Goal: Information Seeking & Learning: Learn about a topic

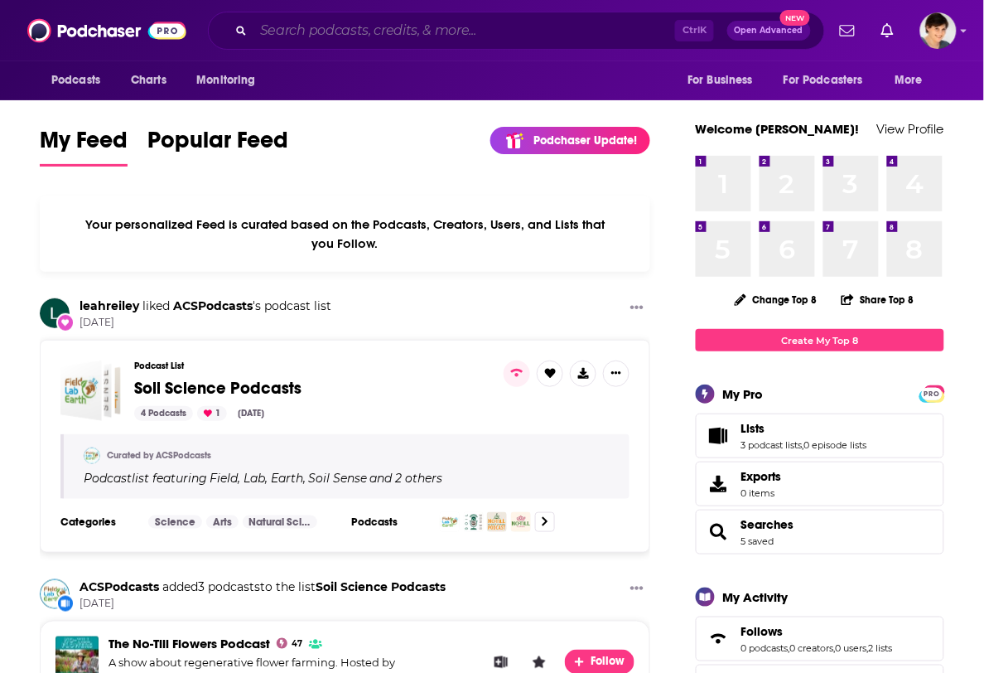
click at [331, 29] on input "Search podcasts, credits, & more..." at bounding box center [464, 30] width 422 height 27
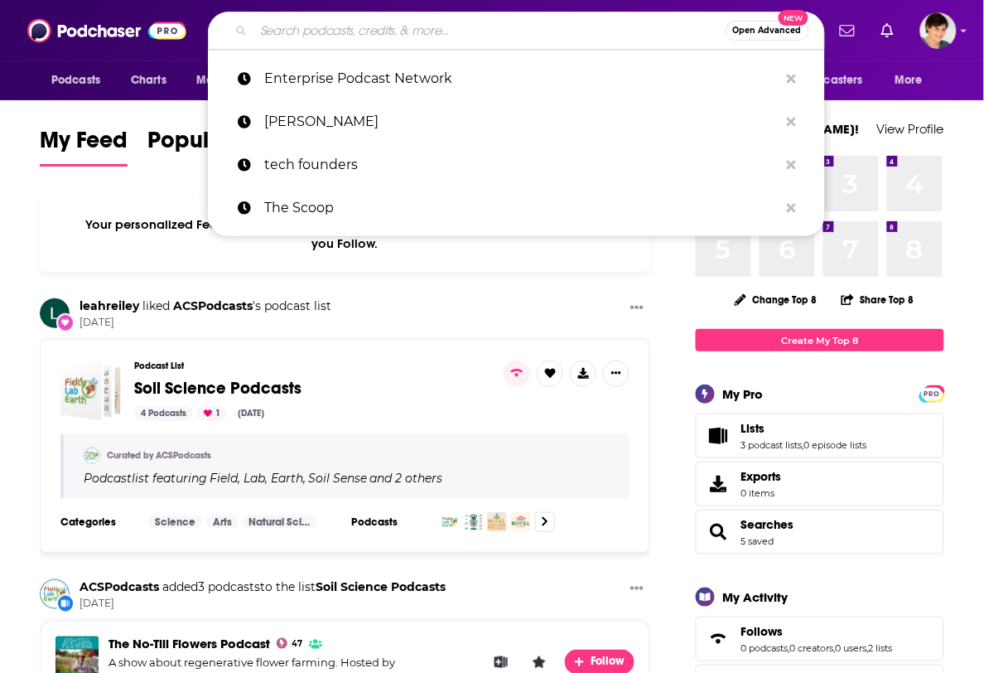
paste input "Maternal Mind Podcast"
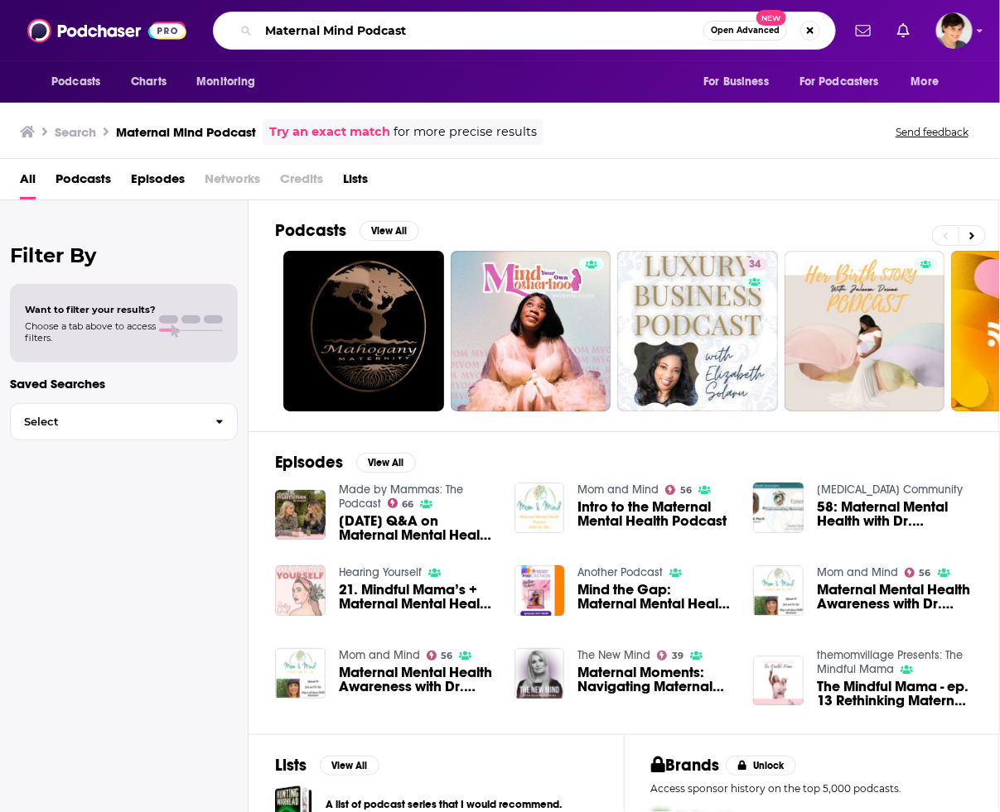
click at [572, 36] on input "Maternal Mind Podcast" at bounding box center [480, 30] width 445 height 27
click at [495, 36] on input "Maternal Mind Podcast" at bounding box center [480, 30] width 445 height 27
paste input "ma Knows"
type input "Mama Knows"
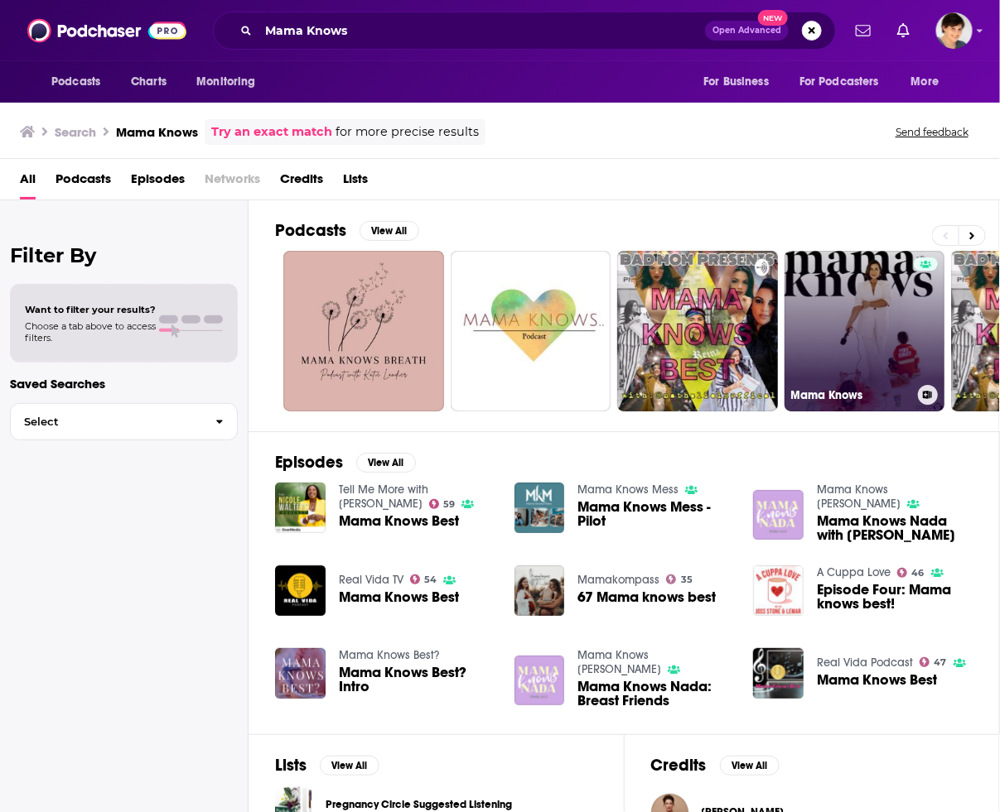
click at [835, 345] on link "Mama Knows" at bounding box center [864, 331] width 161 height 161
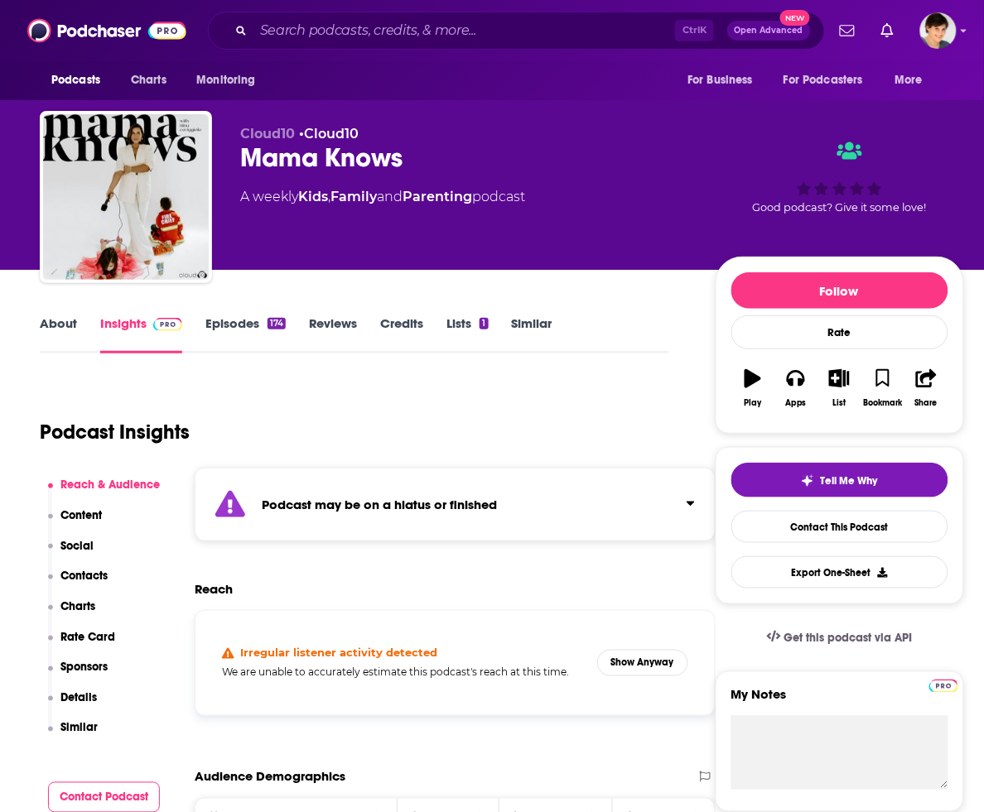
click at [937, 137] on div "Good podcast? Give it some love!" at bounding box center [840, 177] width 248 height 103
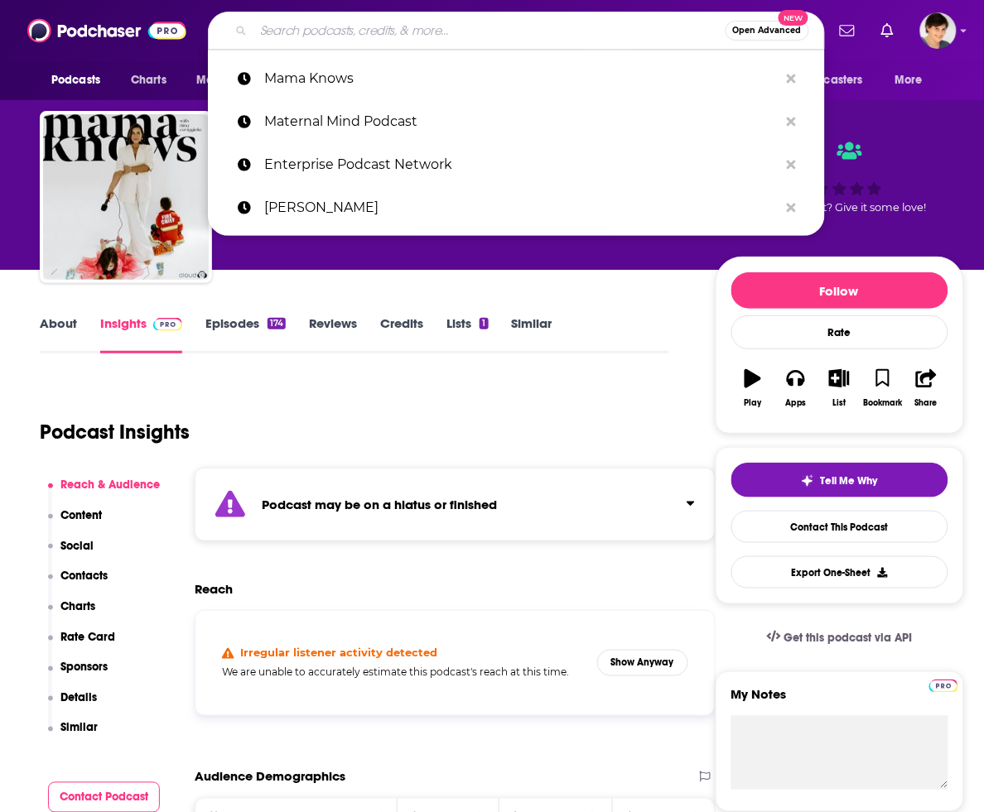
click at [485, 31] on input "Search podcasts, credits, & more..." at bounding box center [489, 30] width 472 height 27
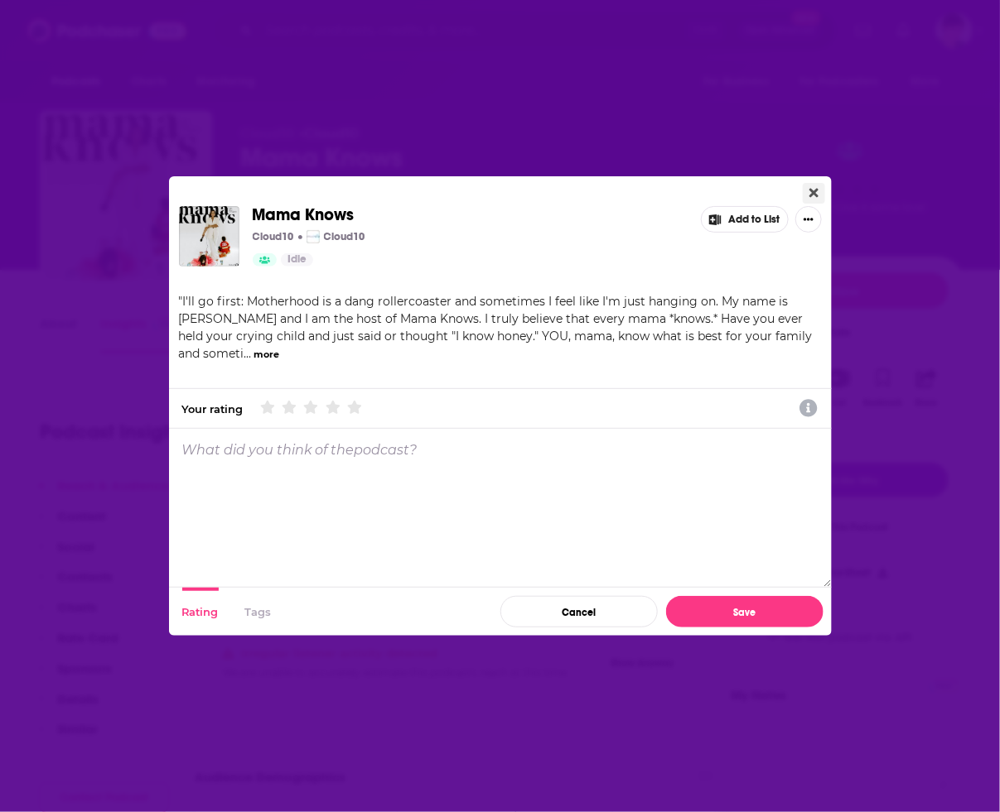
click at [809, 191] on icon "Close" at bounding box center [813, 192] width 9 height 13
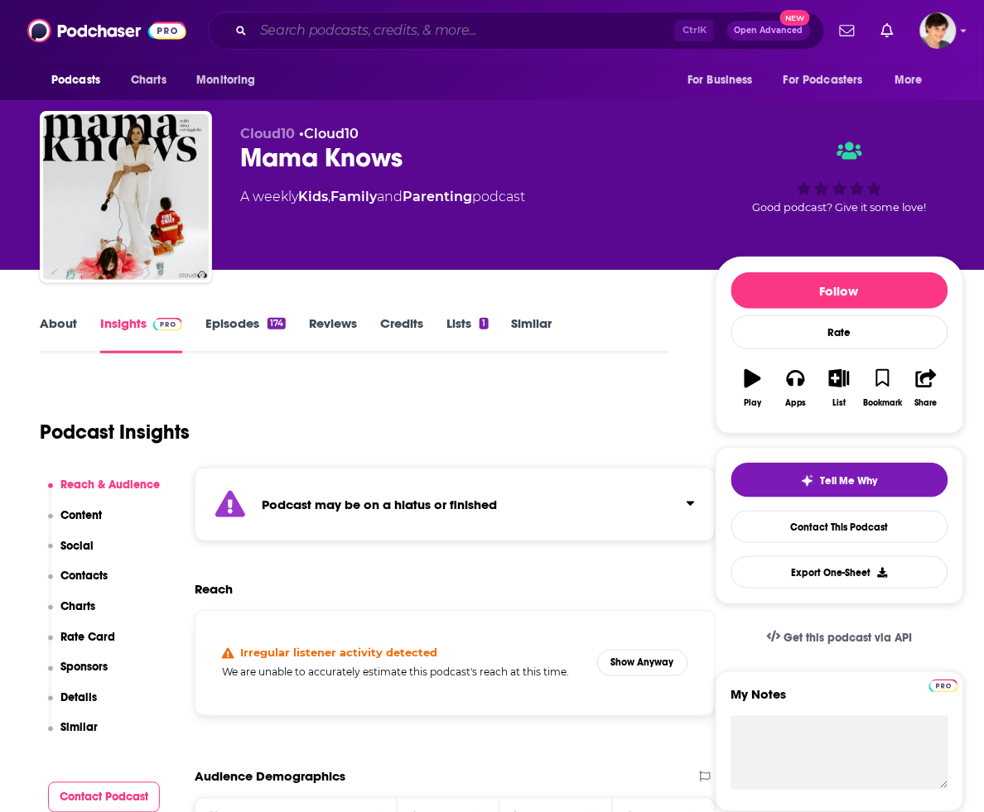
click at [410, 26] on input "Search podcasts, credits, & more..." at bounding box center [464, 30] width 422 height 27
paste input "Breaking Through with [PERSON_NAME]"
type input "Breaking Through with [PERSON_NAME]"
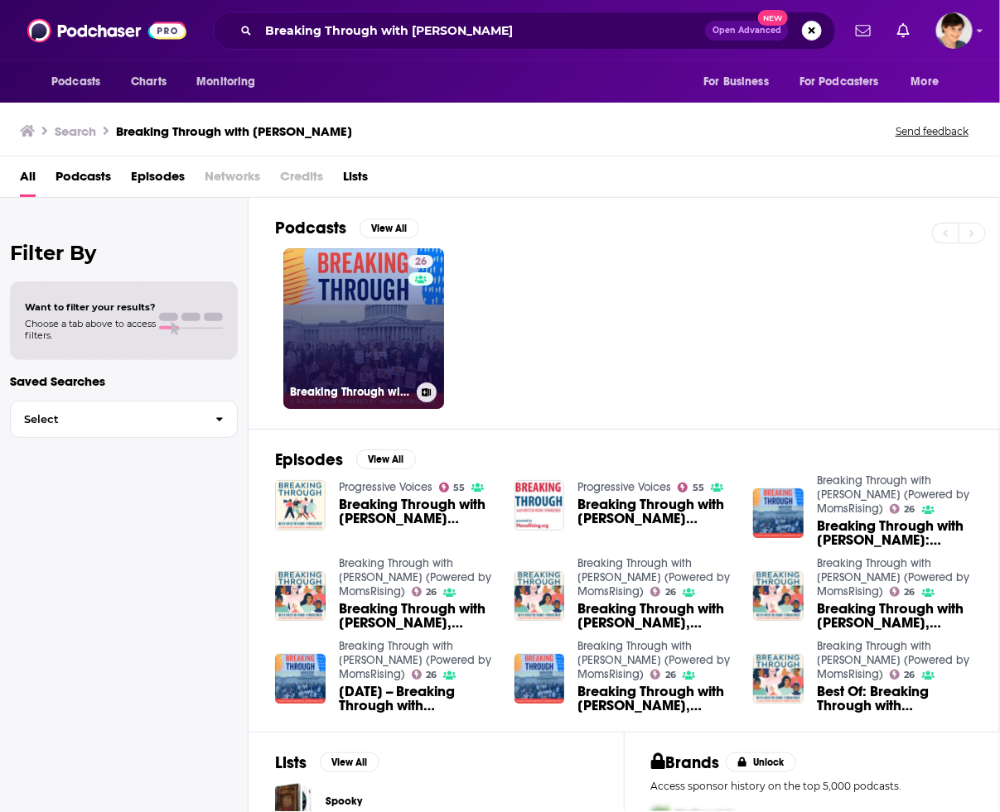
click at [374, 321] on link "26 Breaking Through with [PERSON_NAME] (Powered by MomsRising)" at bounding box center [363, 328] width 161 height 161
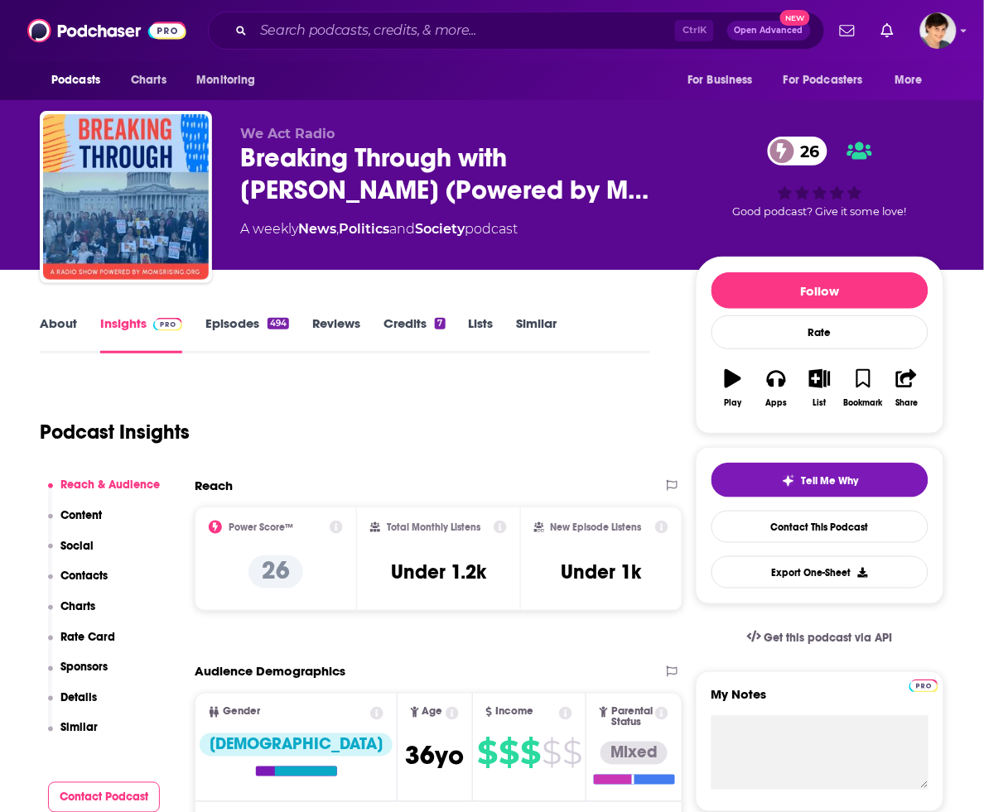
click at [60, 317] on link "About" at bounding box center [58, 335] width 37 height 38
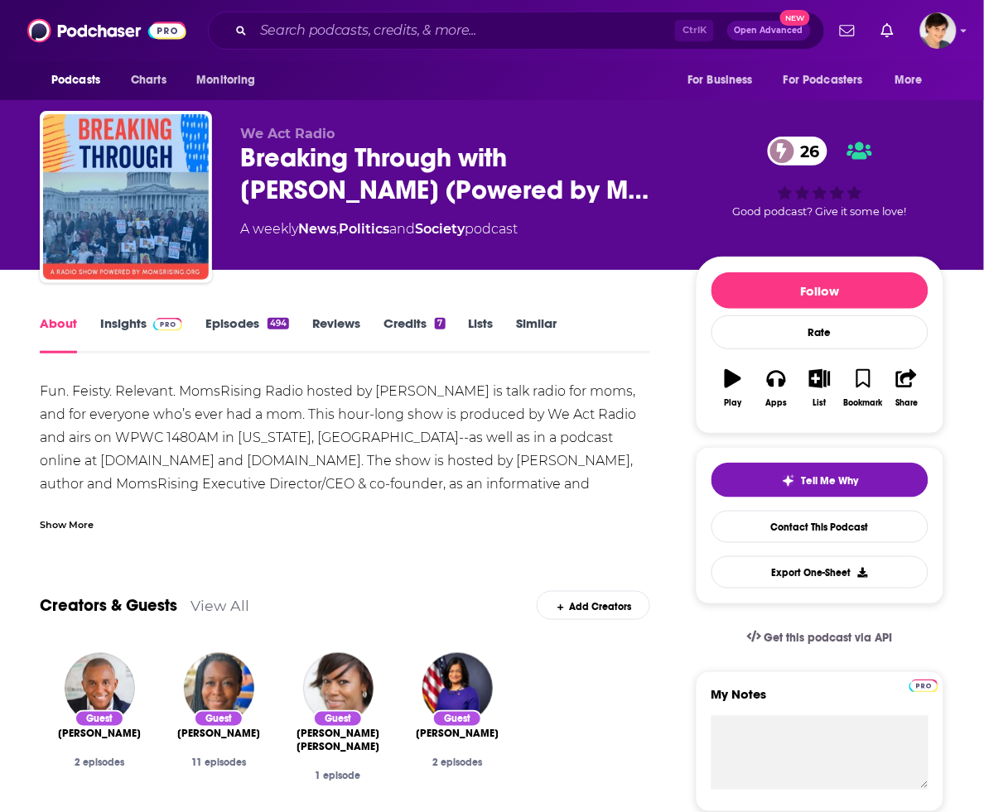
click at [80, 516] on div "Show More" at bounding box center [67, 524] width 54 height 16
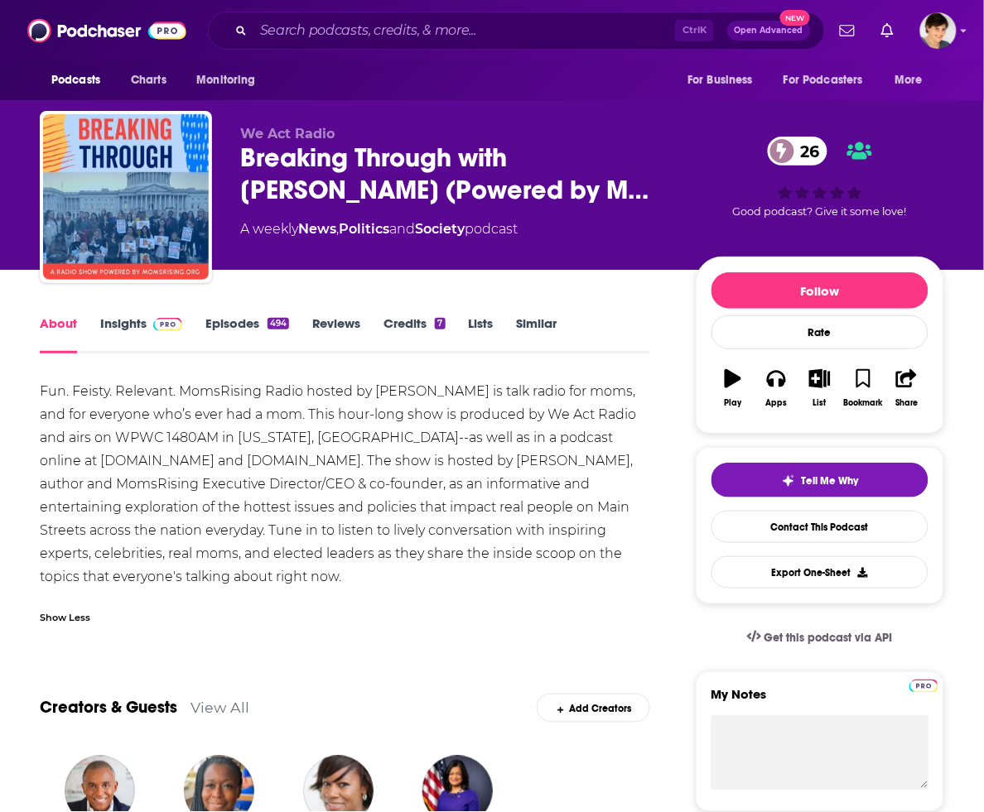
drag, startPoint x: 349, startPoint y: 547, endPoint x: 47, endPoint y: 375, distance: 347.2
copy div "Fun. Feisty. Relevant. MomsRising Radio hosted by [PERSON_NAME] is talk radio f…"
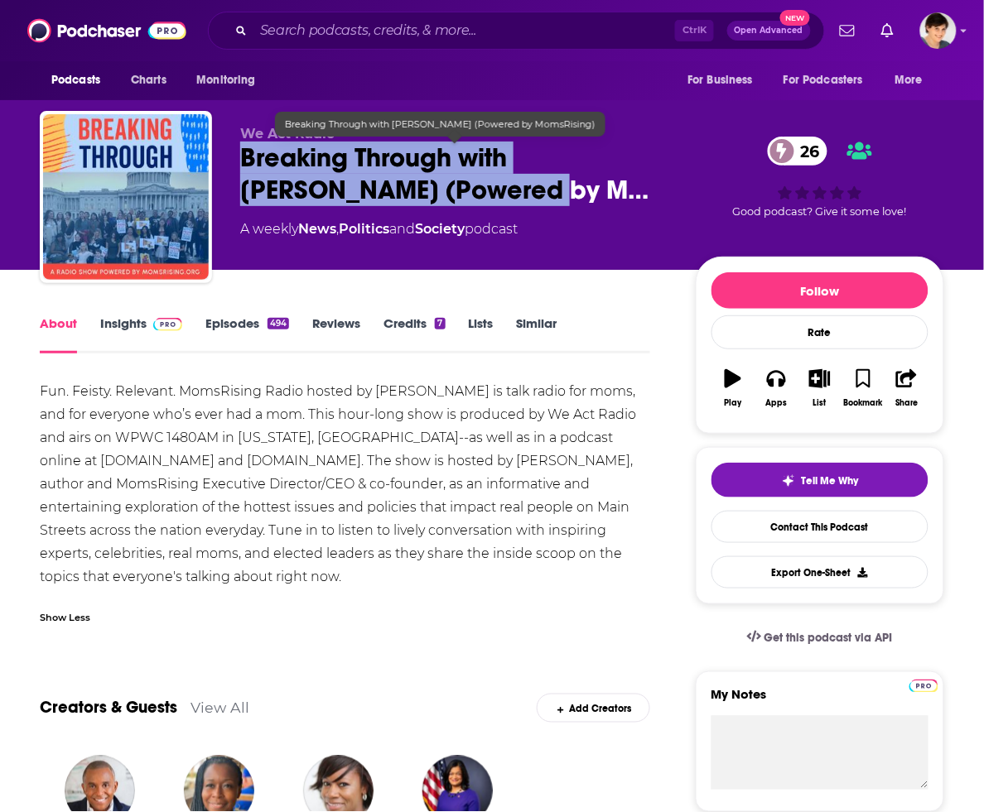
drag, startPoint x: 239, startPoint y: 155, endPoint x: 364, endPoint y: 187, distance: 130.0
click at [364, 187] on span "Breaking Through with [PERSON_NAME] (Powered by M…" at bounding box center [454, 174] width 429 height 65
copy h1 "Breaking Through with [PERSON_NAME]"
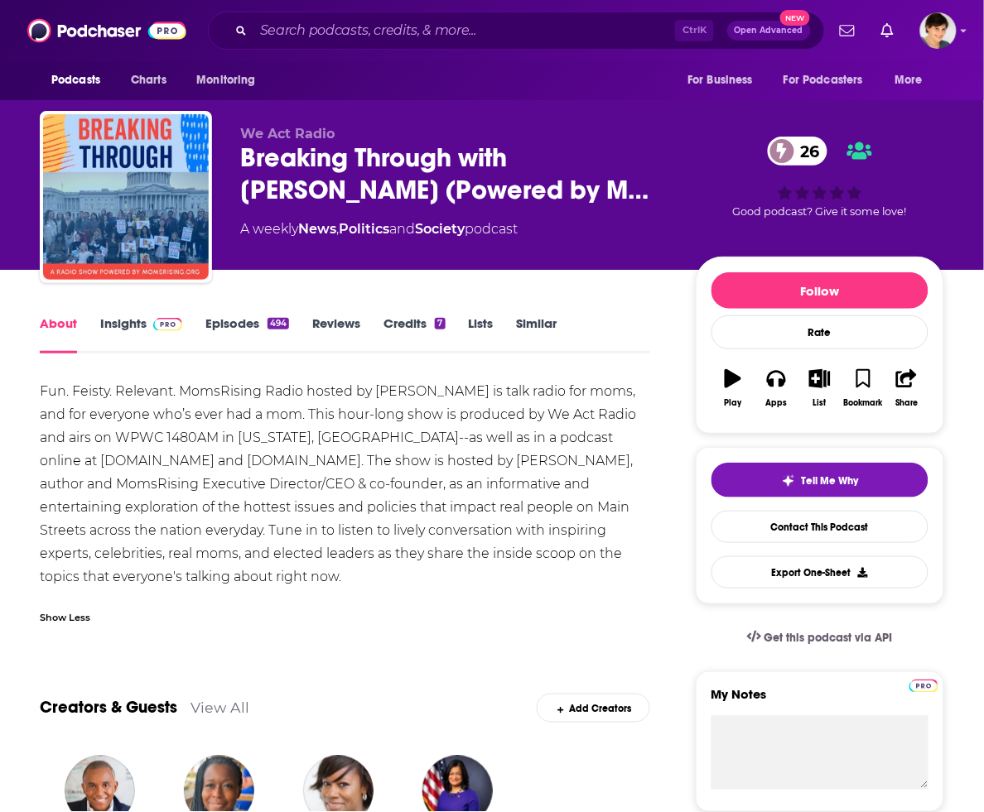
click at [236, 392] on div "Fun. Feisty. Relevant. MomsRising Radio hosted by [PERSON_NAME] is talk radio f…" at bounding box center [345, 484] width 610 height 209
drag, startPoint x: 374, startPoint y: 395, endPoint x: 528, endPoint y: 395, distance: 154.9
click at [528, 395] on div "Fun. Feisty. Relevant. MomsRising Radio hosted by [PERSON_NAME] is talk radio f…" at bounding box center [345, 484] width 610 height 209
copy div "[PERSON_NAME]"
click at [120, 325] on link "Insights" at bounding box center [141, 335] width 82 height 38
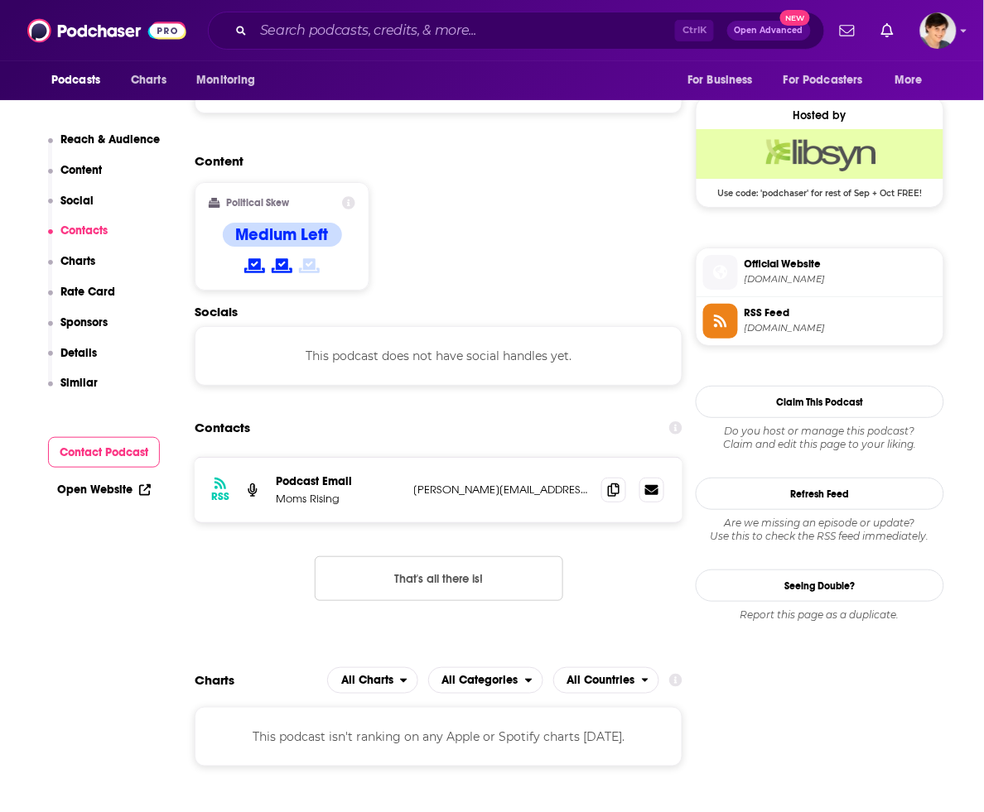
scroll to position [1346, 0]
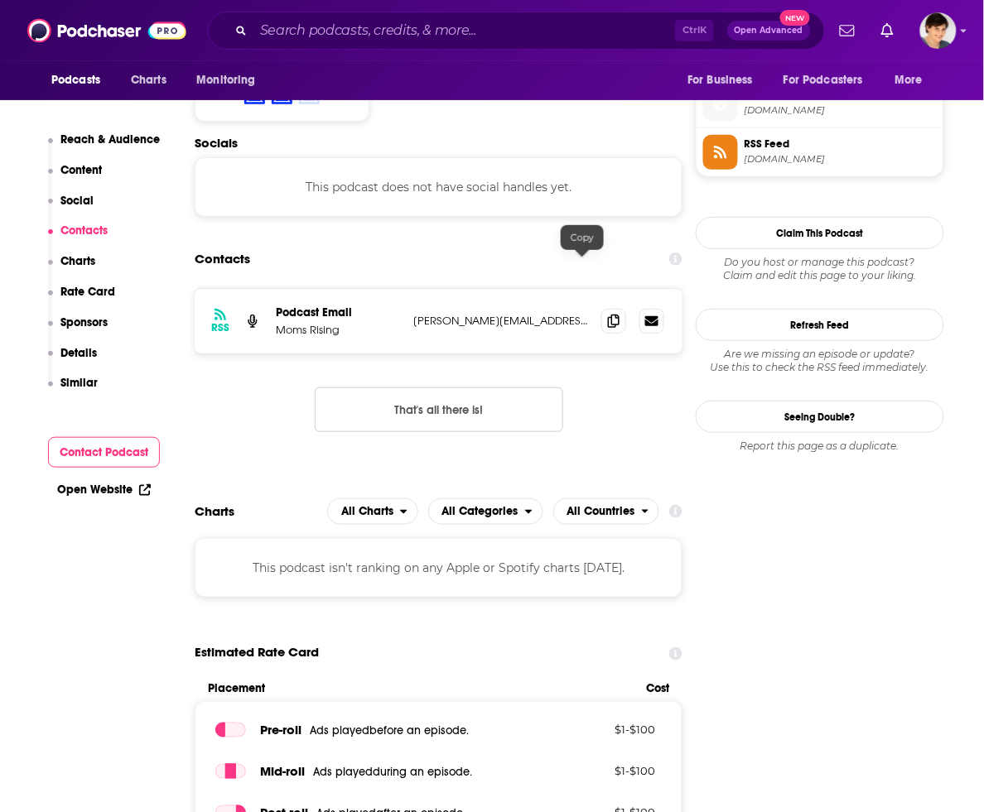
click at [601, 309] on span at bounding box center [613, 321] width 25 height 25
click at [309, 35] on input "Search podcasts, credits, & more..." at bounding box center [464, 30] width 422 height 27
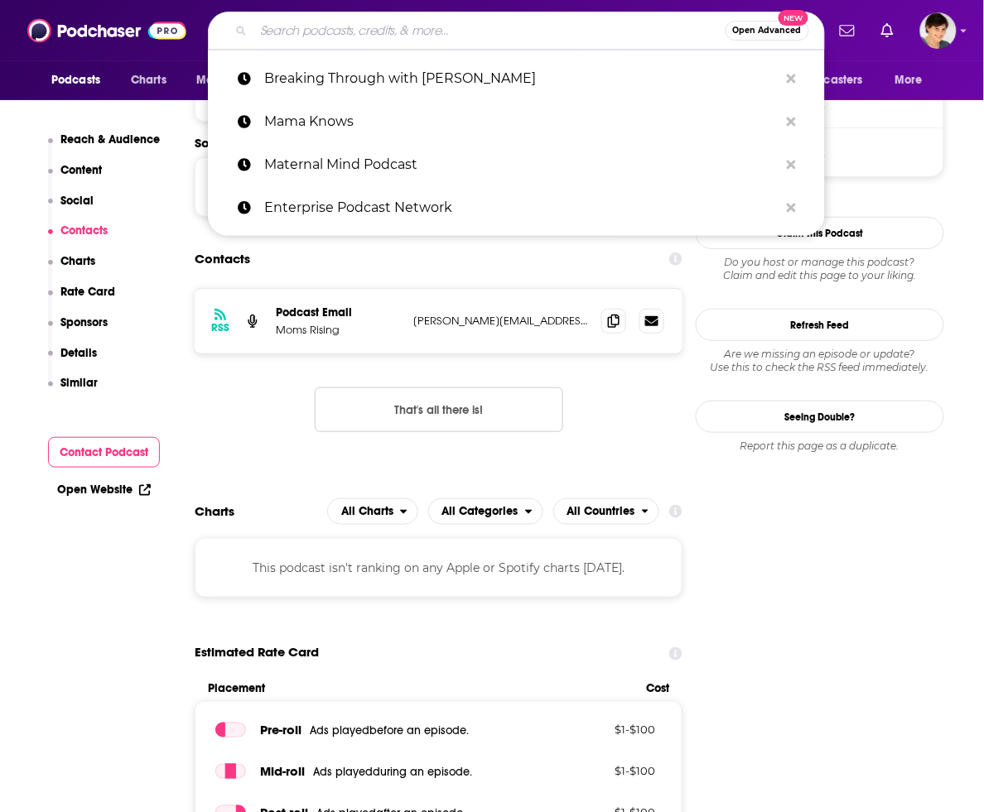
paste input "It's About Time |"
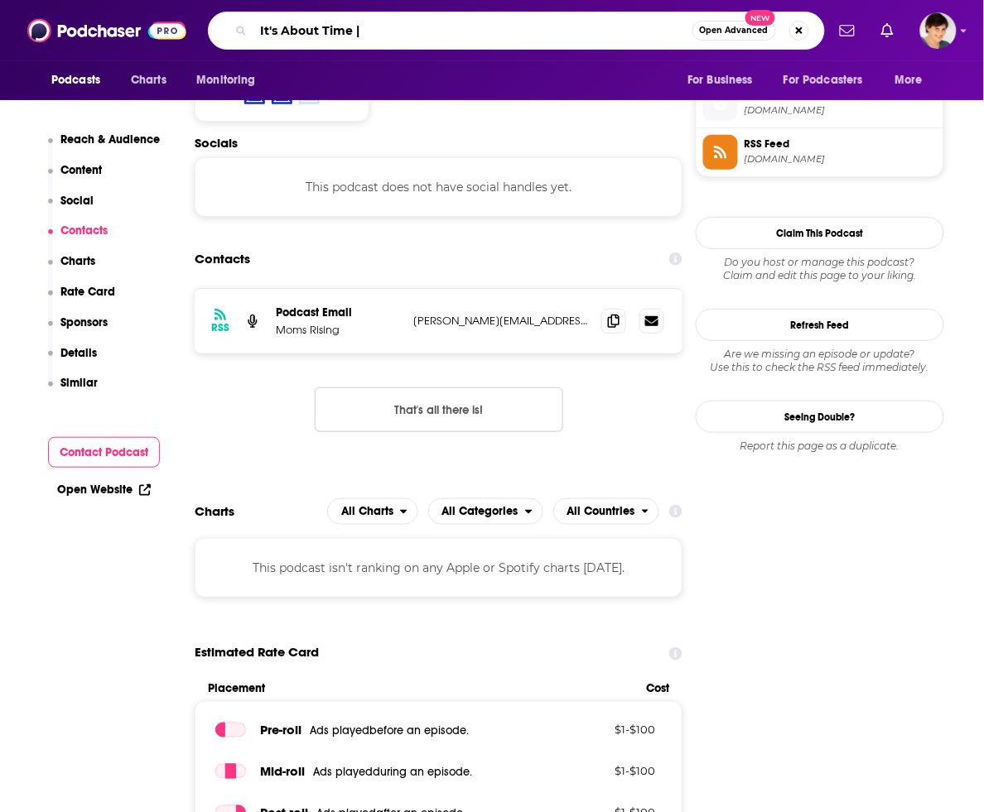
type input "It's About Time |"
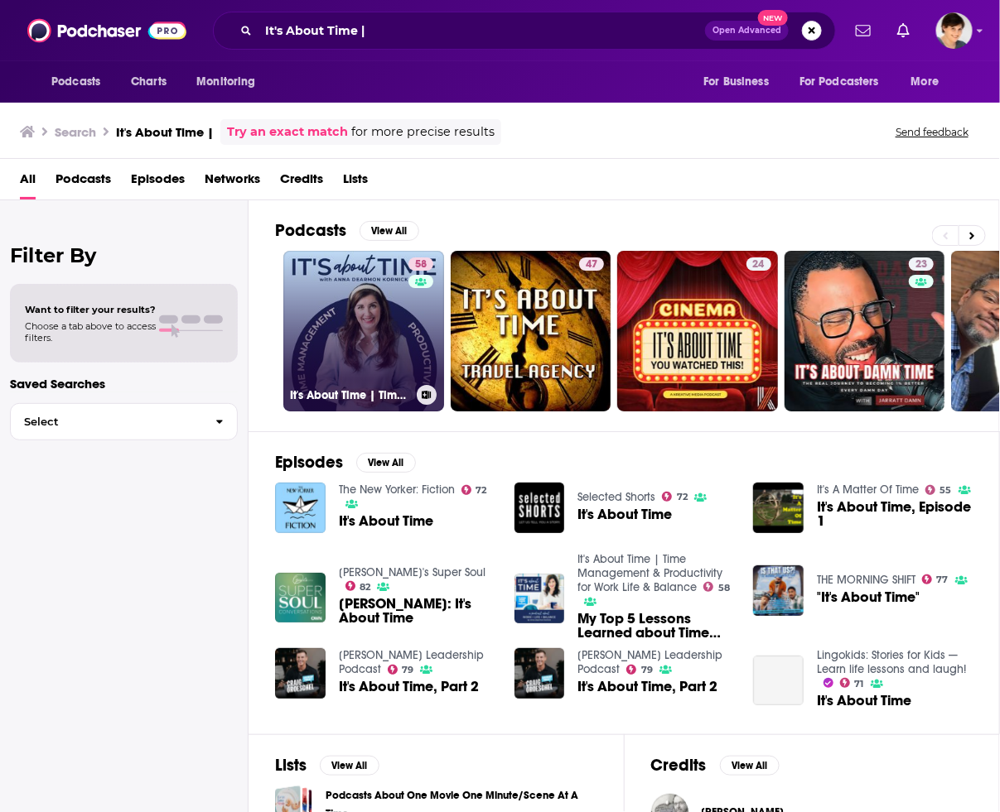
click at [335, 305] on link "58 It's About Time | Time Management & Productivity for Work Life & Balance" at bounding box center [363, 331] width 161 height 161
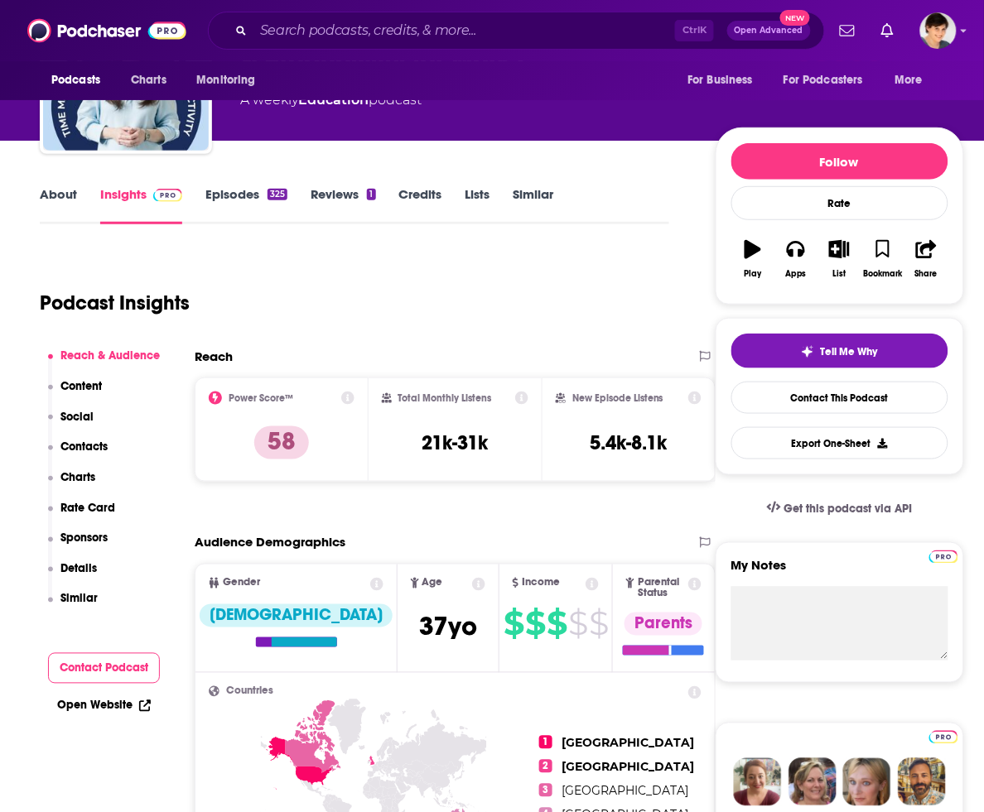
scroll to position [104, 0]
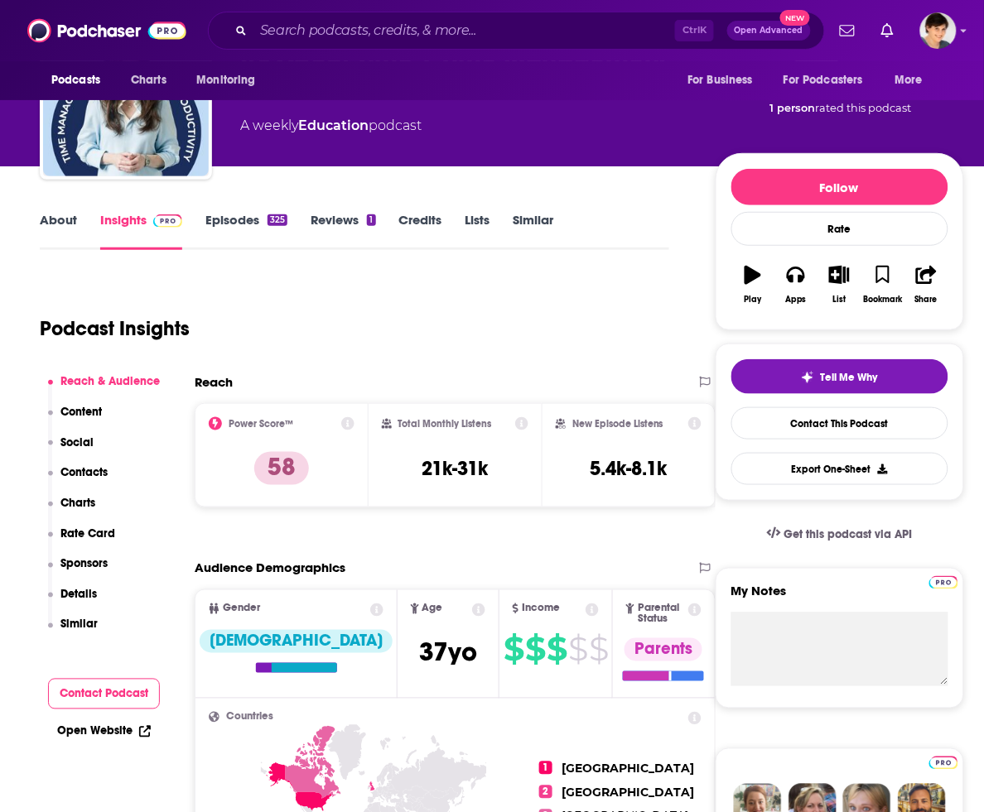
click at [62, 222] on link "About" at bounding box center [58, 231] width 37 height 38
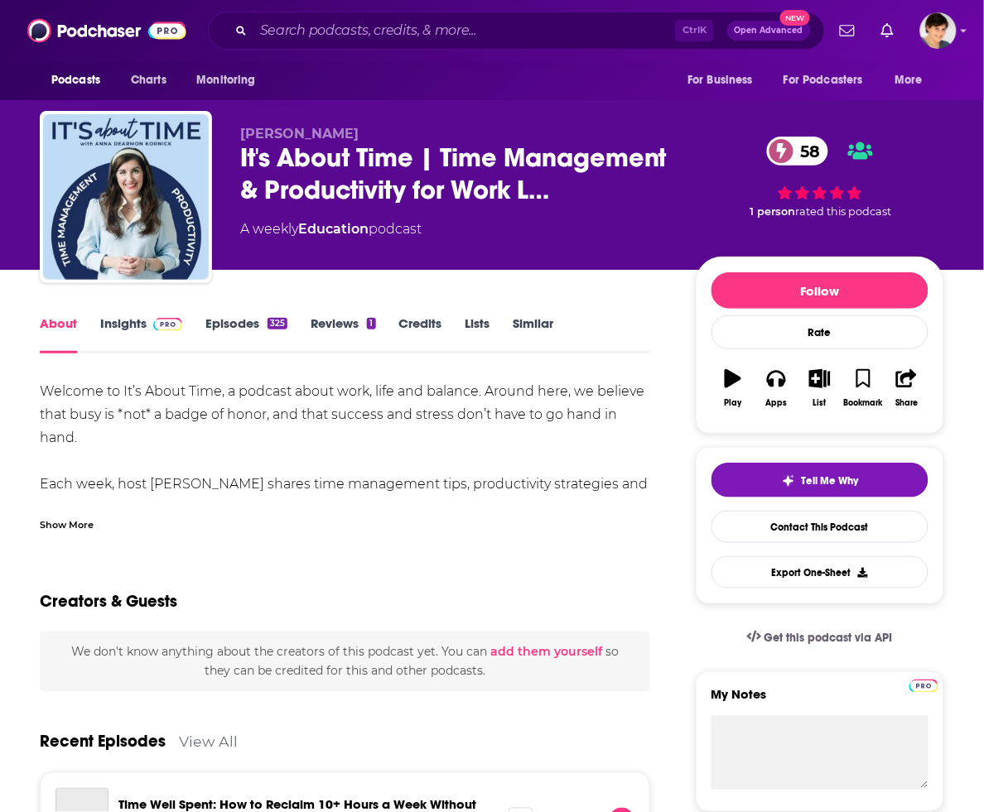
click at [71, 519] on div "Show More" at bounding box center [67, 524] width 54 height 16
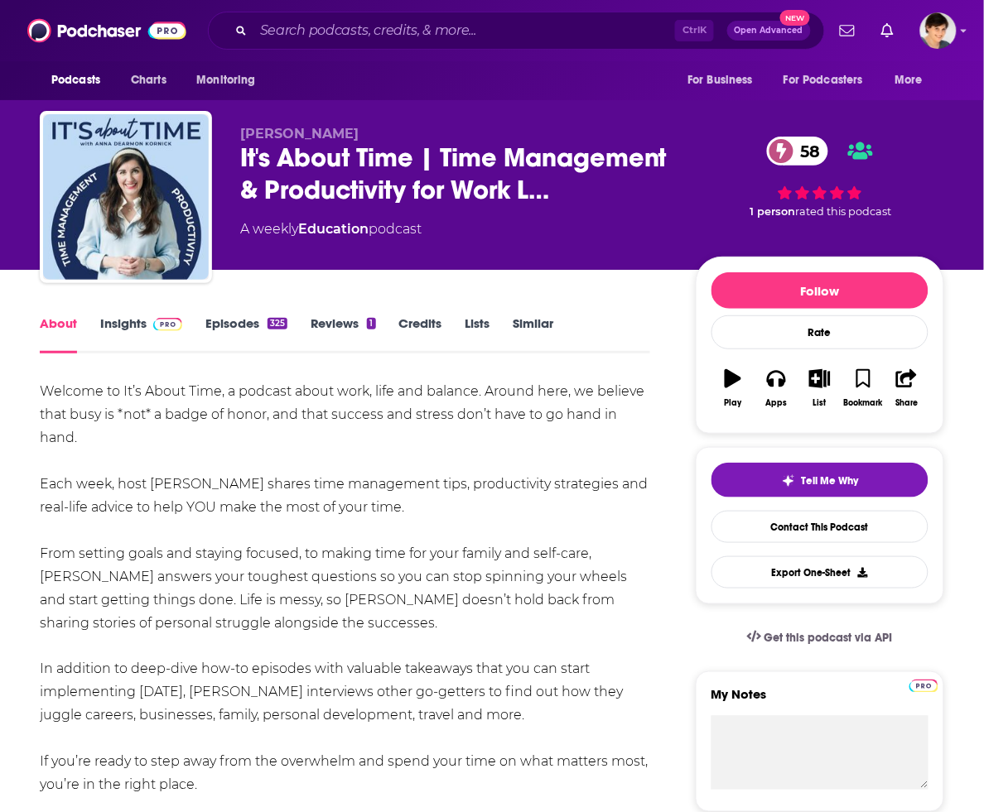
click at [224, 316] on link "Episodes 325" at bounding box center [246, 335] width 82 height 38
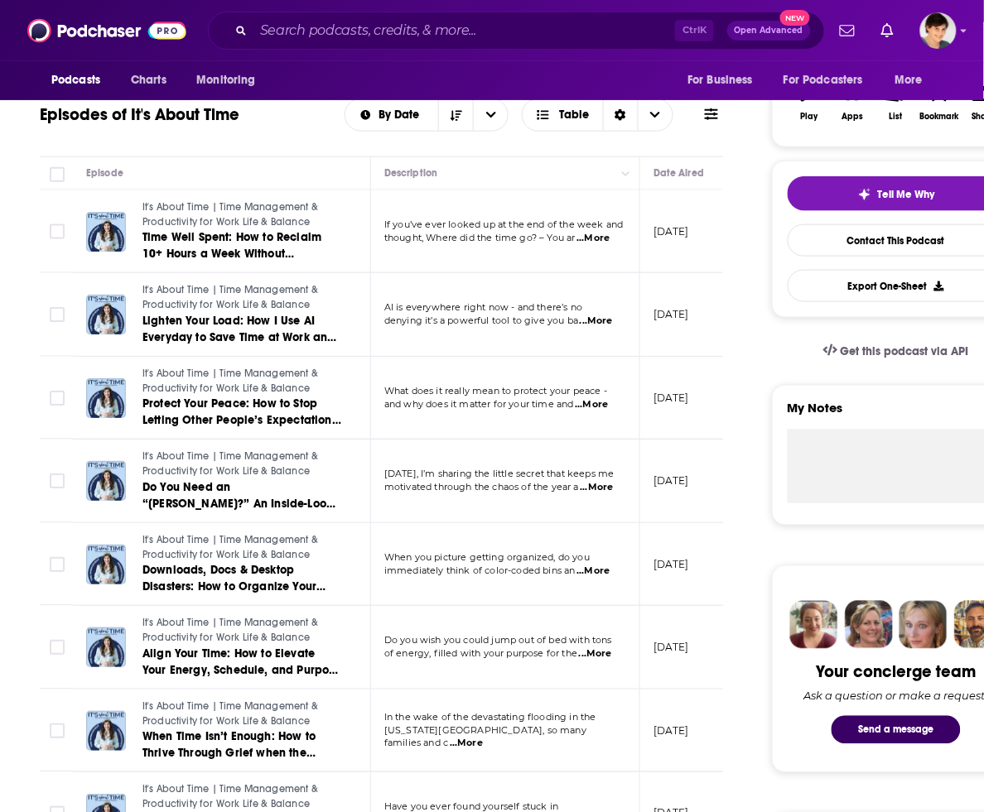
scroll to position [414, 0]
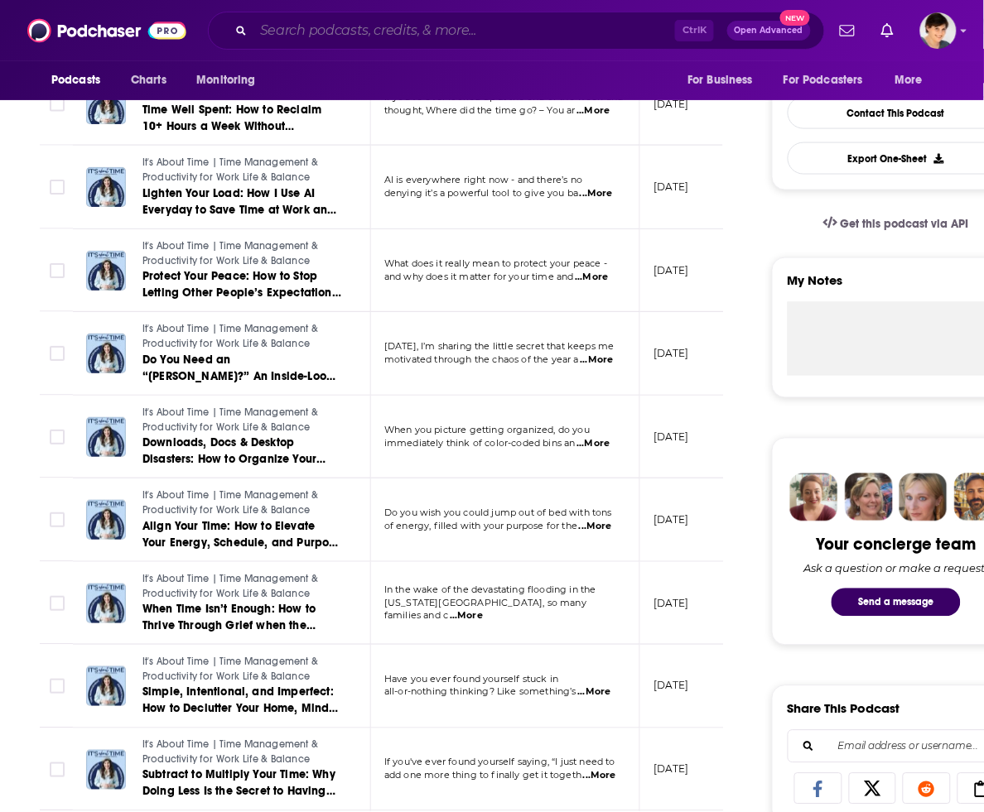
click at [563, 33] on input "Search podcasts, credits, & more..." at bounding box center [464, 30] width 422 height 27
paste input "Homegrown Hustle"
type input "Homegrown Hustle"
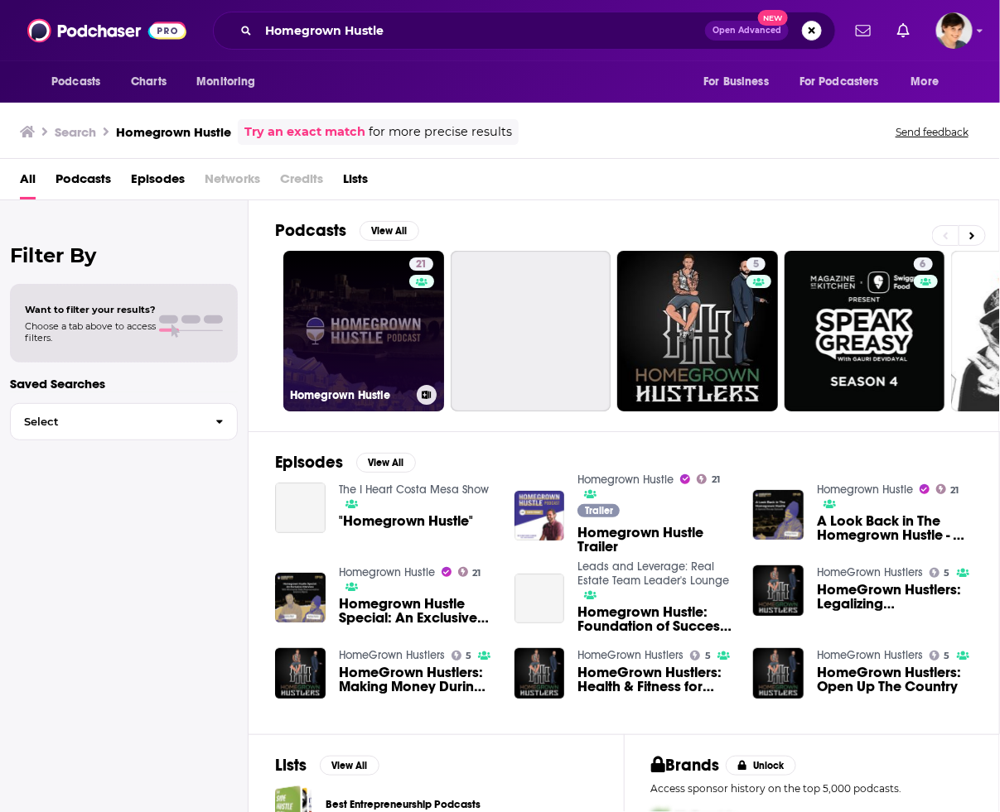
click at [312, 342] on link "21 Homegrown Hustle" at bounding box center [363, 331] width 161 height 161
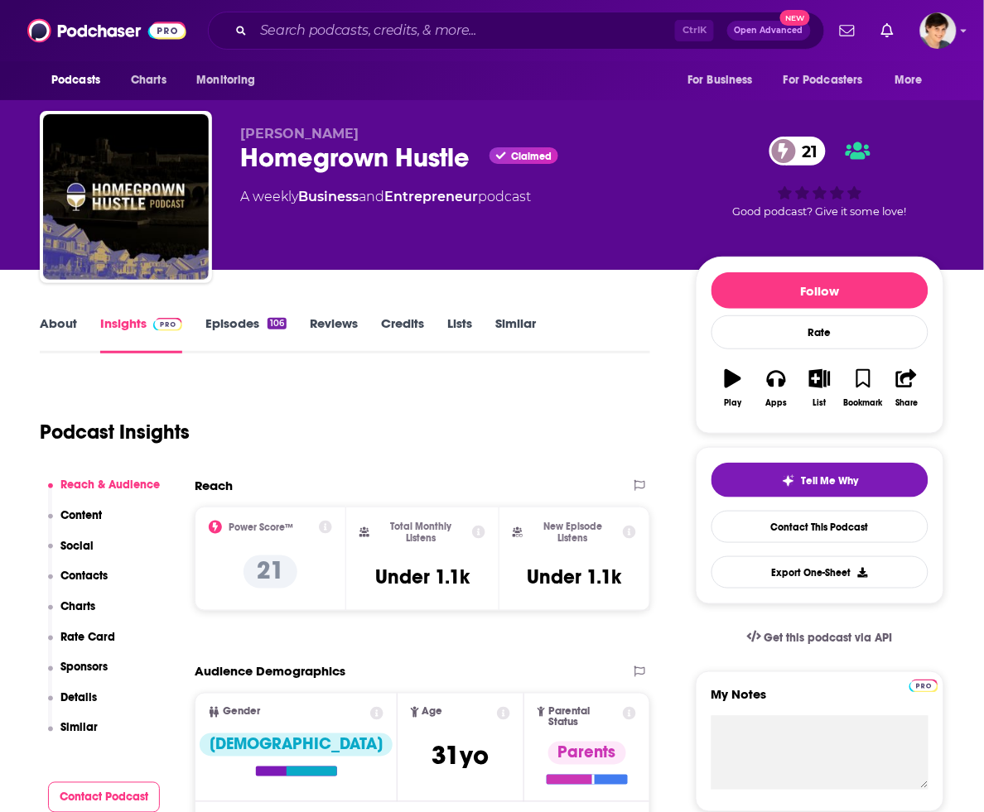
click at [60, 321] on link "About" at bounding box center [58, 335] width 37 height 38
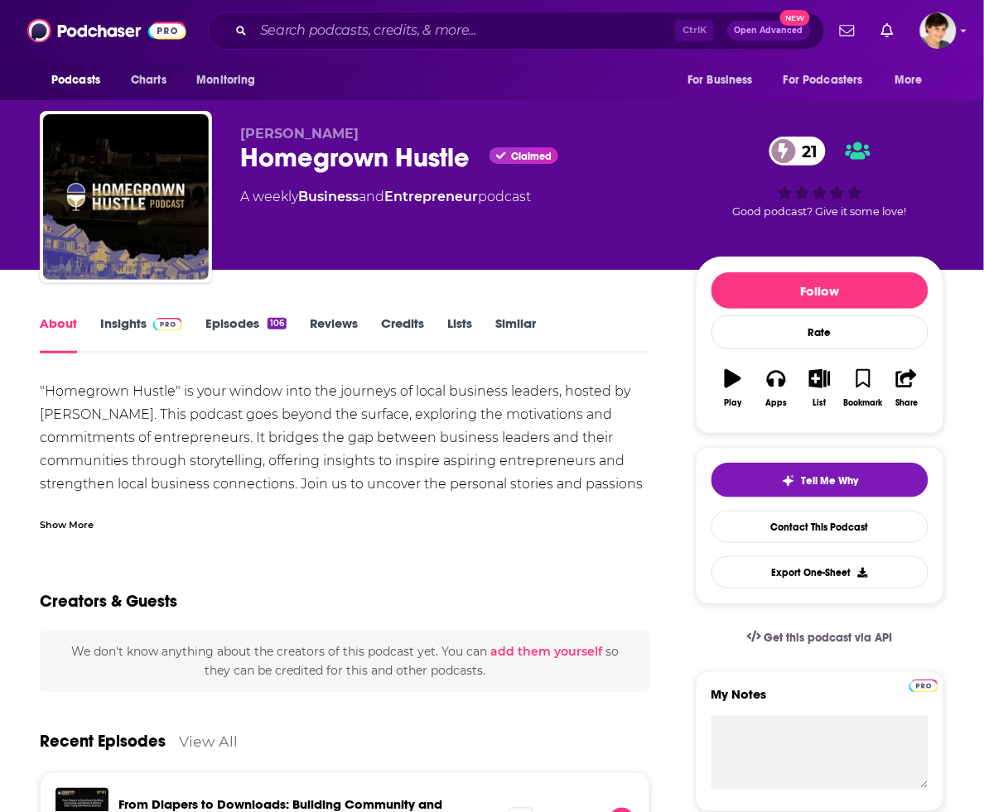
click at [316, 158] on div "Homegrown Hustle Claimed 21" at bounding box center [454, 158] width 429 height 32
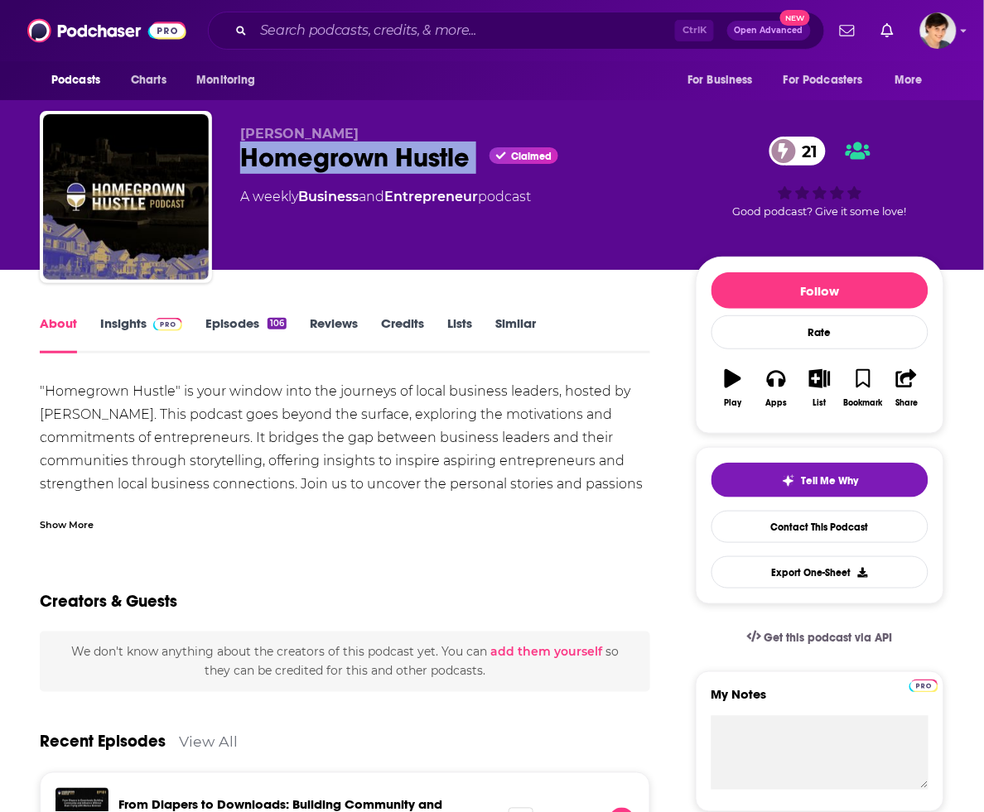
click at [316, 158] on div "Homegrown Hustle Claimed 21" at bounding box center [454, 158] width 429 height 32
copy div "Homegrown Hustle"
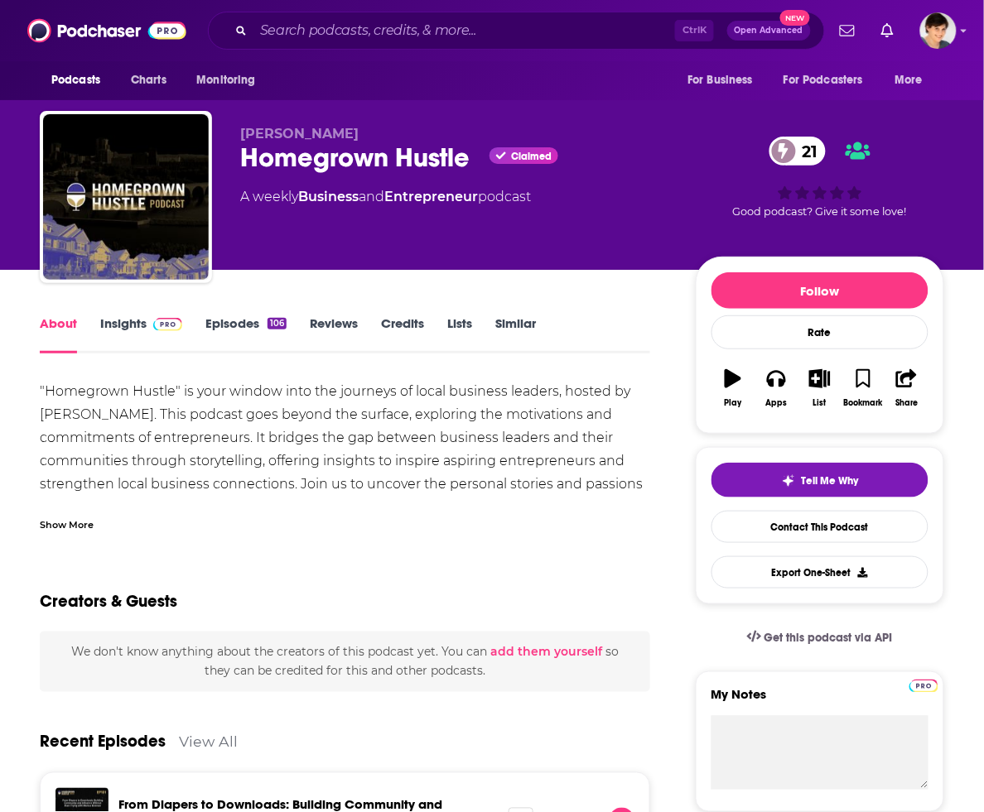
click at [204, 404] on div ""Homegrown Hustle" is your window into the journeys of local business leaders, …" at bounding box center [345, 449] width 610 height 139
click at [65, 516] on div "Show More" at bounding box center [67, 524] width 54 height 16
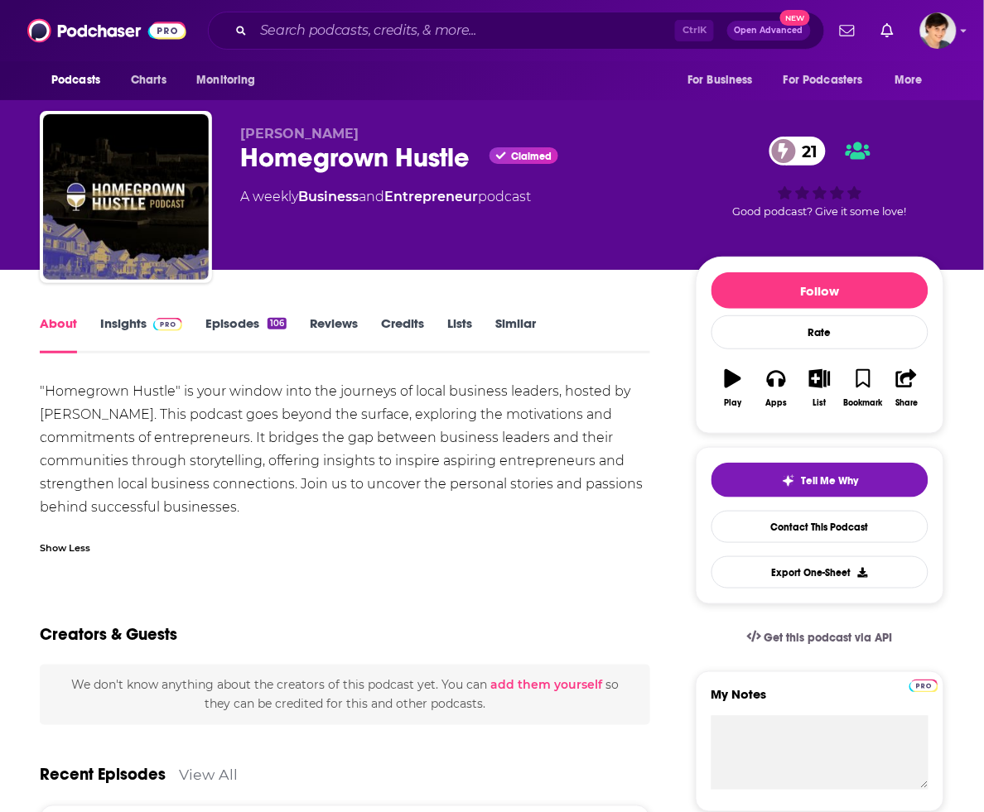
drag, startPoint x: 277, startPoint y: 508, endPoint x: 36, endPoint y: 388, distance: 270.0
copy div ""Homegrown Hustle" is your window into the journeys of local business leaders, …"
drag, startPoint x: 364, startPoint y: 133, endPoint x: 241, endPoint y: 137, distance: 123.5
click at [241, 137] on p "[PERSON_NAME]" at bounding box center [454, 134] width 429 height 16
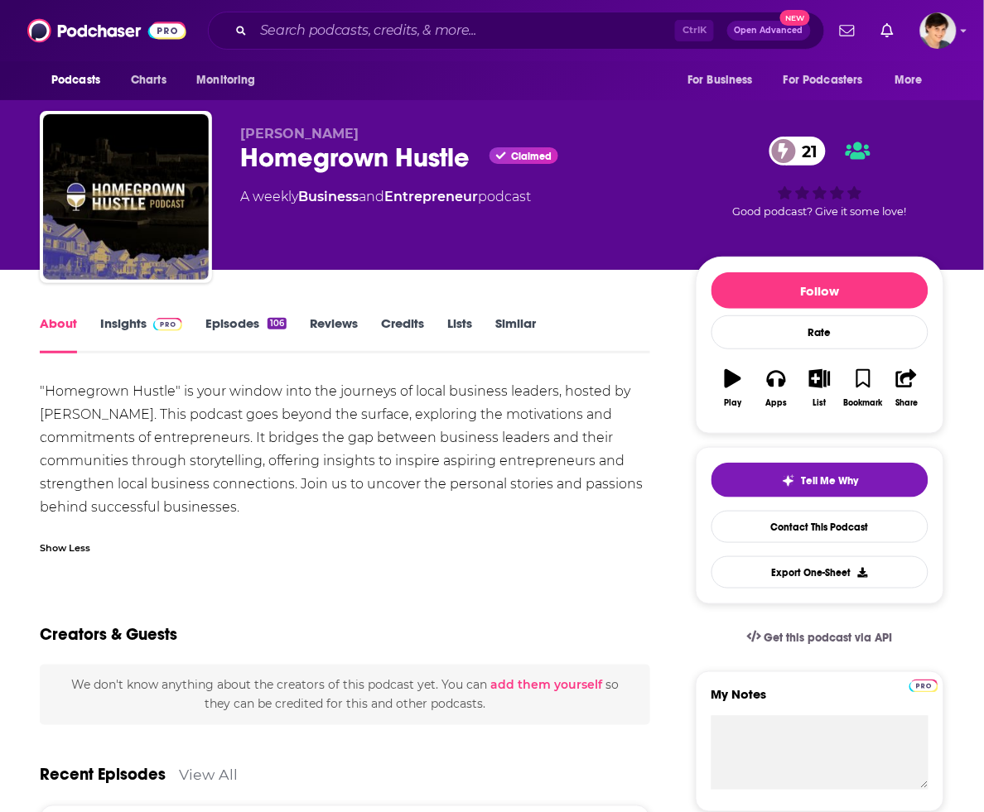
copy span "[PERSON_NAME]"
click at [117, 324] on link "Insights" at bounding box center [141, 335] width 82 height 38
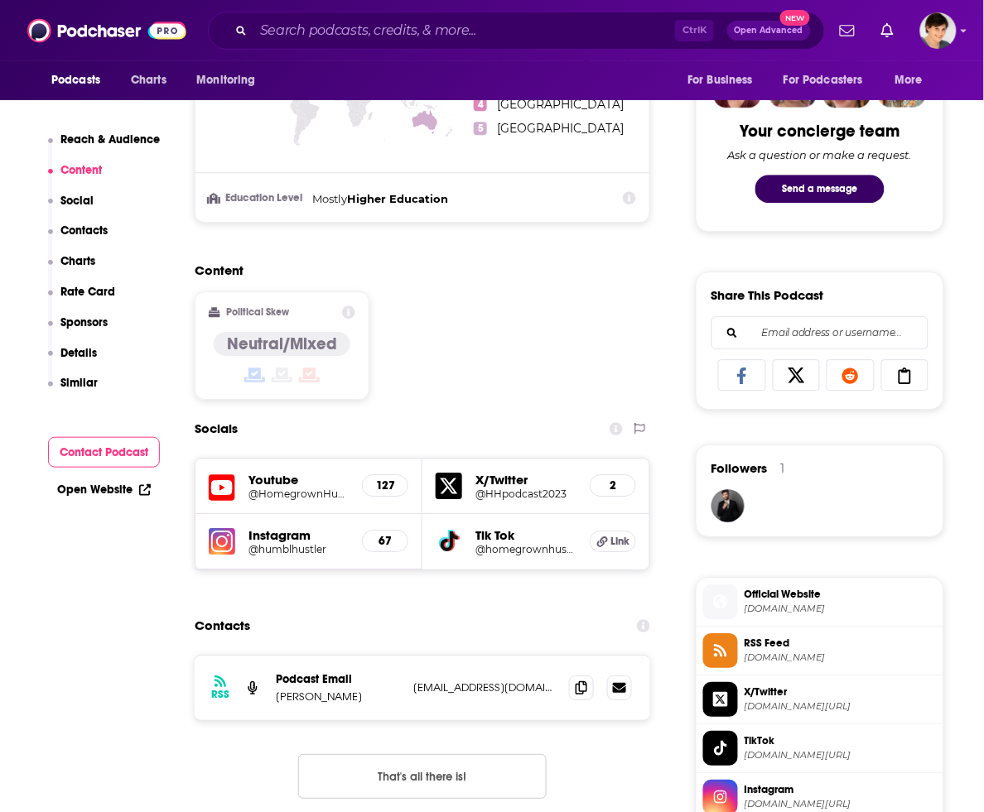
scroll to position [1346, 0]
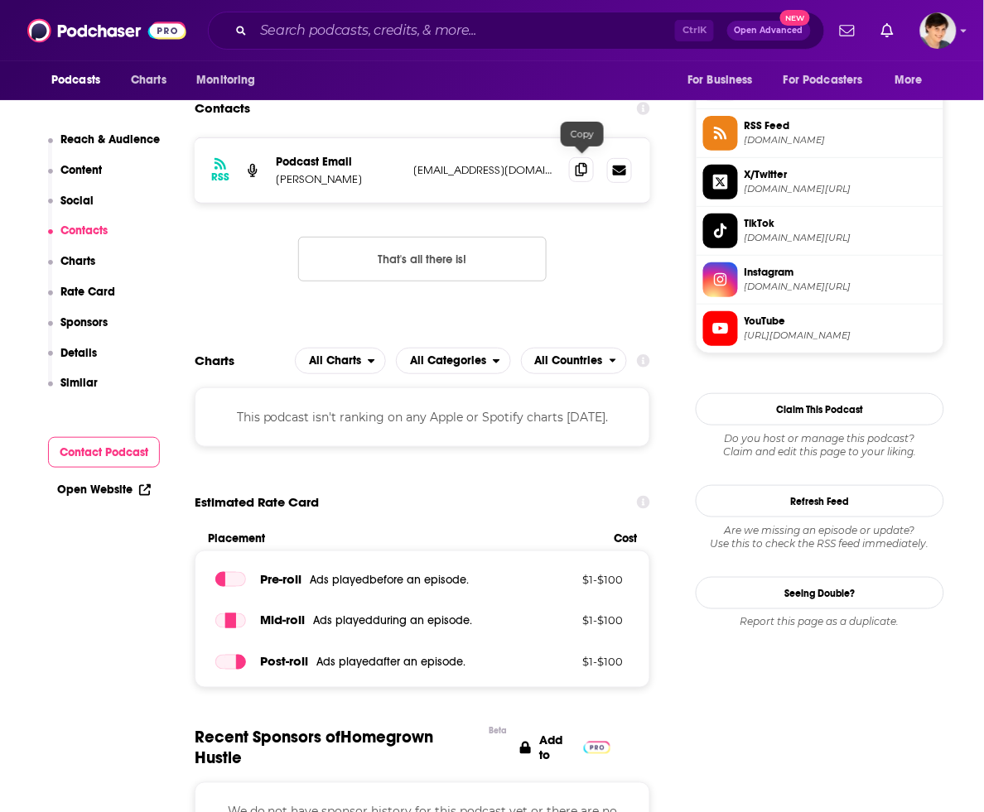
click at [581, 167] on icon at bounding box center [582, 169] width 12 height 13
click at [490, 30] on input "Search podcasts, credits, & more..." at bounding box center [464, 30] width 422 height 27
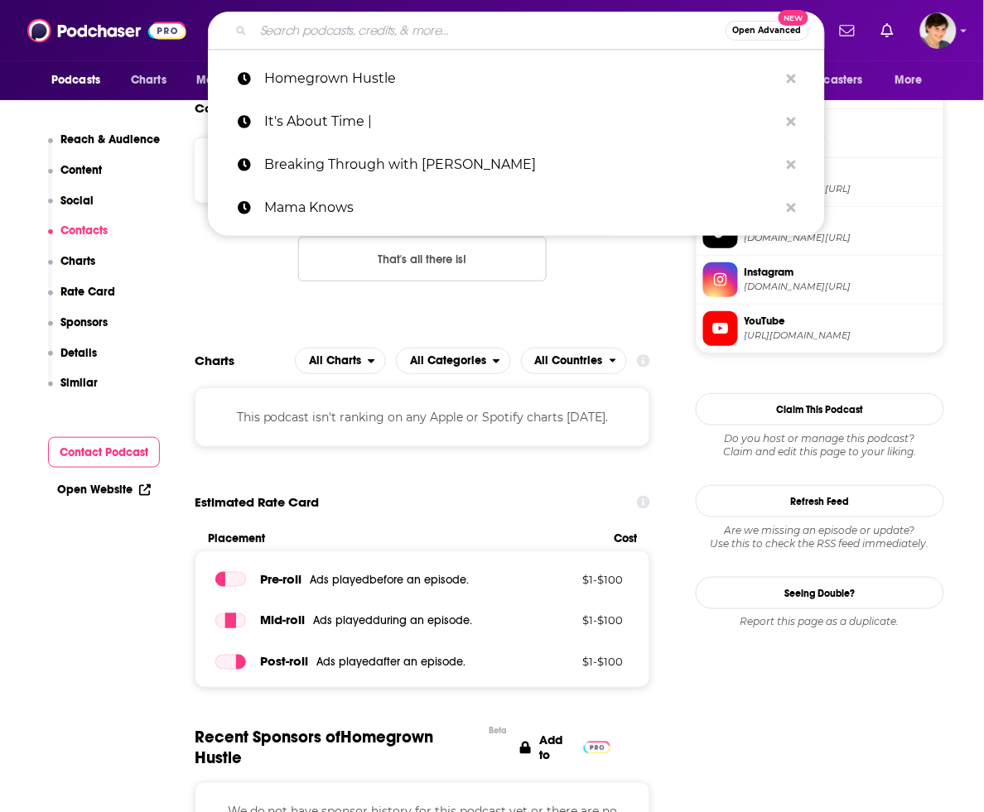
paste input "For Shxtty Moms"
type input "For Shxtty Moms"
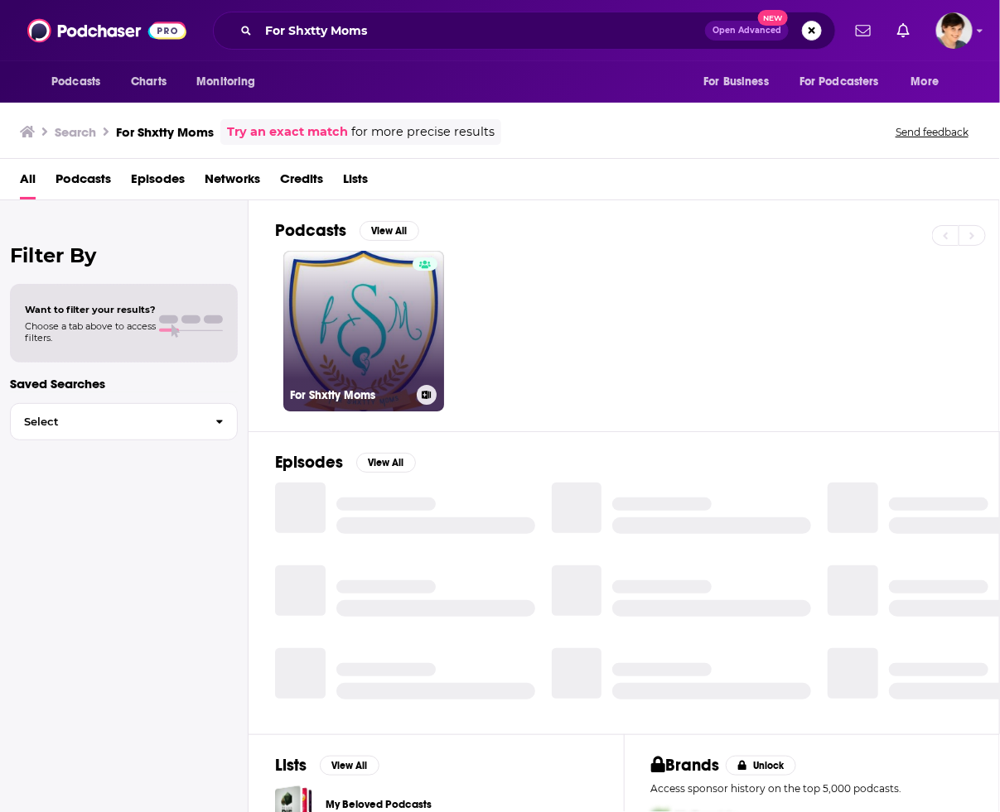
click at [335, 334] on link "For Shxtty Moms" at bounding box center [363, 331] width 161 height 161
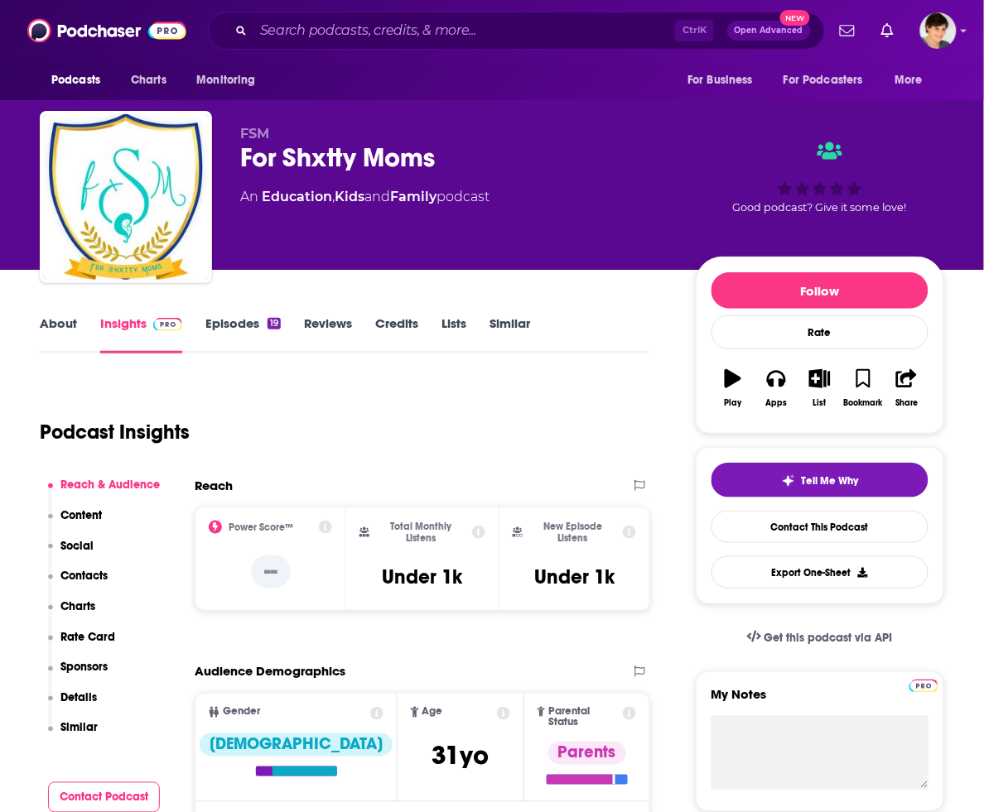
click at [58, 320] on link "About" at bounding box center [58, 335] width 37 height 38
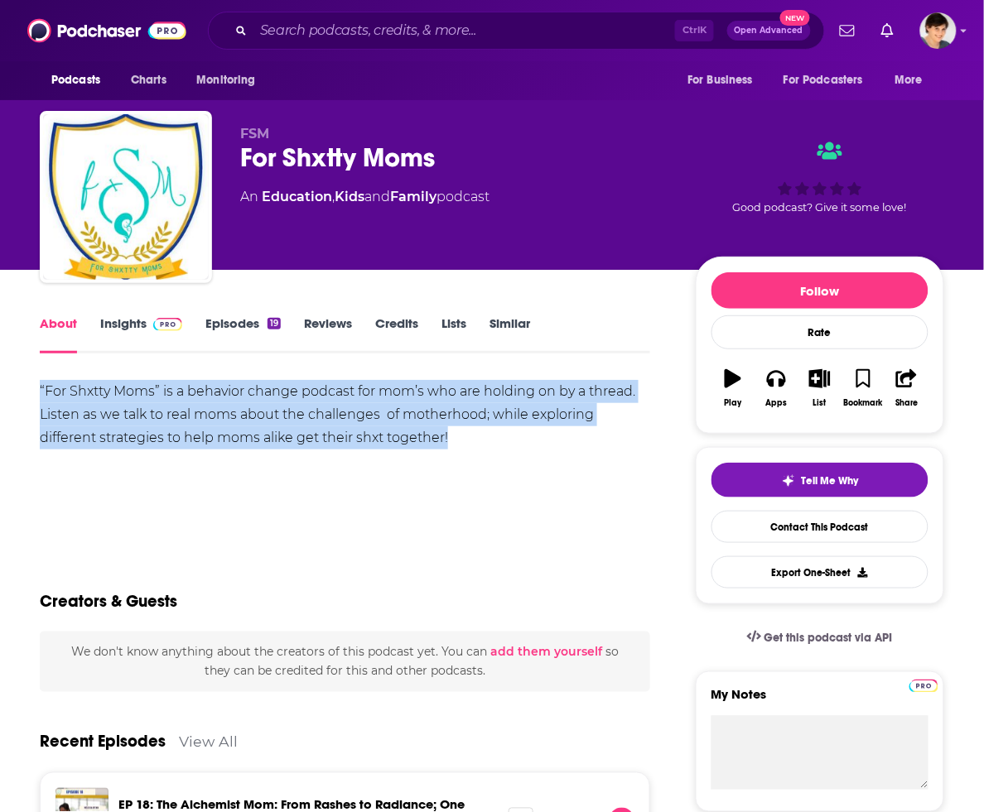
drag, startPoint x: 464, startPoint y: 447, endPoint x: 36, endPoint y: 391, distance: 431.9
copy div "“For Shxtty Moms” is a behavior change podcast for mom’s who are holding on by …"
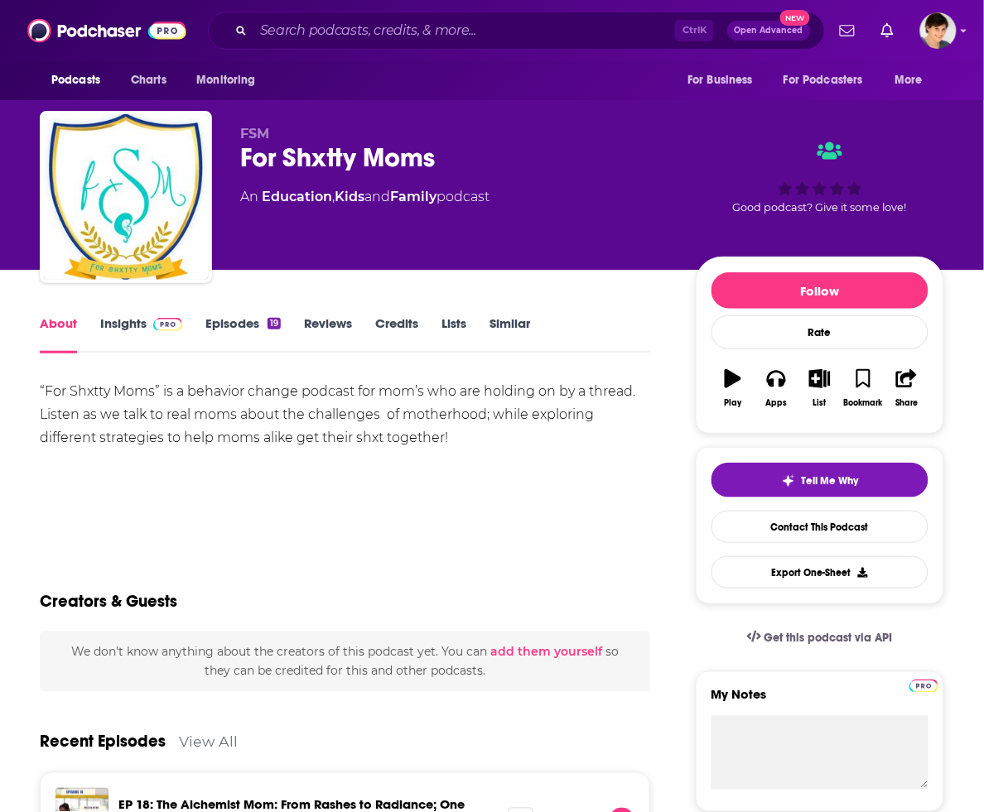
click at [292, 160] on div "For Shxtty Moms" at bounding box center [454, 158] width 429 height 32
copy h1 "Shxtty"
click at [354, 179] on div "FSM For Shxtty Moms An Education , Kids and Family podcast" at bounding box center [454, 192] width 429 height 133
click at [358, 163] on div "For Shxtty Moms" at bounding box center [454, 158] width 429 height 32
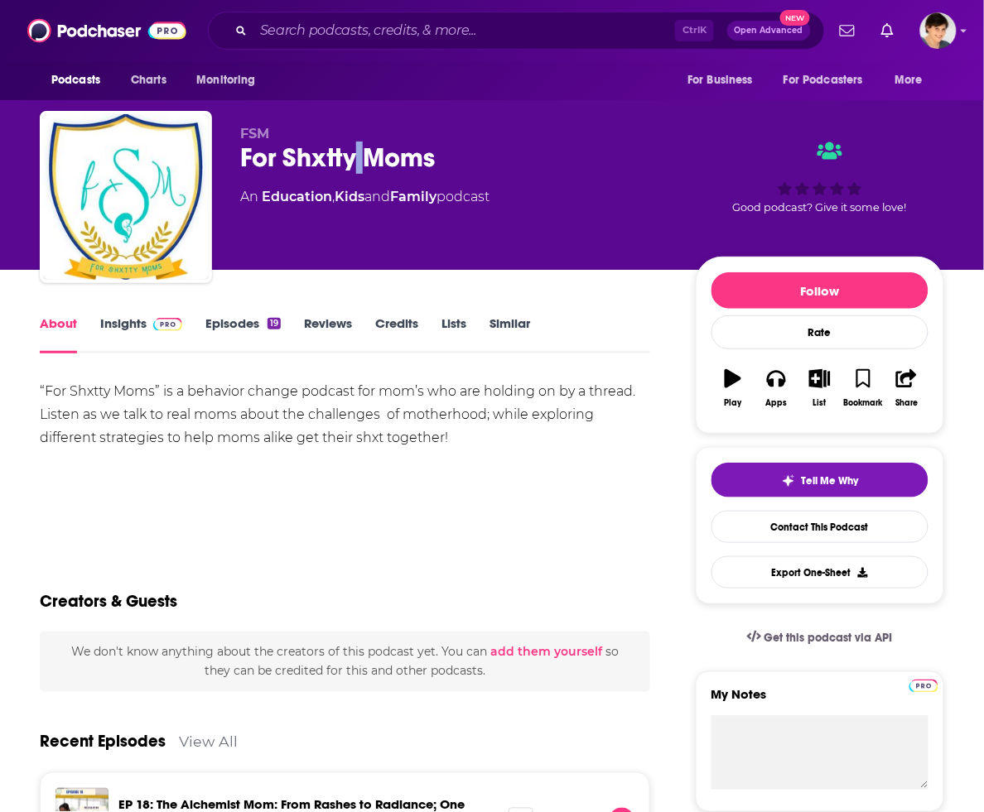
click at [358, 163] on div "For Shxtty Moms" at bounding box center [454, 158] width 429 height 32
copy div "For Shxtty Moms"
click at [311, 392] on div "“For Shxtty Moms” is a behavior change podcast for mom’s who are holding on by …" at bounding box center [345, 415] width 610 height 70
click at [203, 446] on div "“For Shxtty Moms” is a behavior change podcast for mom’s who are holding on by …" at bounding box center [345, 415] width 610 height 70
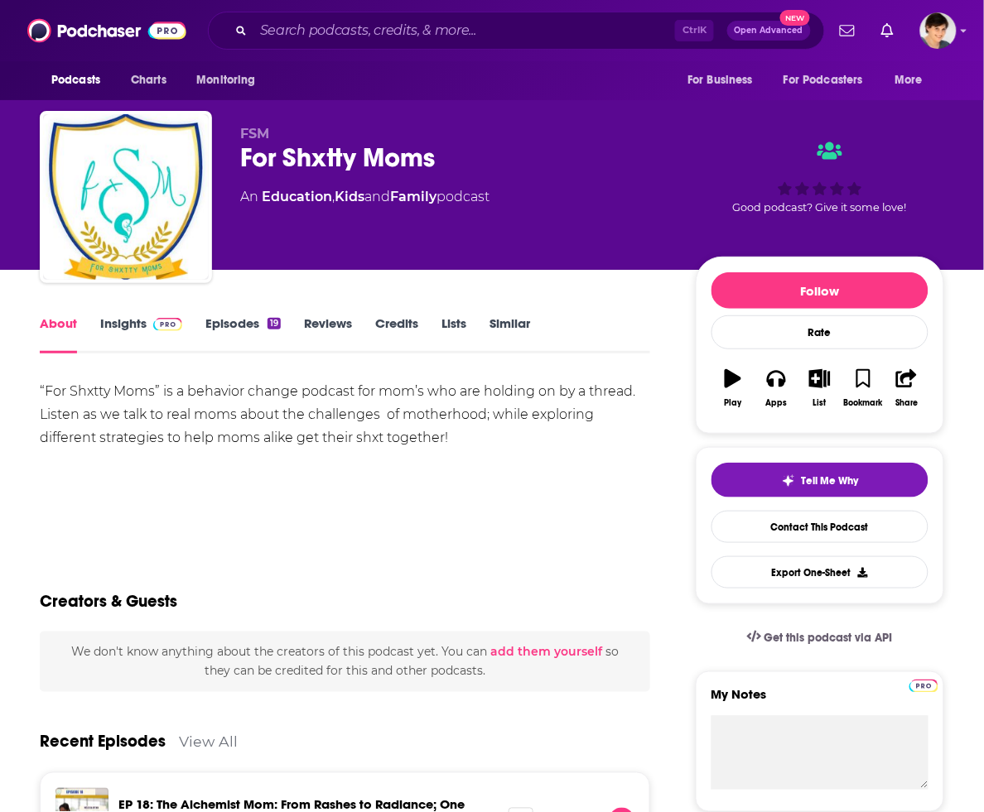
click at [127, 321] on link "Insights" at bounding box center [141, 335] width 82 height 38
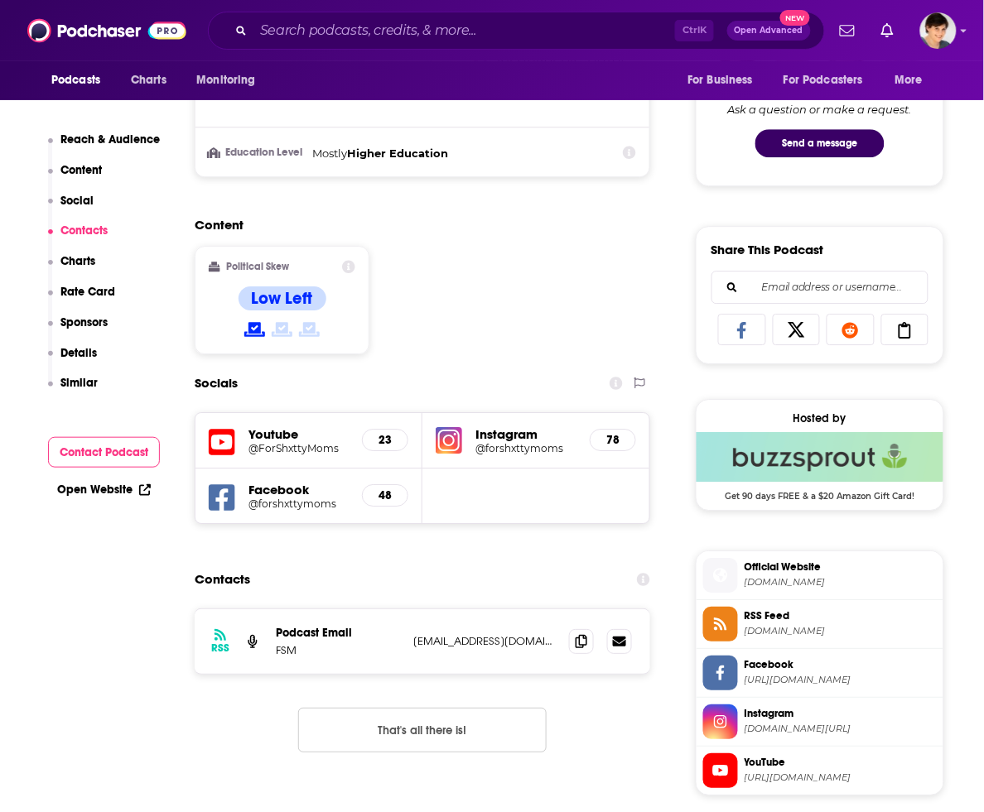
scroll to position [1139, 0]
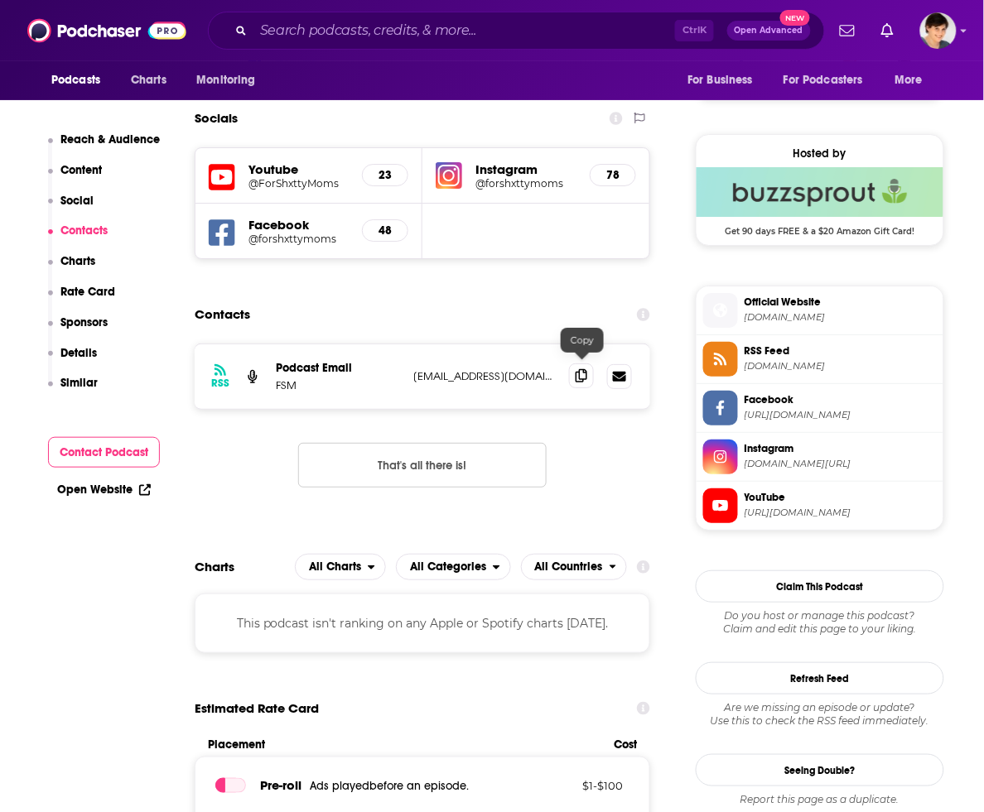
click at [591, 373] on span at bounding box center [581, 376] width 25 height 25
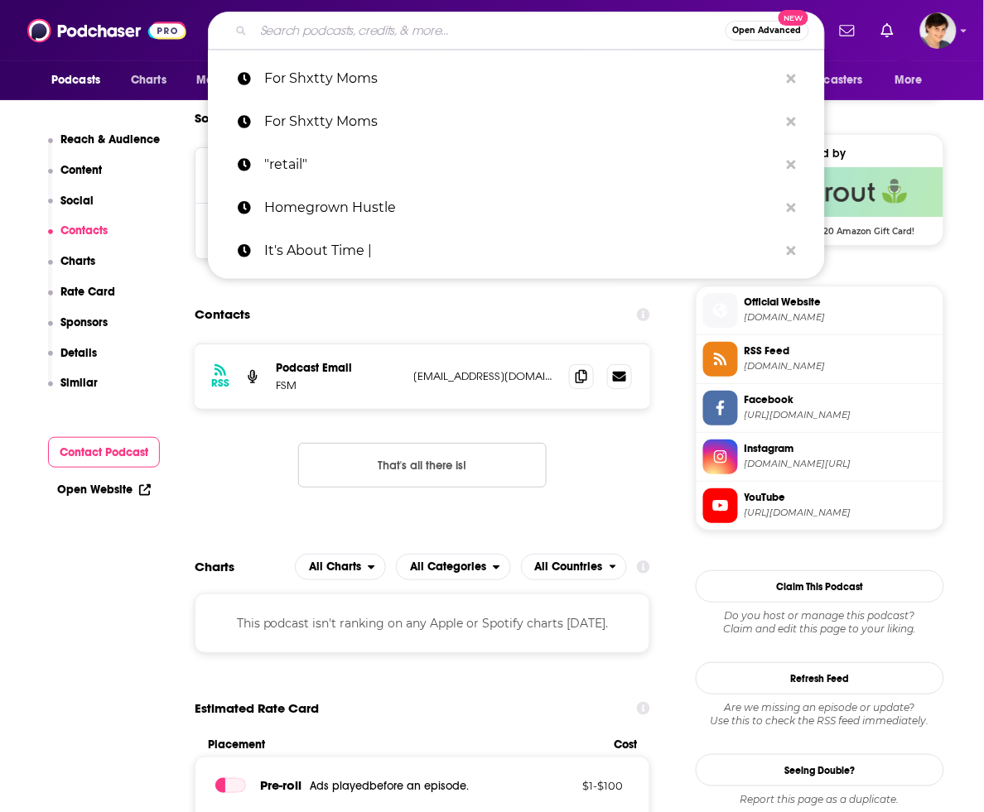
click at [487, 23] on input "Search podcasts, credits, & more..." at bounding box center [489, 30] width 472 height 27
paste input "Braving the Mountain"
type input "Braving the Mountain"
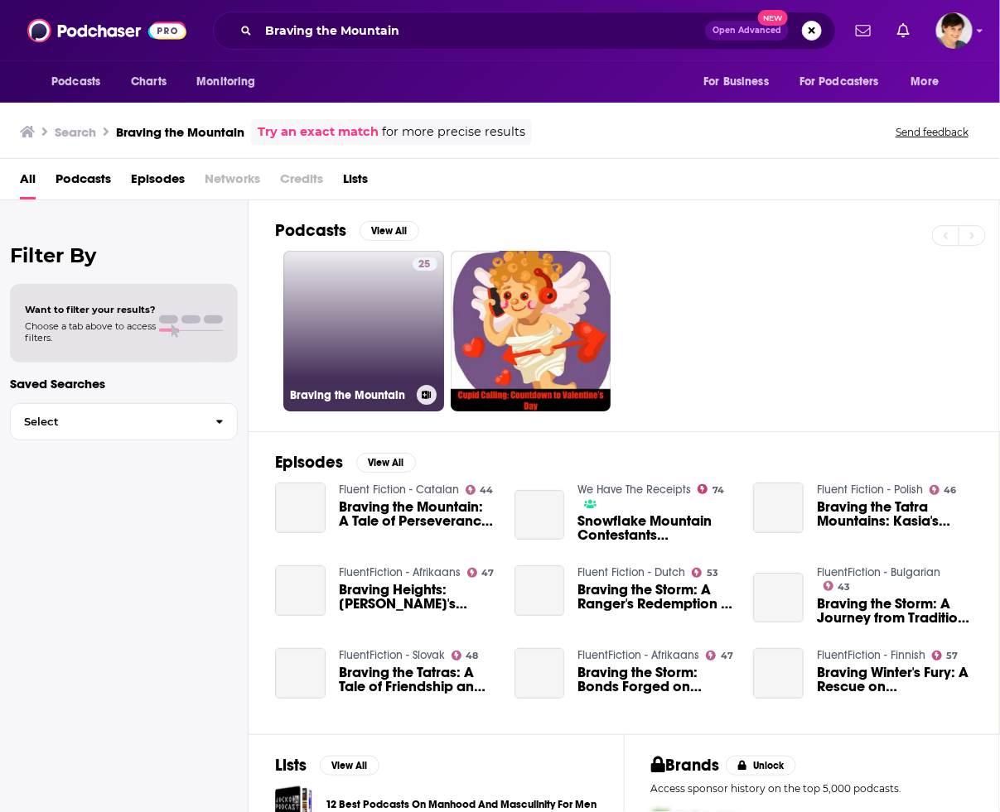
click at [313, 313] on link "25 Braving the Mountain" at bounding box center [363, 331] width 161 height 161
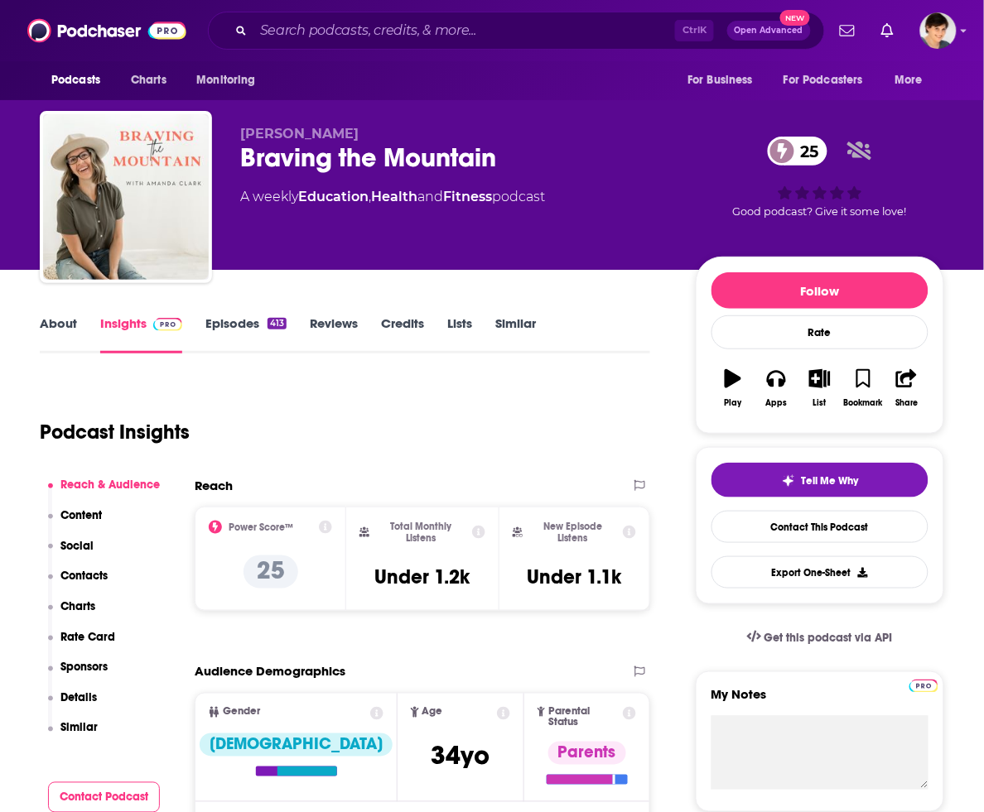
click at [491, 12] on div "Ctrl K Open Advanced New" at bounding box center [516, 31] width 617 height 38
click at [486, 27] on input "Search podcasts, credits, & more..." at bounding box center [464, 30] width 422 height 27
paste input "The Millionaire Mother"
type input "The Millionaire Mother"
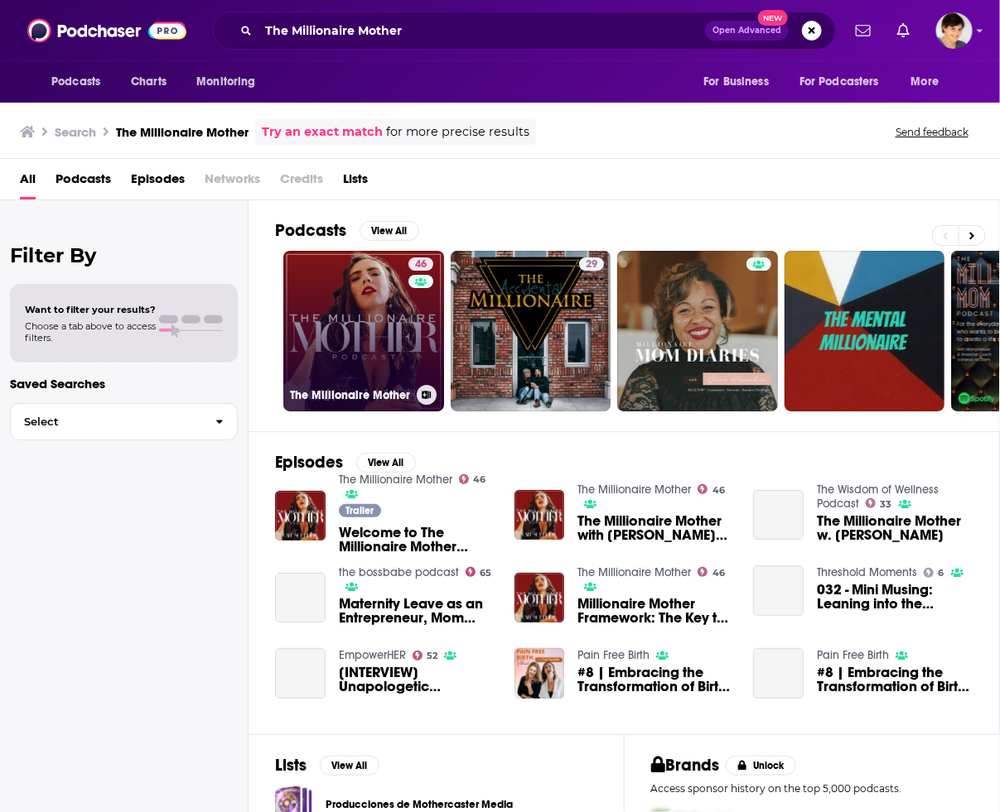
click at [354, 327] on link "46 The Millionaire Mother" at bounding box center [363, 331] width 161 height 161
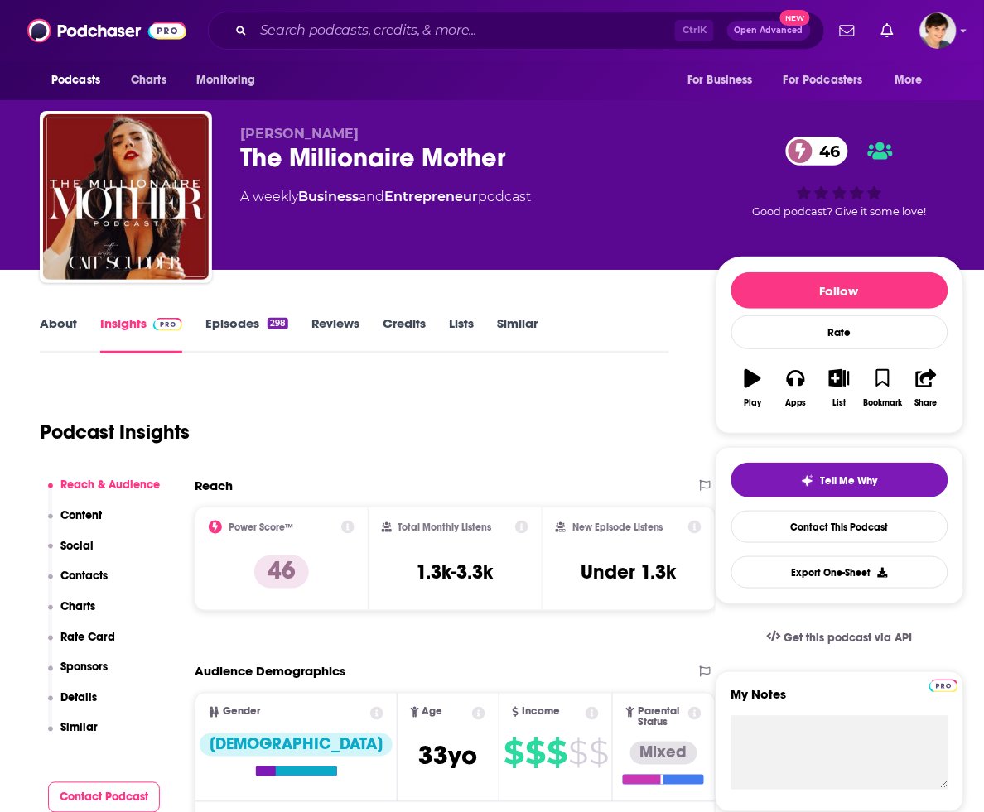
click at [58, 325] on link "About" at bounding box center [58, 335] width 37 height 38
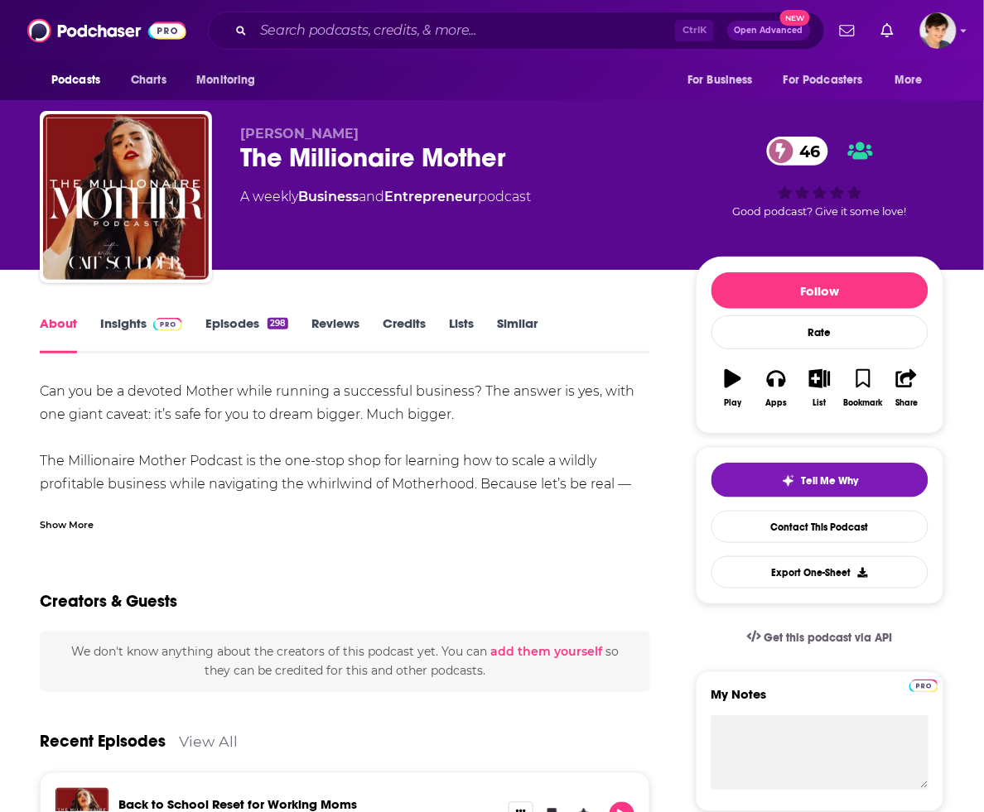
click at [353, 154] on div "The Millionaire Mother [DEMOGRAPHIC_DATA]" at bounding box center [454, 158] width 429 height 32
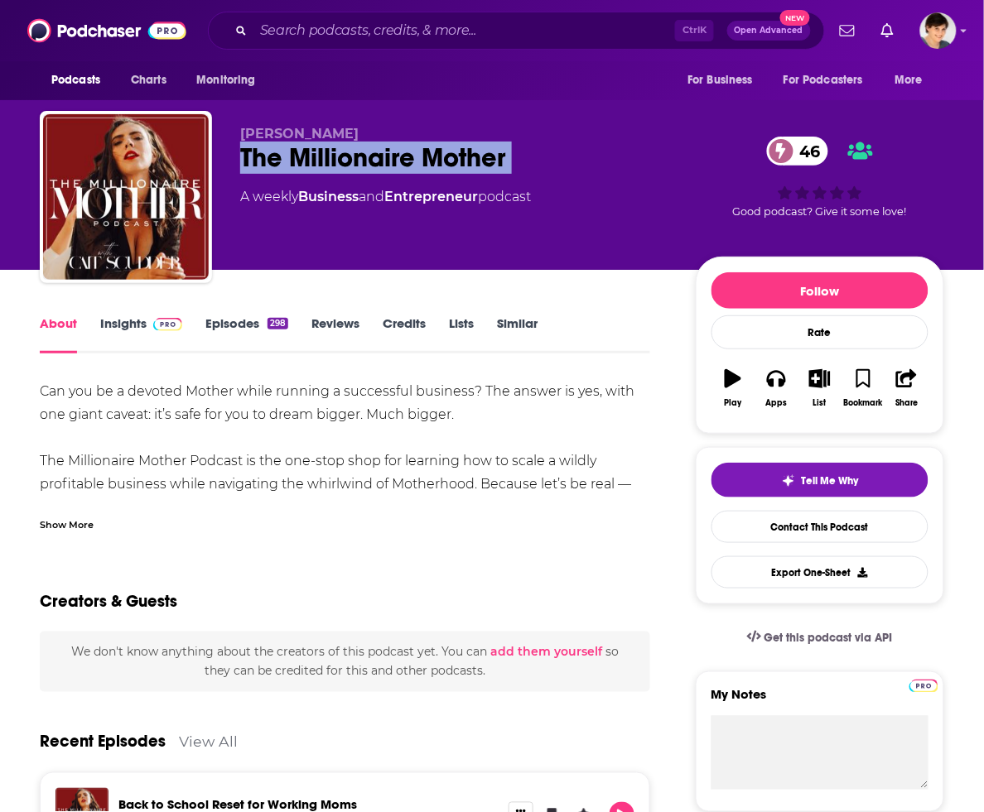
click at [353, 154] on div "The Millionaire Mother [DEMOGRAPHIC_DATA]" at bounding box center [454, 158] width 429 height 32
copy div "The Millionaire Mother [DEMOGRAPHIC_DATA]"
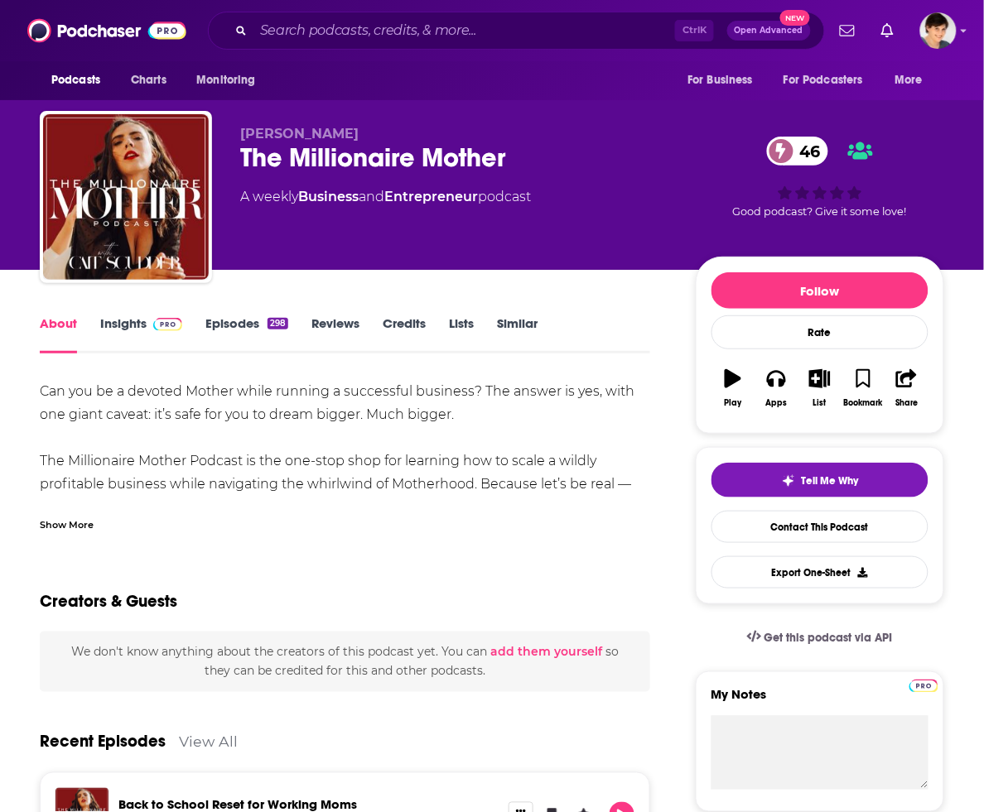
click at [215, 436] on div "Can you be a devoted Mother while running a successful business? The answer is …" at bounding box center [345, 600] width 610 height 441
click at [75, 520] on div "Show More" at bounding box center [67, 524] width 54 height 16
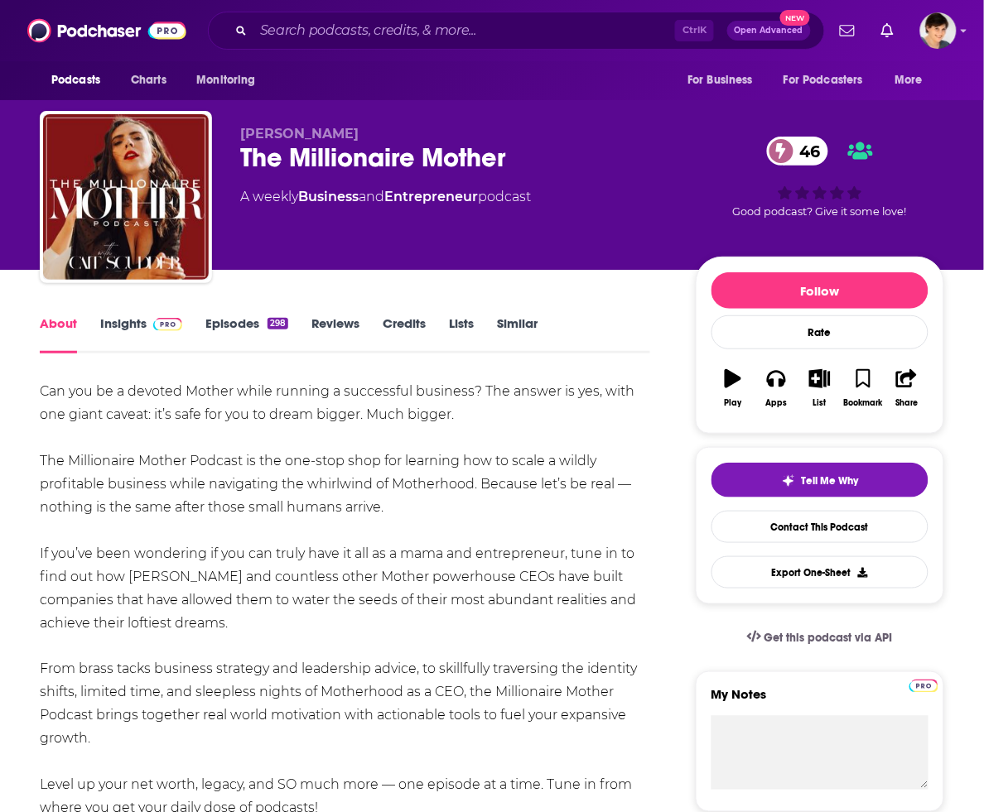
drag, startPoint x: 412, startPoint y: 508, endPoint x: 43, endPoint y: 394, distance: 386.4
click at [43, 394] on div "Can you be a devoted Mother while running a successful business? The answer is …" at bounding box center [345, 600] width 610 height 441
click at [279, 134] on span "[PERSON_NAME]" at bounding box center [299, 134] width 118 height 16
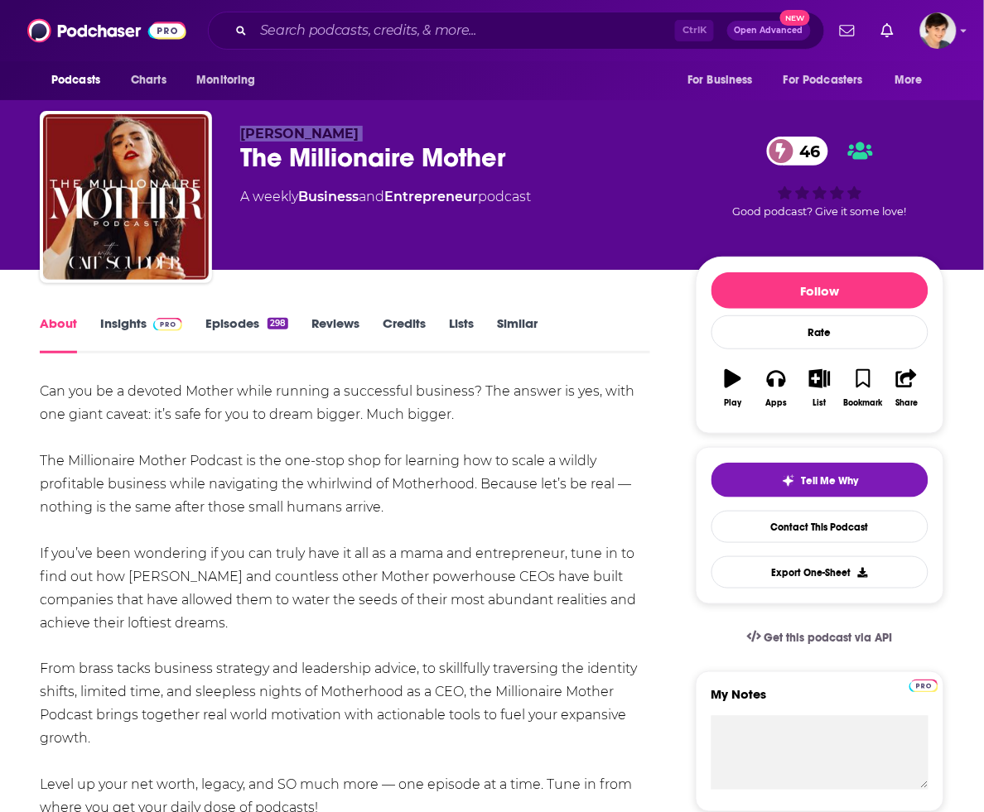
click at [141, 316] on link "Insights" at bounding box center [141, 335] width 82 height 38
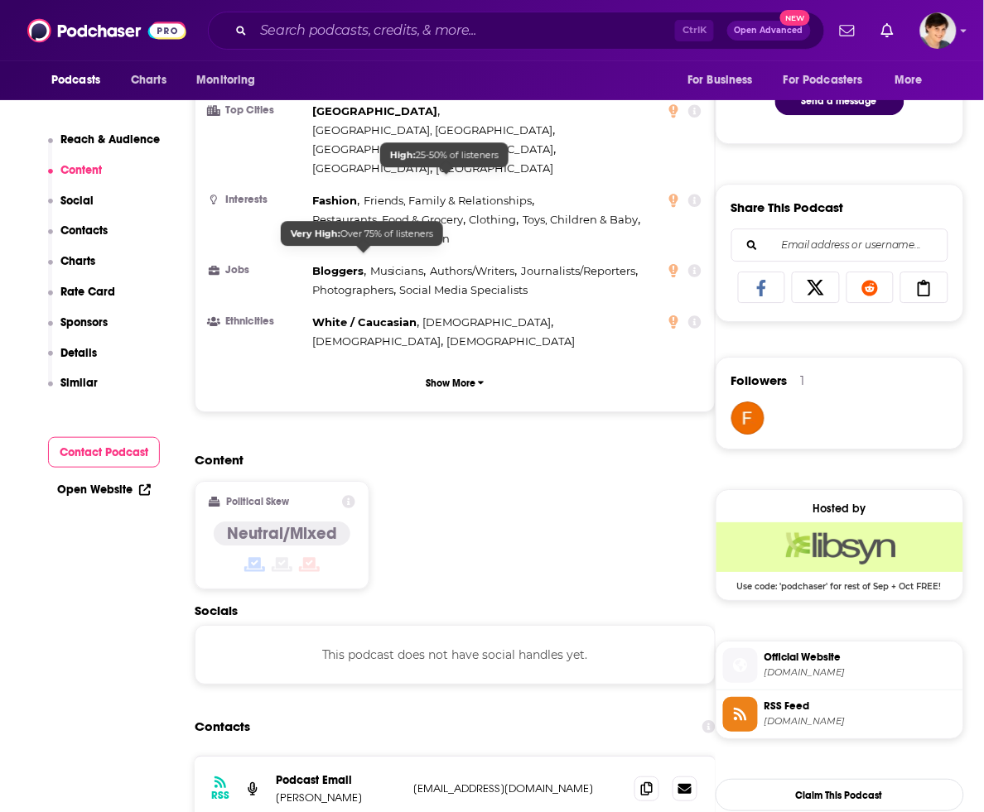
scroll to position [1035, 0]
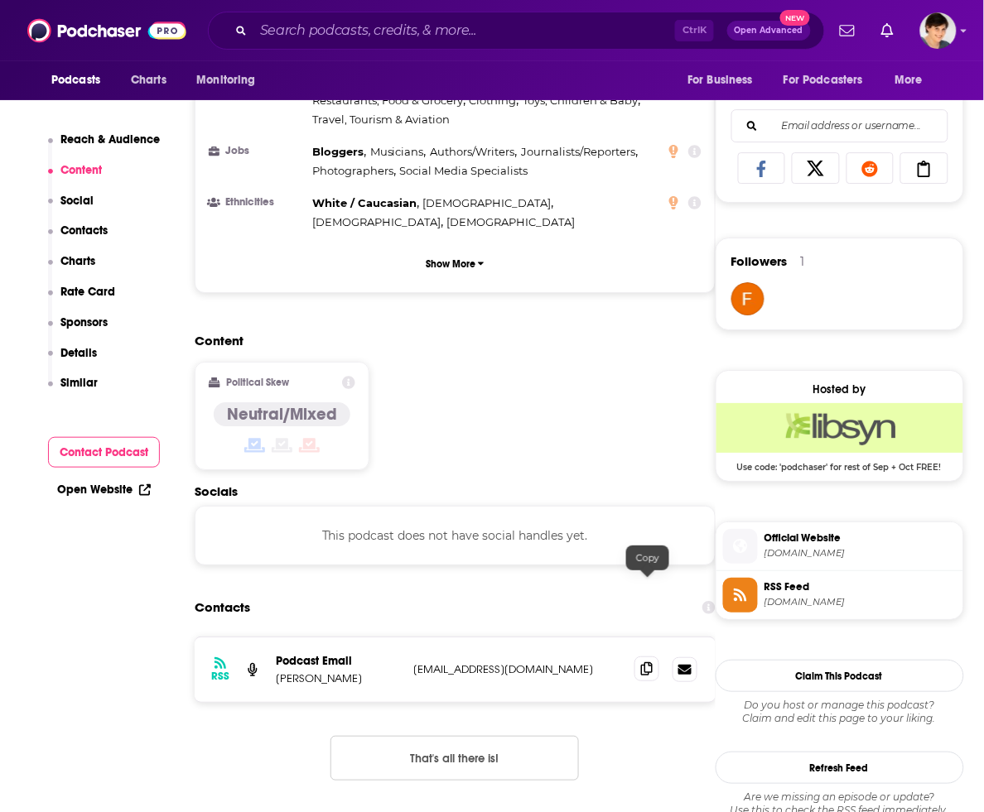
click at [652, 663] on icon at bounding box center [647, 669] width 12 height 13
click at [456, 35] on input "Search podcasts, credits, & more..." at bounding box center [464, 30] width 422 height 27
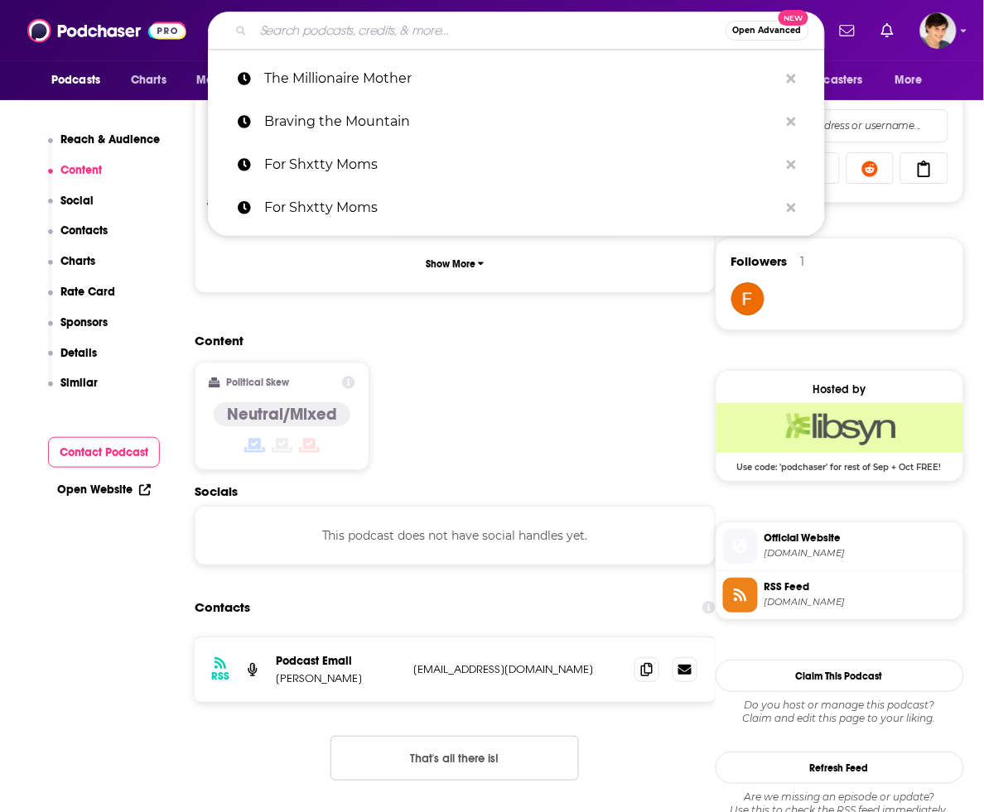
paste input "Girl CEO"
type input "Girl CEO"
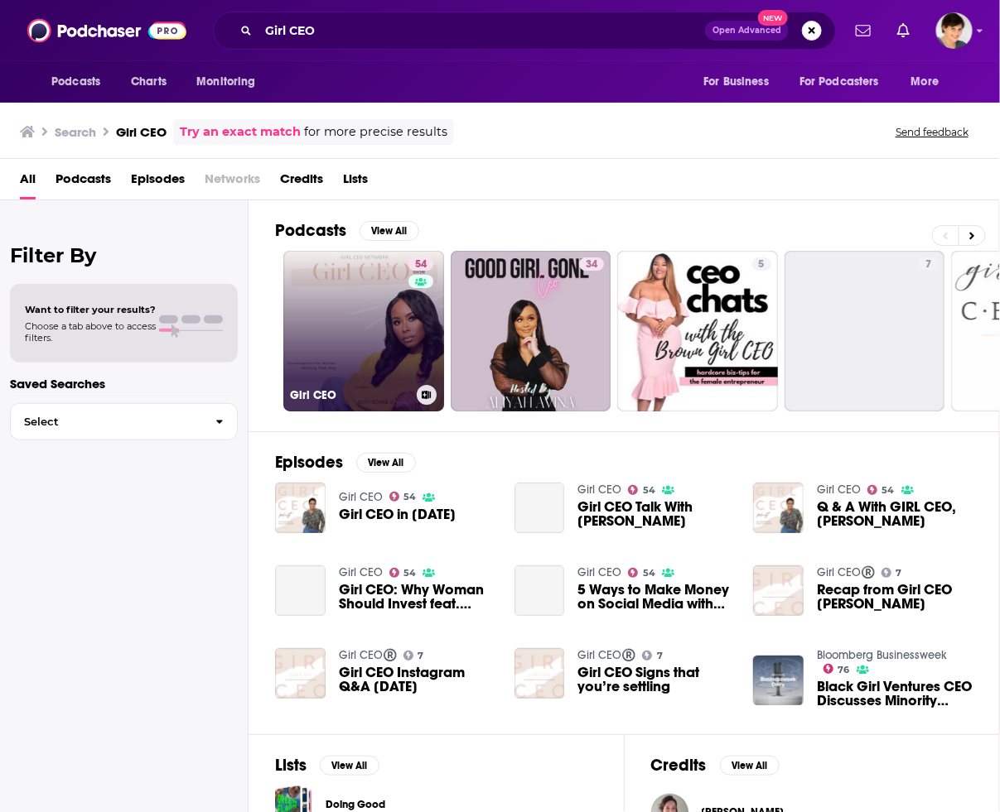
click at [345, 311] on link "54 Girl CEO" at bounding box center [363, 331] width 161 height 161
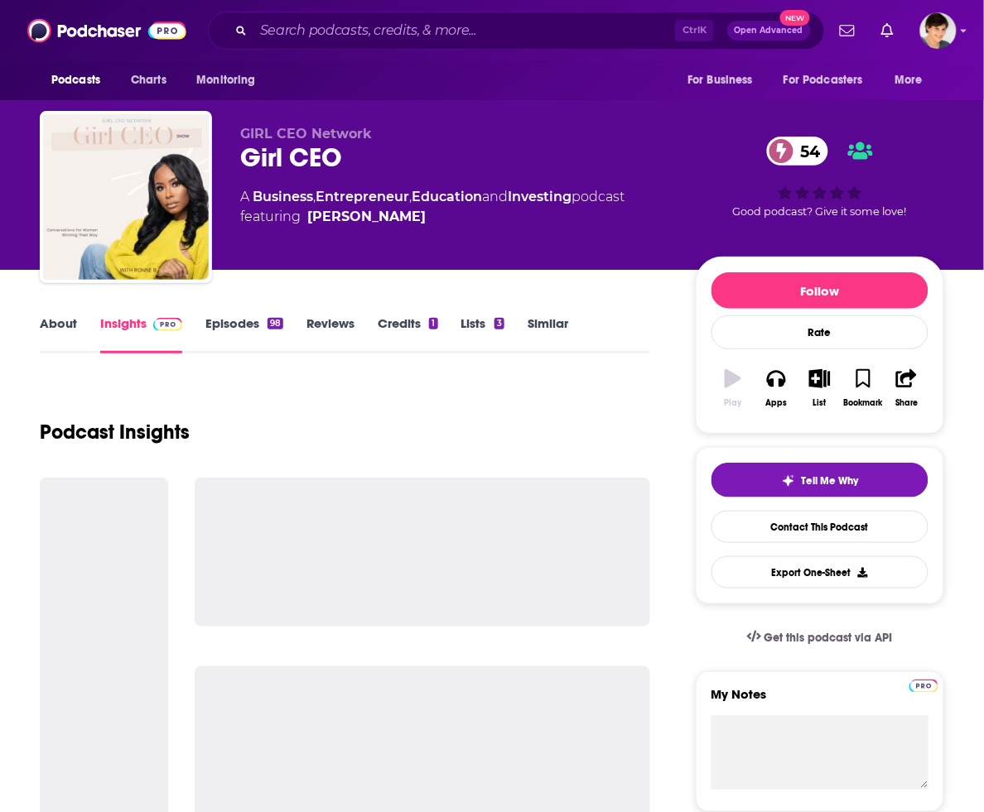
click at [287, 157] on div "Girl CEO 54" at bounding box center [454, 158] width 429 height 32
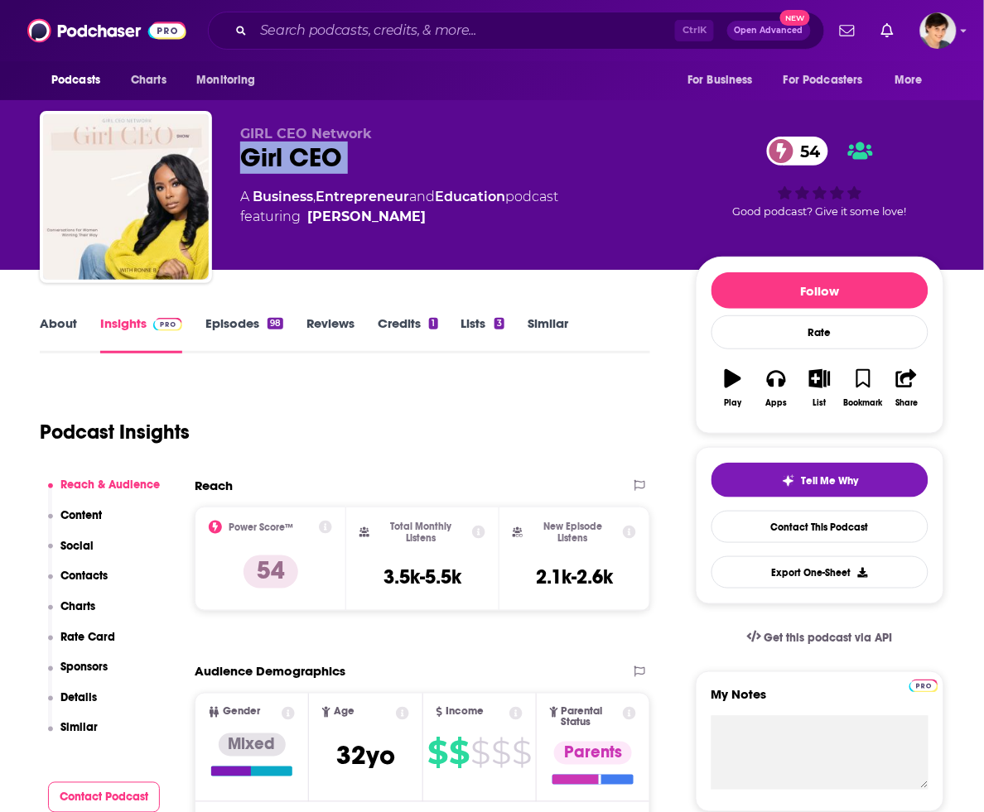
click at [287, 157] on div "Girl CEO 54" at bounding box center [454, 158] width 429 height 32
click at [54, 323] on link "About" at bounding box center [58, 335] width 37 height 38
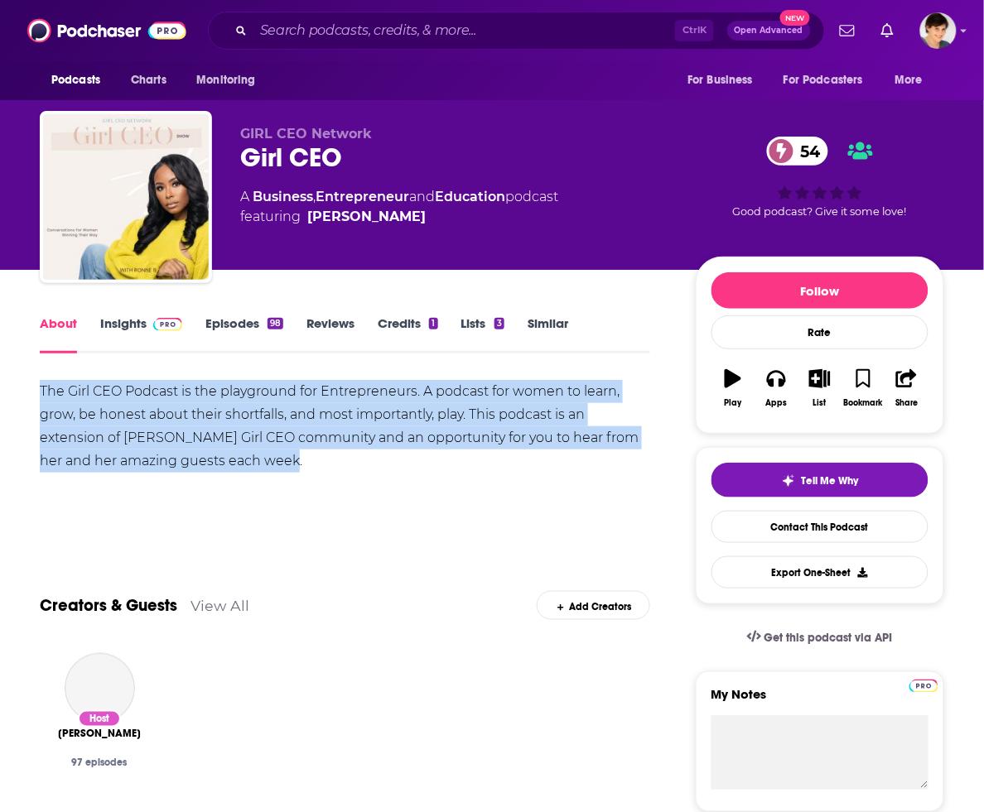
drag, startPoint x: 241, startPoint y: 460, endPoint x: 30, endPoint y: 398, distance: 219.9
click at [137, 321] on link "Insights" at bounding box center [141, 335] width 82 height 38
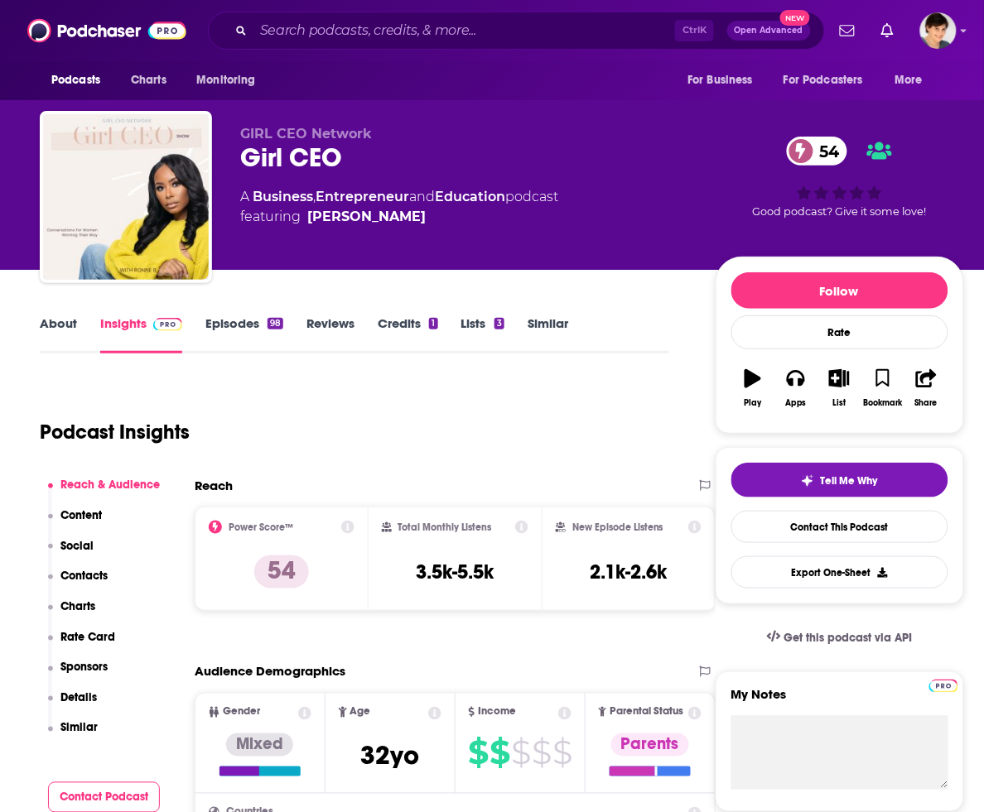
click at [75, 321] on link "About" at bounding box center [58, 335] width 37 height 38
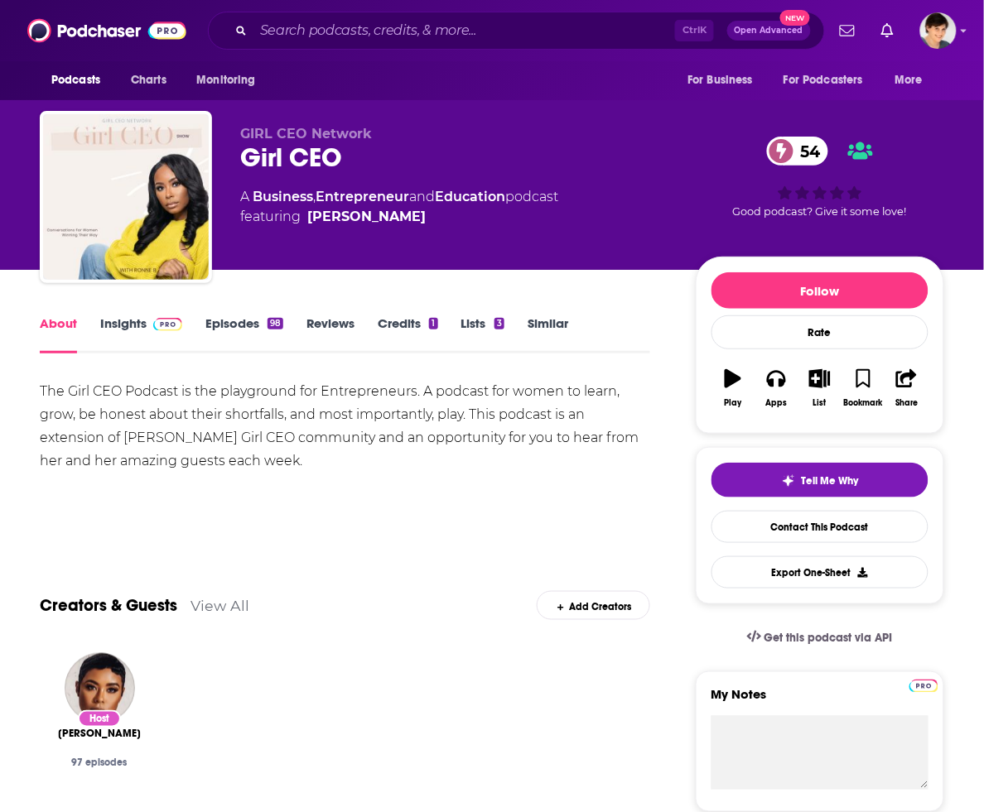
click at [262, 424] on div "The Girl CEO Podcast is the playground for Entrepreneurs. A podcast for women t…" at bounding box center [345, 426] width 610 height 93
click at [131, 325] on link "Insights" at bounding box center [141, 335] width 82 height 38
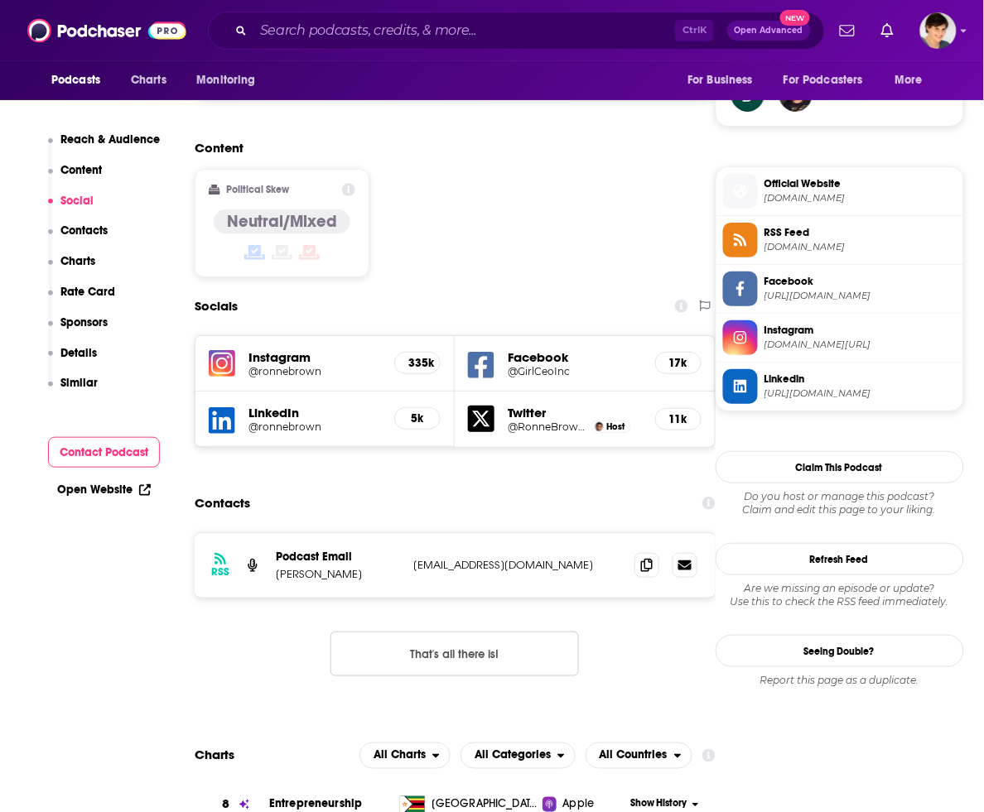
scroll to position [1242, 0]
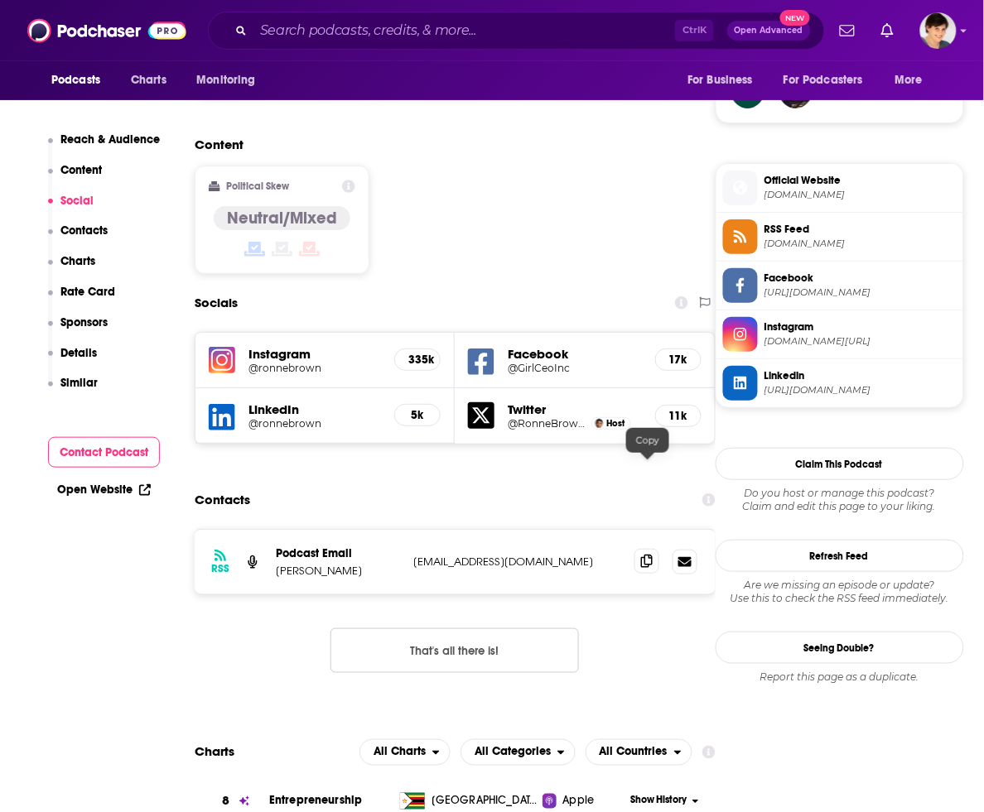
click at [646, 555] on icon at bounding box center [647, 561] width 12 height 13
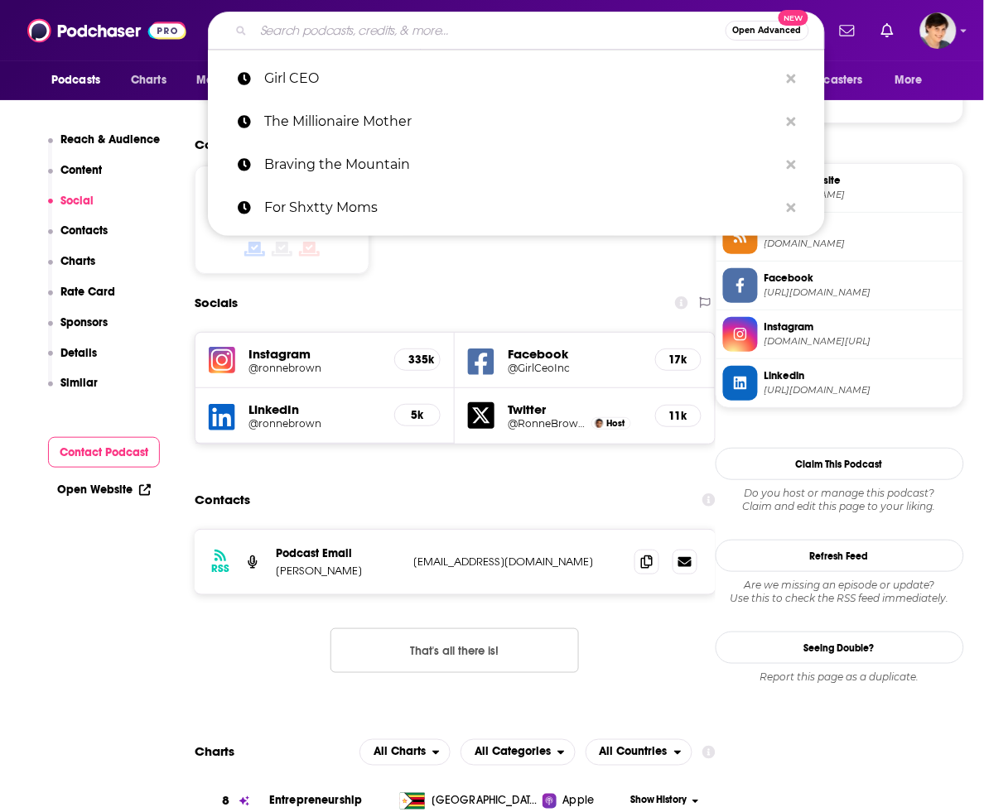
click at [505, 38] on input "Search podcasts, credits, & more..." at bounding box center [489, 30] width 472 height 27
paste input "Powered By Her"
type input "Powered By Her"
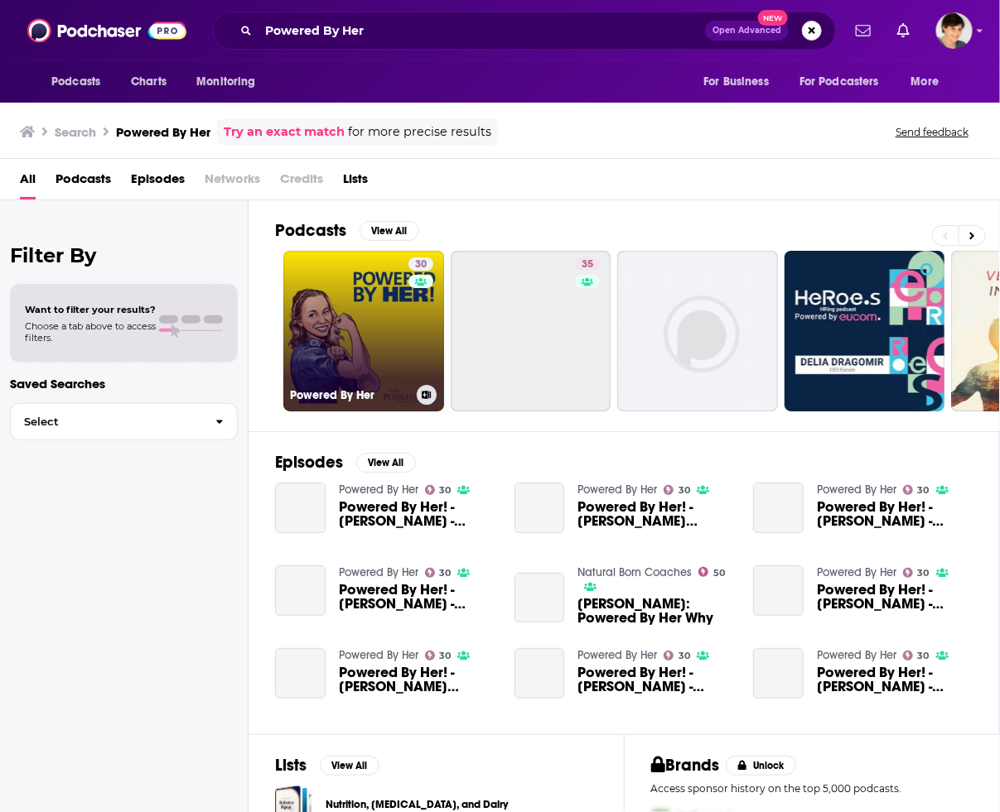
click at [392, 316] on link "30 Powered By Her" at bounding box center [363, 331] width 161 height 161
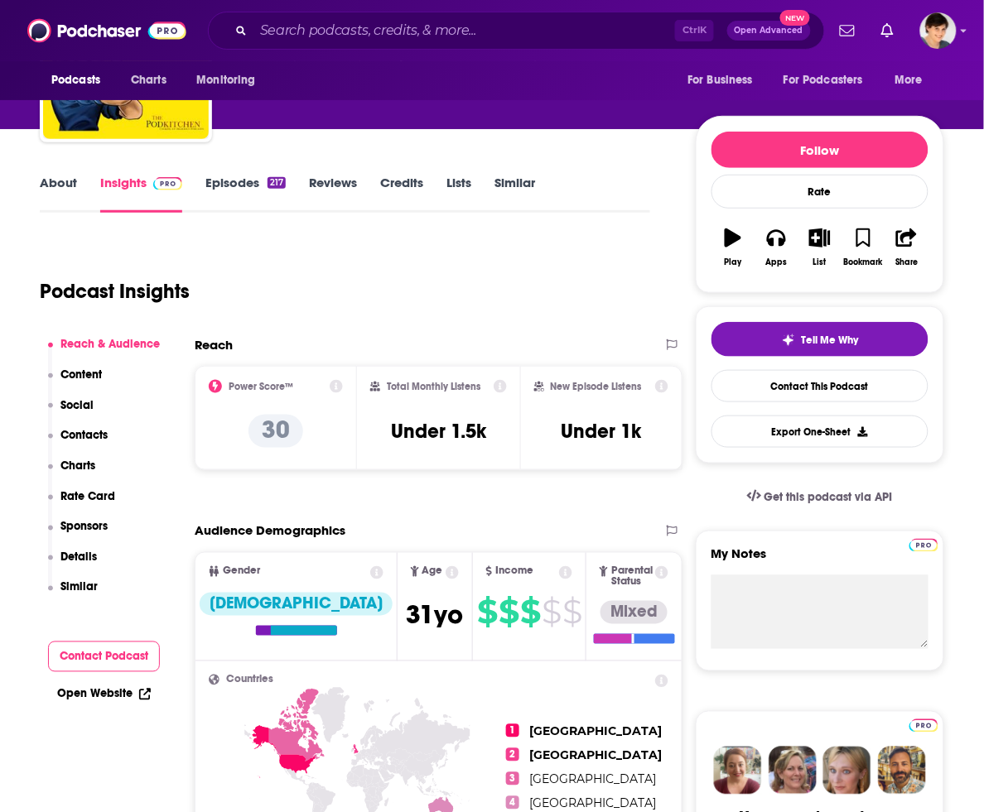
scroll to position [104, 0]
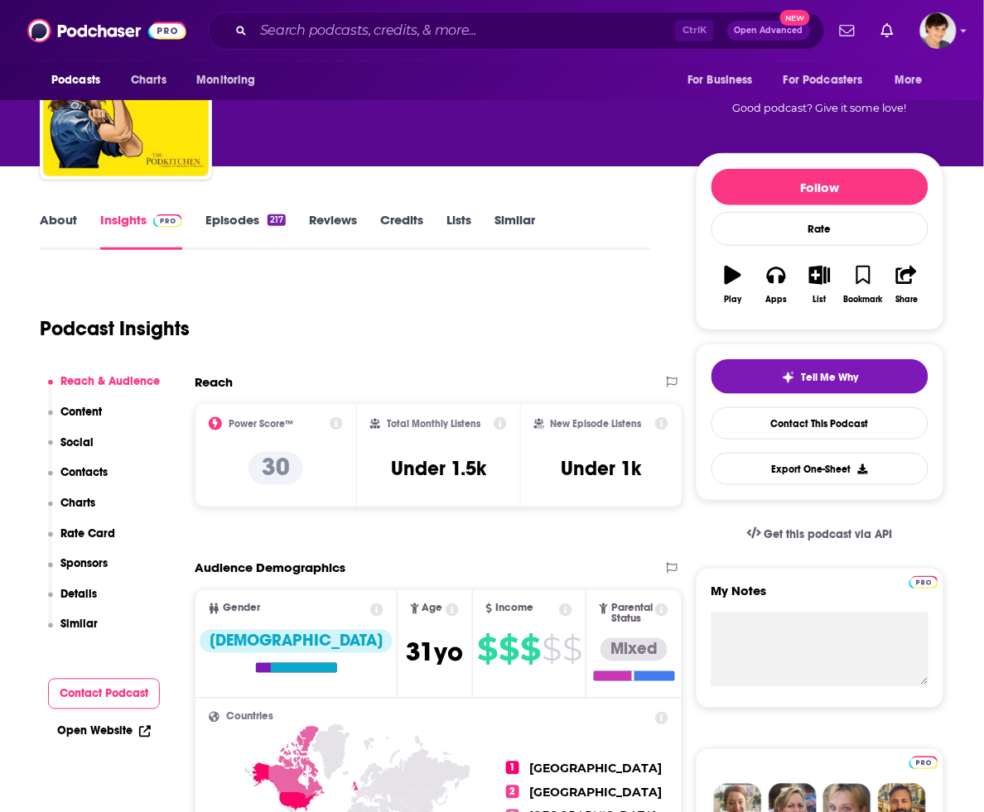
click at [60, 218] on link "About" at bounding box center [58, 231] width 37 height 38
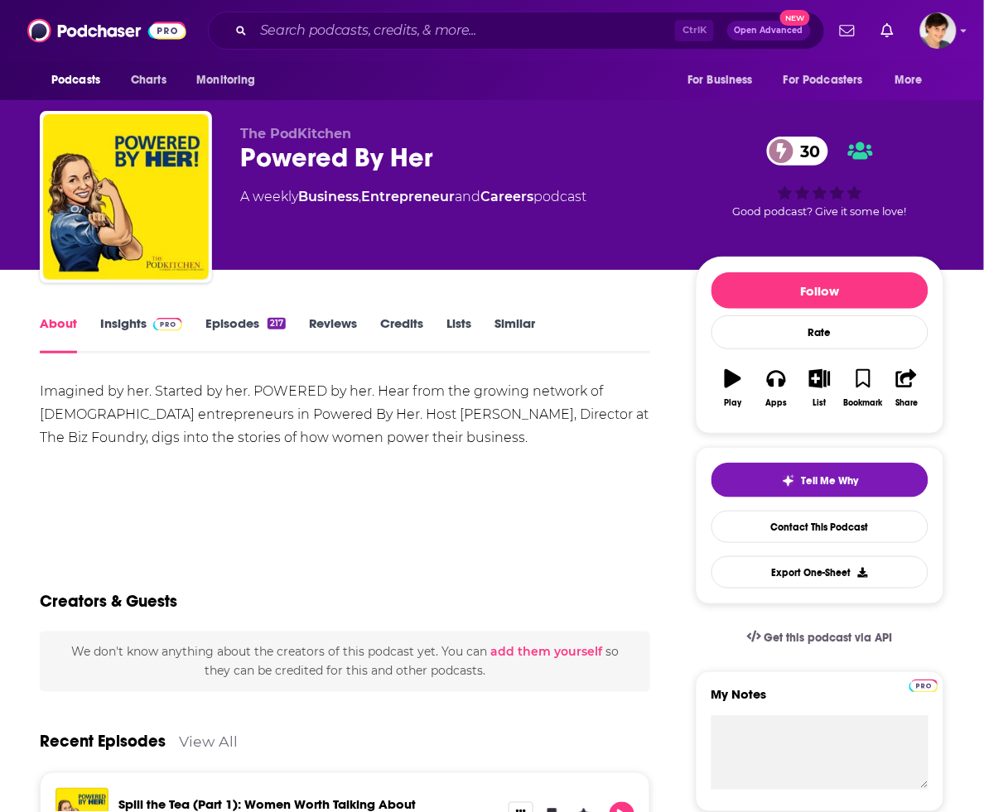
click at [379, 155] on div "Powered By Her 30" at bounding box center [454, 158] width 429 height 32
click at [197, 408] on div "Imagined by her. Started by her. POWERED by her. Hear from the growing network …" at bounding box center [345, 415] width 610 height 70
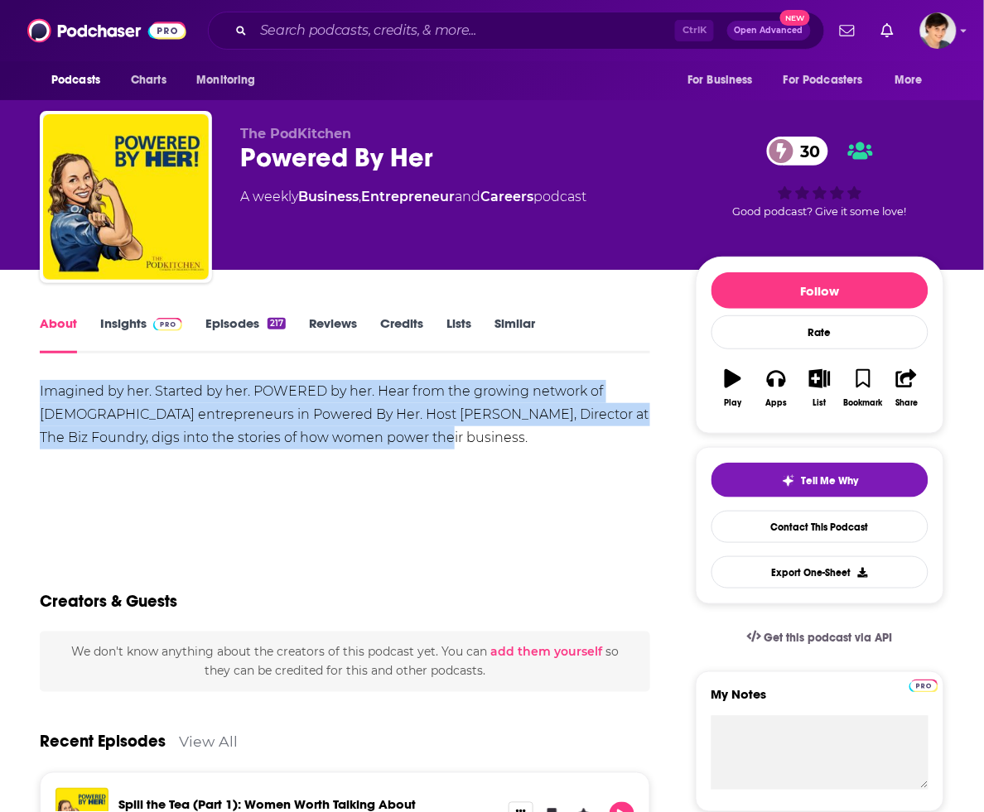
drag, startPoint x: 398, startPoint y: 439, endPoint x: 41, endPoint y: 391, distance: 359.4
click at [41, 391] on div "Imagined by her. Started by her. POWERED by her. Hear from the growing network …" at bounding box center [345, 415] width 610 height 70
click at [385, 456] on div "Imagined by her. Started by her. POWERED by her. Hear from the growing network …" at bounding box center [345, 438] width 610 height 116
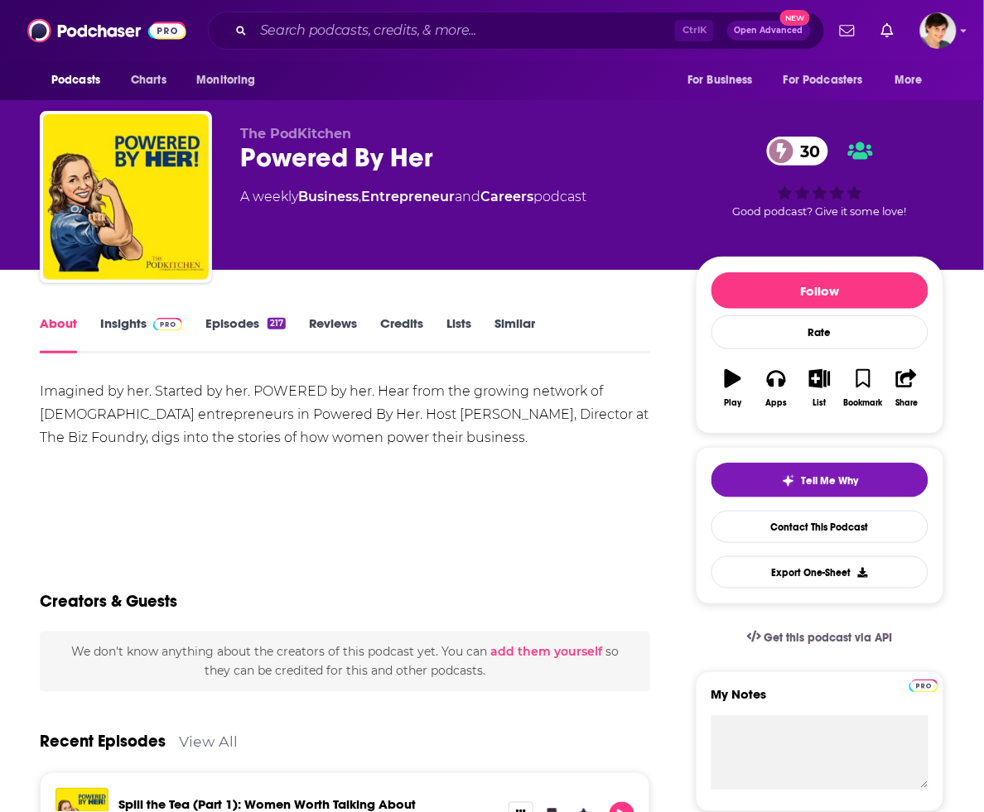
click at [270, 414] on div "Imagined by her. Started by her. POWERED by her. Hear from the growing network …" at bounding box center [345, 415] width 610 height 70
drag, startPoint x: 300, startPoint y: 416, endPoint x: 382, endPoint y: 423, distance: 82.3
click at [382, 423] on div "Imagined by her. Started by her. POWERED by her. Hear from the growing network …" at bounding box center [345, 415] width 610 height 70
click at [205, 493] on div "Imagined by her. Started by her. POWERED by her. Hear from the growing network …" at bounding box center [345, 438] width 610 height 116
click at [131, 321] on link "Insights" at bounding box center [141, 335] width 82 height 38
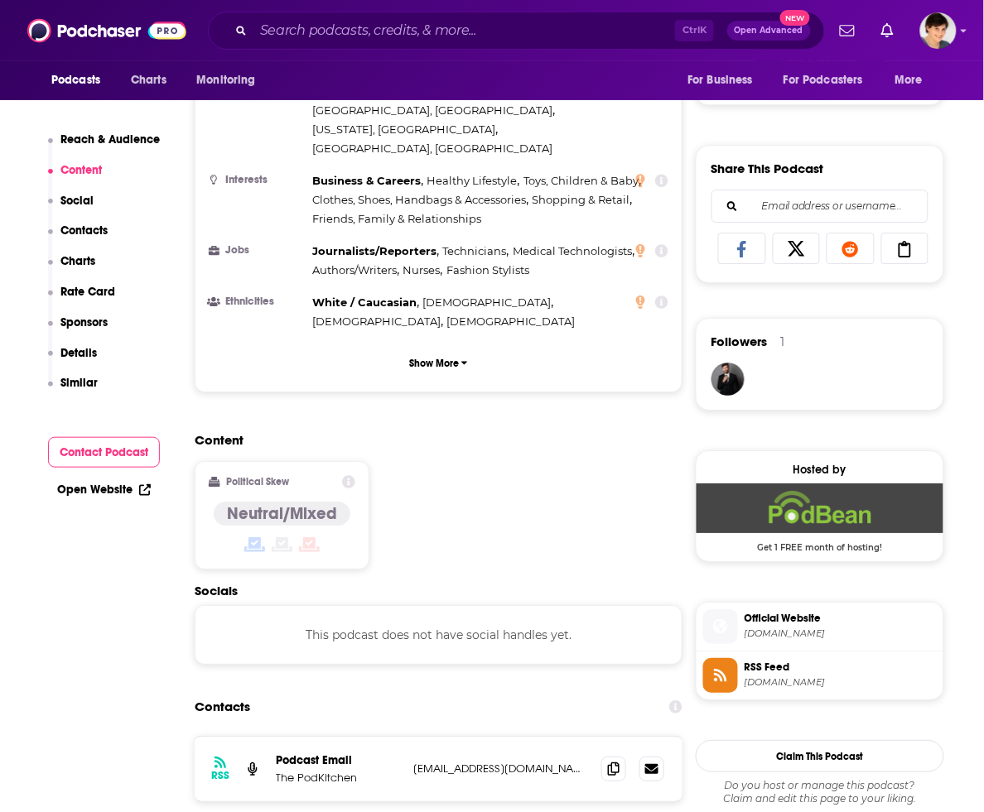
scroll to position [1139, 0]
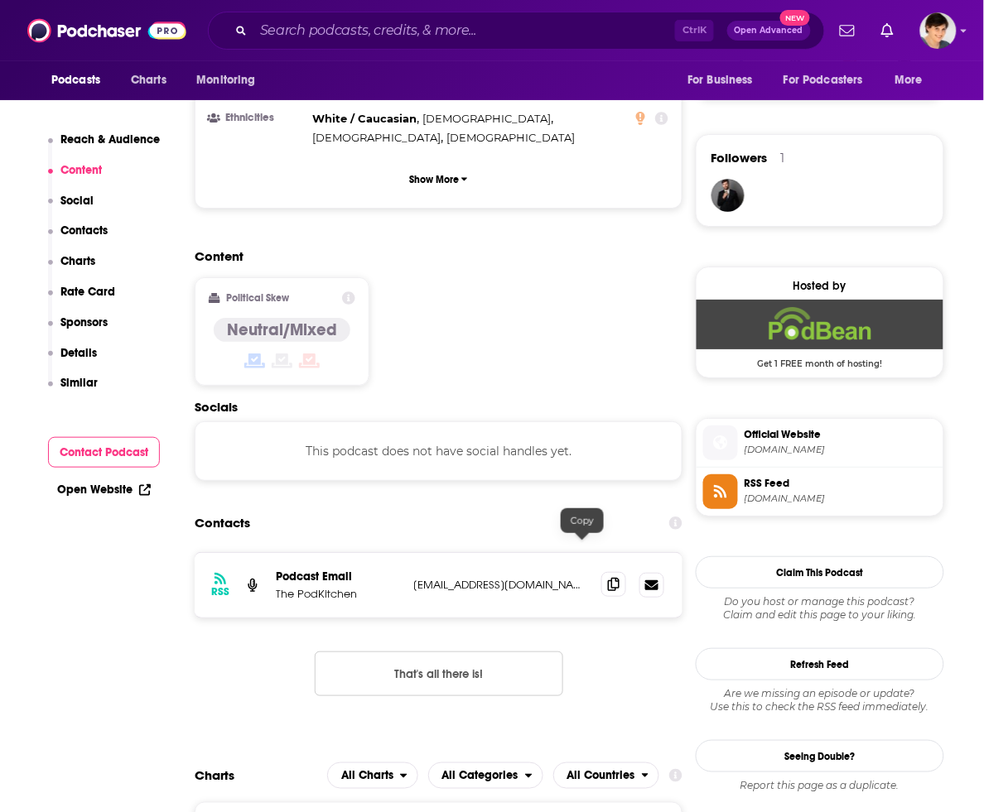
click at [601, 572] on span at bounding box center [613, 584] width 25 height 25
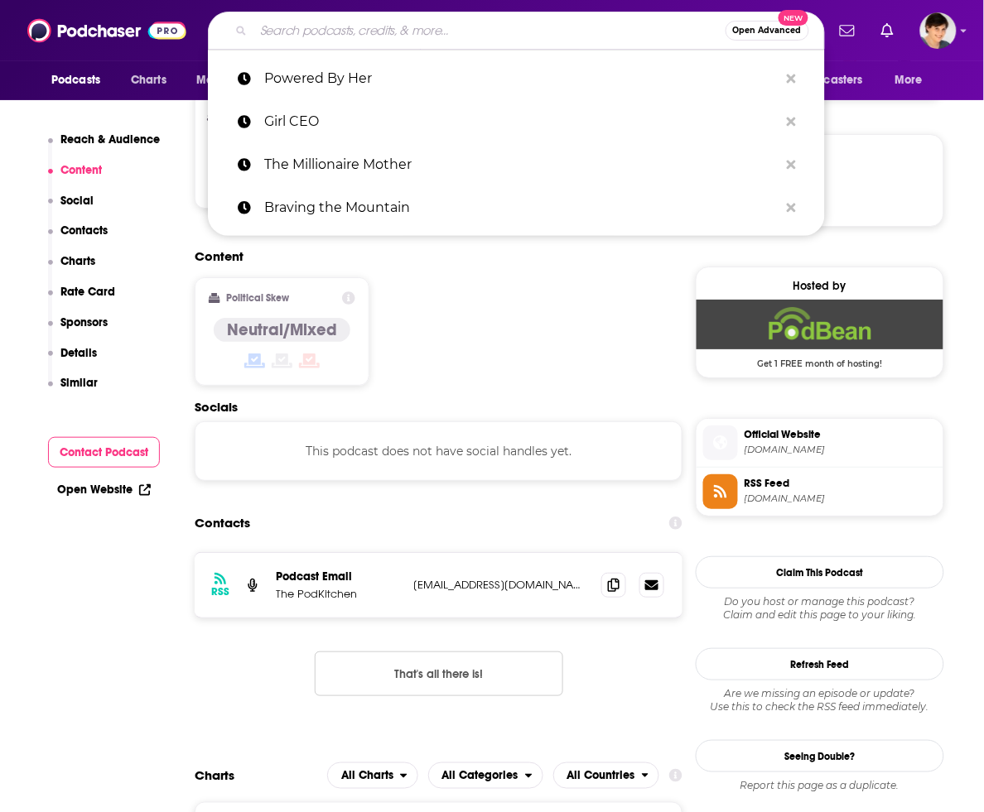
click at [510, 31] on input "Search podcasts, credits, & more..." at bounding box center [489, 30] width 472 height 27
paste input "Business Origin Stories for Entrepreneurs, Coaches, and Leaders"
type input "Business Origin Stories for Entrepreneurs, Coaches, and Leaders"
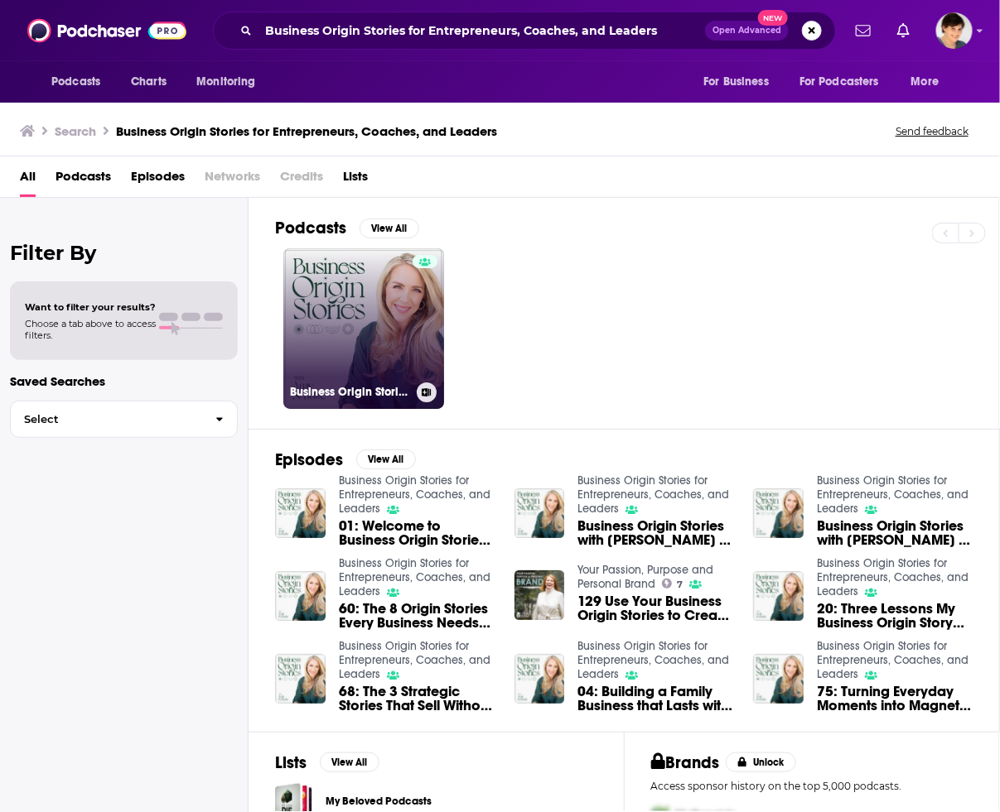
click at [381, 323] on link "Business Origin Stories for Entrepreneurs, Coaches, and Leaders" at bounding box center [363, 328] width 161 height 161
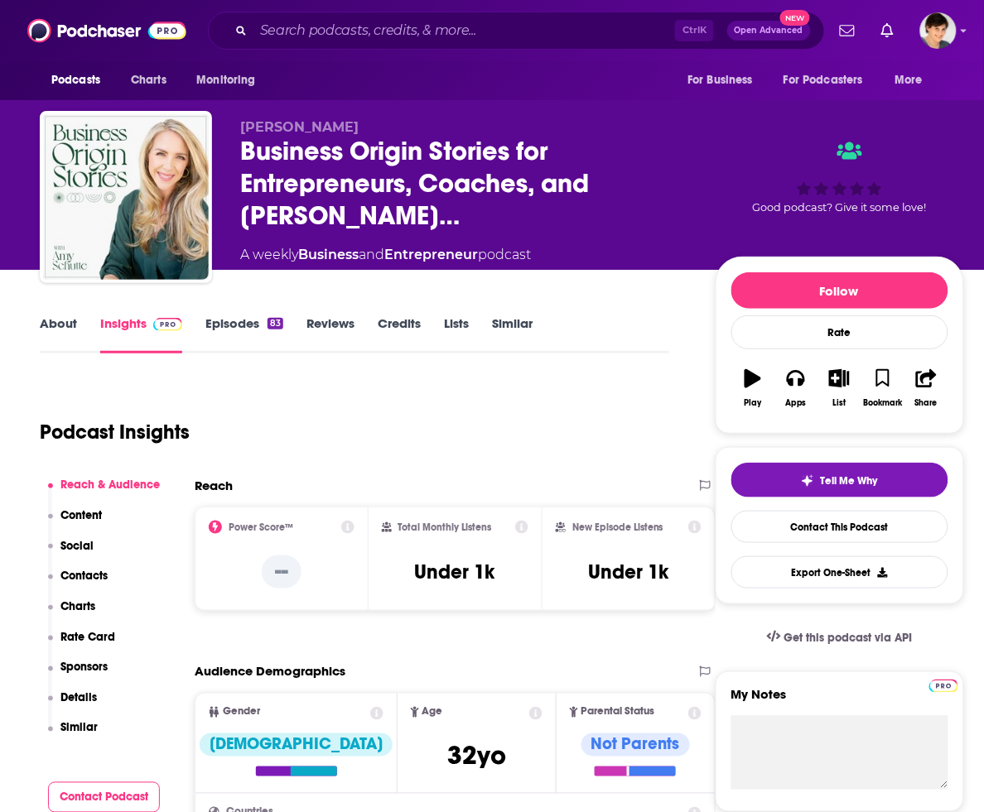
click at [60, 321] on link "About" at bounding box center [58, 335] width 37 height 38
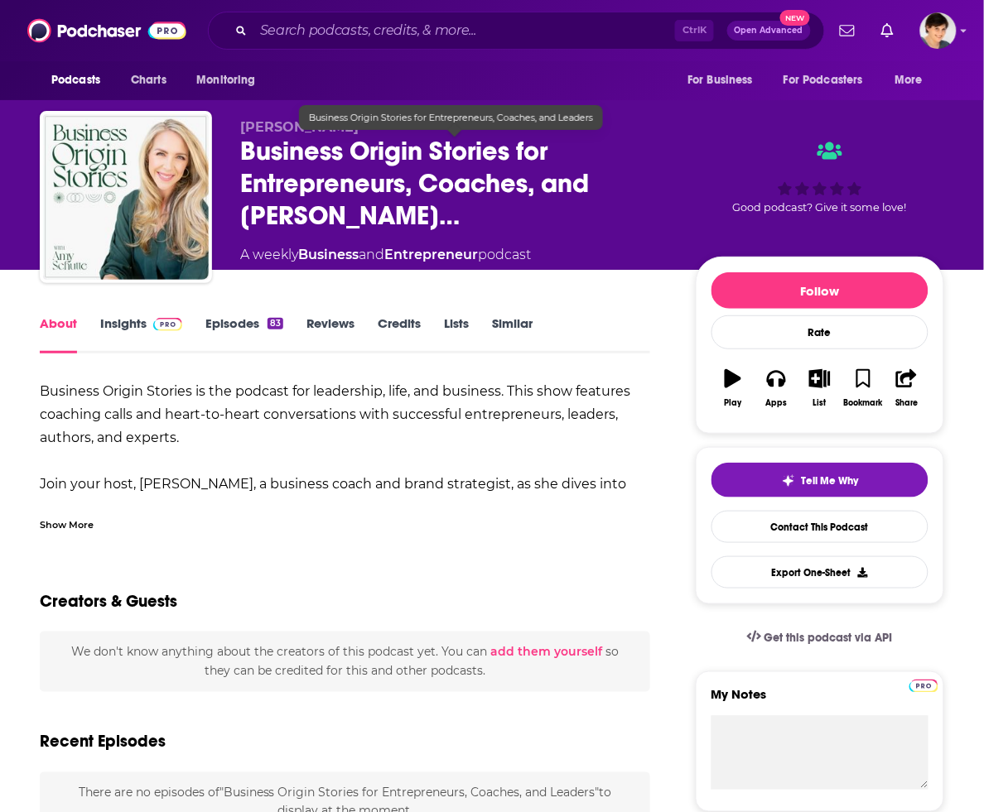
click at [299, 160] on span "Business Origin Stories for Entrepreneurs, Coaches, and [PERSON_NAME]…" at bounding box center [454, 183] width 429 height 97
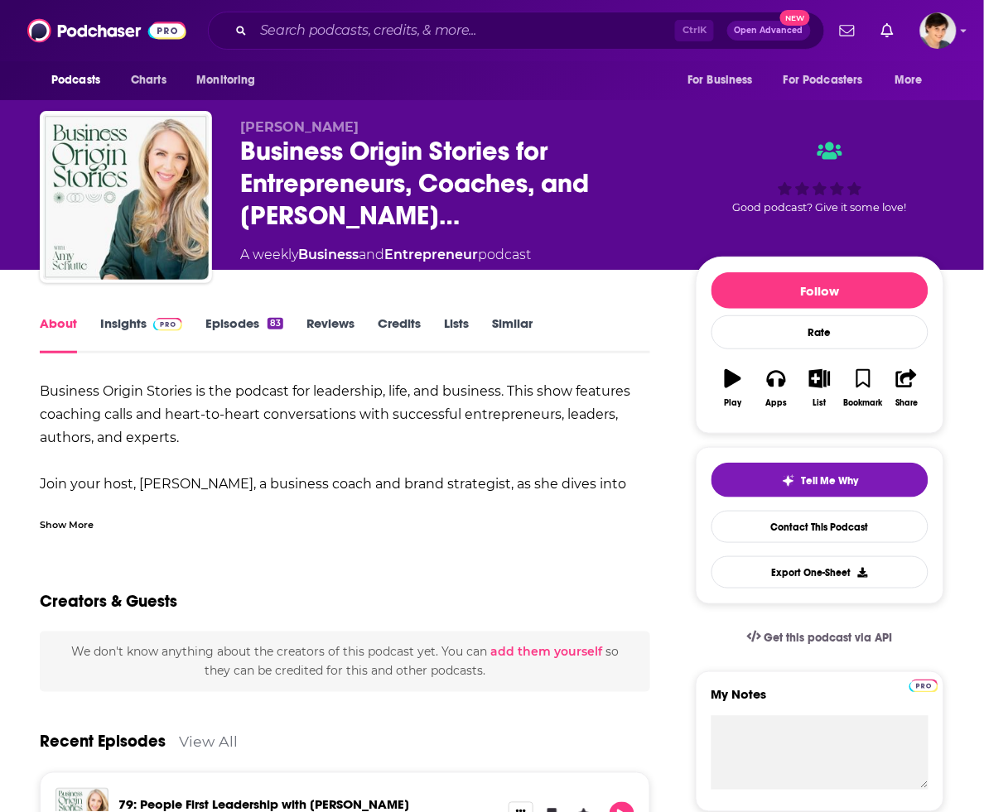
click at [162, 424] on div "Business Origin Stories is the podcast for leadership, life, and business. This…" at bounding box center [345, 496] width 610 height 232
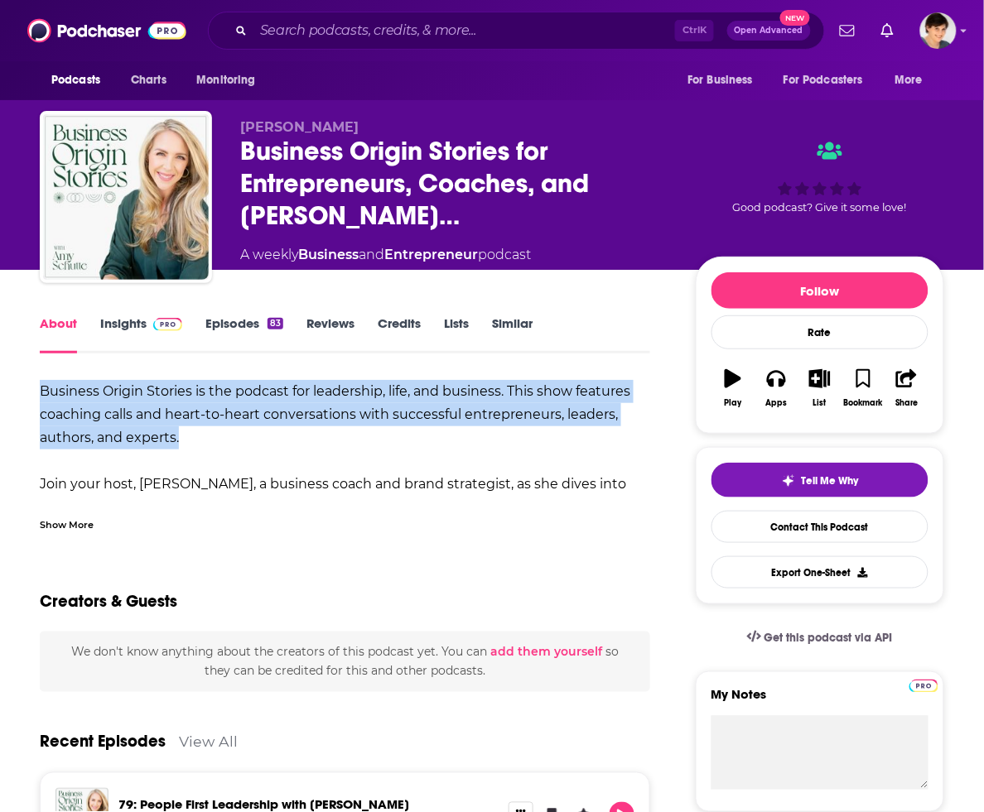
drag, startPoint x: 109, startPoint y: 418, endPoint x: 36, endPoint y: 396, distance: 77.0
click at [324, 420] on b "Business Origin Stories is the podcast for leadership, life, and business. This…" at bounding box center [335, 414] width 591 height 62
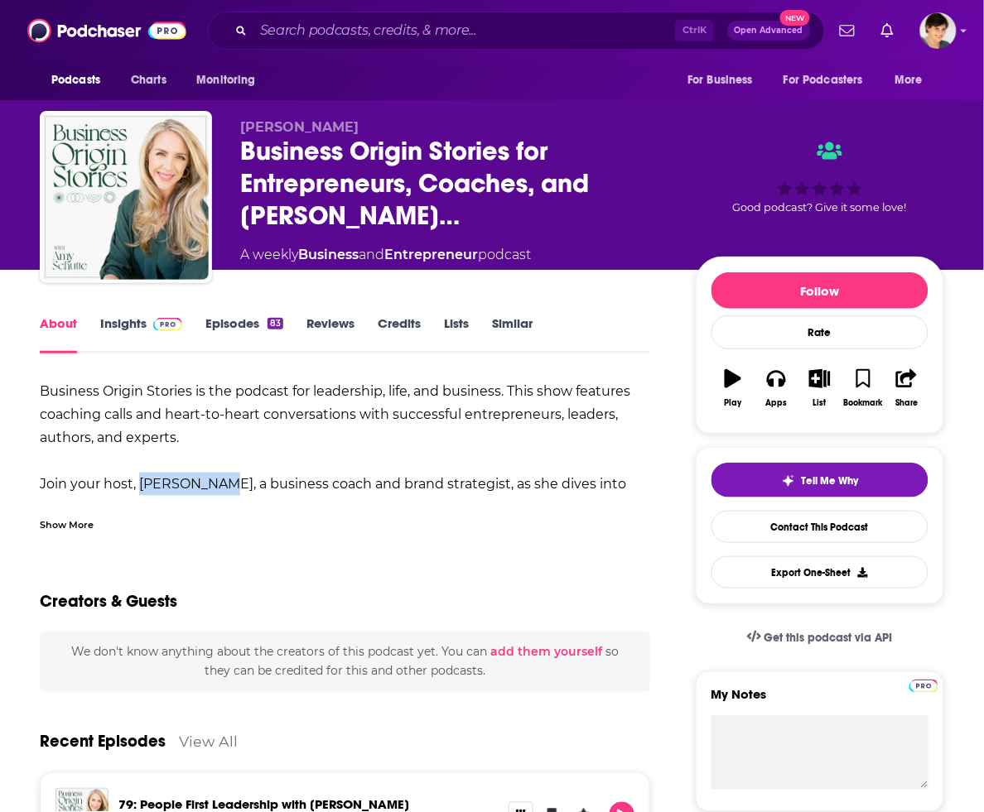
drag, startPoint x: 142, startPoint y: 490, endPoint x: 221, endPoint y: 495, distance: 78.8
click at [221, 495] on div "Business Origin Stories is the podcast for leadership, life, and business. This…" at bounding box center [345, 496] width 610 height 232
click at [134, 317] on link "Insights" at bounding box center [141, 335] width 82 height 38
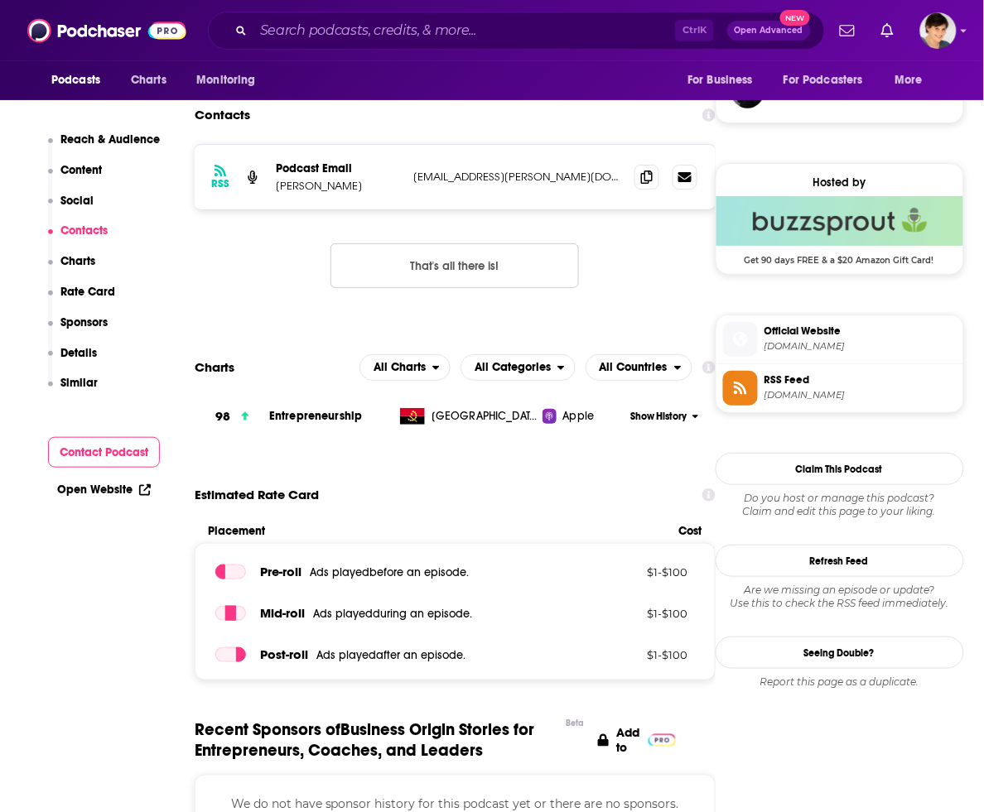
scroll to position [1139, 0]
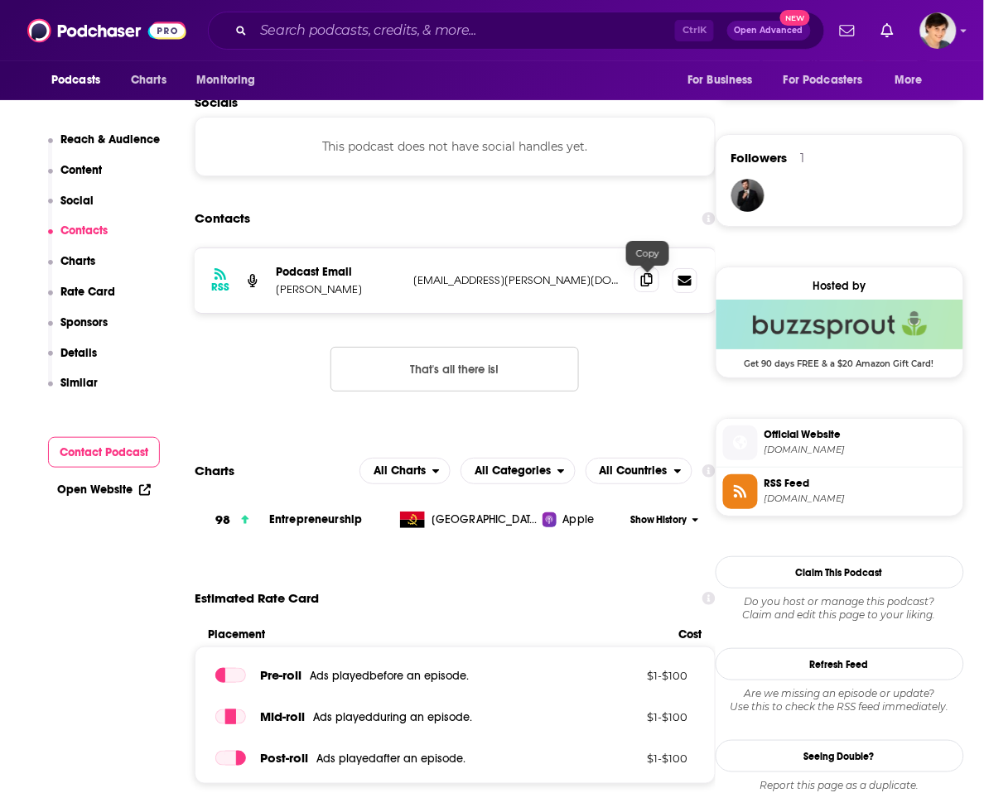
click at [639, 283] on span at bounding box center [646, 280] width 25 height 25
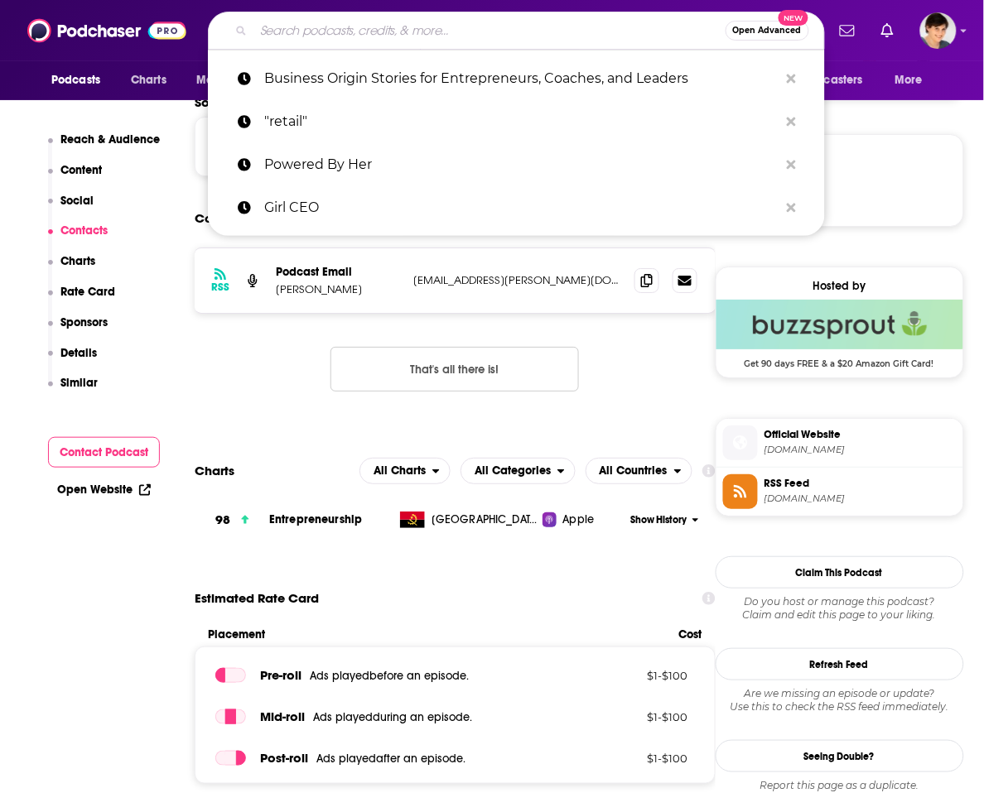
click at [478, 18] on input "Search podcasts, credits, & more..." at bounding box center [489, 30] width 472 height 27
paste input "Behind Her Empire"
type input "Behind Her Empire"
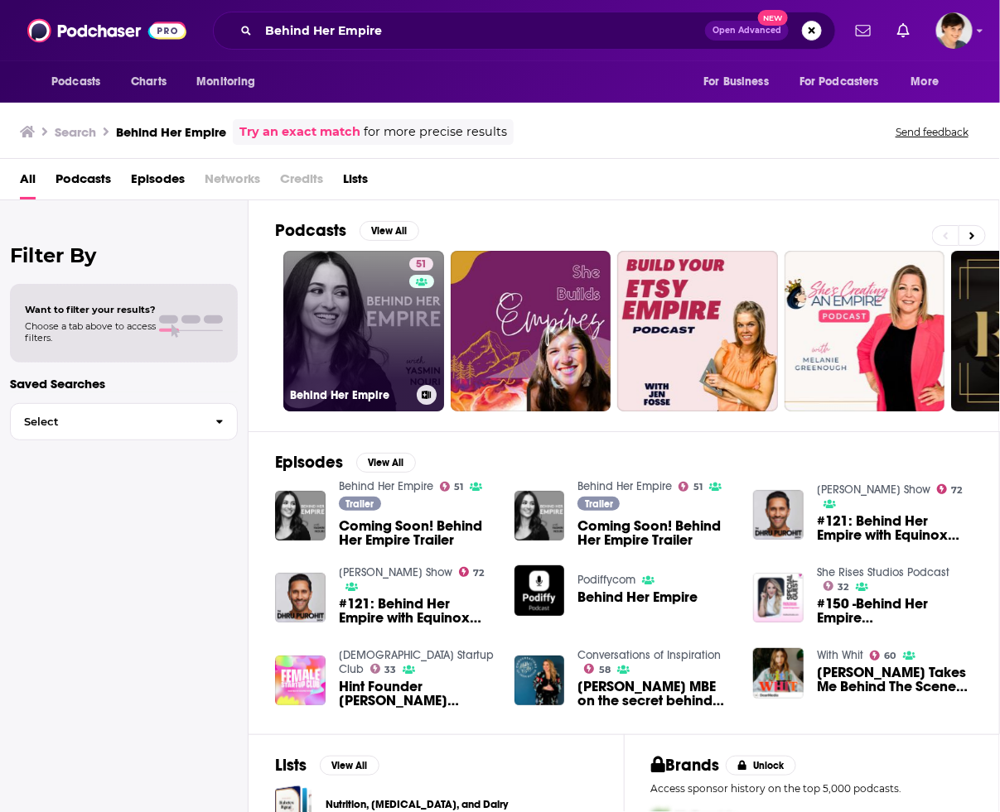
click at [342, 292] on link "51 Behind Her Empire" at bounding box center [363, 331] width 161 height 161
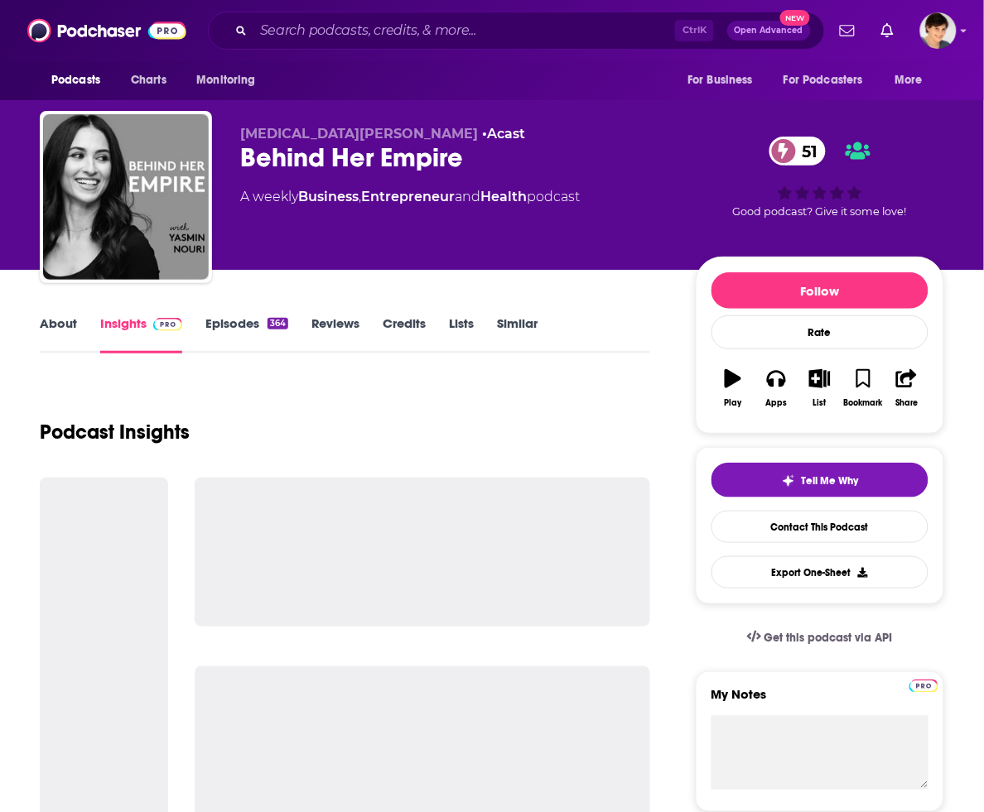
click at [46, 324] on link "About" at bounding box center [58, 335] width 37 height 38
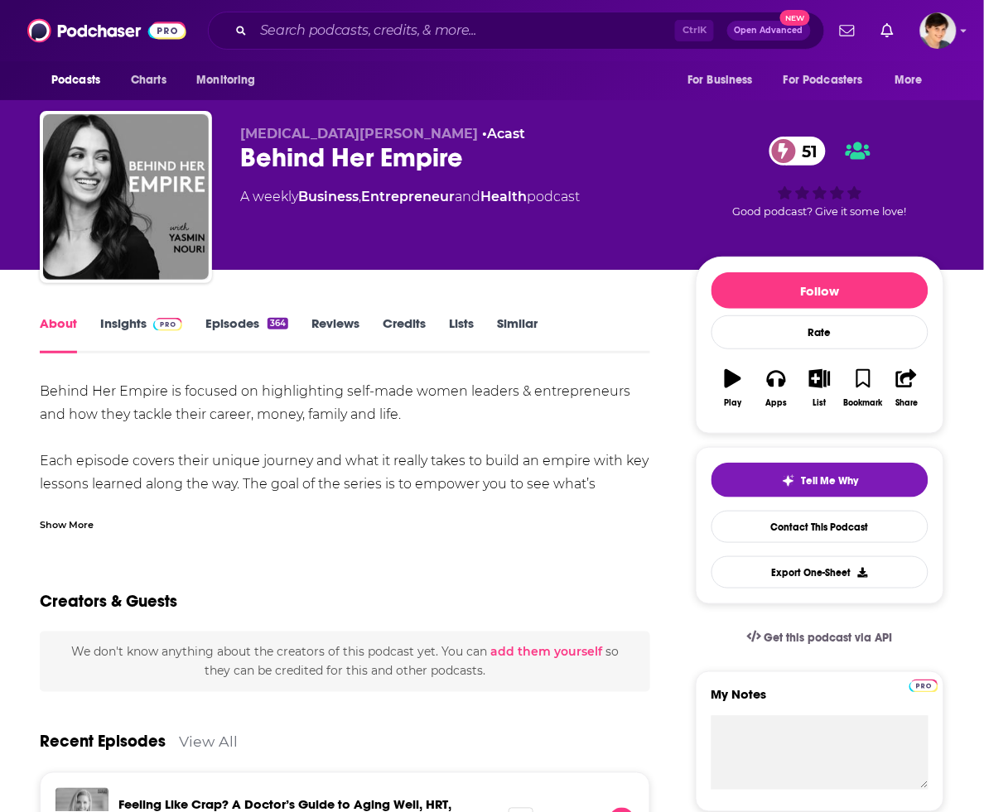
click at [309, 141] on span "[MEDICAL_DATA][PERSON_NAME]" at bounding box center [359, 134] width 238 height 16
click at [305, 160] on div "Behind Her Empire 51" at bounding box center [454, 158] width 429 height 32
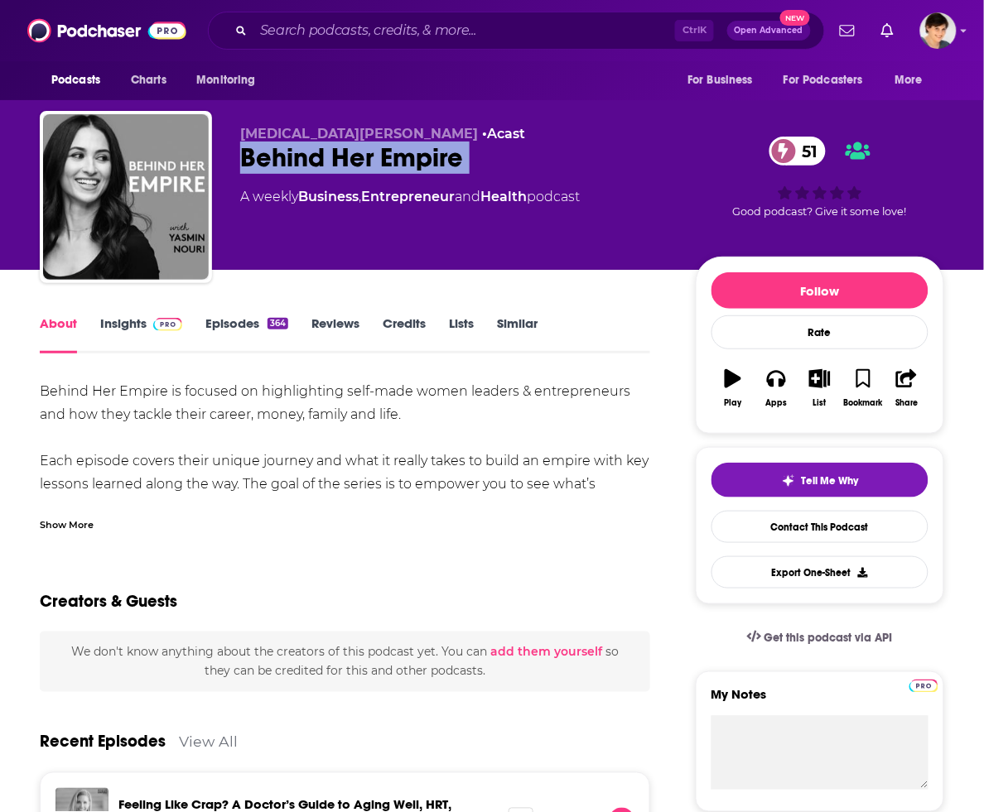
click at [305, 160] on div "Behind Her Empire 51" at bounding box center [454, 158] width 429 height 32
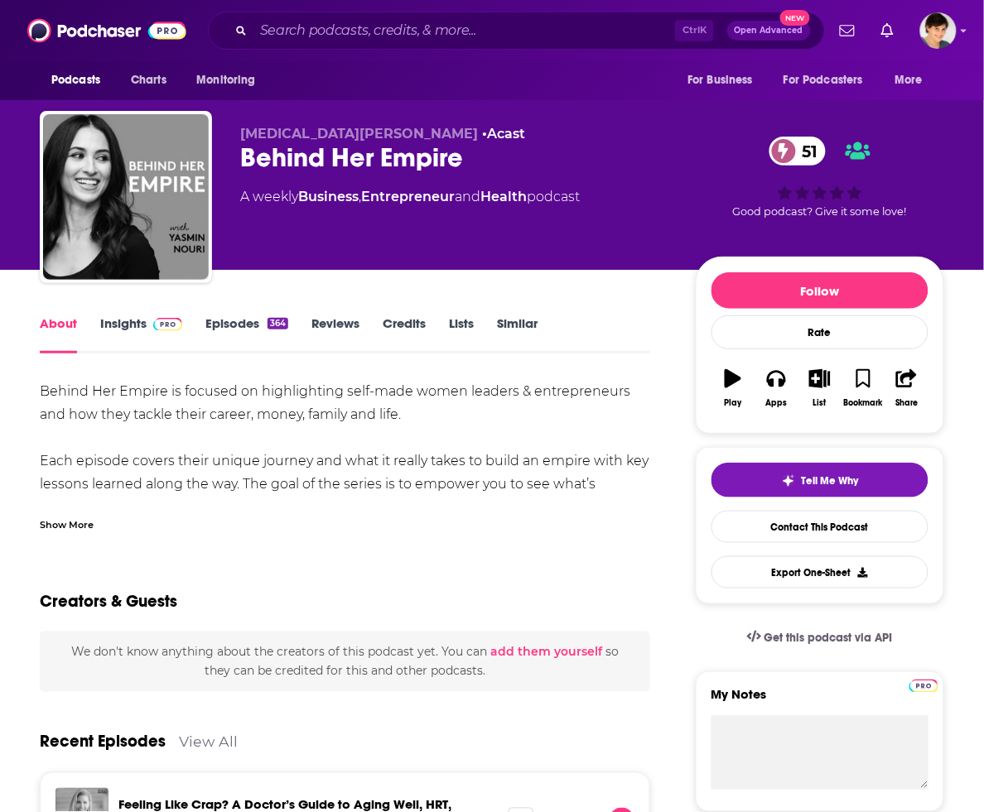
click at [251, 450] on div "Behind Her Empire is focused on highlighting self-made women leaders & entrepre…" at bounding box center [345, 473] width 610 height 186
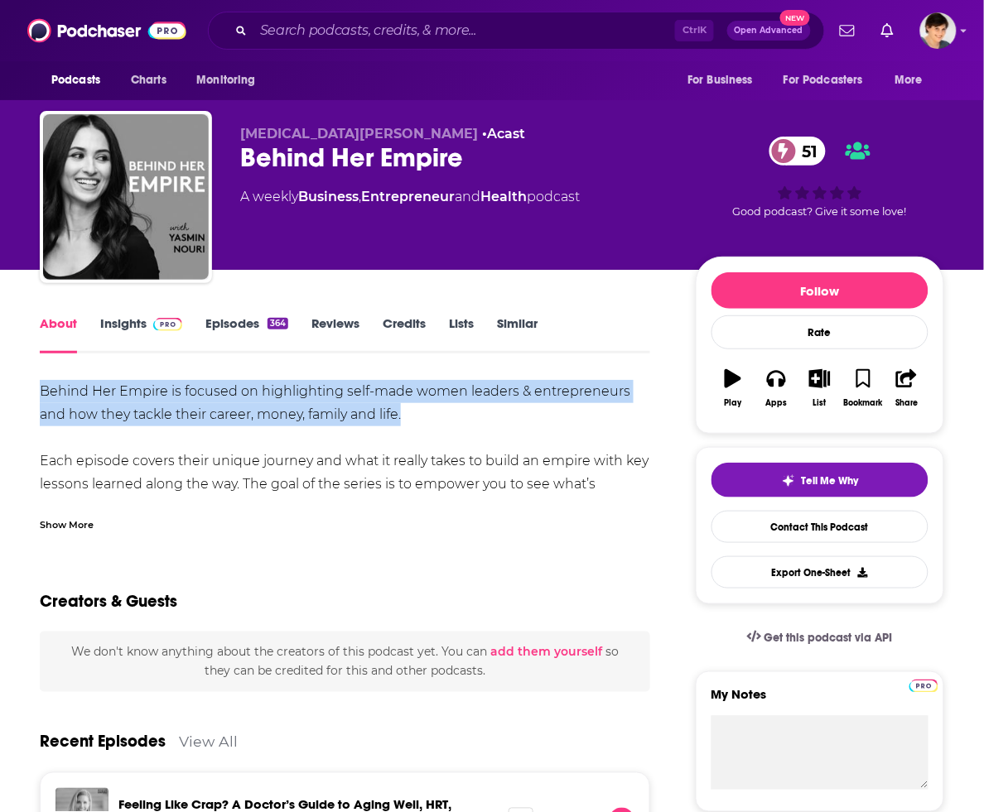
drag, startPoint x: 443, startPoint y: 410, endPoint x: 18, endPoint y: 387, distance: 425.5
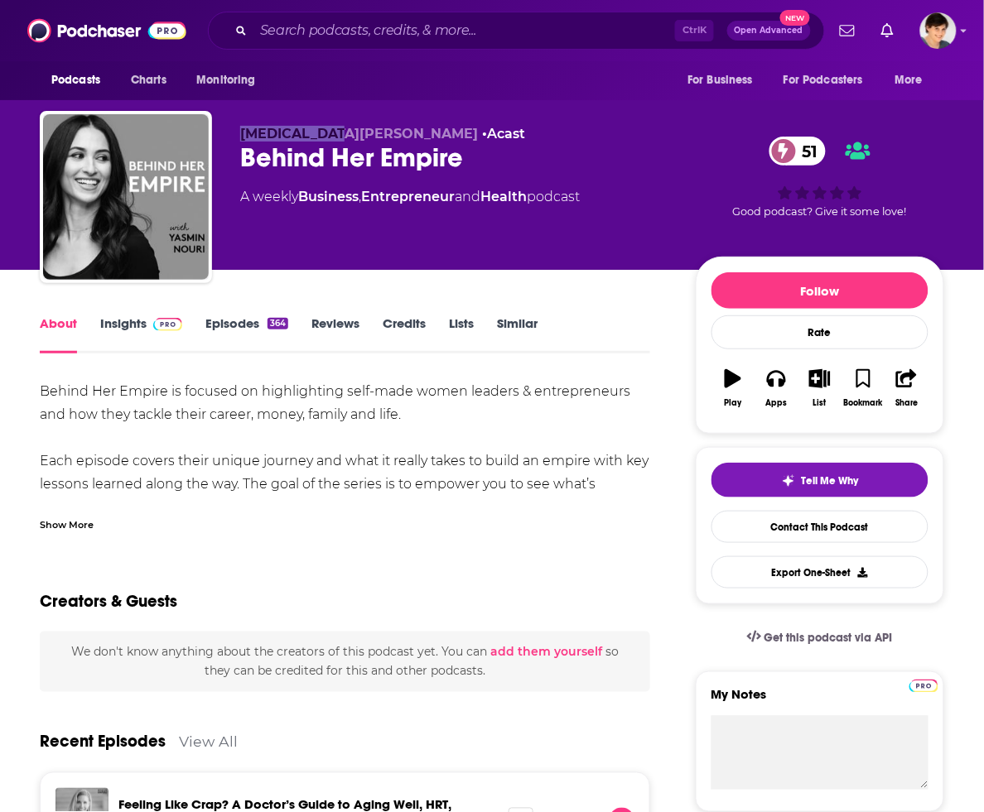
drag, startPoint x: 238, startPoint y: 141, endPoint x: 333, endPoint y: 139, distance: 95.3
click at [333, 139] on div "[MEDICAL_DATA][PERSON_NAME] • Acast Behind Her Empire 51 A weekly Business , En…" at bounding box center [492, 200] width 904 height 179
click at [133, 317] on link "Insights" at bounding box center [141, 335] width 82 height 38
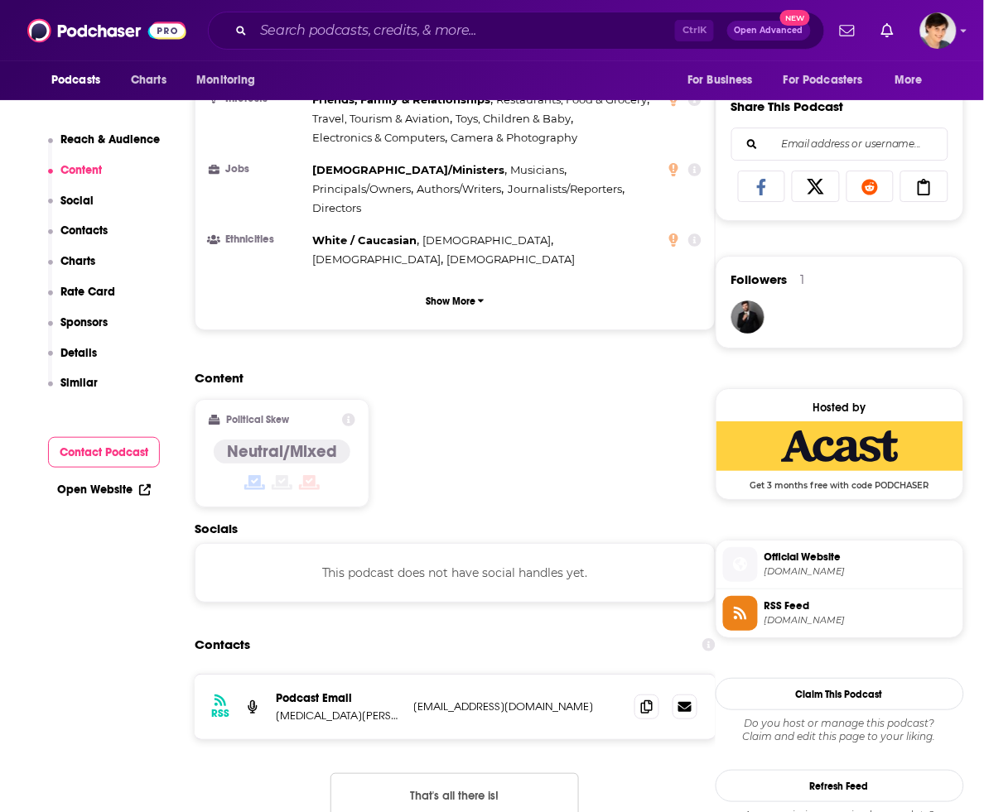
scroll to position [1242, 0]
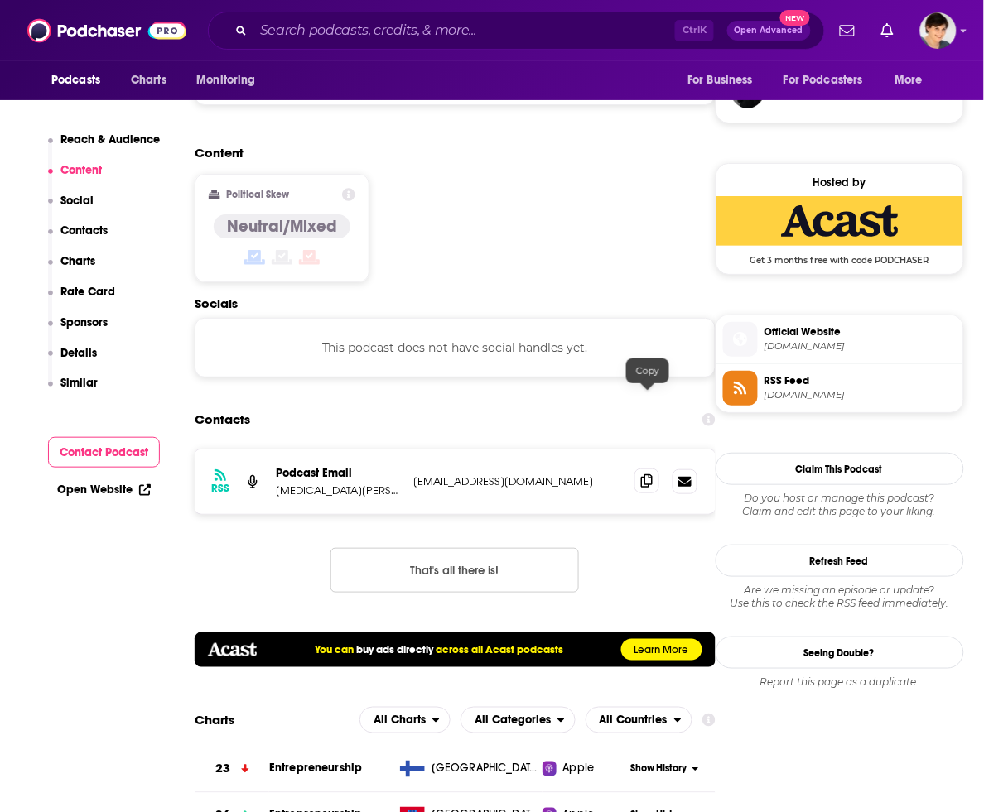
click at [648, 475] on icon at bounding box center [647, 481] width 12 height 13
click at [507, 14] on div "Ctrl K Open Advanced New" at bounding box center [516, 31] width 617 height 38
click at [507, 31] on input "Search podcasts, credits, & more..." at bounding box center [464, 30] width 422 height 27
paste input "Raising Your Business: For Moms Growing Their Business and Raising Their Family"
type input "Raising Your Business: For Moms Growing Their Business and Raising Their Family"
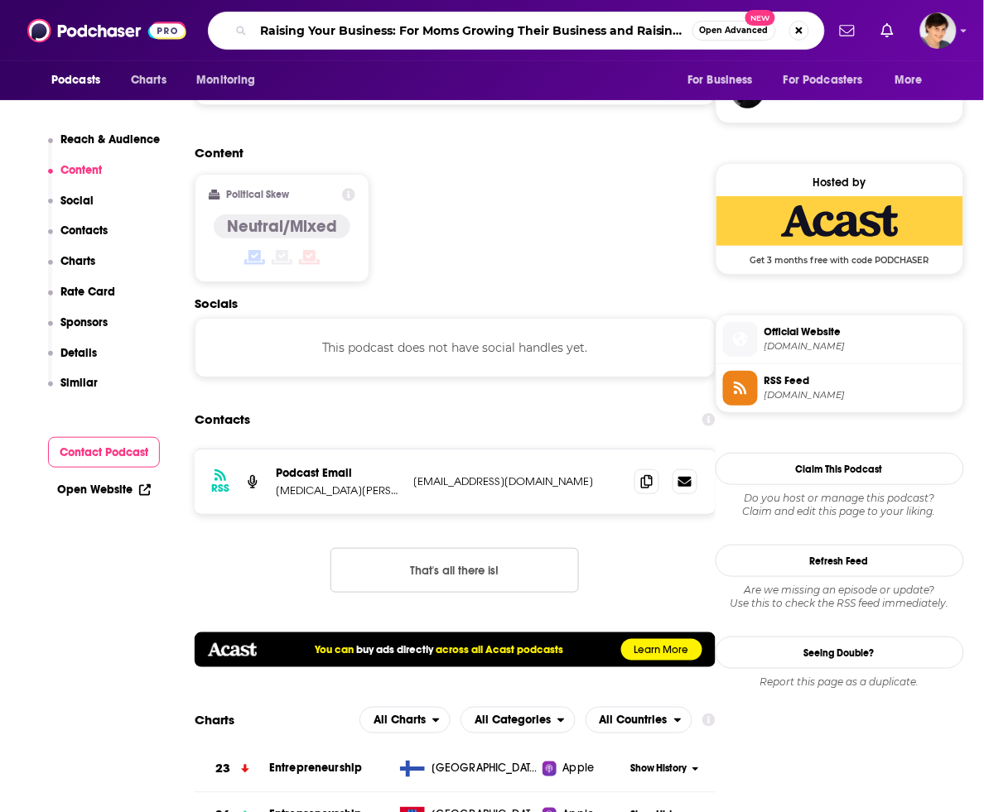
scroll to position [0, 75]
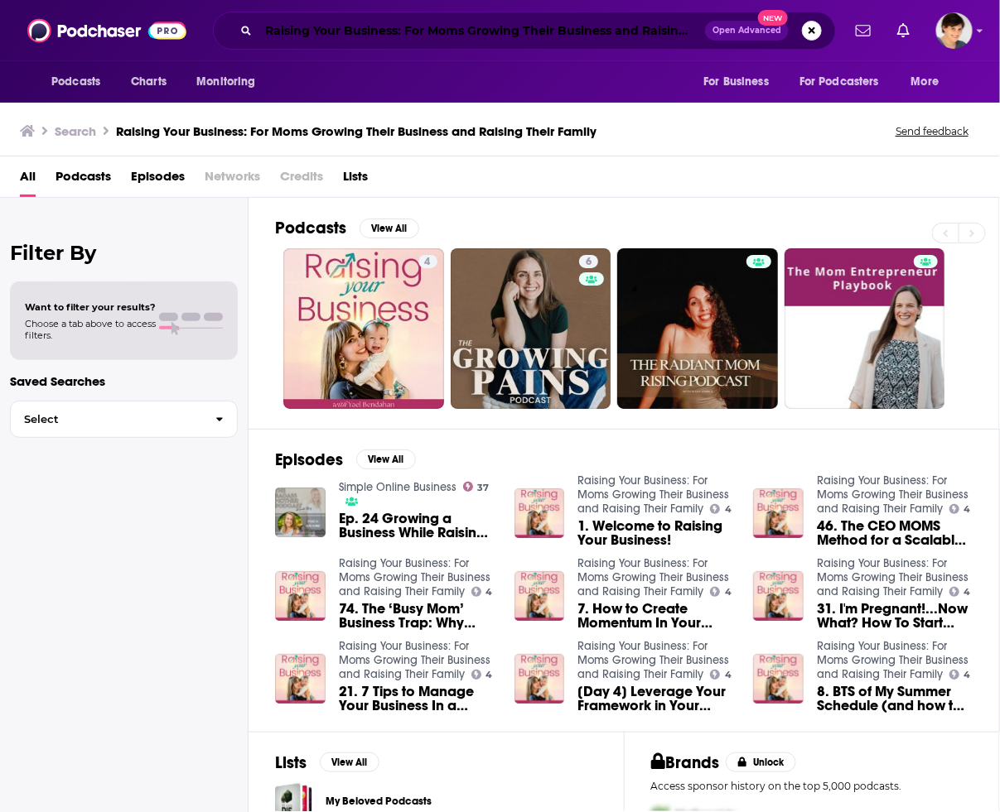
click at [528, 34] on input "Raising Your Business: For Moms Growing Their Business and Raising Their Family" at bounding box center [481, 30] width 446 height 27
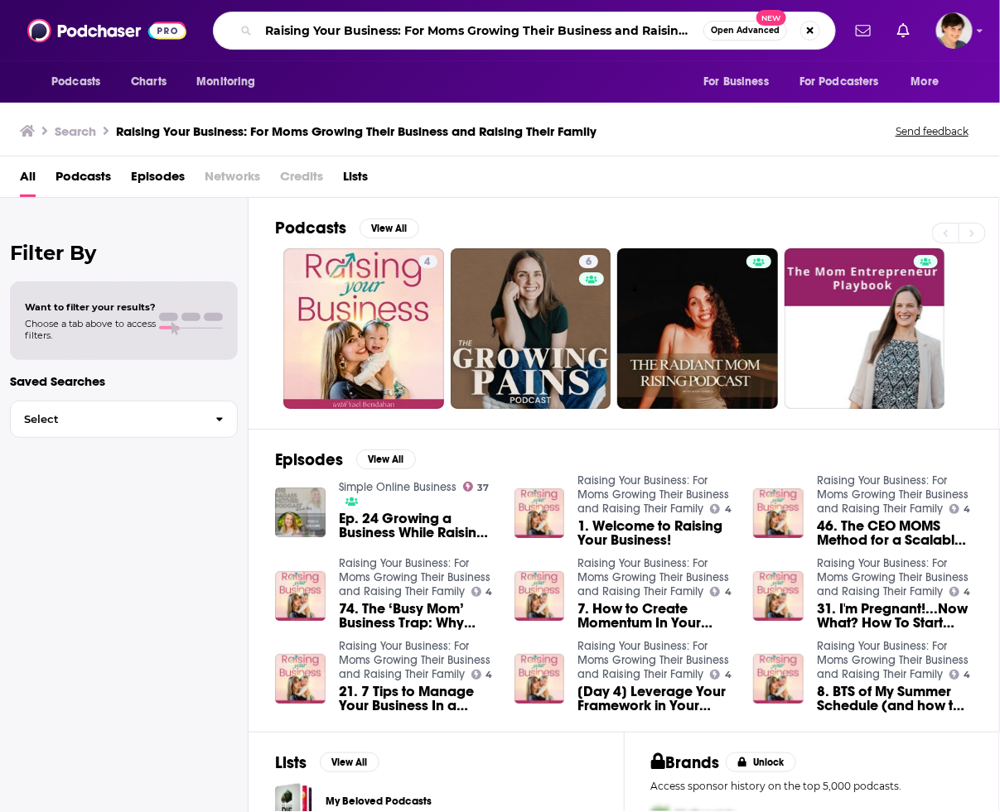
paste input "Mamalyfe"
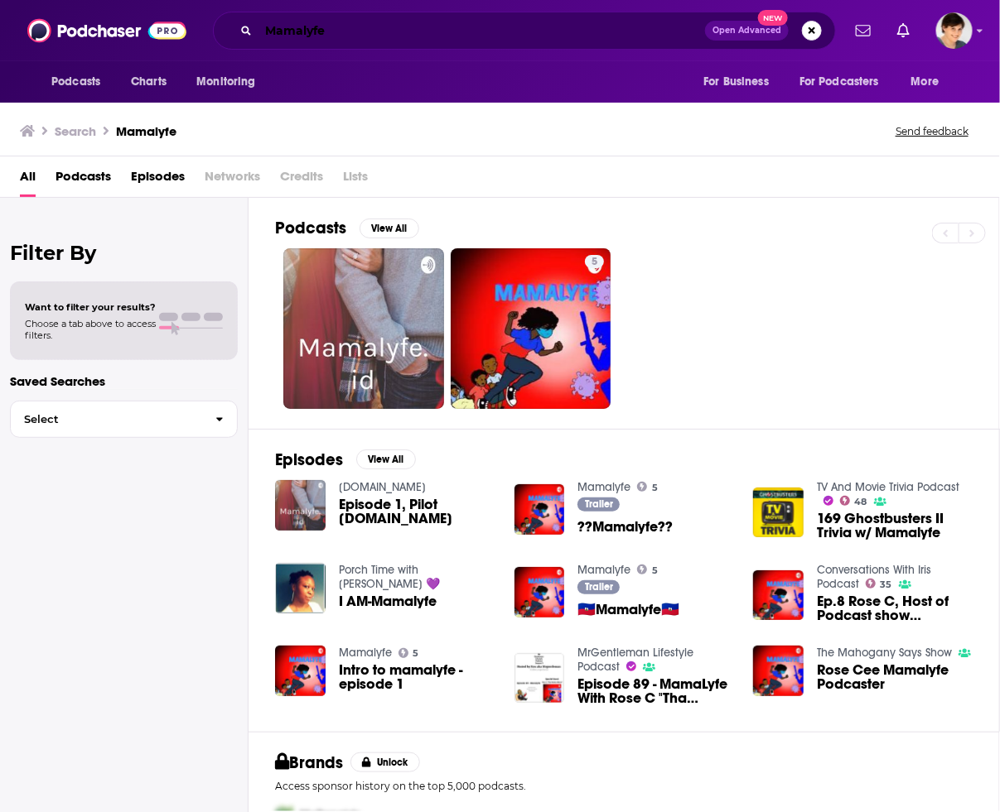
click at [446, 36] on input "Mamalyfe" at bounding box center [481, 30] width 446 height 27
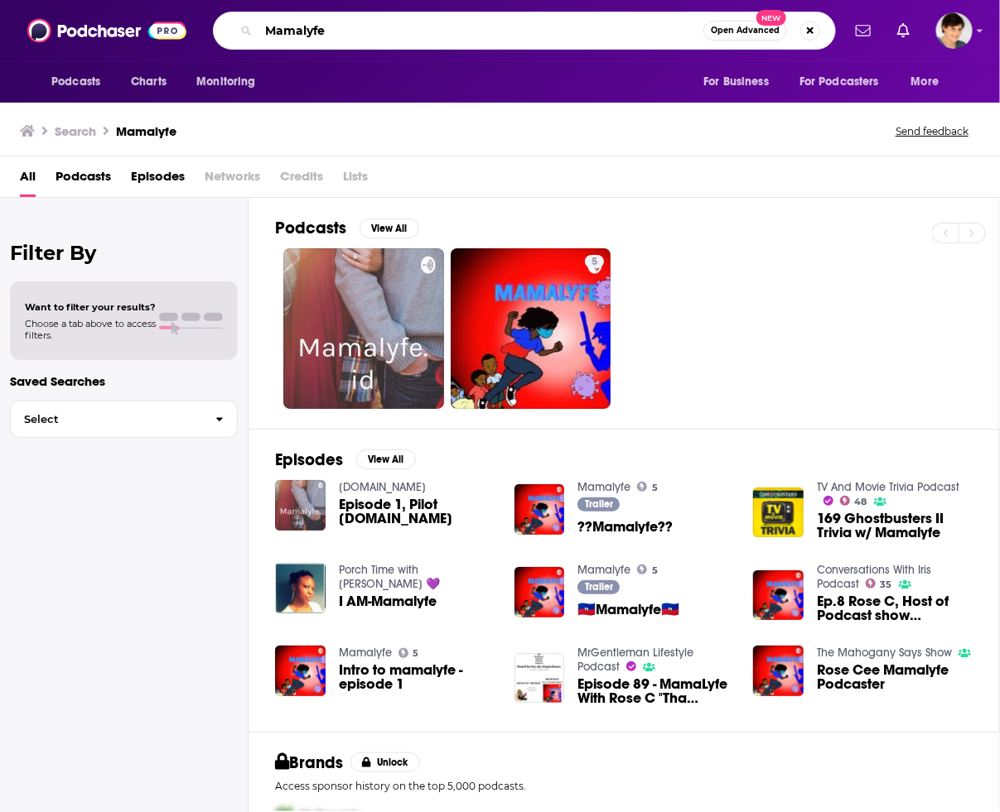
paste input "That's Total Mom Sense"
paste input "Search podcasts, credits, & more..."
type input "That's Total Mom Sense"
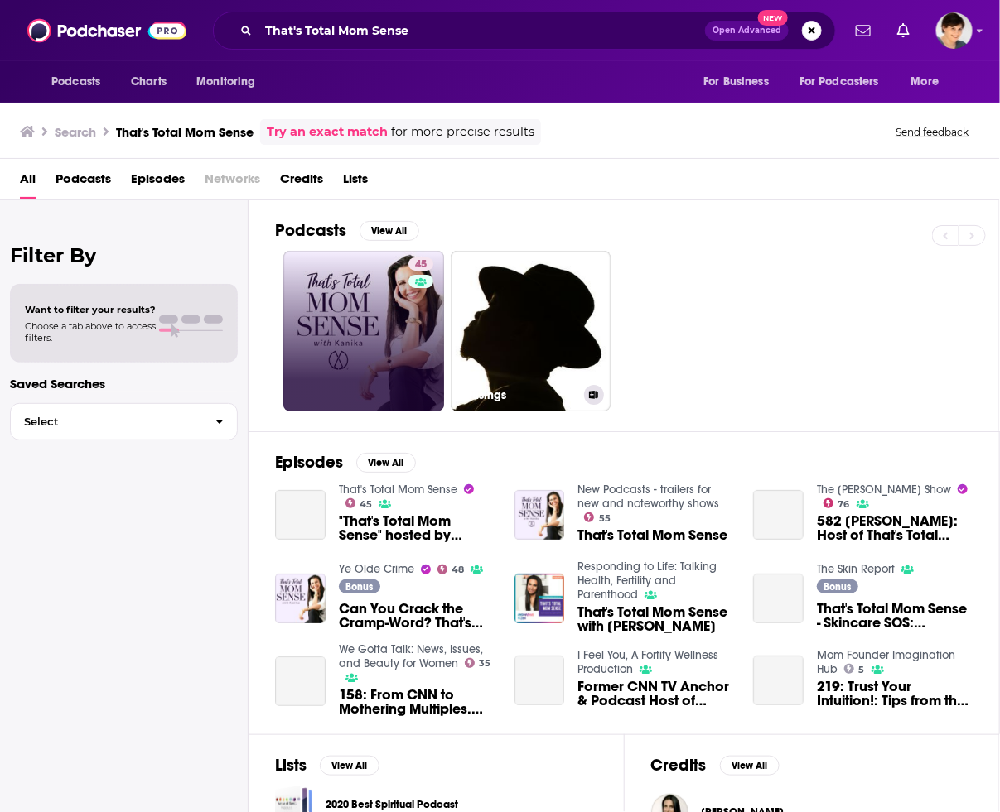
click at [350, 309] on link "45" at bounding box center [363, 331] width 161 height 161
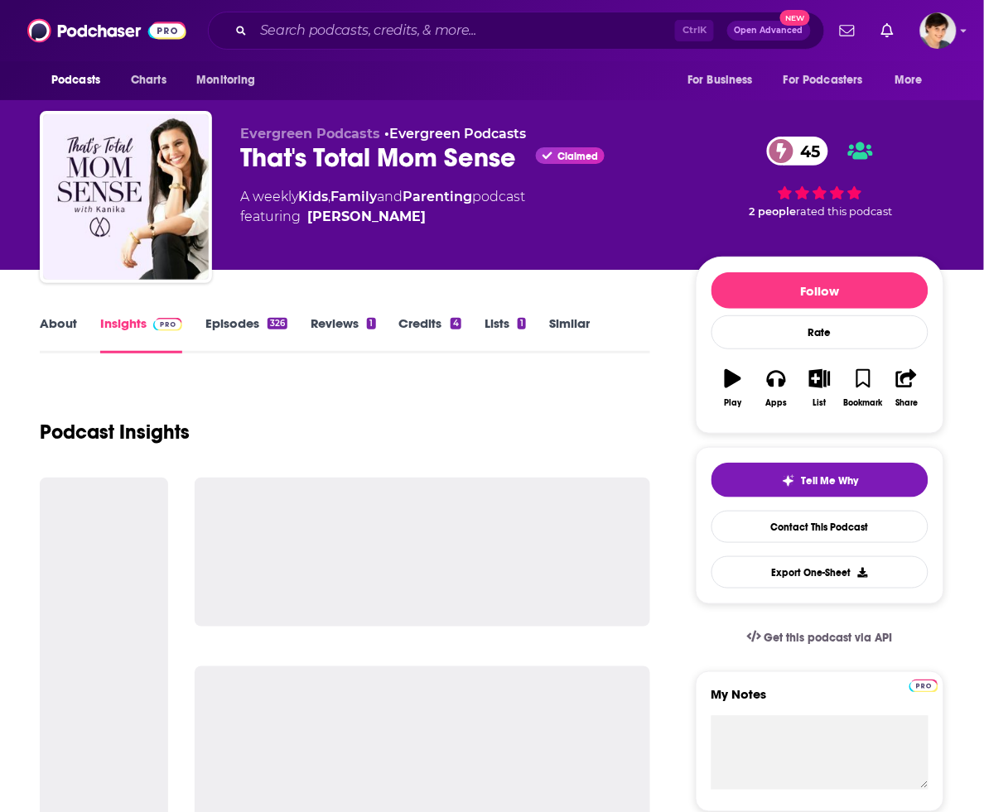
click at [68, 319] on link "About" at bounding box center [58, 335] width 37 height 38
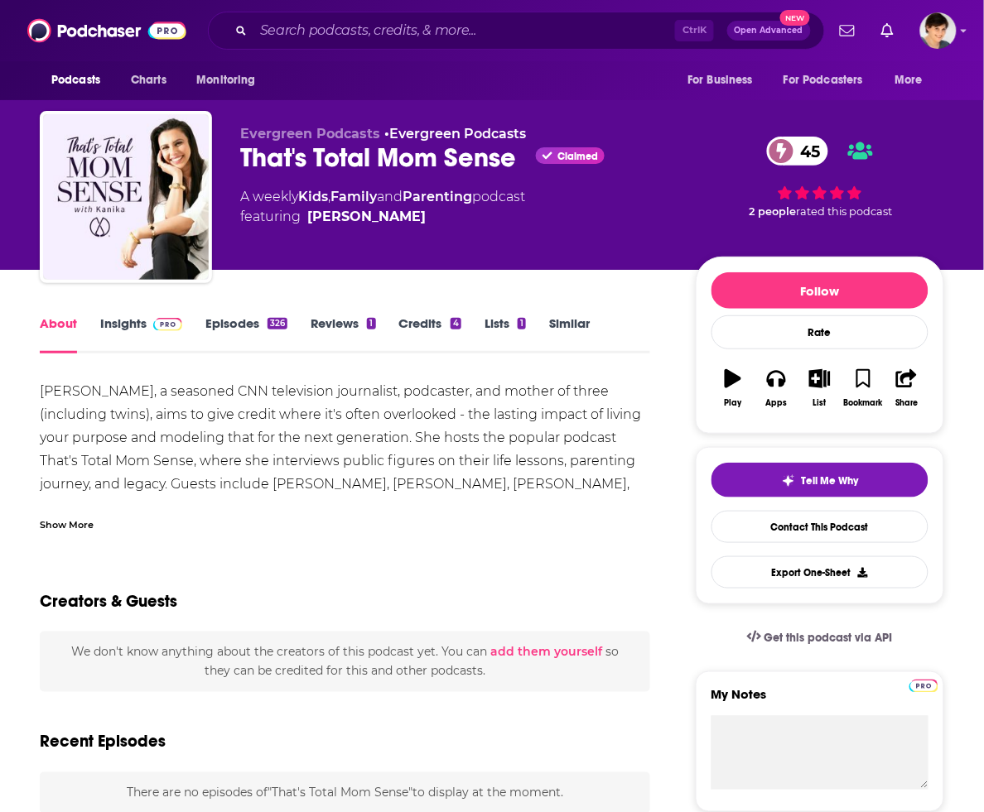
click at [80, 516] on div "Show More" at bounding box center [67, 524] width 54 height 16
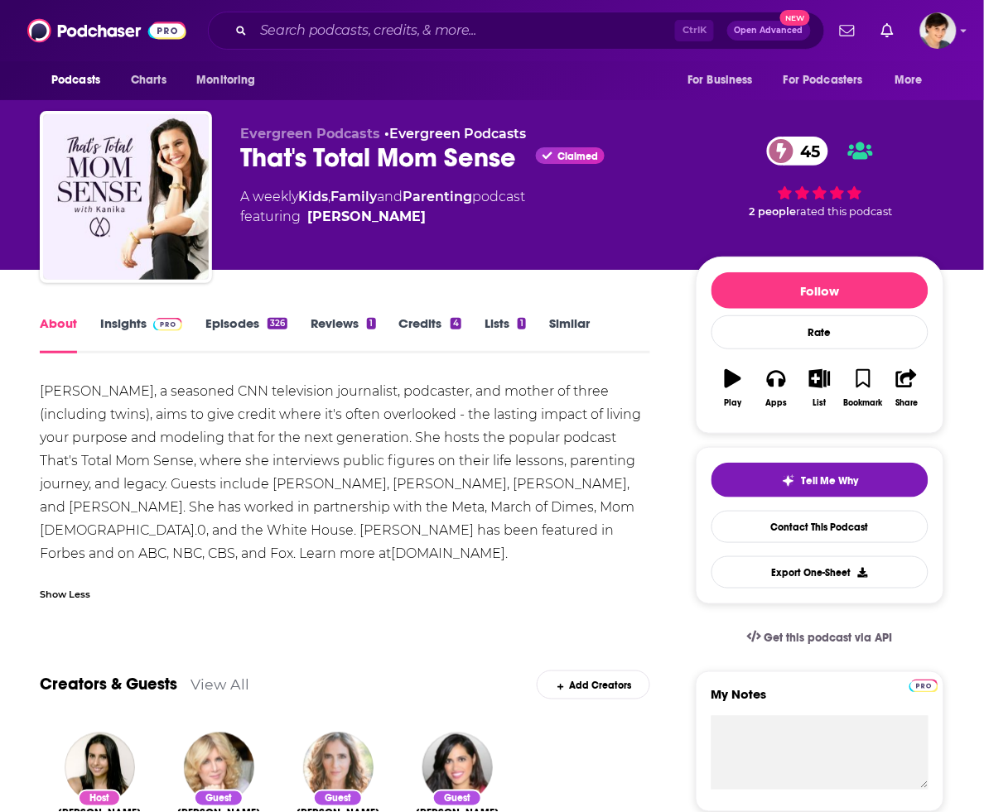
click at [335, 159] on div "That's Total Mom Sense Claimed 45" at bounding box center [454, 158] width 429 height 32
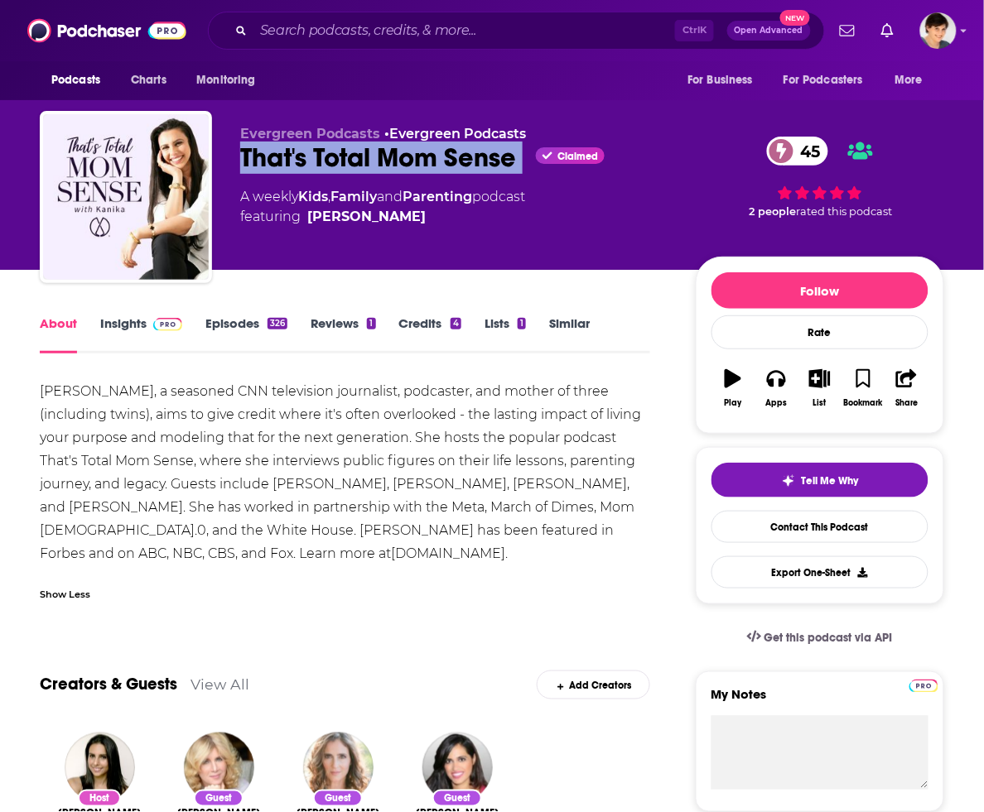
click at [335, 159] on div "That's Total Mom Sense Claimed 45" at bounding box center [454, 158] width 429 height 32
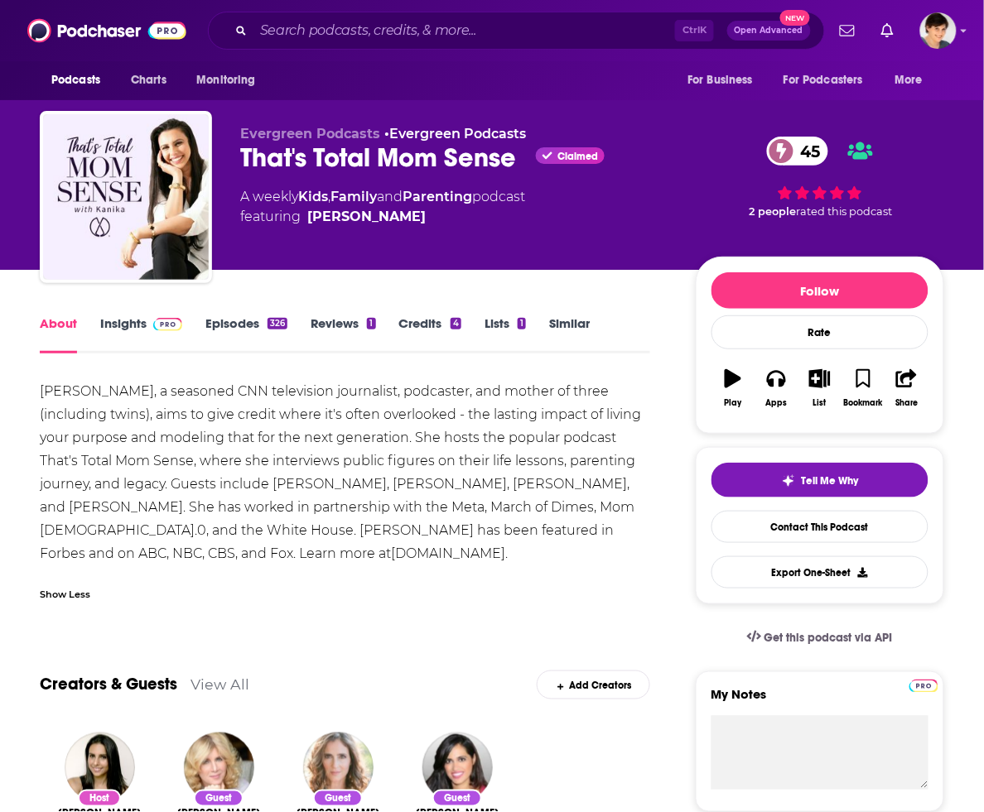
click at [323, 415] on div "[PERSON_NAME], a seasoned CNN television journalist, podcaster, and mother of t…" at bounding box center [345, 473] width 610 height 186
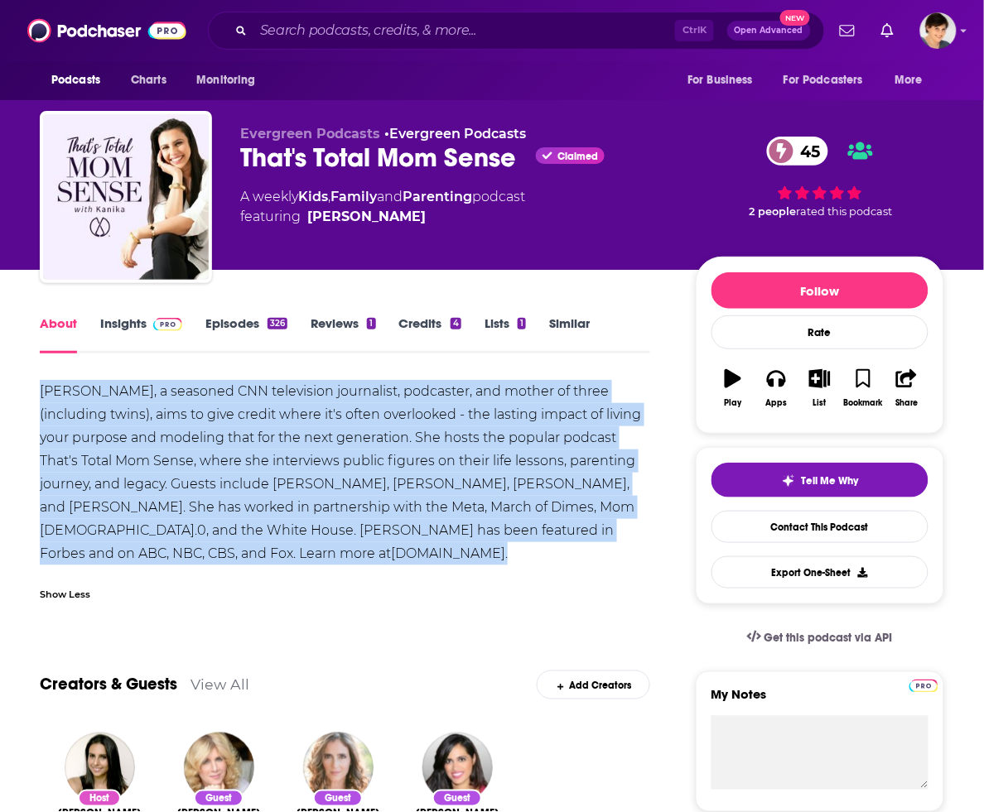
drag, startPoint x: 345, startPoint y: 547, endPoint x: 30, endPoint y: 400, distance: 347.9
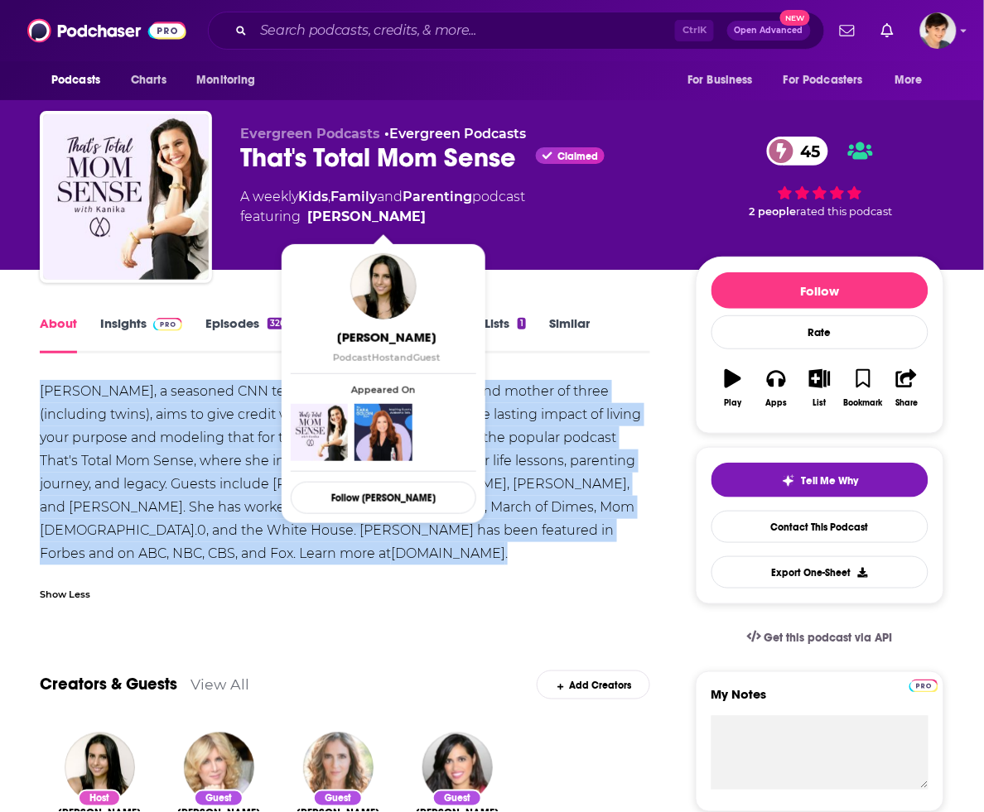
drag, startPoint x: 475, startPoint y: 218, endPoint x: 456, endPoint y: 221, distance: 18.5
click at [456, 221] on span "featuring [PERSON_NAME]" at bounding box center [382, 217] width 285 height 20
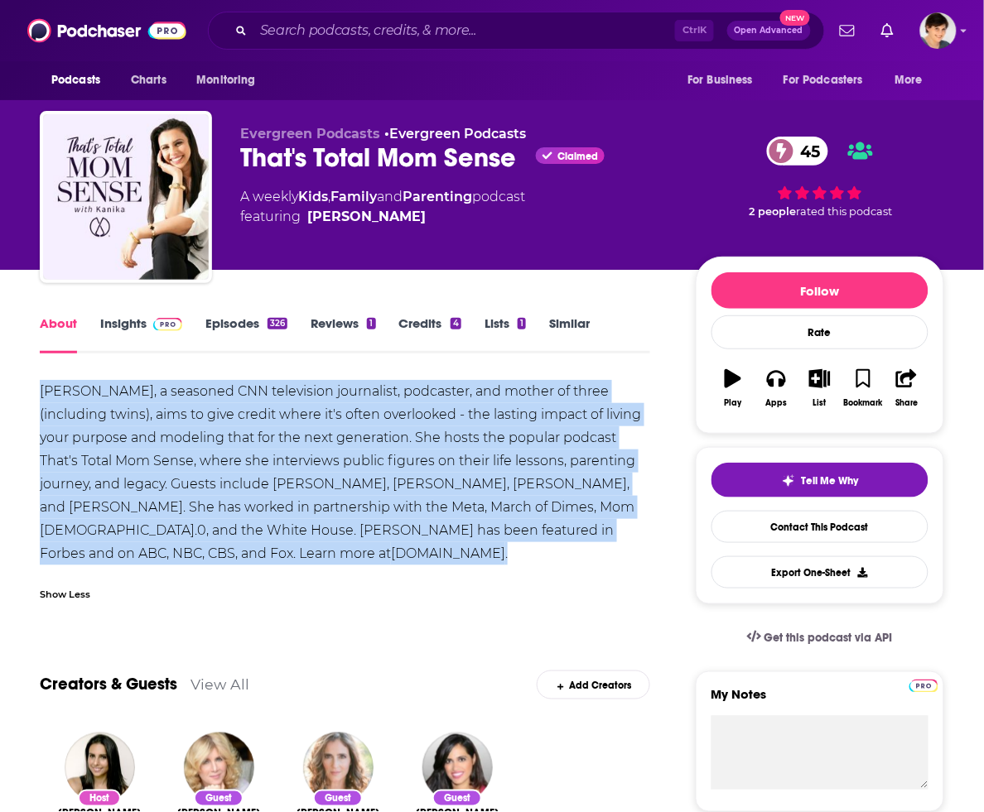
click at [125, 319] on link "Insights" at bounding box center [141, 335] width 82 height 38
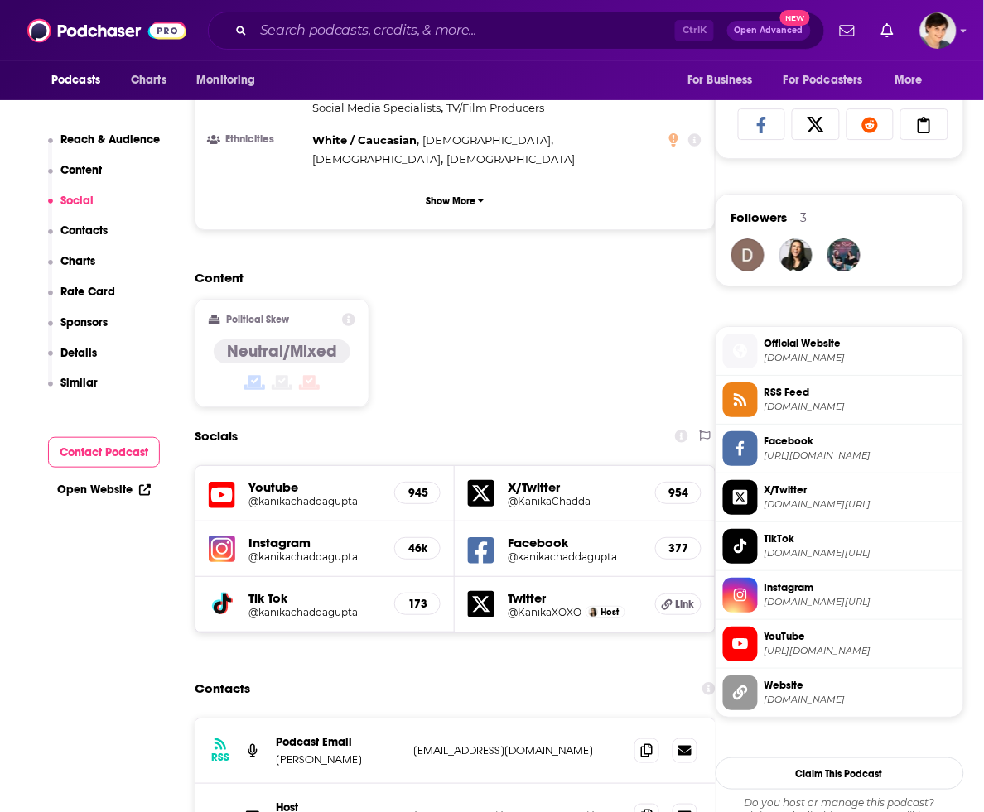
scroll to position [1242, 0]
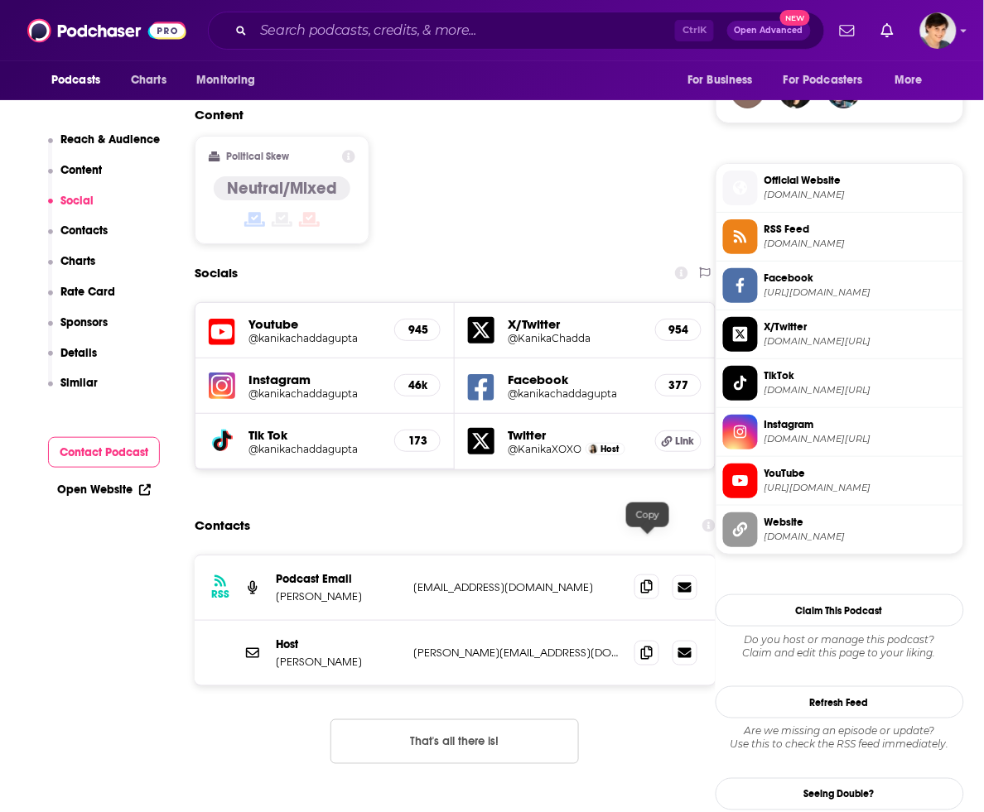
click at [647, 581] on icon at bounding box center [647, 587] width 12 height 13
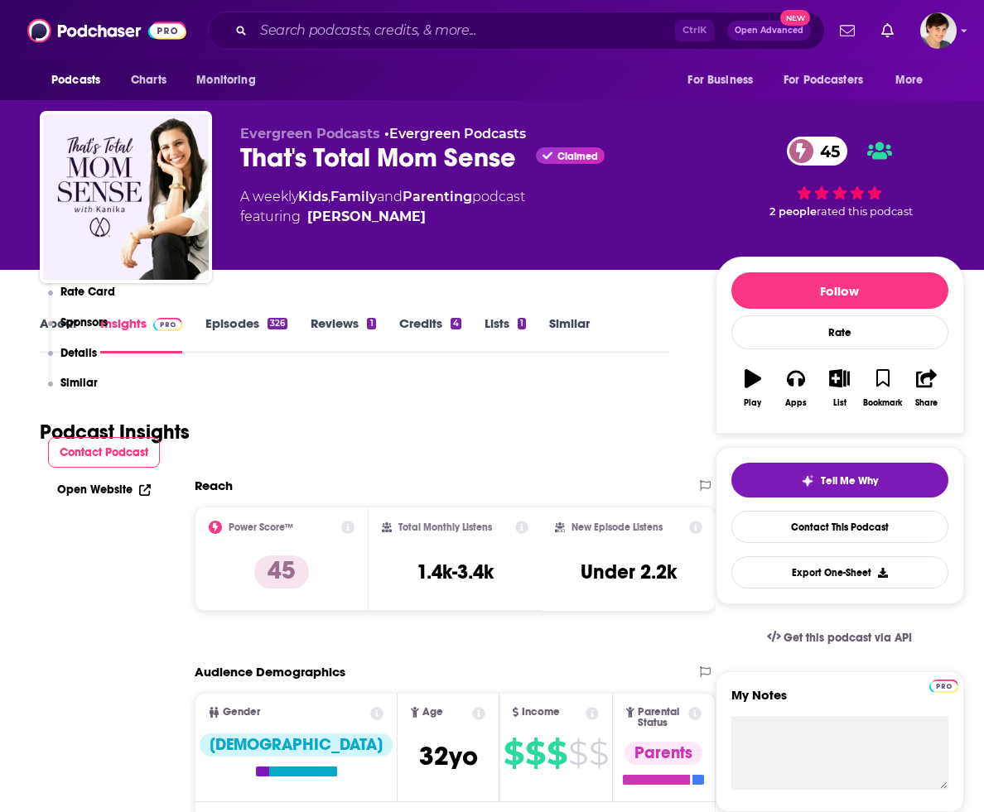
scroll to position [1242, 0]
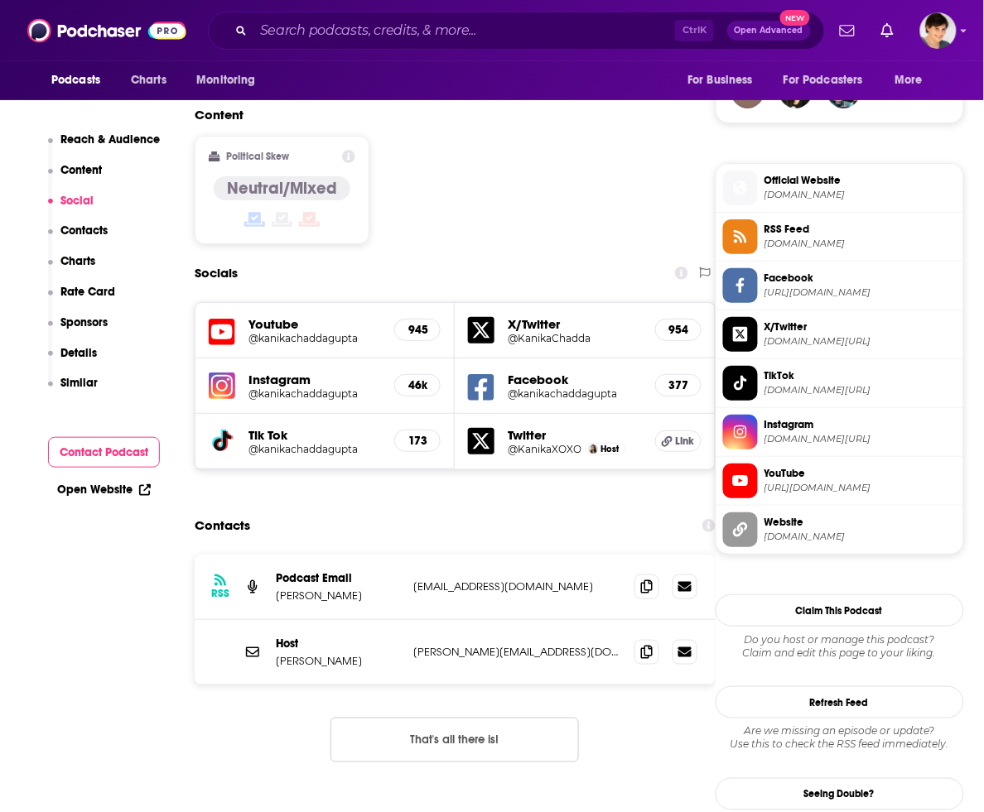
click at [530, 13] on div "Ctrl K Open Advanced New" at bounding box center [516, 31] width 617 height 38
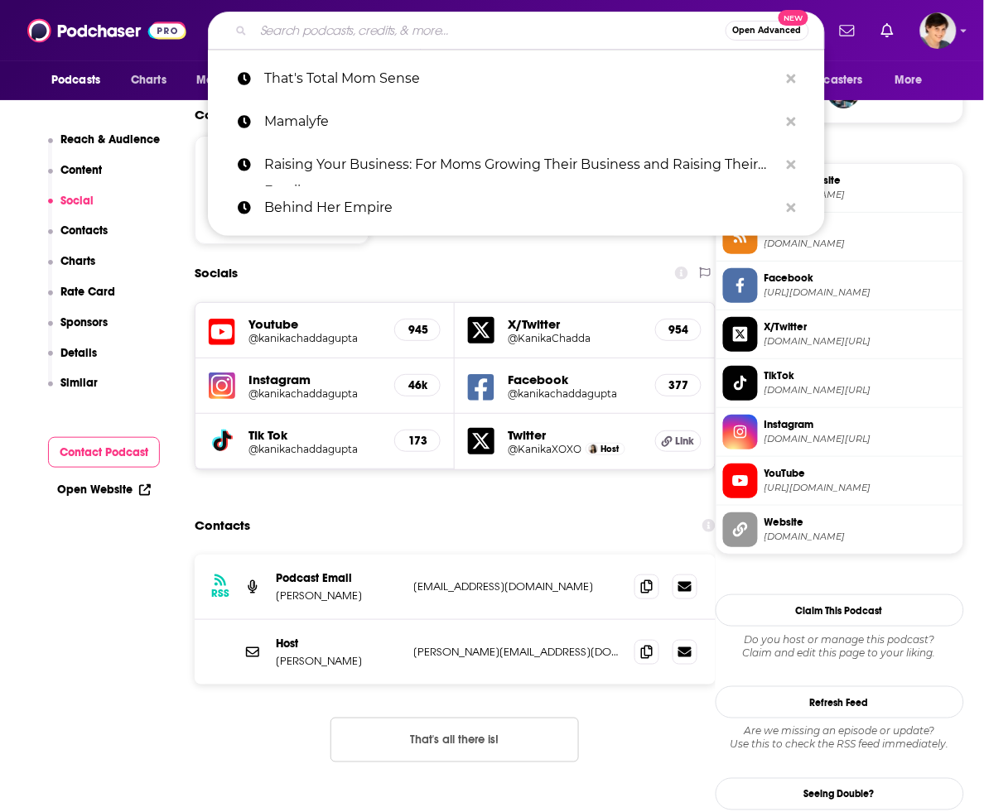
click at [528, 31] on input "Search podcasts, credits, & more..." at bounding box center [489, 30] width 472 height 27
paste input "Screw It, Let's Do This"
type input "Screw It, Let's Do This"
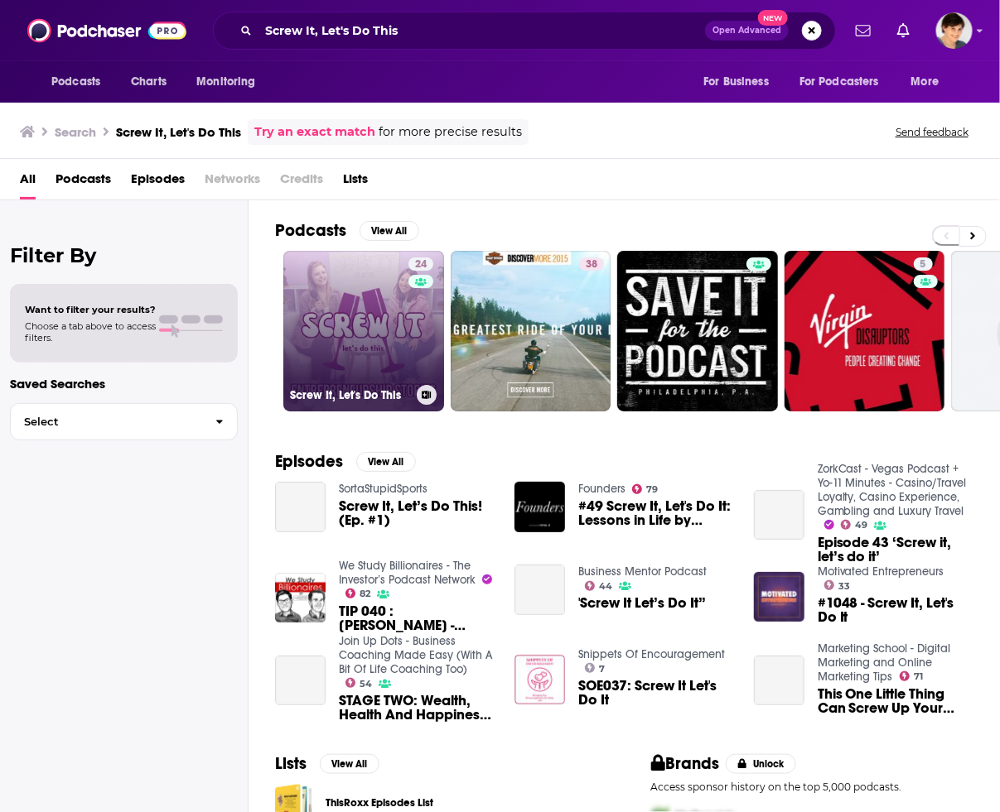
click at [373, 329] on link "24 Screw It, Let's Do This" at bounding box center [363, 331] width 161 height 161
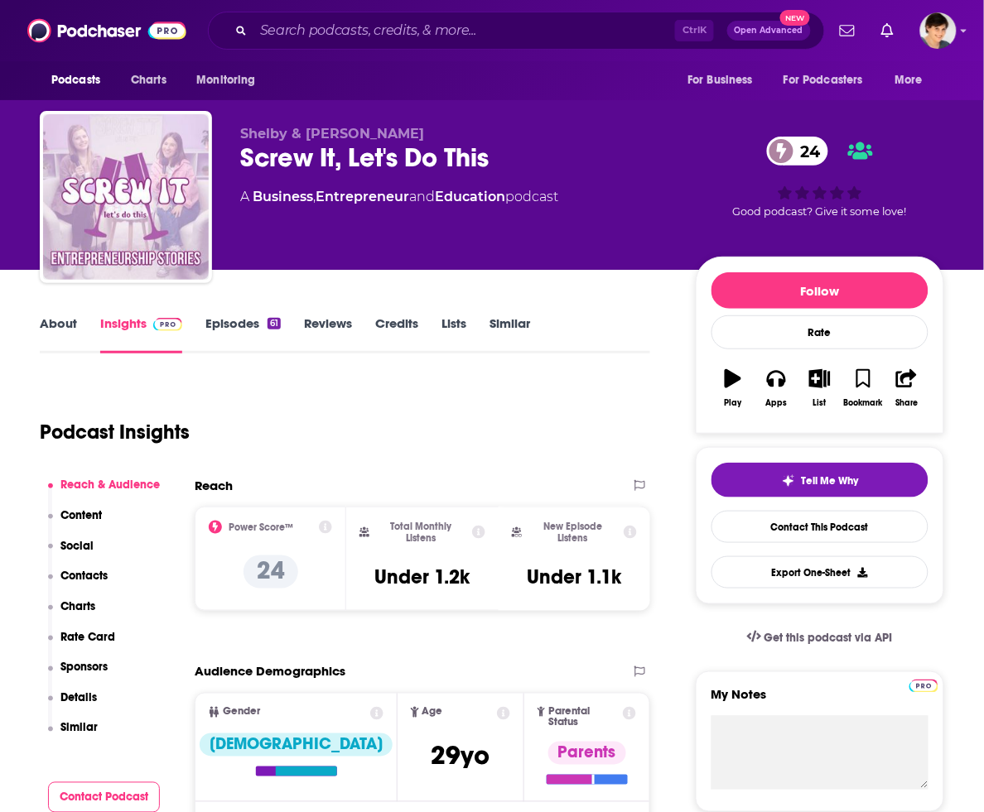
click at [59, 327] on link "About" at bounding box center [58, 335] width 37 height 38
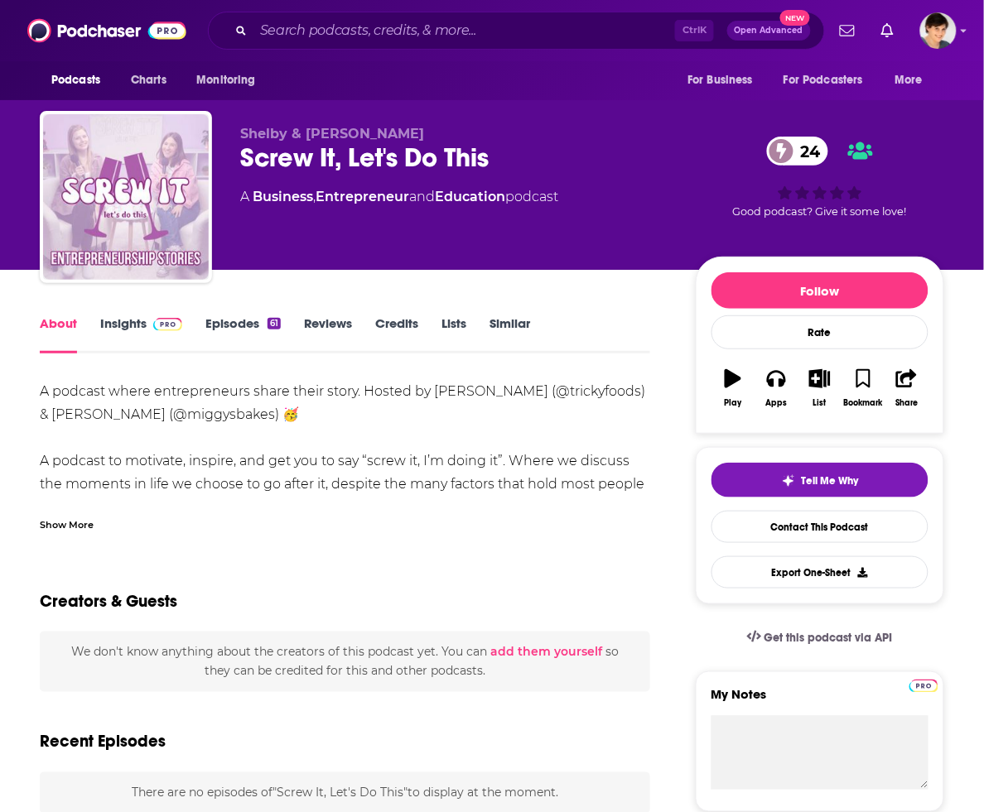
click at [72, 523] on div "Show More" at bounding box center [67, 524] width 54 height 16
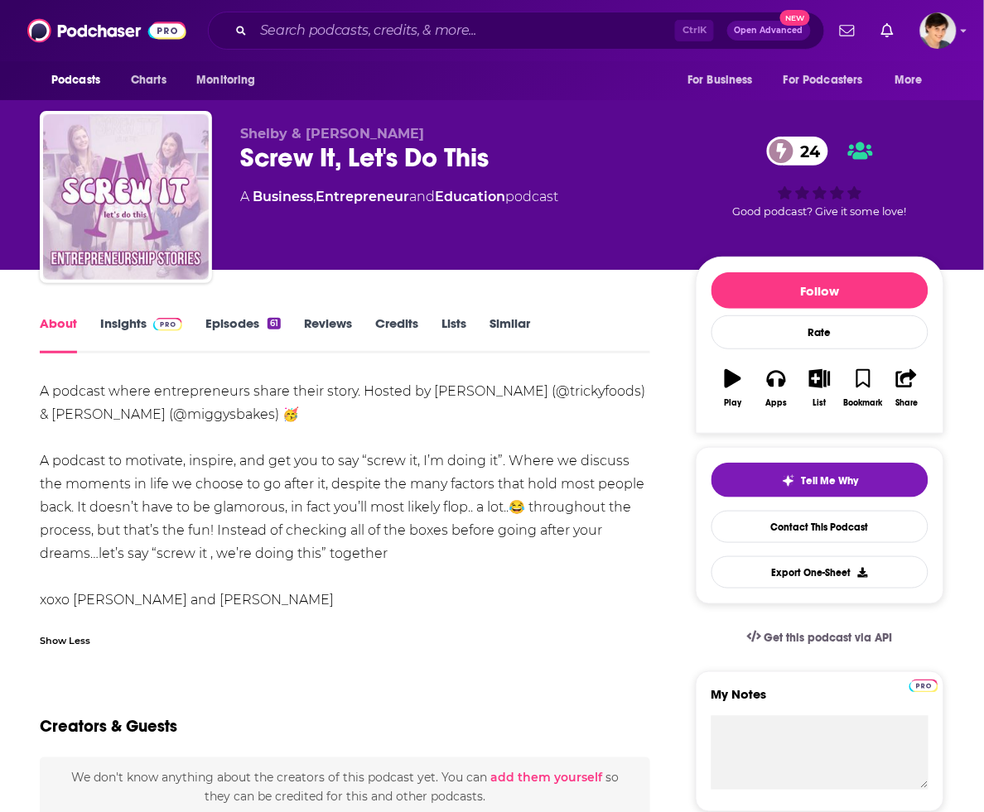
drag, startPoint x: 411, startPoint y: 557, endPoint x: 36, endPoint y: 396, distance: 408.1
copy div "A podcast where entrepreneurs share their story. Hosted by Therese (@trickyfood…"
click at [308, 155] on div "Screw It, Let's Do This 24" at bounding box center [454, 158] width 429 height 32
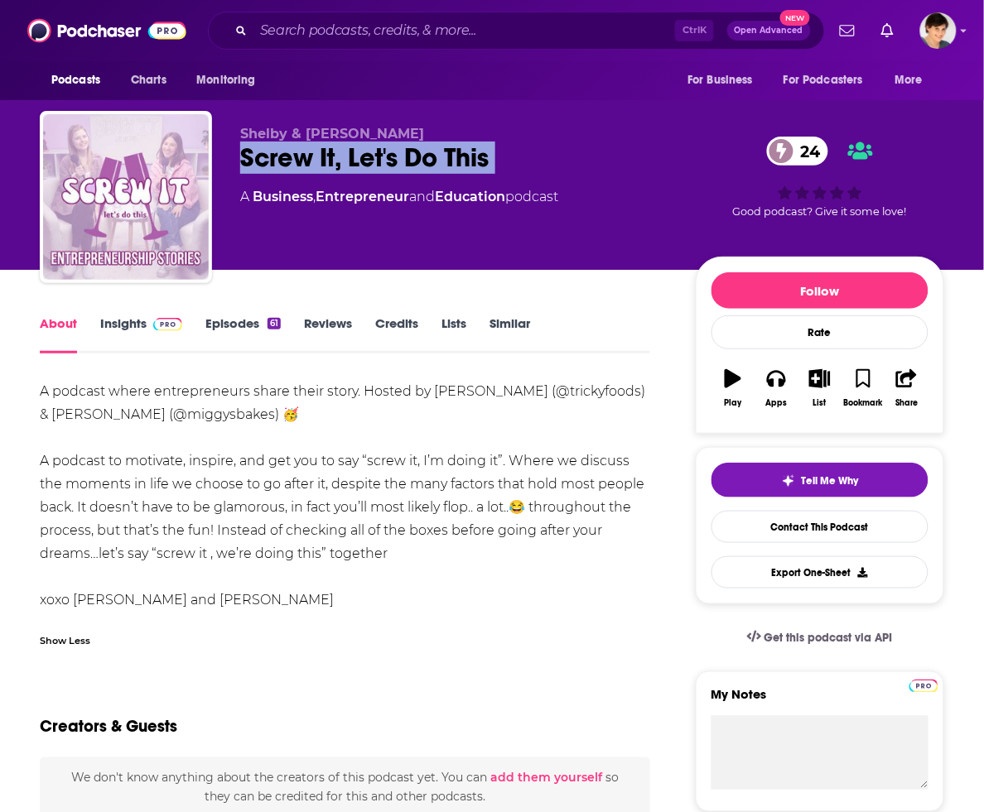
click at [308, 155] on div "Screw It, Let's Do This 24" at bounding box center [454, 158] width 429 height 32
copy div "Screw It, Let's Do This 24"
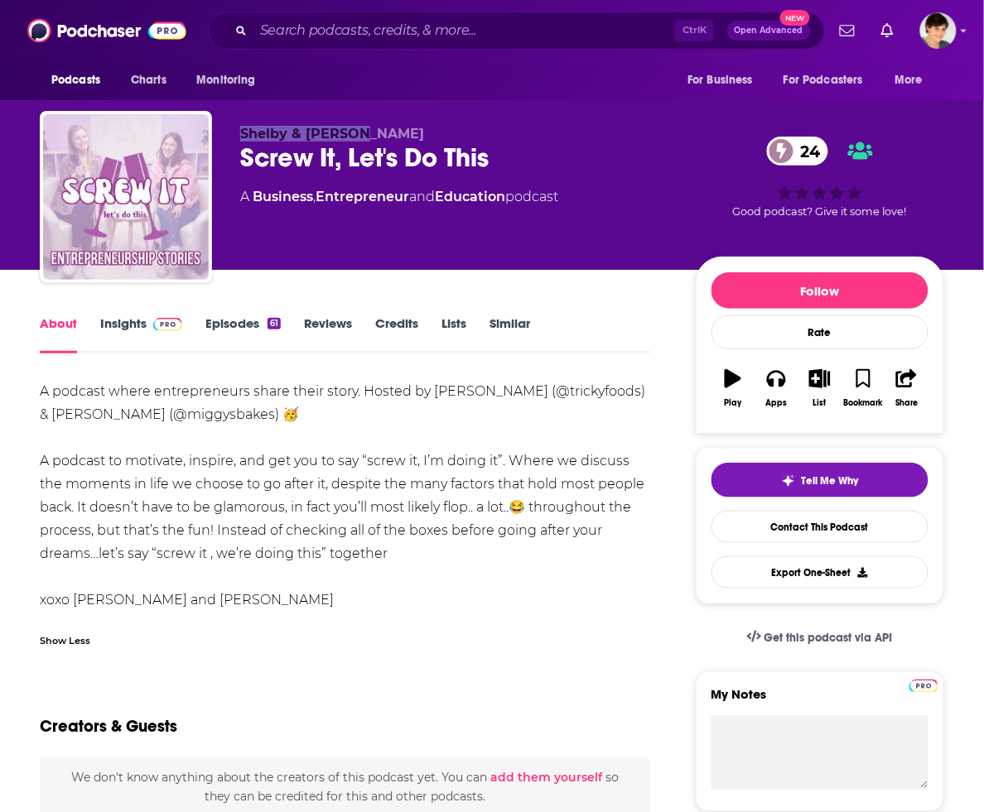
drag, startPoint x: 386, startPoint y: 129, endPoint x: 239, endPoint y: 130, distance: 147.4
click at [240, 130] on p "Shelby & Therese" at bounding box center [454, 134] width 429 height 16
copy span "Shelby & Therese"
click at [122, 331] on link "Insights" at bounding box center [141, 335] width 82 height 38
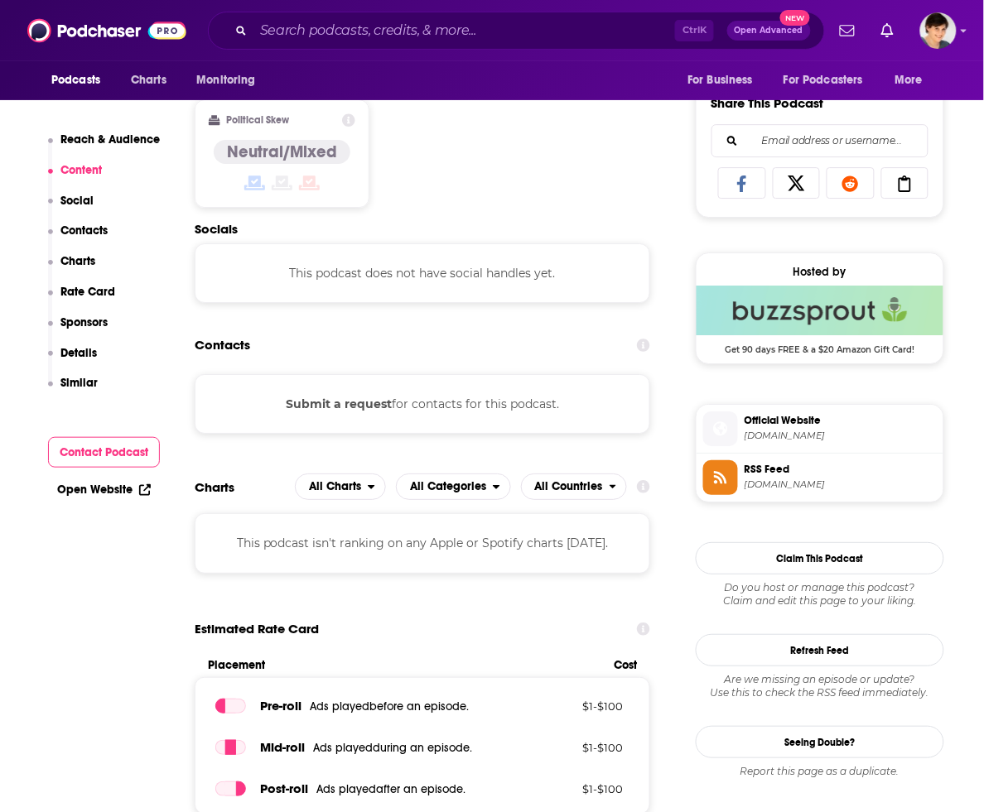
scroll to position [828, 0]
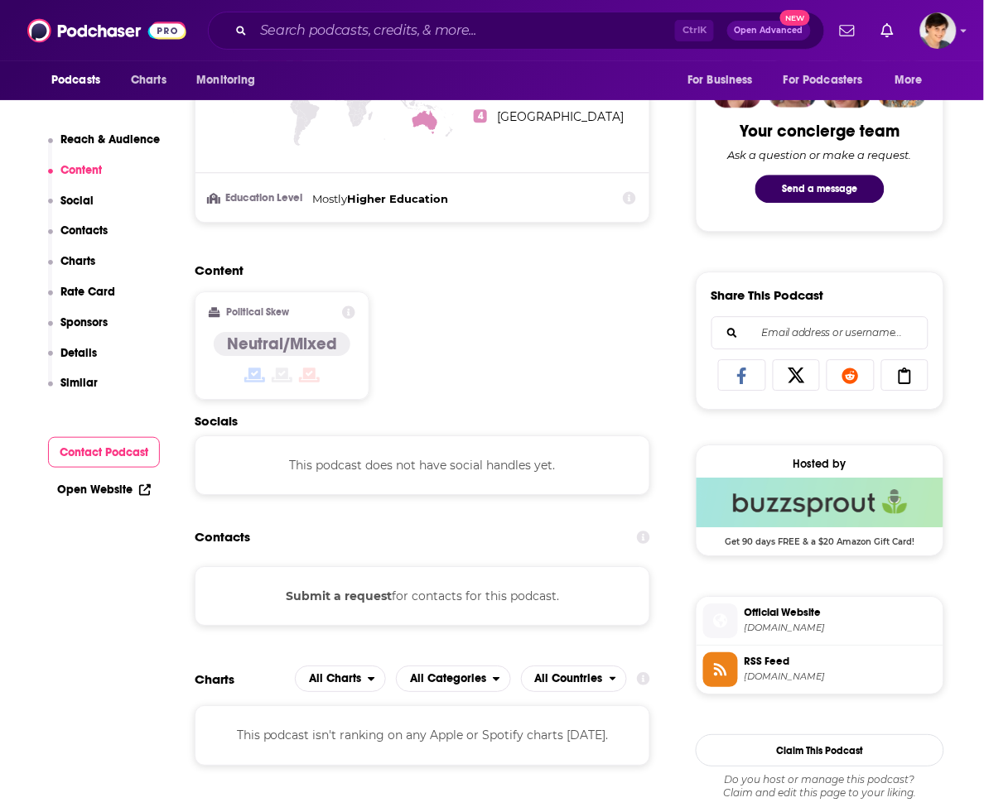
click at [738, 384] on icon at bounding box center [742, 376] width 46 height 17
click at [735, 378] on icon at bounding box center [742, 376] width 46 height 17
click at [739, 384] on icon at bounding box center [741, 376] width 9 height 17
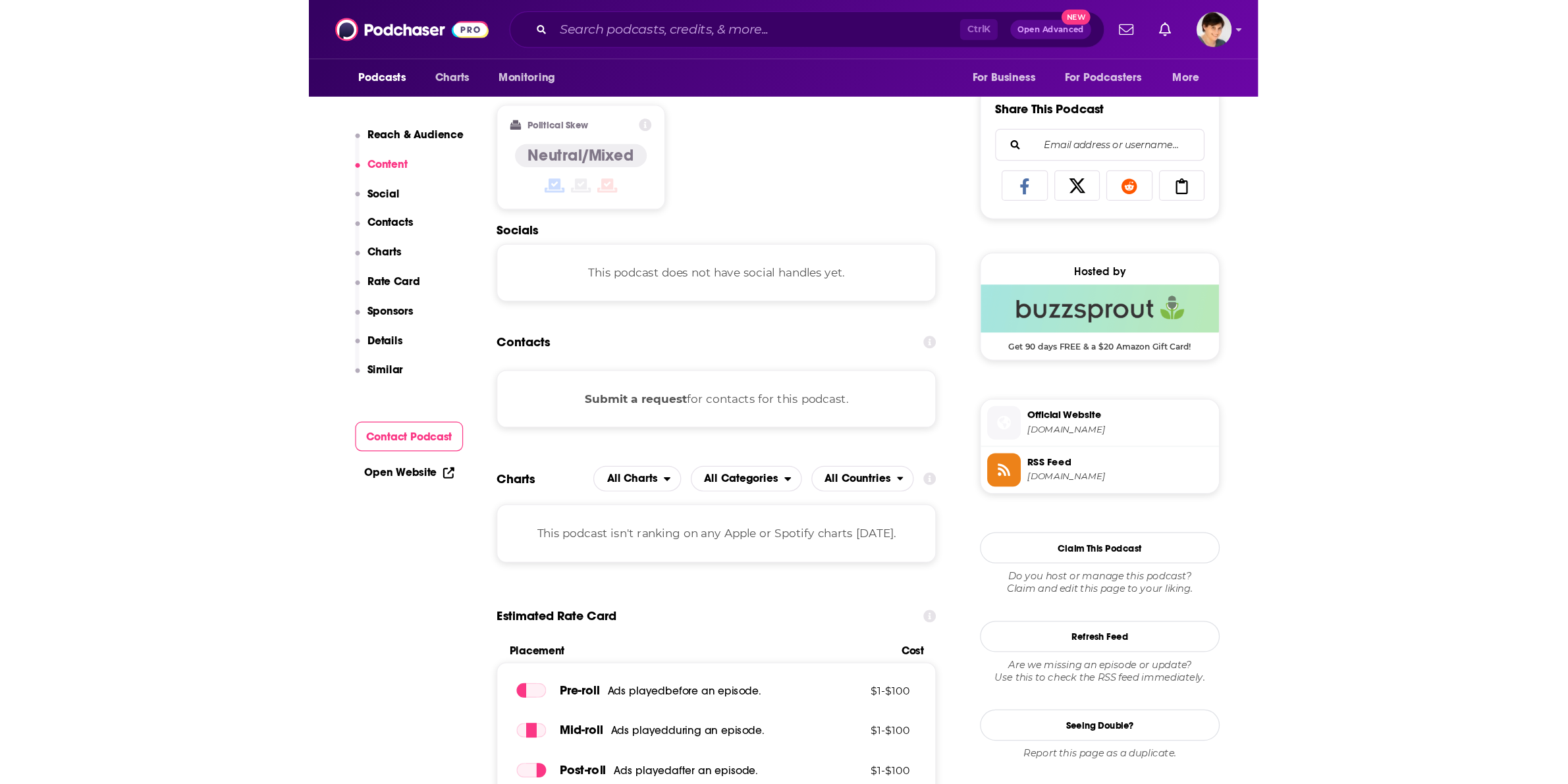
scroll to position [823, 0]
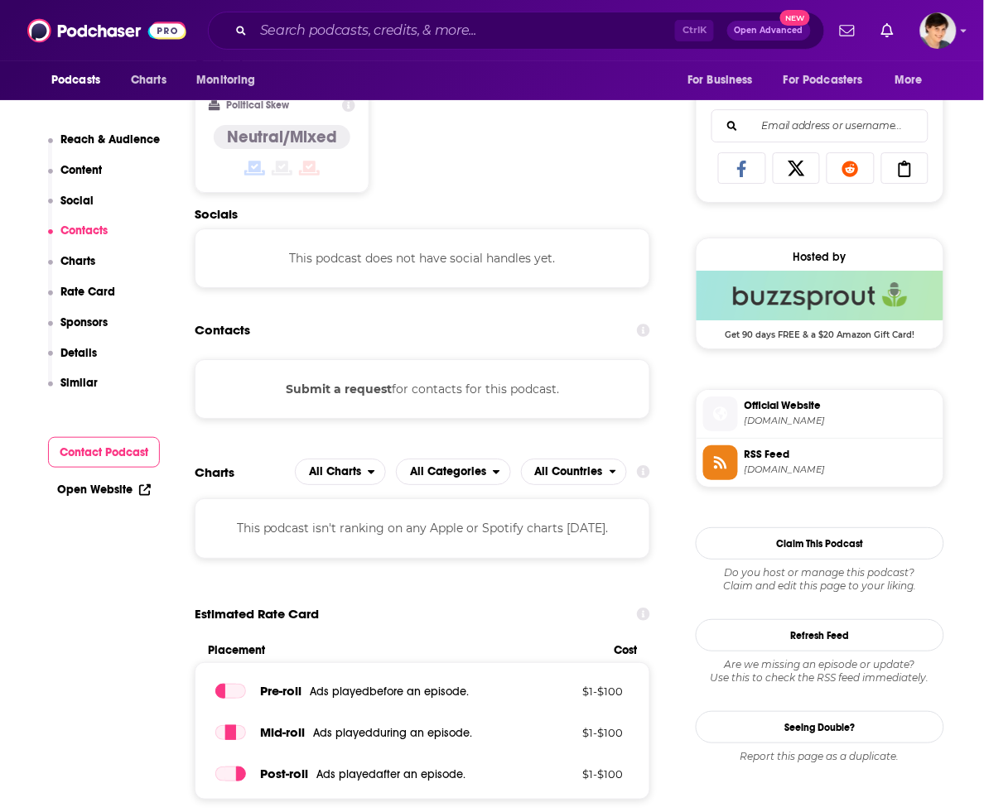
click at [780, 424] on span "screwitletsdothispodcast.com" at bounding box center [841, 421] width 192 height 12
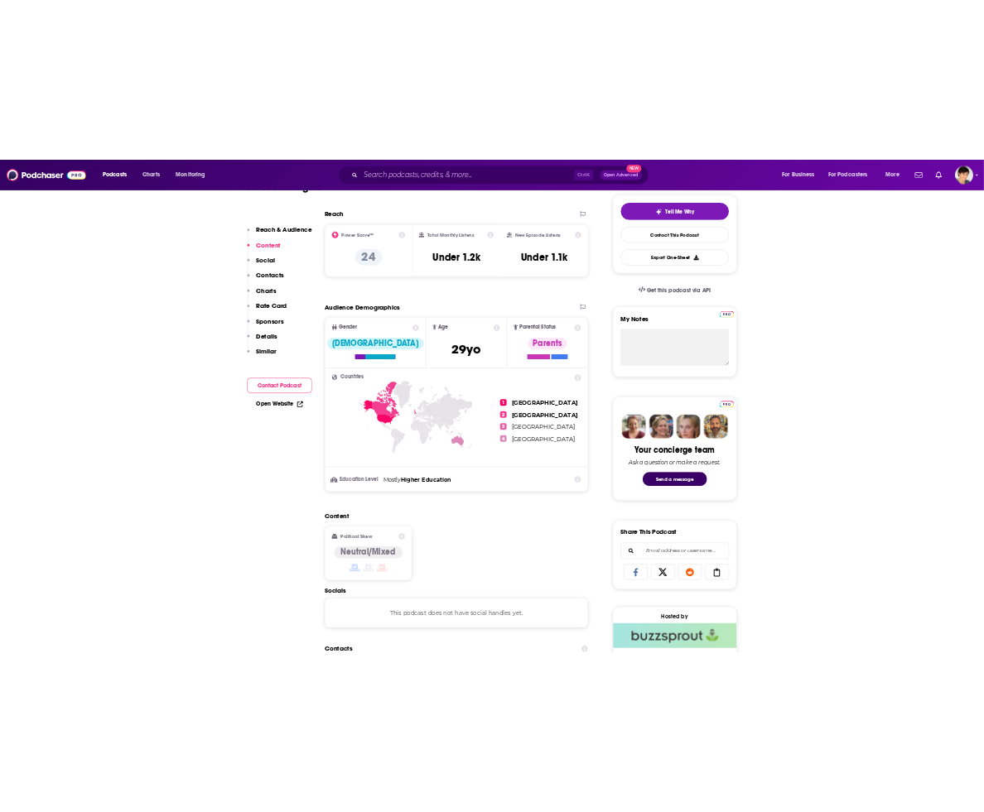
scroll to position [0, 0]
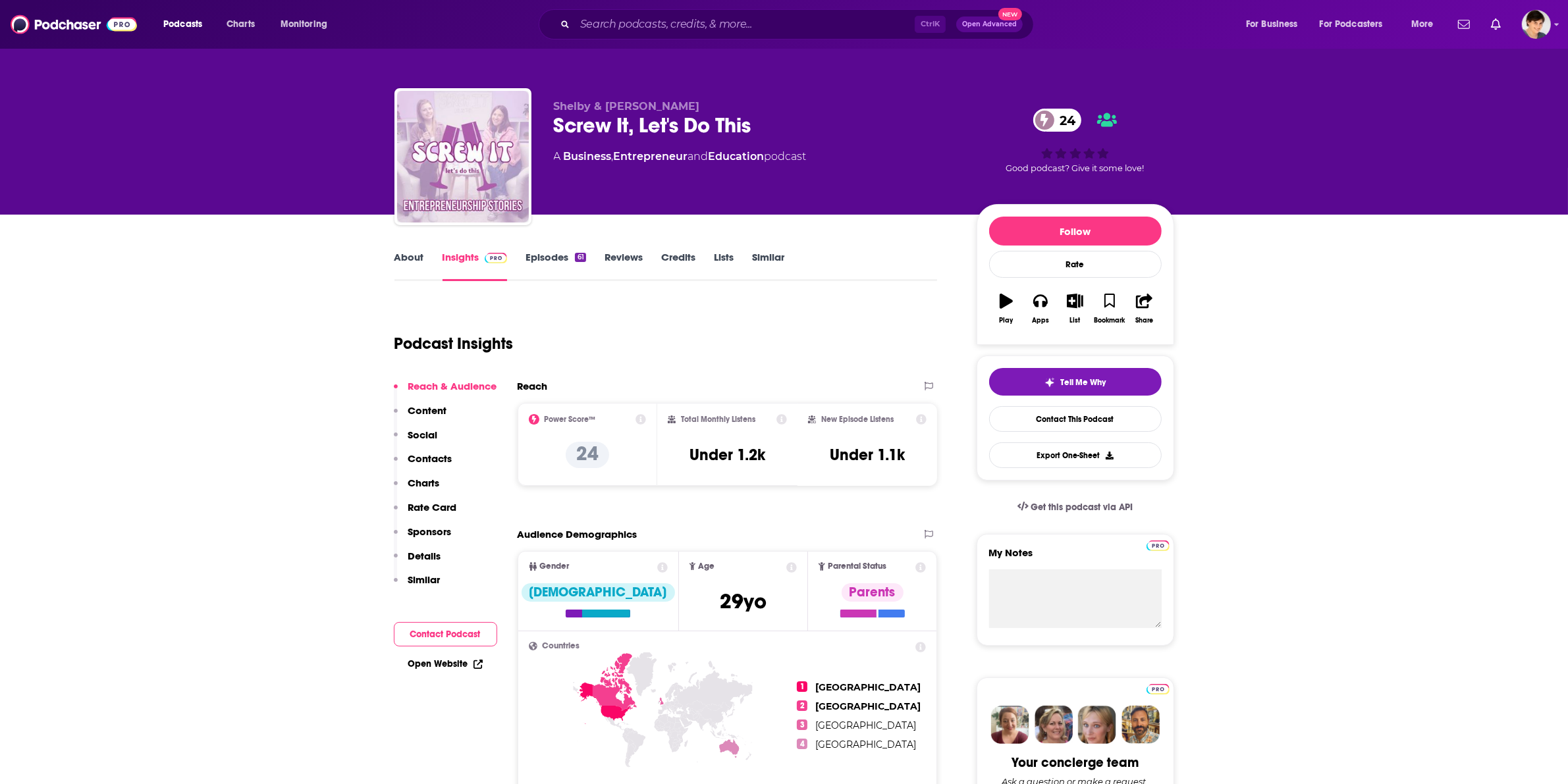
click at [627, 134] on div "Screw It, Let's Do This 24" at bounding box center [755, 126] width 402 height 25
copy div "Screw It, Let's Do This 24"
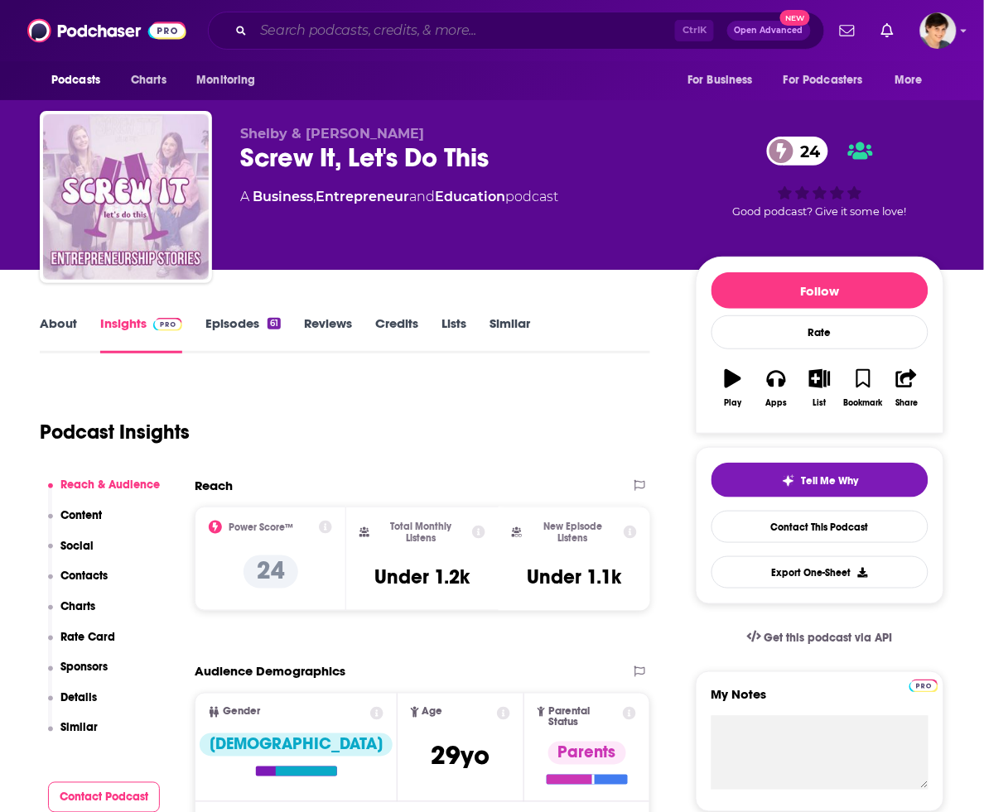
click at [470, 22] on input "Search podcasts, credits, & more..." at bounding box center [464, 30] width 422 height 27
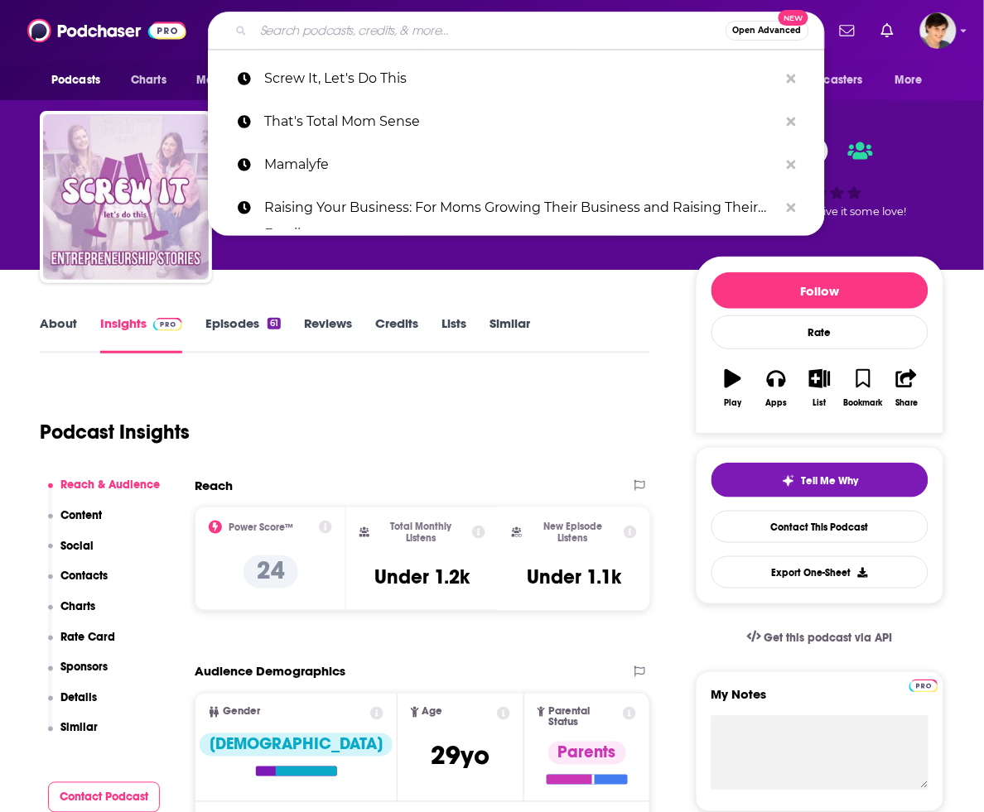
paste input "Mom On Purpose With Natalie Bacon"
type input "Mom On Purpose With Natalie Bacon"
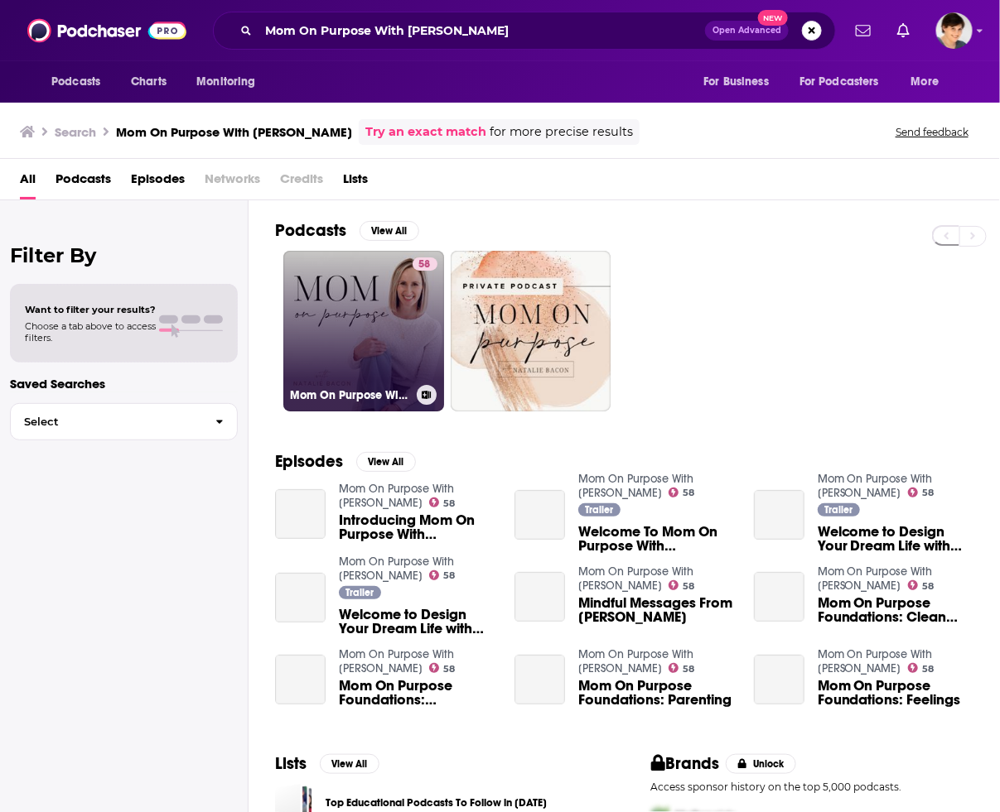
click at [336, 288] on link "58 Mom On Purpose With Natalie Bacon" at bounding box center [363, 331] width 161 height 161
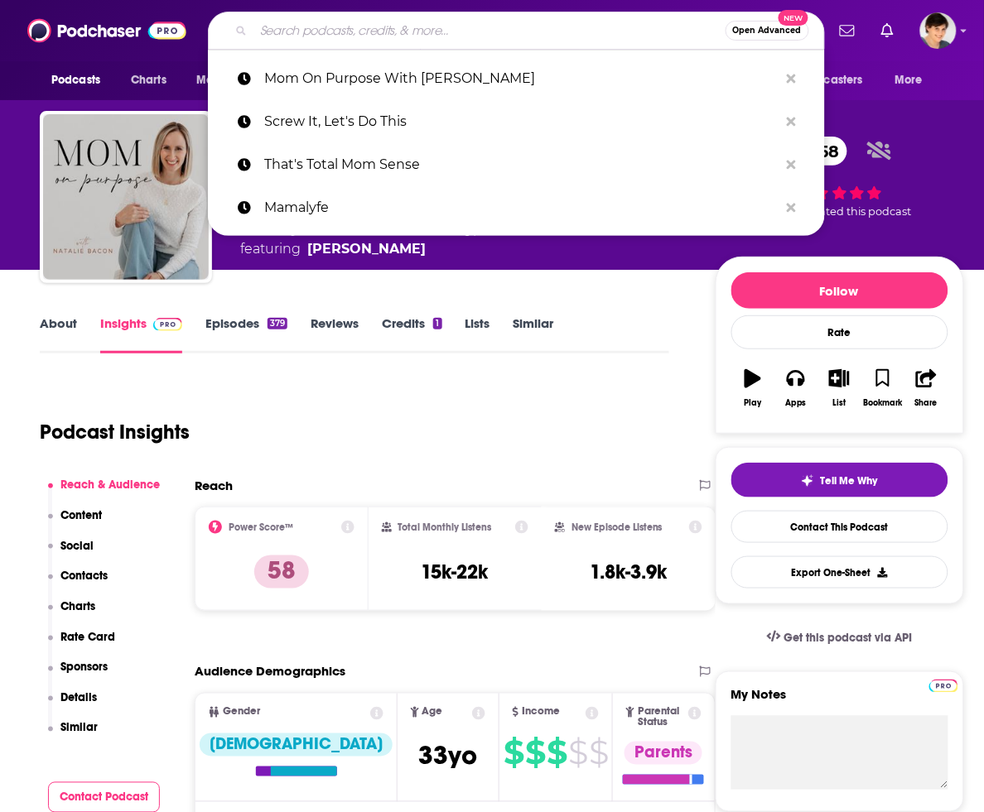
click at [493, 33] on input "Search podcasts, credits, & more..." at bounding box center [489, 30] width 472 height 27
paste input "The Boss Mom Podcast"
type input "The Boss Mom Podcast"
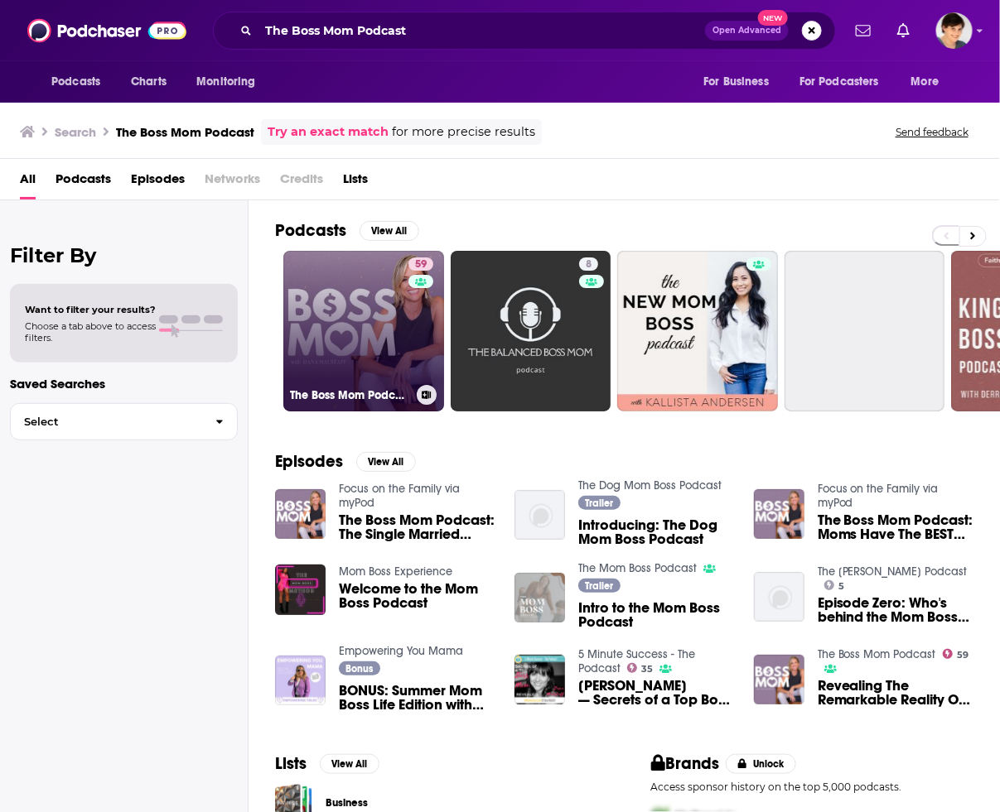
click at [371, 324] on link "59 The Boss Mom Podcast" at bounding box center [363, 331] width 161 height 161
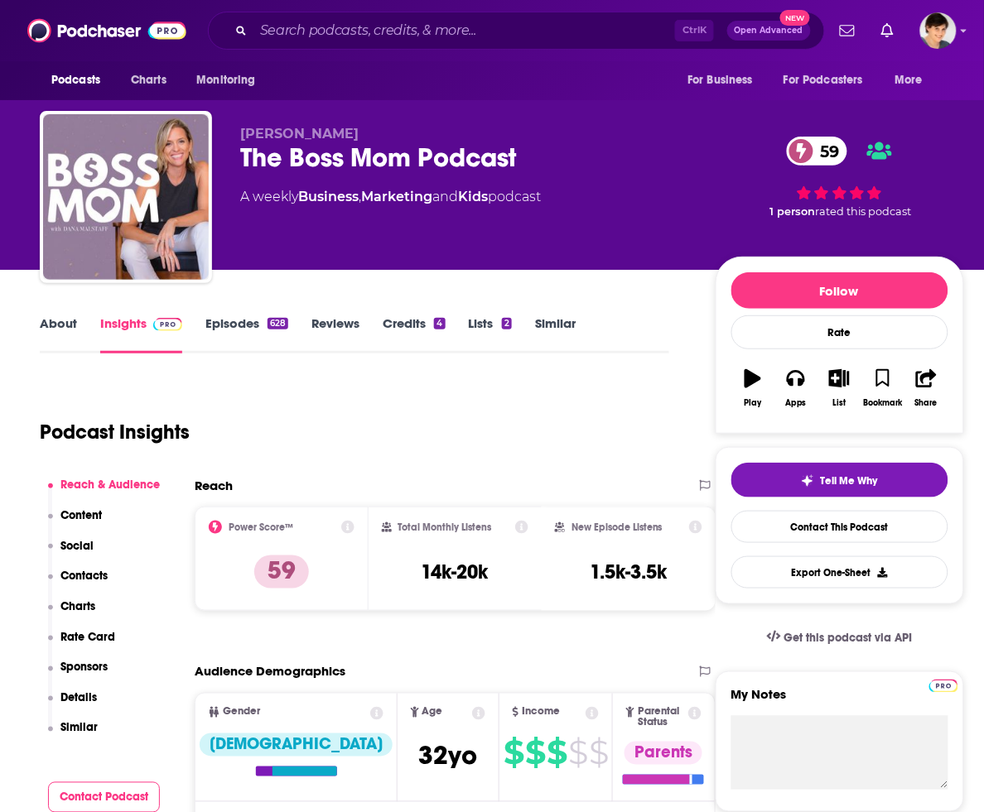
click at [60, 325] on link "About" at bounding box center [58, 335] width 37 height 38
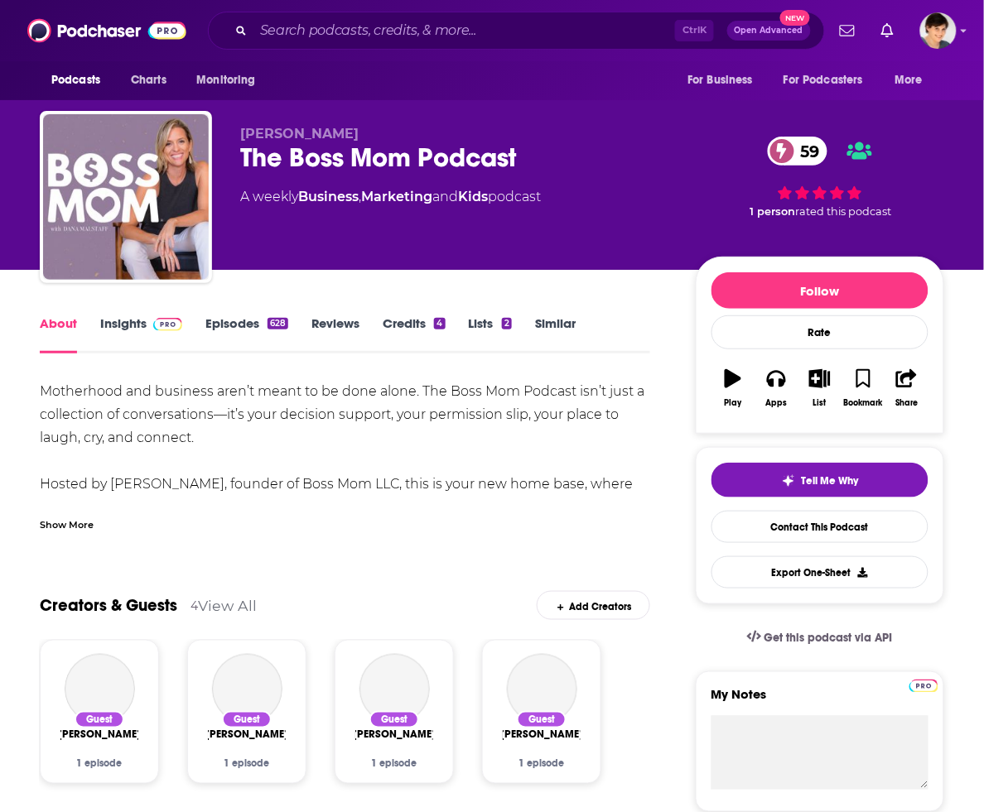
click at [63, 520] on div "Show More" at bounding box center [67, 524] width 54 height 16
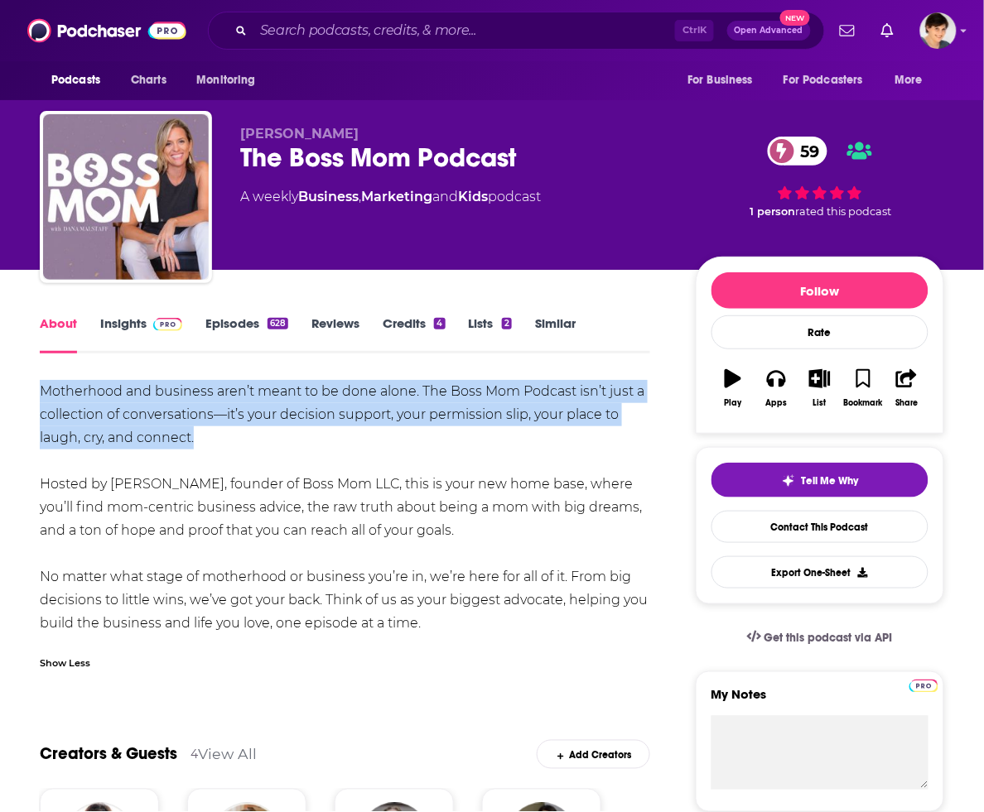
drag, startPoint x: 228, startPoint y: 436, endPoint x: 41, endPoint y: 383, distance: 193.5
click at [41, 383] on div "Motherhood and business aren’t meant to be done alone. The Boss Mom Podcast isn…" at bounding box center [345, 507] width 610 height 255
copy div "Motherhood and business aren’t meant to be done alone. The Boss Mom Podcast isn…"
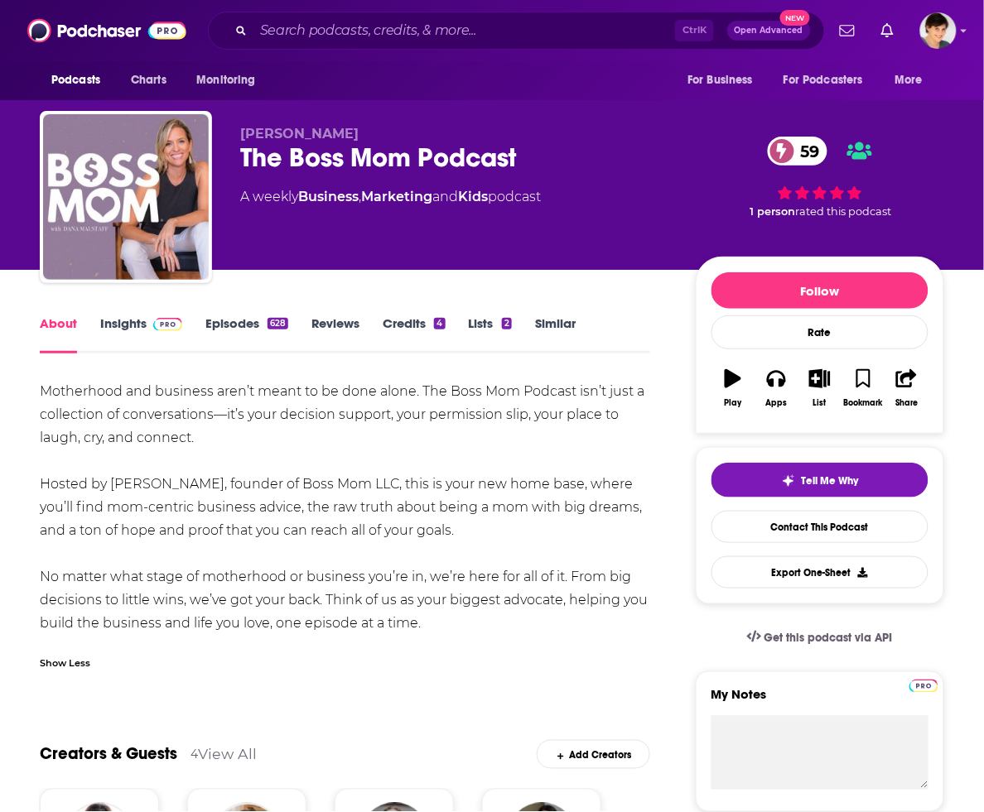
click at [403, 146] on div "The Boss Mom Podcast 59" at bounding box center [454, 158] width 429 height 32
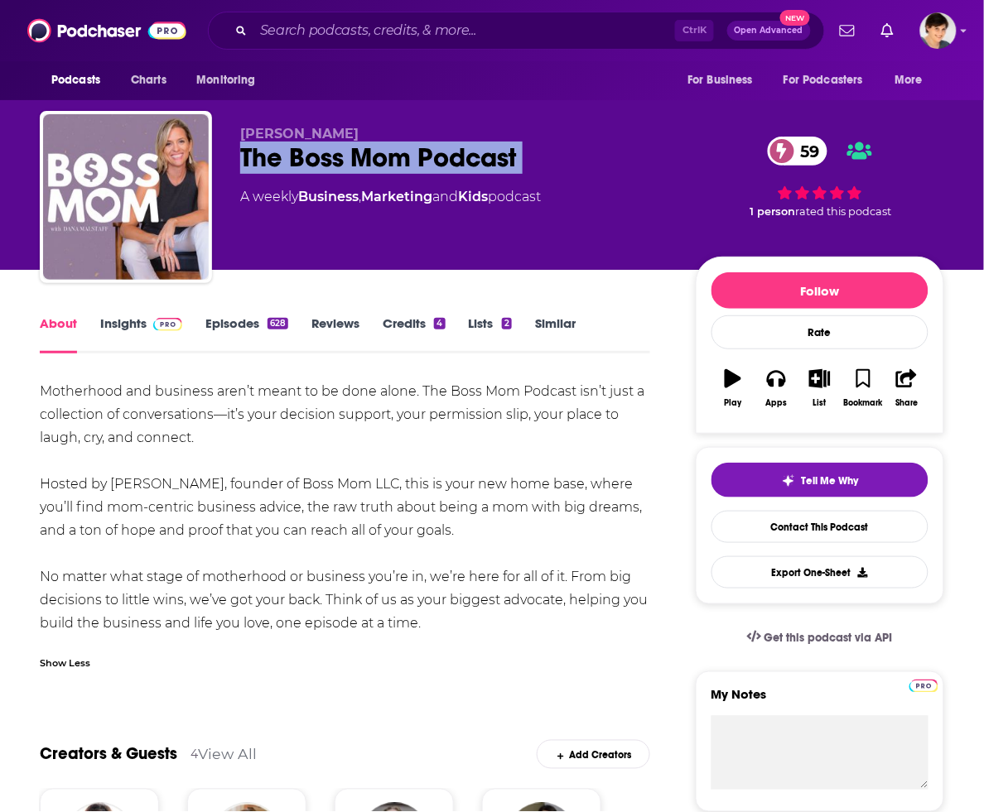
click at [403, 146] on div "The Boss Mom Podcast 59" at bounding box center [454, 158] width 429 height 32
copy div "The Boss Mom Podcast 59"
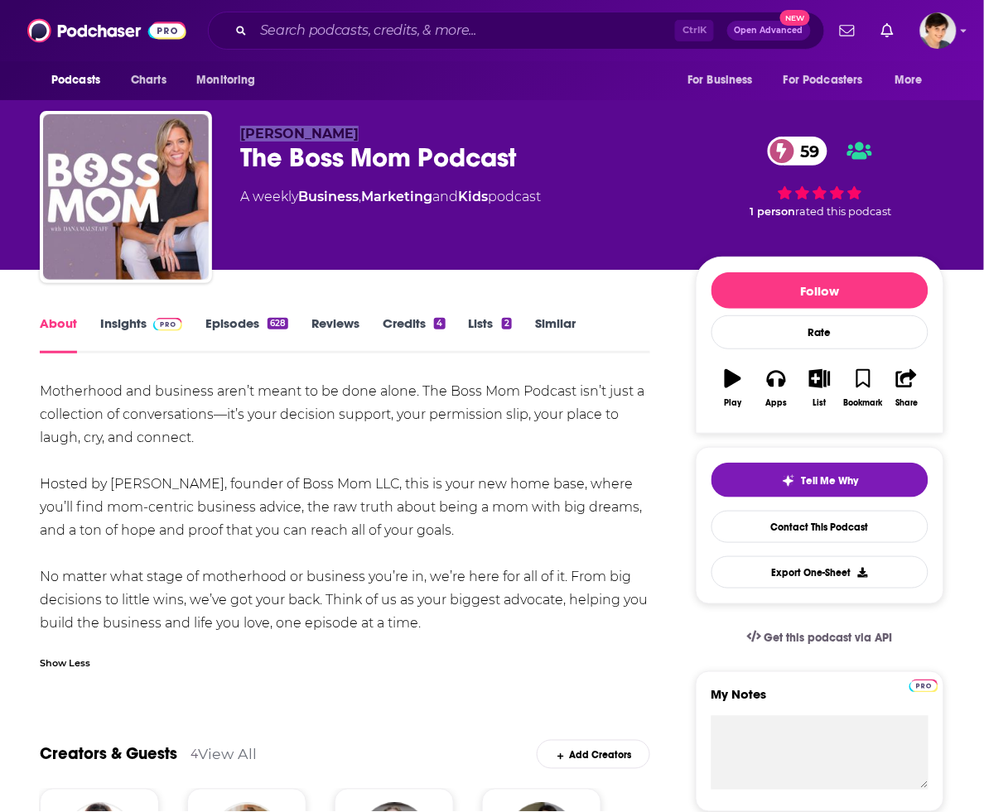
drag, startPoint x: 350, startPoint y: 133, endPoint x: 7, endPoint y: 375, distance: 419.6
click at [228, 120] on div "Dana Malstaff The Boss Mom Podcast 59 A weekly Business , Marketing and Kids po…" at bounding box center [492, 200] width 904 height 179
copy span "Dana Malstaff"
click at [121, 328] on link "Insights" at bounding box center [141, 335] width 82 height 38
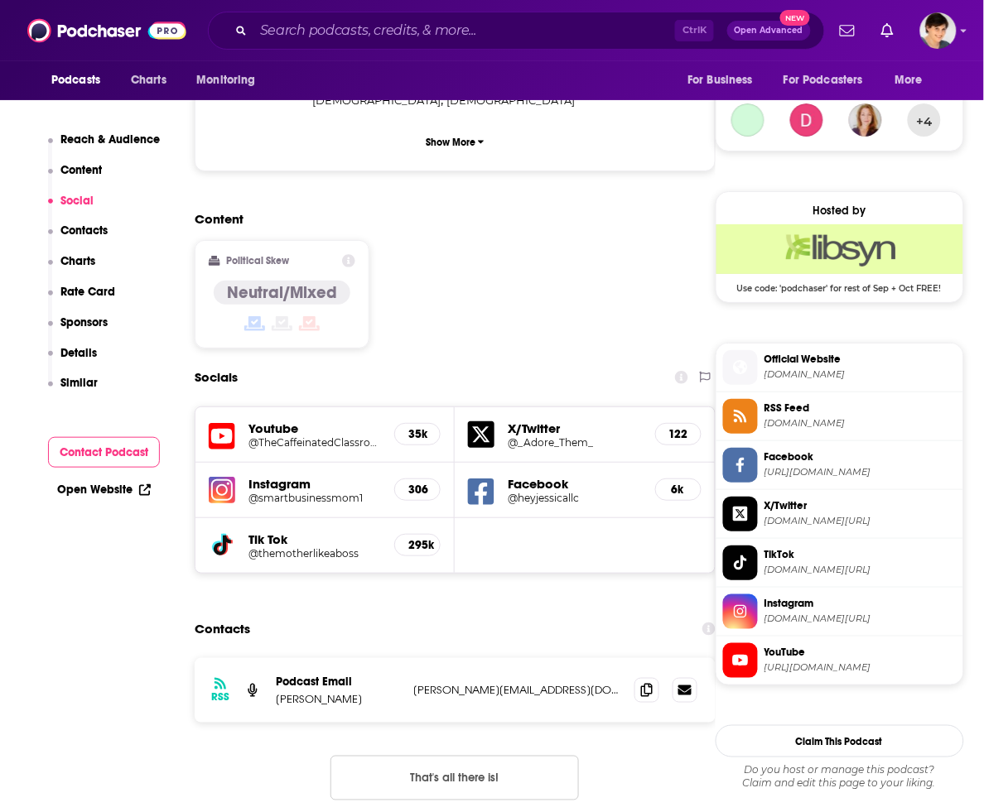
scroll to position [1346, 0]
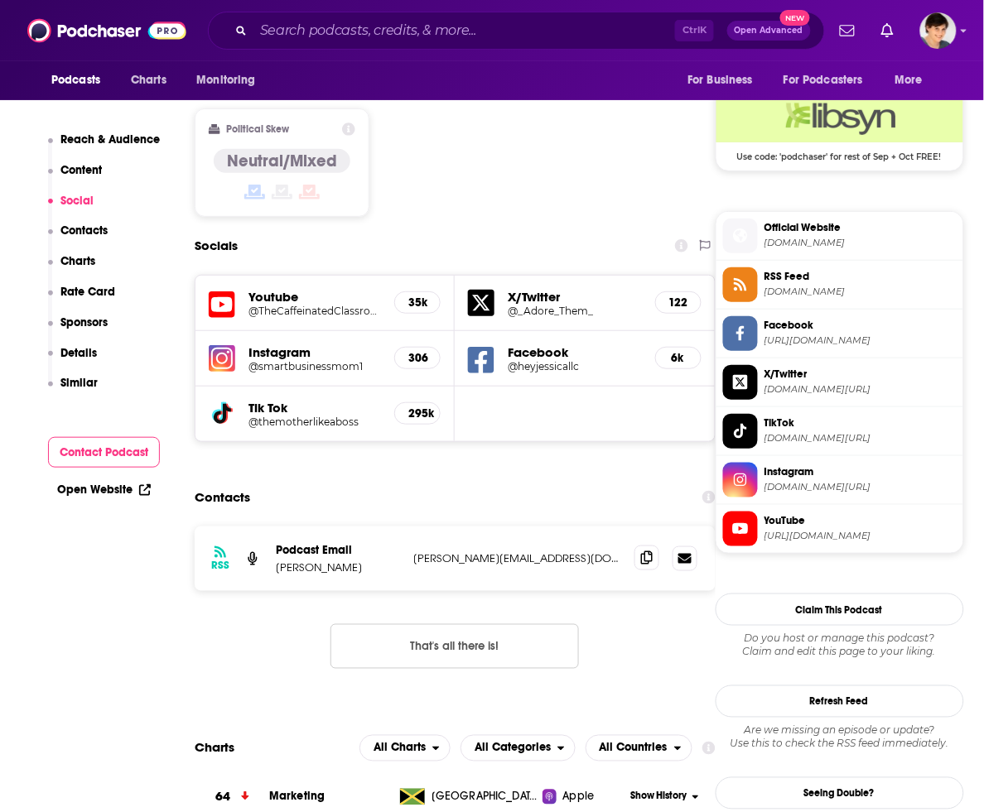
click at [644, 552] on icon at bounding box center [647, 558] width 12 height 13
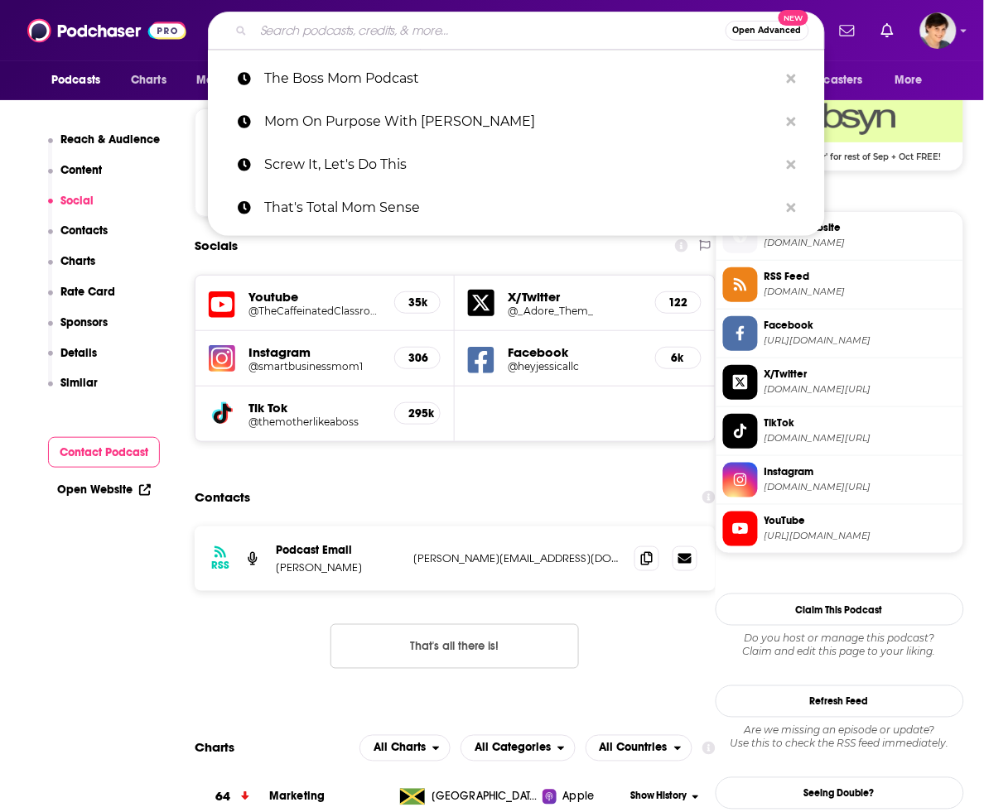
click at [518, 38] on input "Search podcasts, credits, & more..." at bounding box center [489, 30] width 472 height 27
paste input "Female Founder World"
type input "Female Founder World"
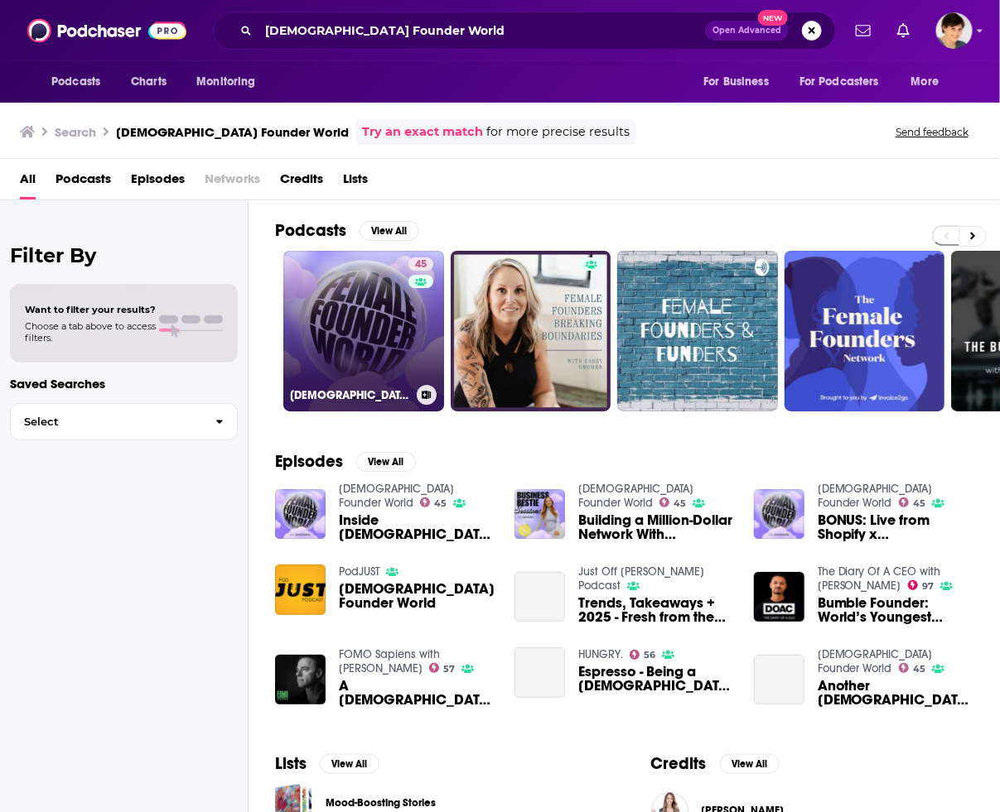
click at [369, 324] on link "45 Female Founder World" at bounding box center [363, 331] width 161 height 161
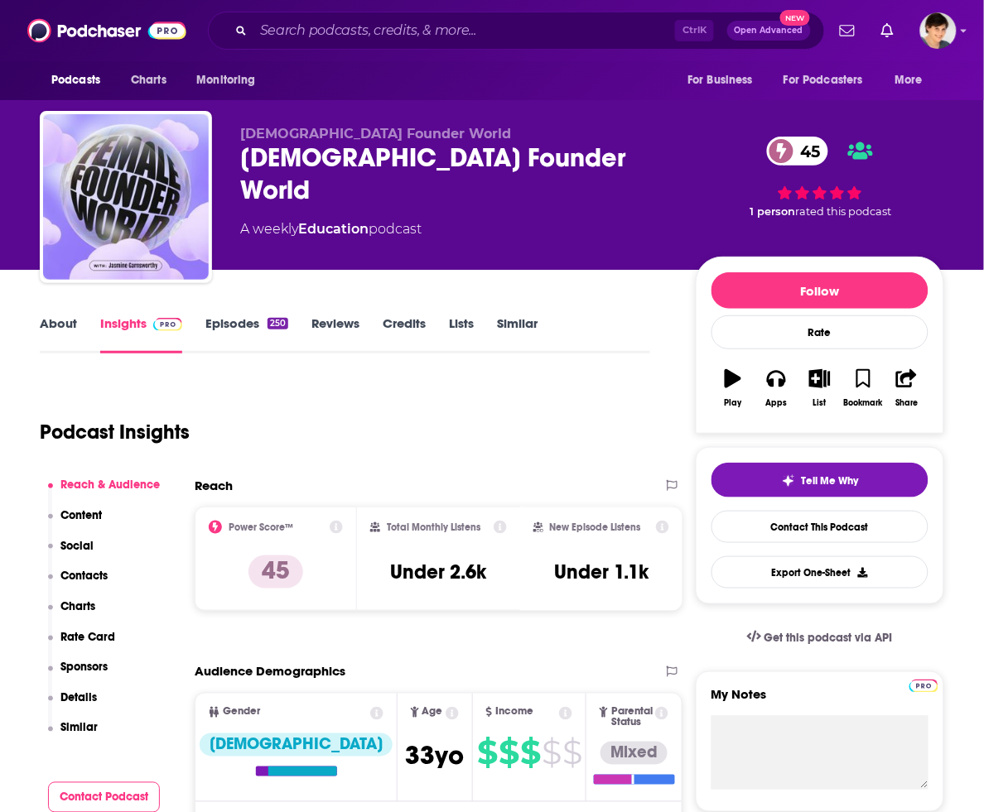
click at [55, 313] on div "About Insights Episodes 250 Reviews Credits Lists Similar" at bounding box center [345, 333] width 610 height 41
click at [50, 325] on link "About" at bounding box center [58, 335] width 37 height 38
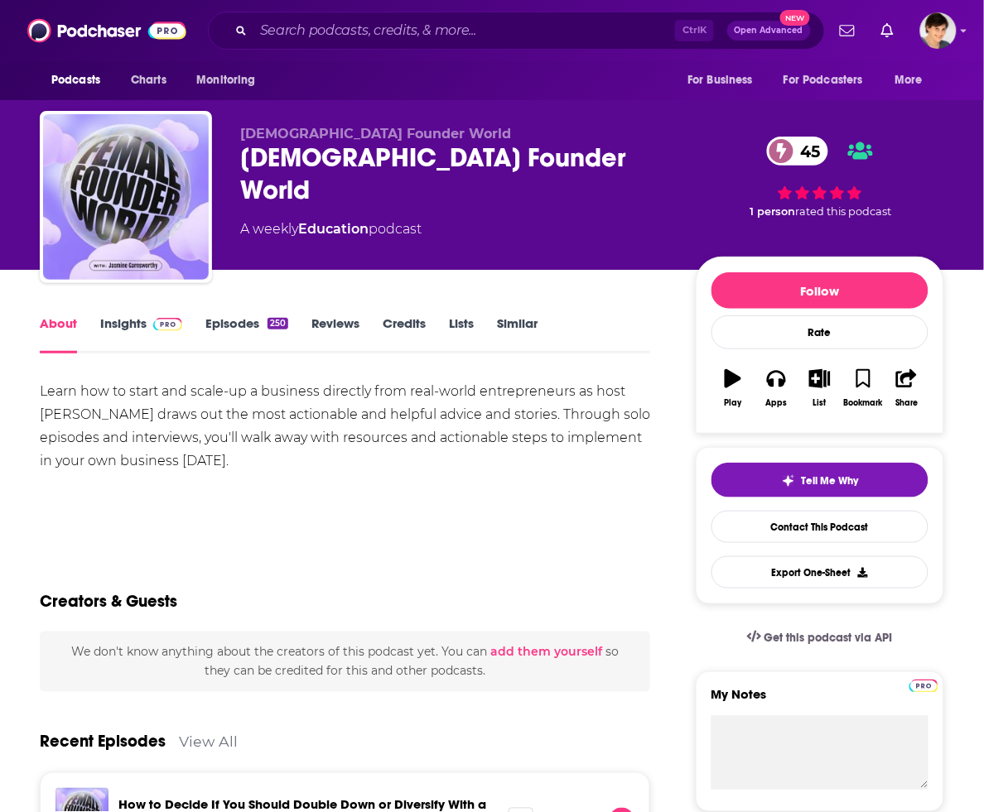
drag, startPoint x: 340, startPoint y: 454, endPoint x: 11, endPoint y: 389, distance: 335.9
copy div "Learn how to start and scale-up a business directly from real-world entrepreneu…"
click at [340, 137] on span "Female Founder World" at bounding box center [375, 134] width 271 height 16
click at [337, 159] on div "Female Founder World 45" at bounding box center [454, 174] width 429 height 65
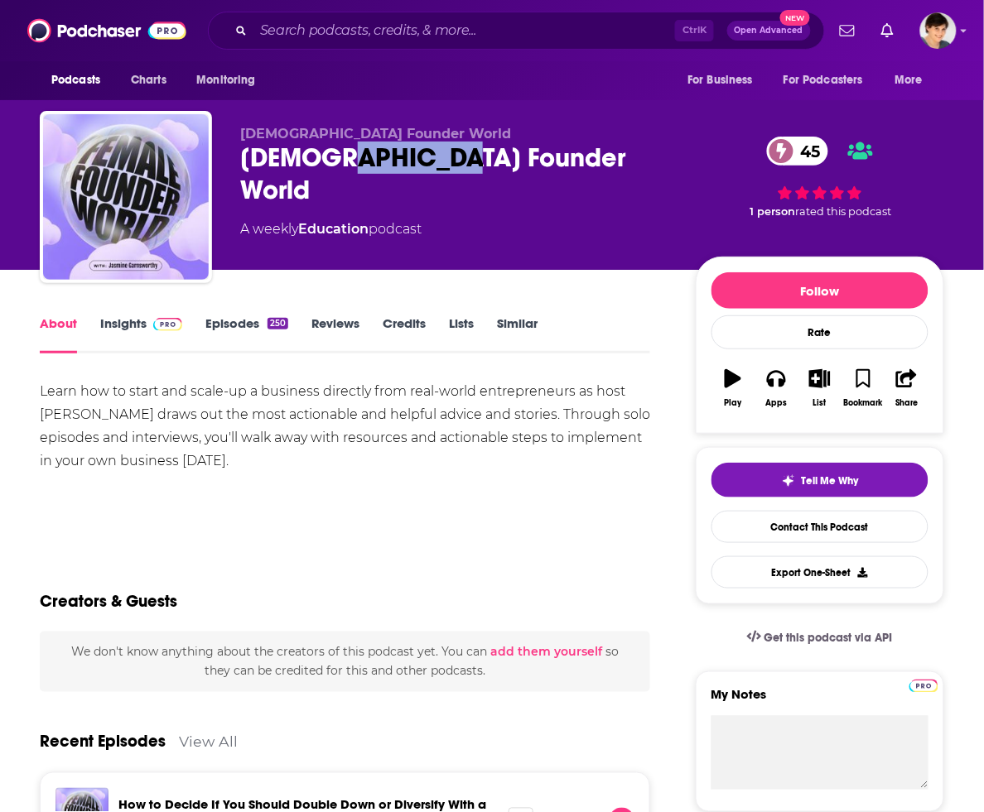
click at [337, 159] on div "Female Founder World 45" at bounding box center [454, 174] width 429 height 65
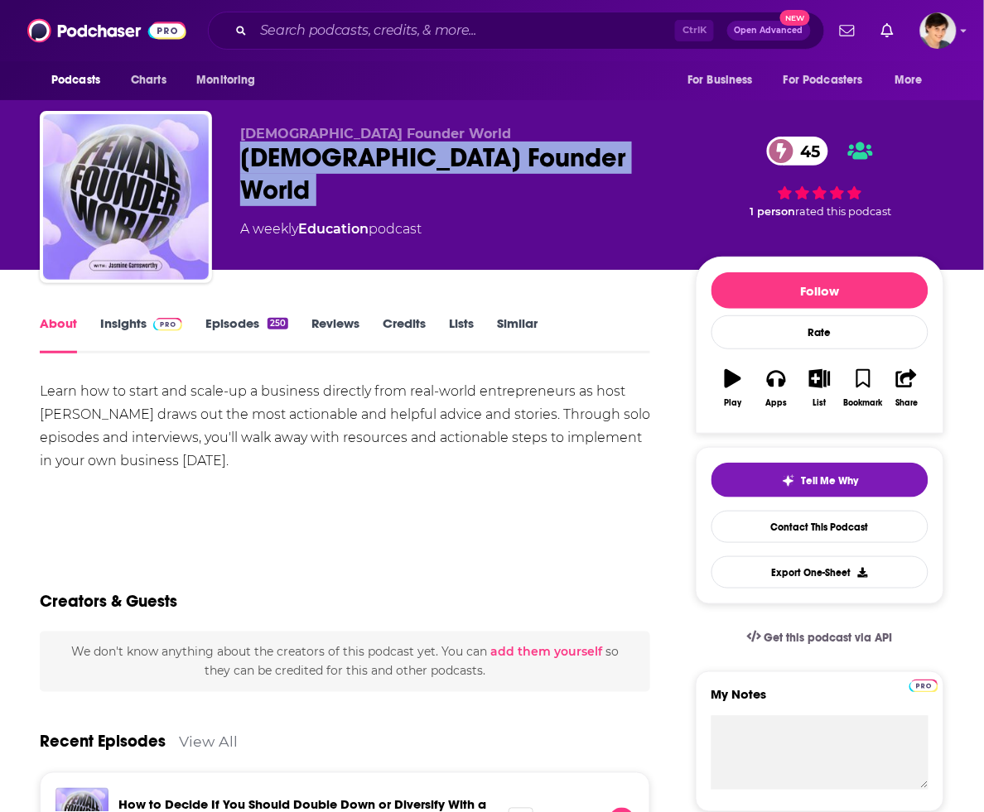
click at [337, 159] on div "Female Founder World 45" at bounding box center [454, 174] width 429 height 65
copy div "Female Founder World 45"
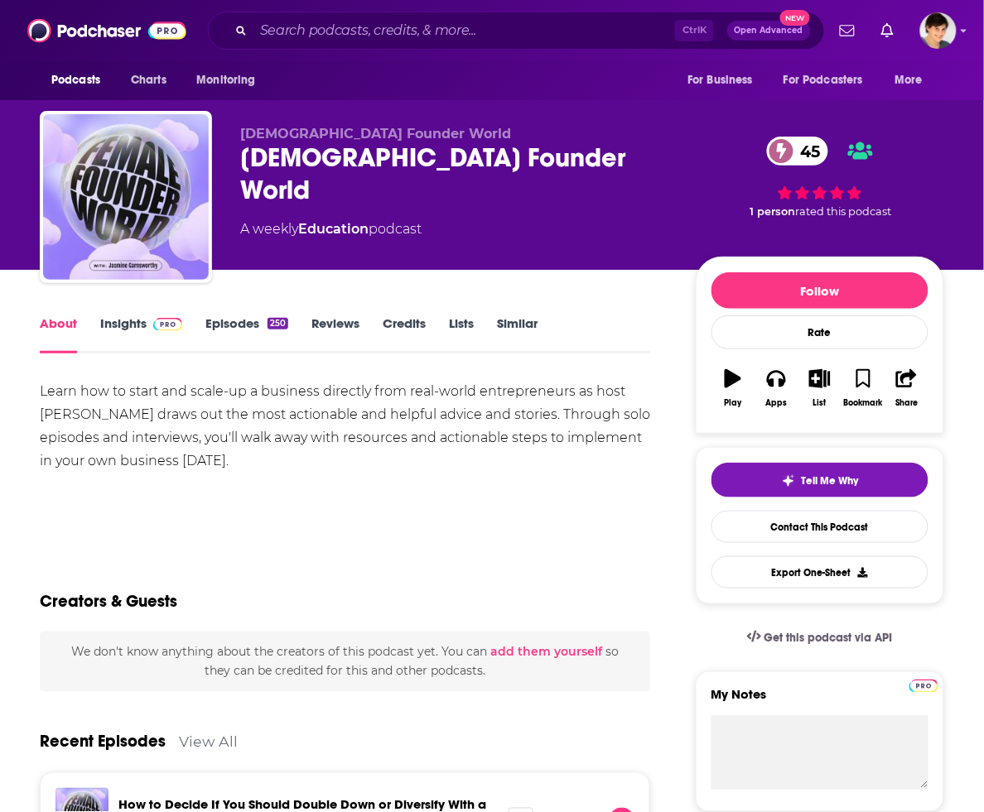
click at [259, 414] on div "Learn how to start and scale-up a business directly from real-world entrepreneu…" at bounding box center [345, 426] width 610 height 93
drag, startPoint x: 37, startPoint y: 416, endPoint x: 183, endPoint y: 418, distance: 145.8
copy div "Jasmine Garnsworthy"
click at [118, 325] on link "Insights" at bounding box center [141, 335] width 82 height 38
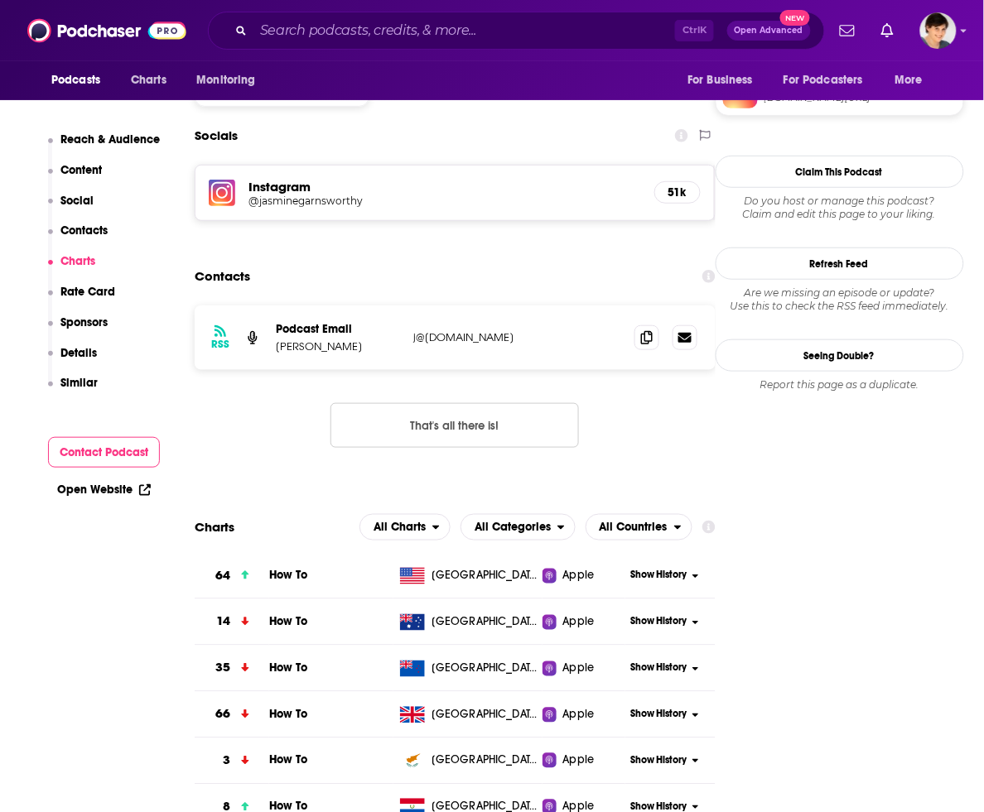
scroll to position [1346, 0]
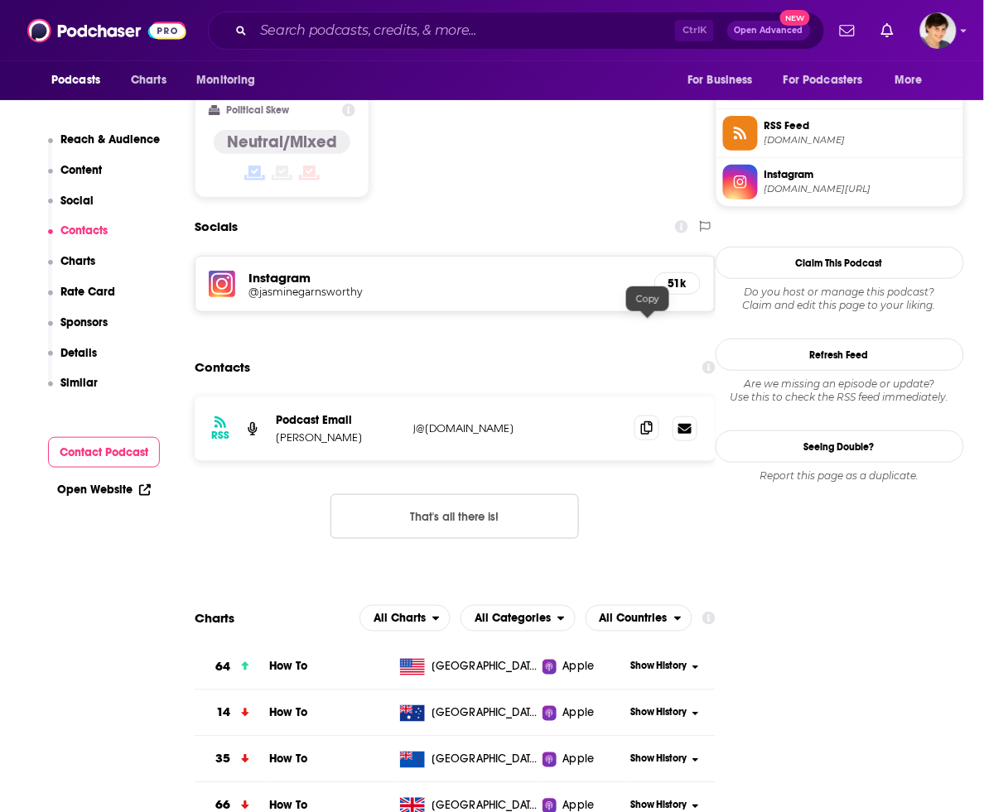
click at [644, 422] on icon at bounding box center [647, 428] width 12 height 13
click at [473, 44] on div "Ctrl K Open Advanced New" at bounding box center [516, 31] width 617 height 38
click at [473, 43] on input "Search podcasts, credits, & more..." at bounding box center [464, 30] width 422 height 27
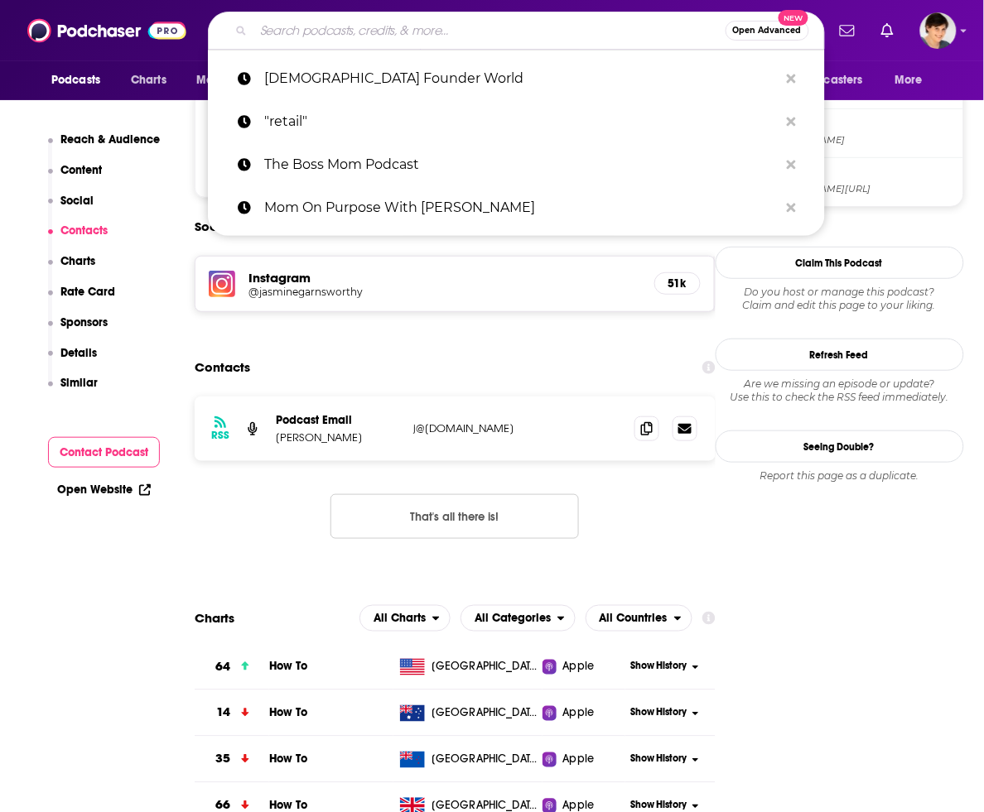
paste input "Entry Level Mom Podcast"
type input "Entry Level Mom Podcast"
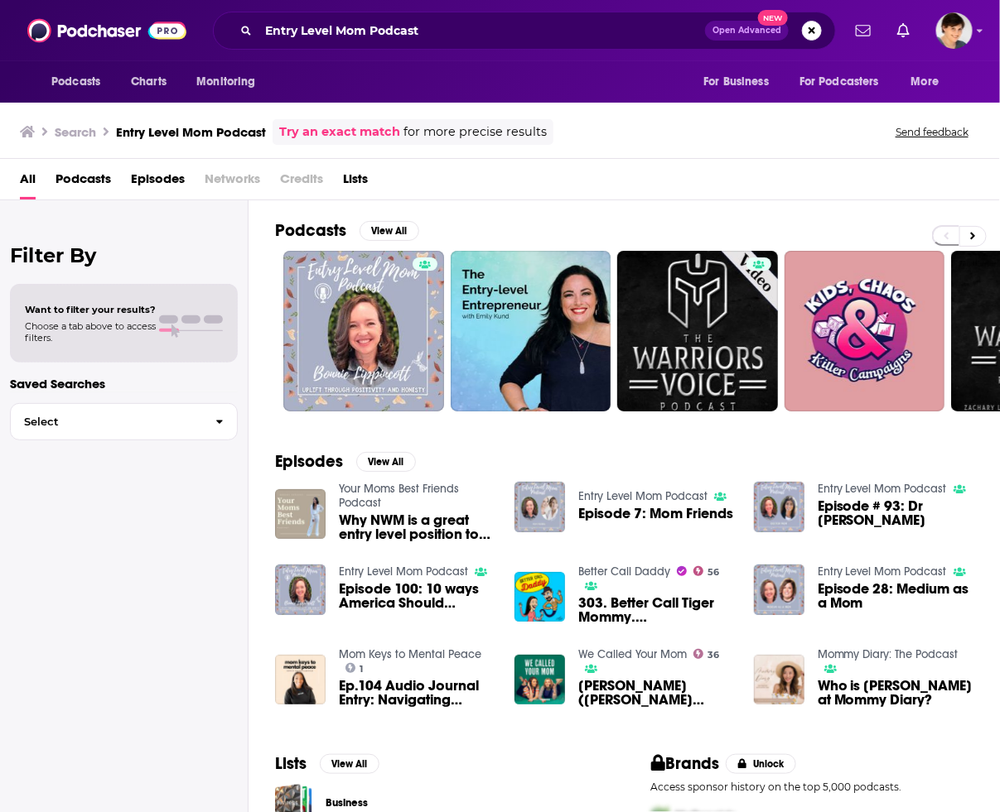
drag, startPoint x: 552, startPoint y: 222, endPoint x: 539, endPoint y: 229, distance: 14.1
click at [552, 222] on div "Podcasts View All" at bounding box center [637, 235] width 725 height 31
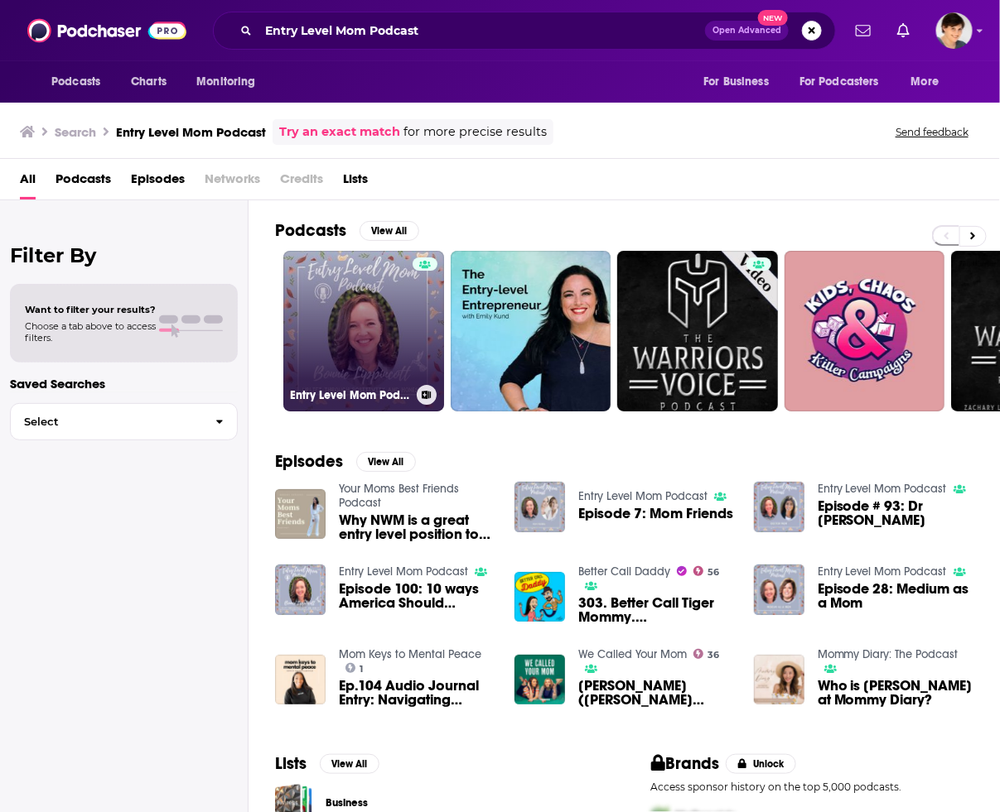
click at [378, 316] on link "Entry Level Mom Podcast" at bounding box center [363, 331] width 161 height 161
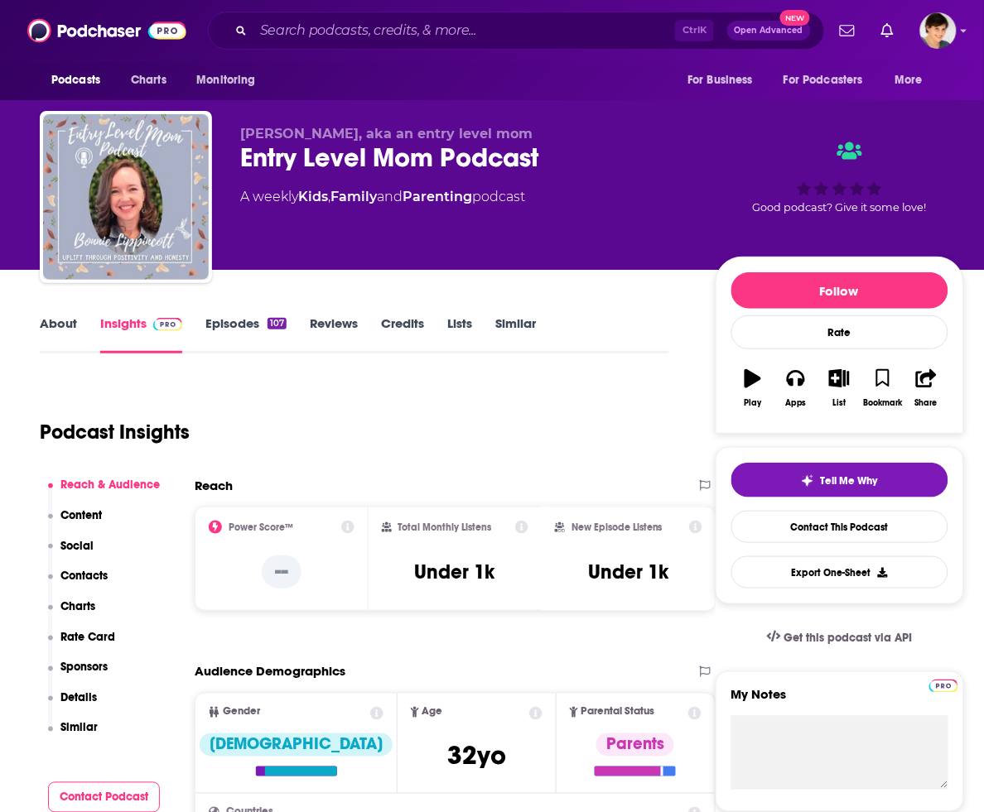
click at [59, 324] on link "About" at bounding box center [58, 335] width 37 height 38
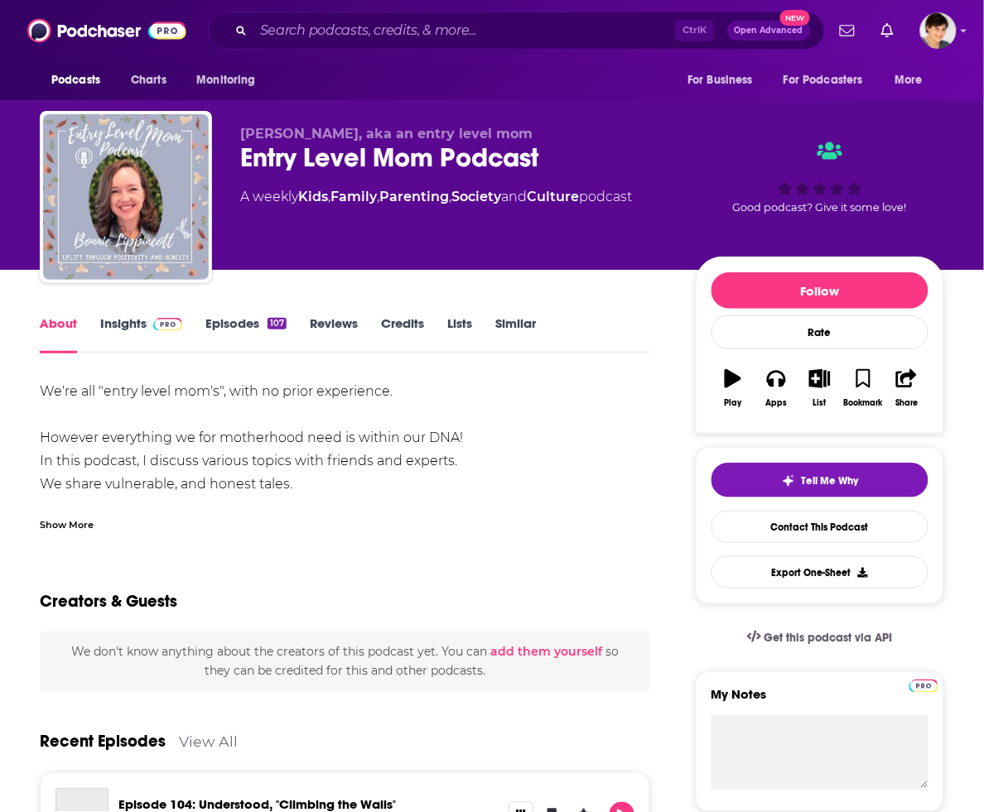
drag, startPoint x: 321, startPoint y: 486, endPoint x: 118, endPoint y: 431, distance: 210.4
click at [118, 431] on div "We're all "entry level mom's", with no prior experience. However everything we …" at bounding box center [345, 542] width 610 height 325
click at [60, 518] on div "Show More" at bounding box center [67, 524] width 54 height 16
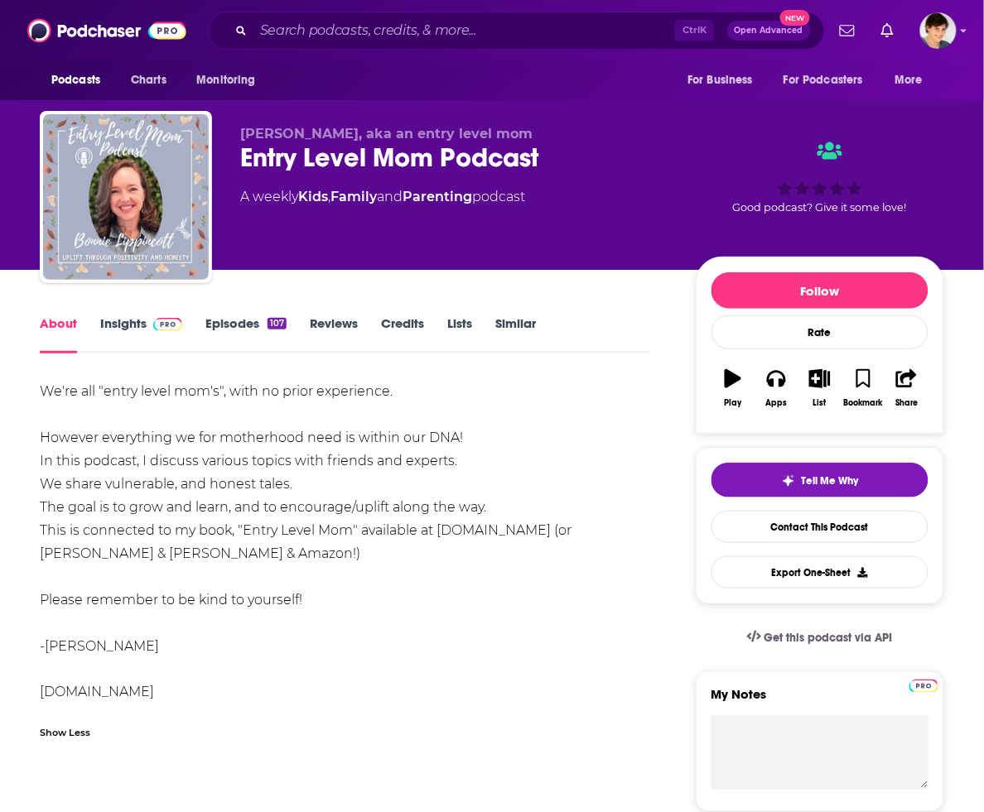
click at [490, 462] on div "We're all "entry level mom's", with no prior experience. However everything we …" at bounding box center [345, 542] width 610 height 325
drag, startPoint x: 353, startPoint y: 482, endPoint x: 31, endPoint y: 398, distance: 332.9
drag, startPoint x: 233, startPoint y: 133, endPoint x: 364, endPoint y: 137, distance: 131.8
click at [364, 137] on div "Bonnie Lippincott, aka an entry level mom Entry Level Mom Podcast A weekly Kids…" at bounding box center [492, 200] width 904 height 179
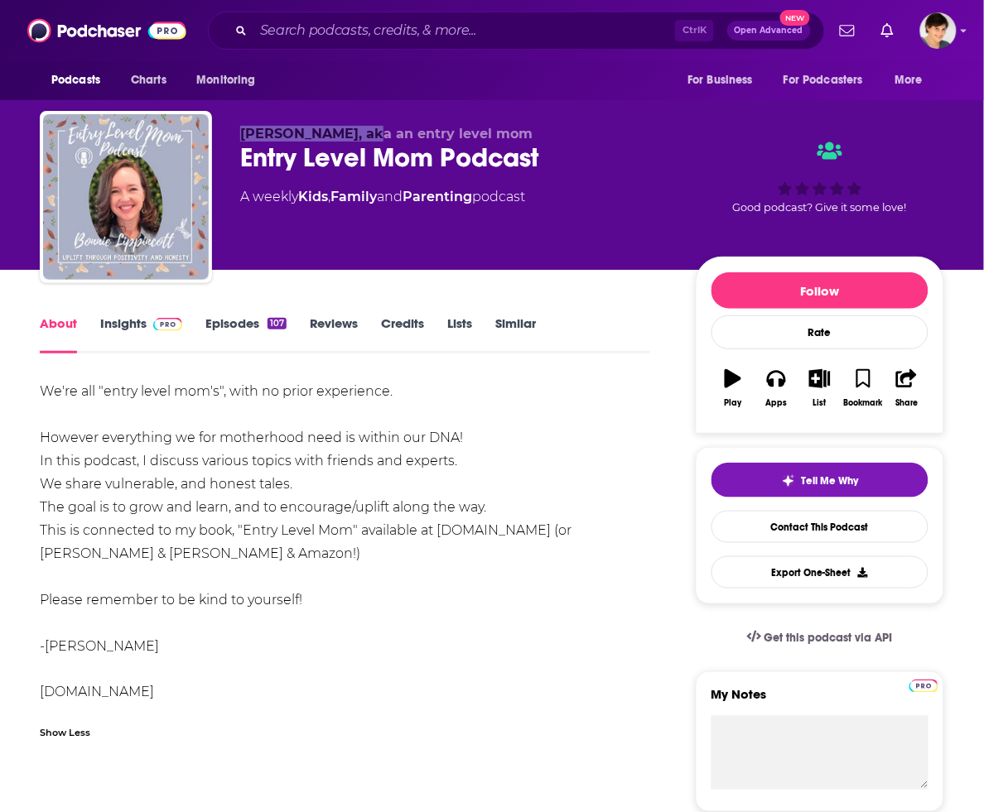
click at [133, 327] on link "Insights" at bounding box center [141, 335] width 82 height 38
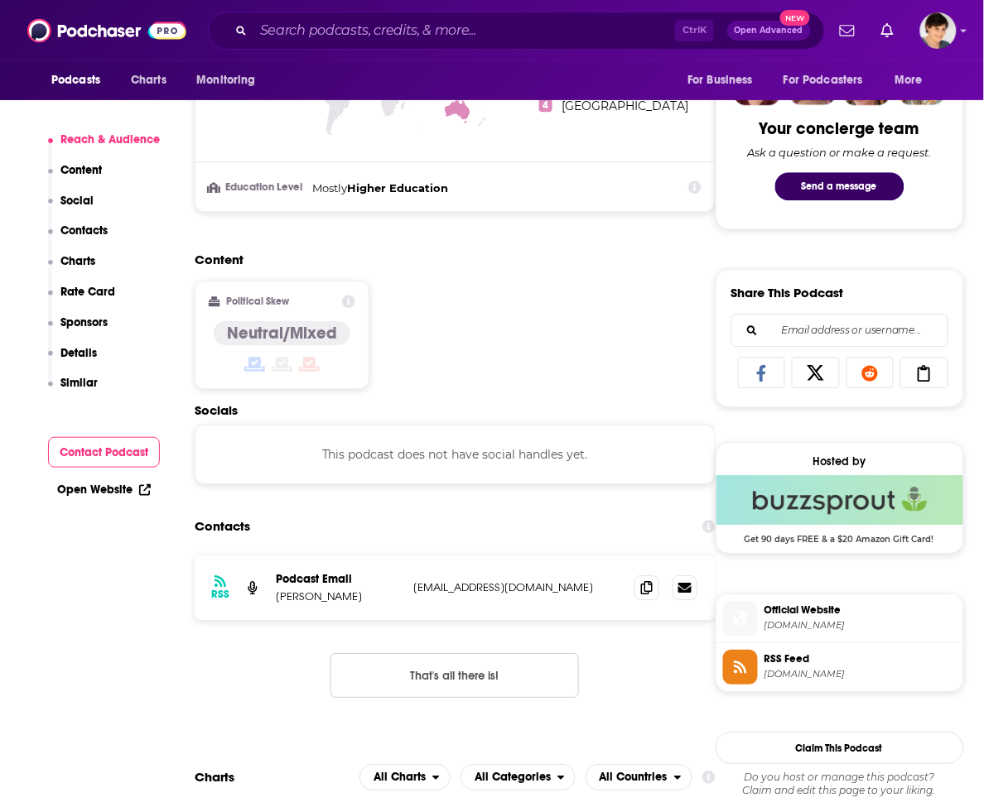
scroll to position [1242, 0]
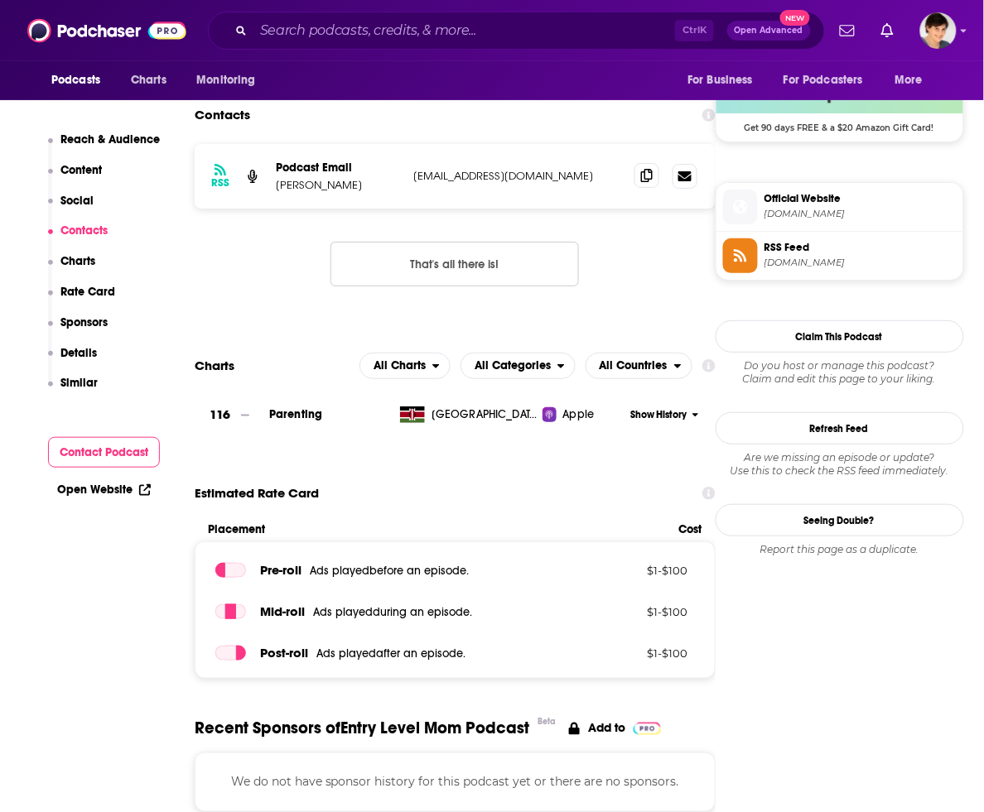
click at [640, 182] on span at bounding box center [646, 175] width 25 height 25
click at [623, 36] on input "Search podcasts, credits, & more..." at bounding box center [464, 30] width 422 height 27
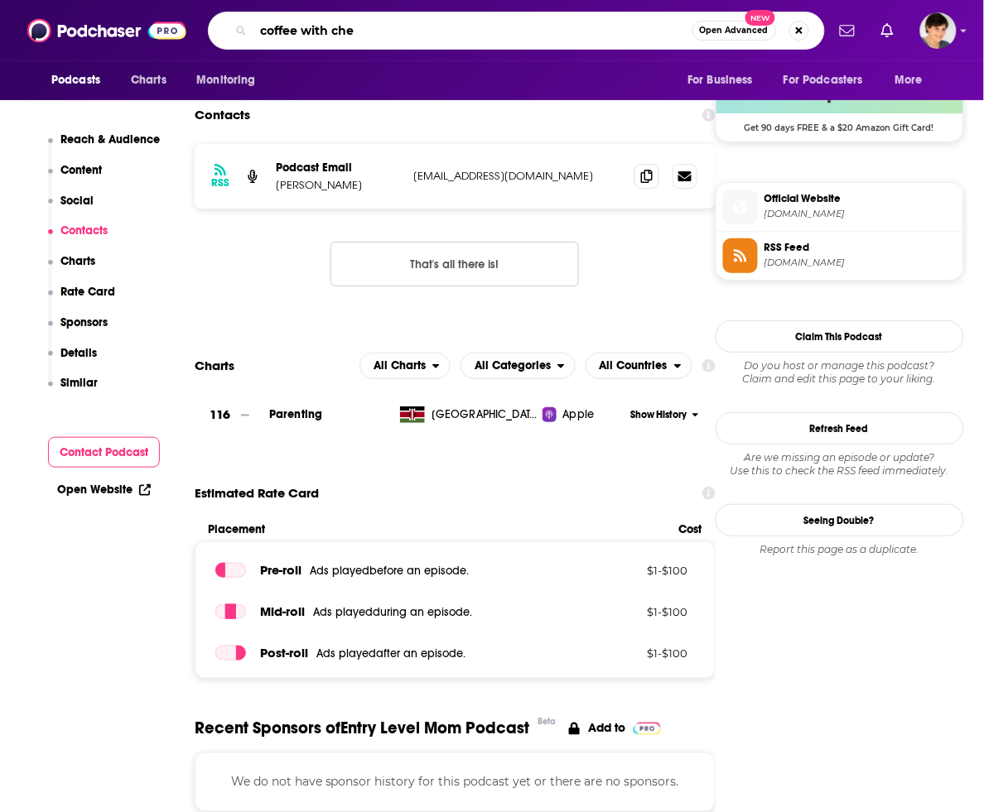
type input "coffee with cher"
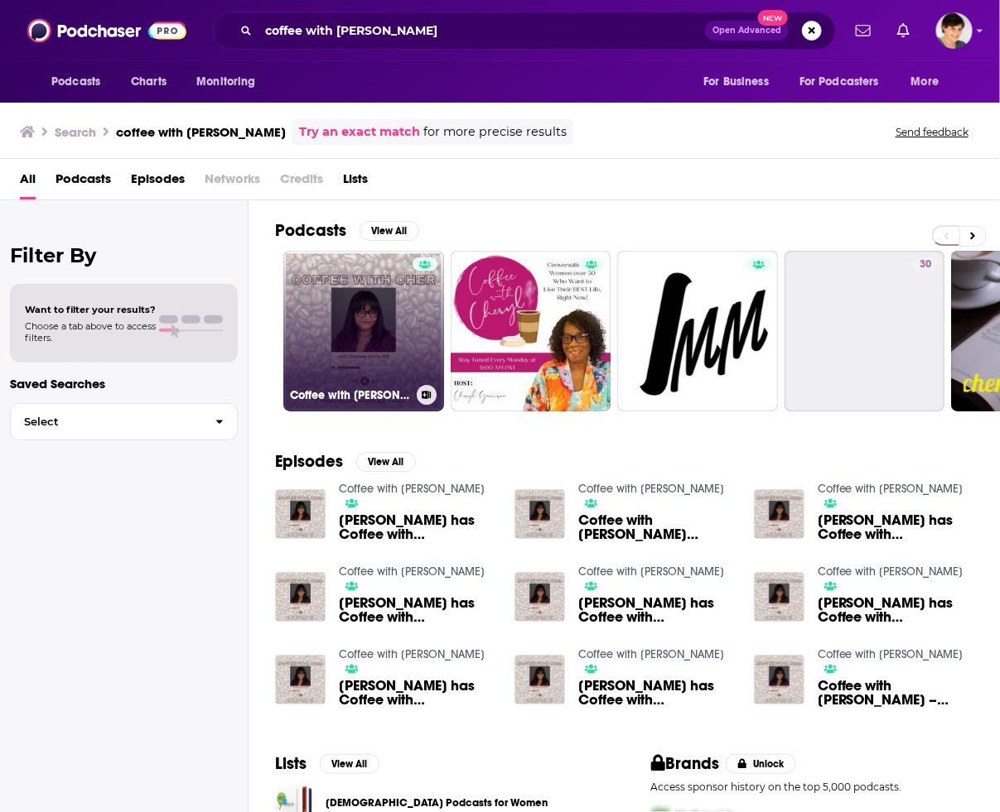
click at [369, 327] on link "Coffee with Cher" at bounding box center [363, 331] width 161 height 161
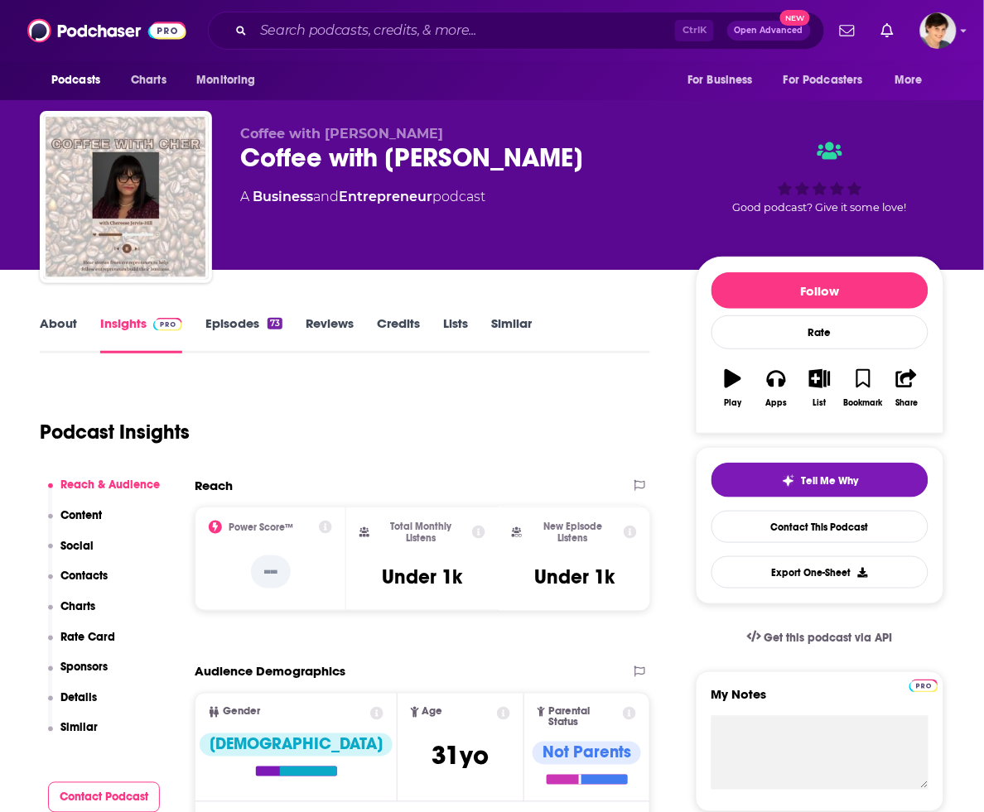
click at [345, 156] on div "Coffee with Cher" at bounding box center [454, 158] width 429 height 32
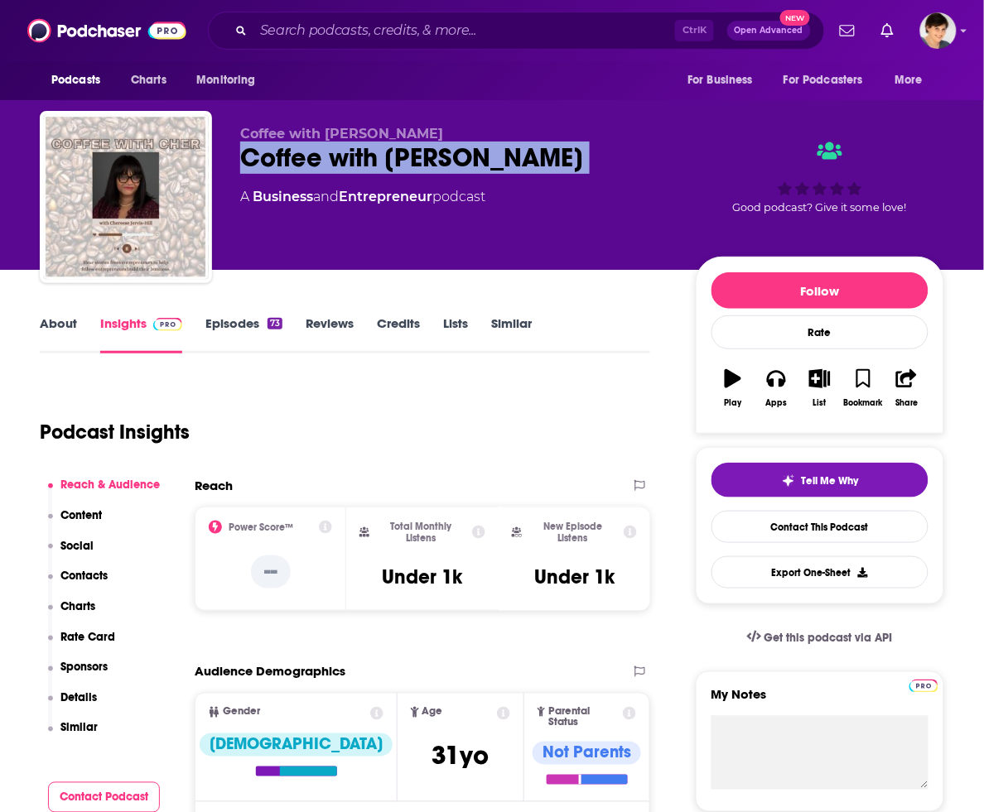
click at [345, 156] on div "Coffee with Cher" at bounding box center [454, 158] width 429 height 32
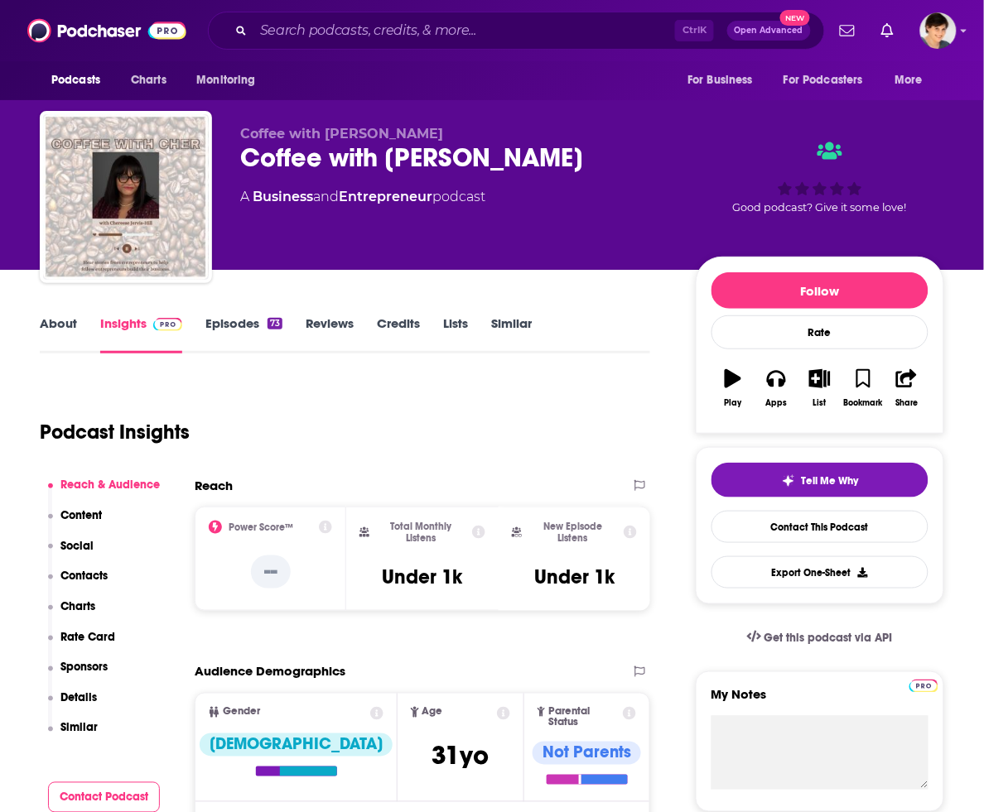
click at [40, 324] on link "About" at bounding box center [58, 335] width 37 height 38
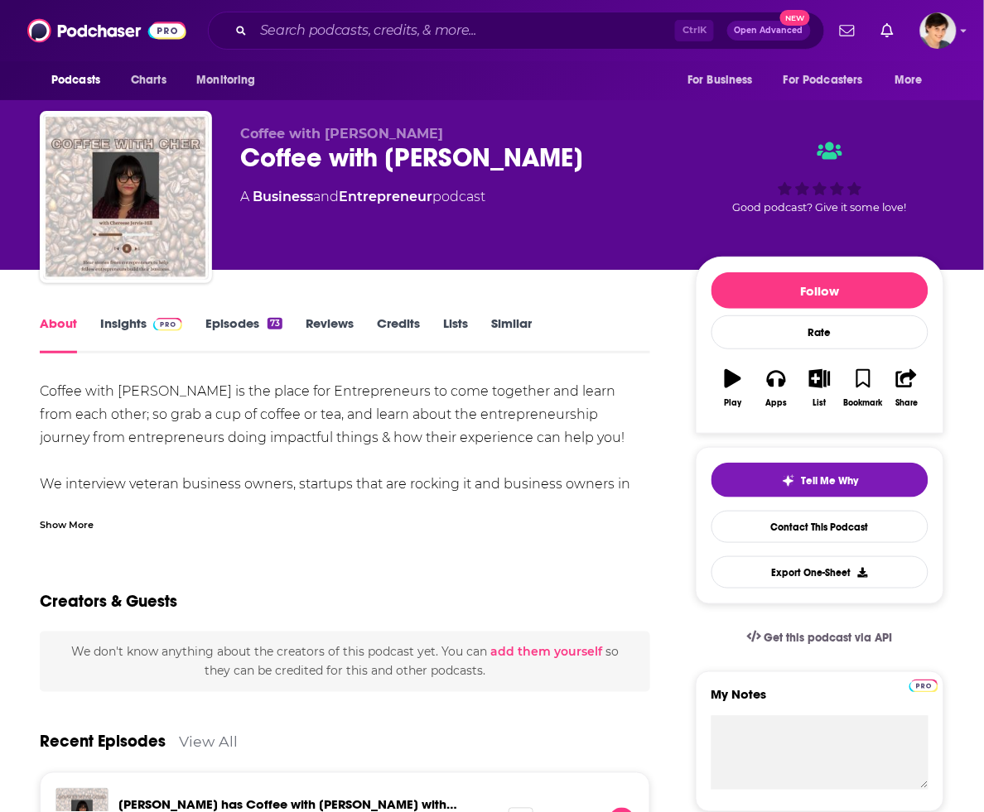
click at [80, 524] on div "Show More" at bounding box center [67, 524] width 54 height 16
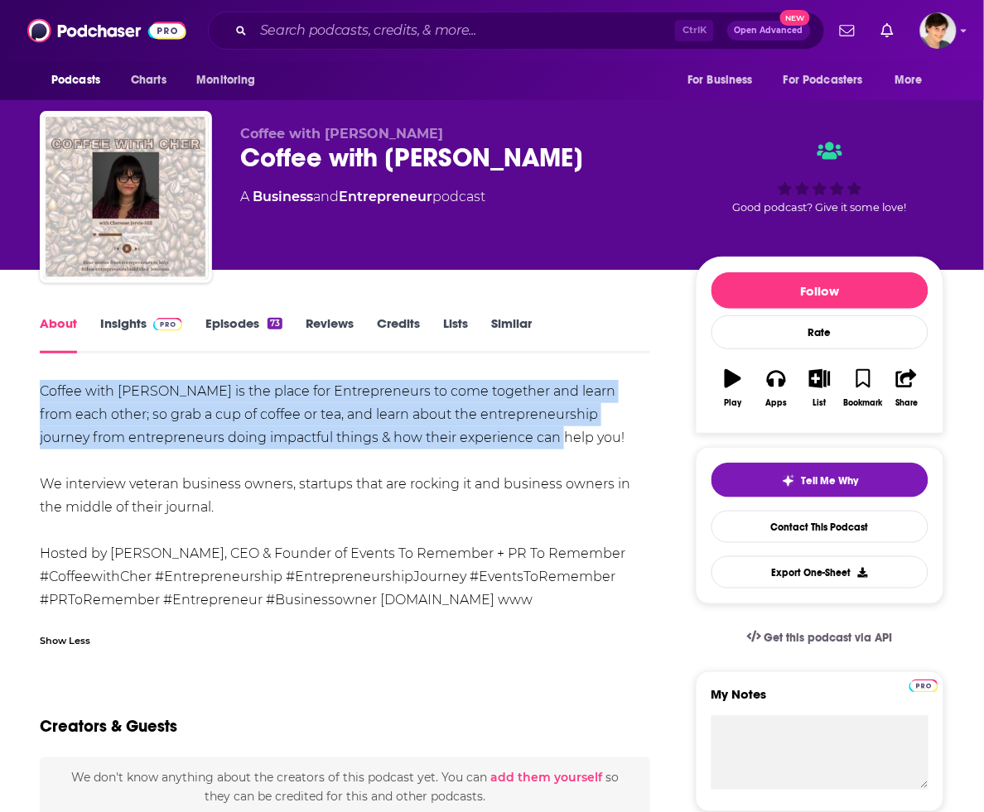
drag, startPoint x: 576, startPoint y: 436, endPoint x: 51, endPoint y: 375, distance: 529.5
drag, startPoint x: 250, startPoint y: 506, endPoint x: 37, endPoint y: 381, distance: 246.9
click at [312, 387] on div "Coffee with Cher is the place for Entrepreneurs to come together and learn from…" at bounding box center [345, 496] width 610 height 232
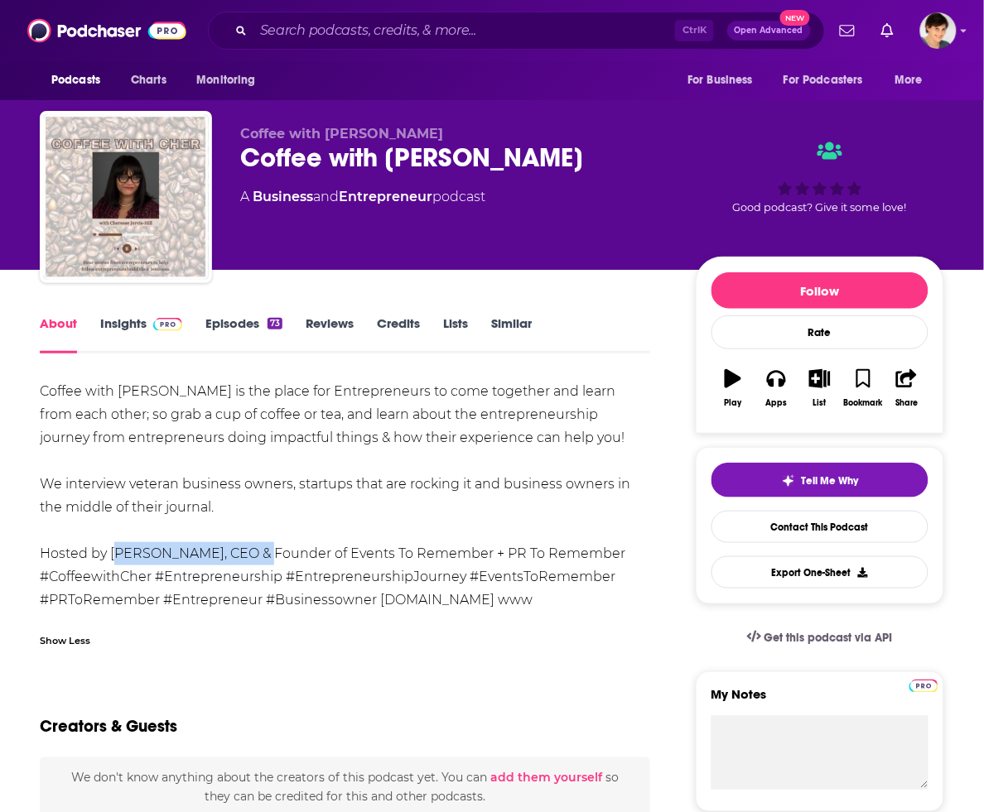
drag, startPoint x: 113, startPoint y: 557, endPoint x: 237, endPoint y: 561, distance: 124.3
click at [237, 561] on div "Coffee with Cher is the place for Entrepreneurs to come together and learn from…" at bounding box center [345, 496] width 610 height 232
click at [116, 324] on link "Insights" at bounding box center [141, 335] width 82 height 38
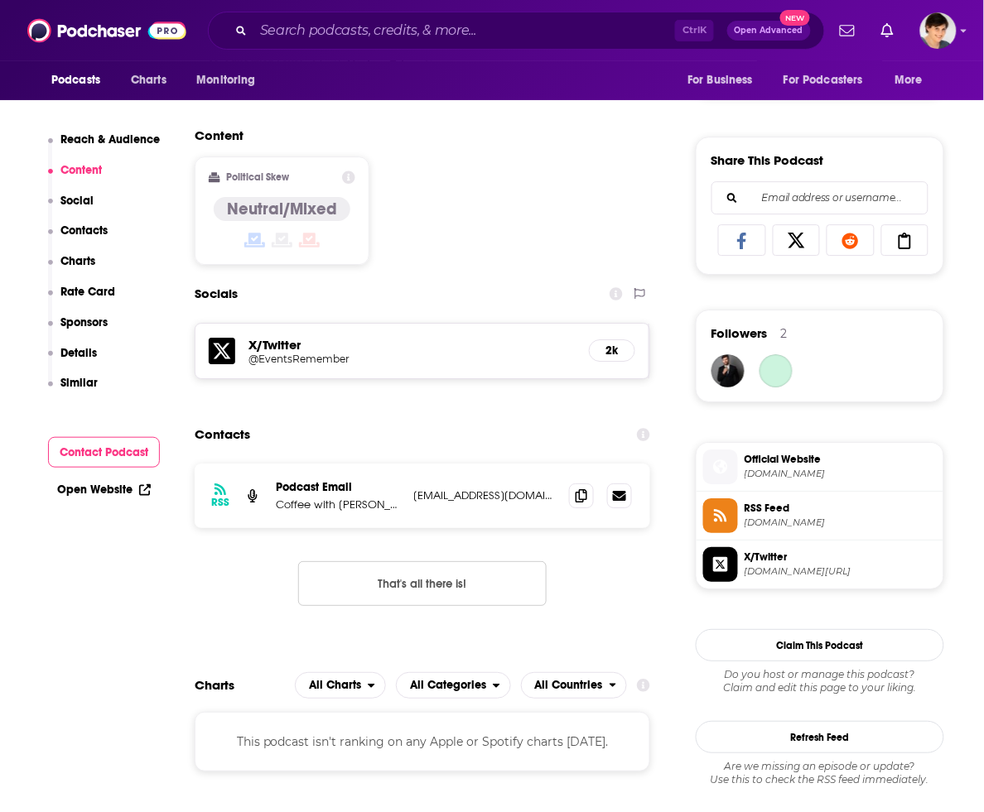
scroll to position [1035, 0]
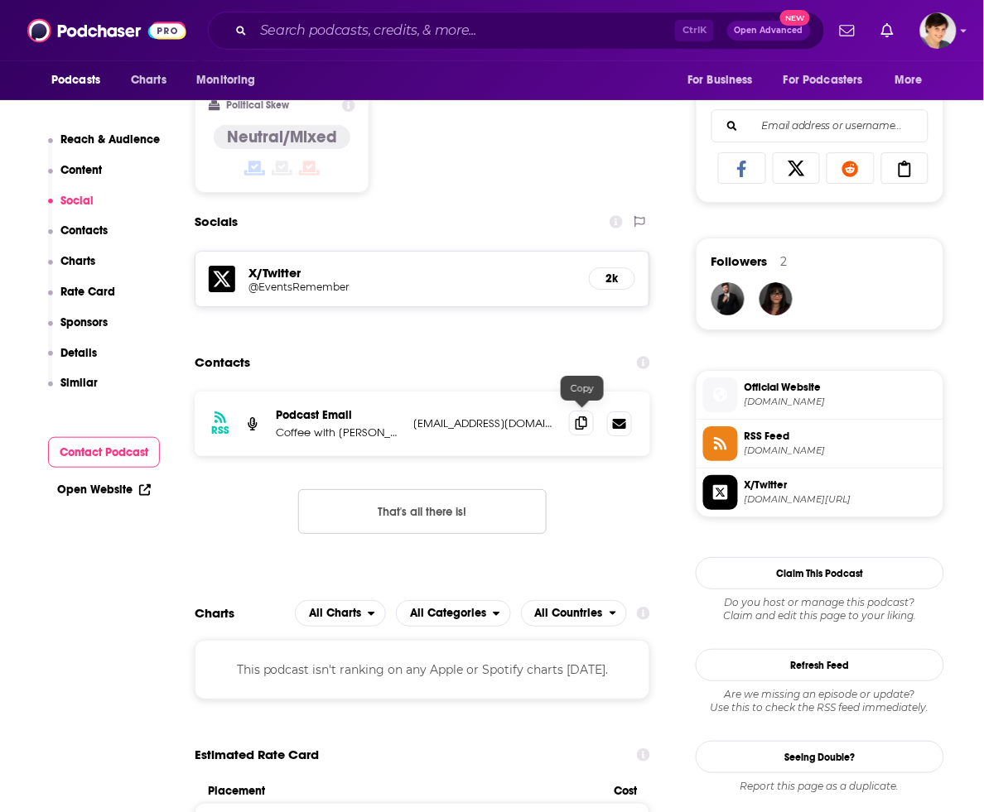
click at [585, 420] on icon at bounding box center [582, 423] width 12 height 13
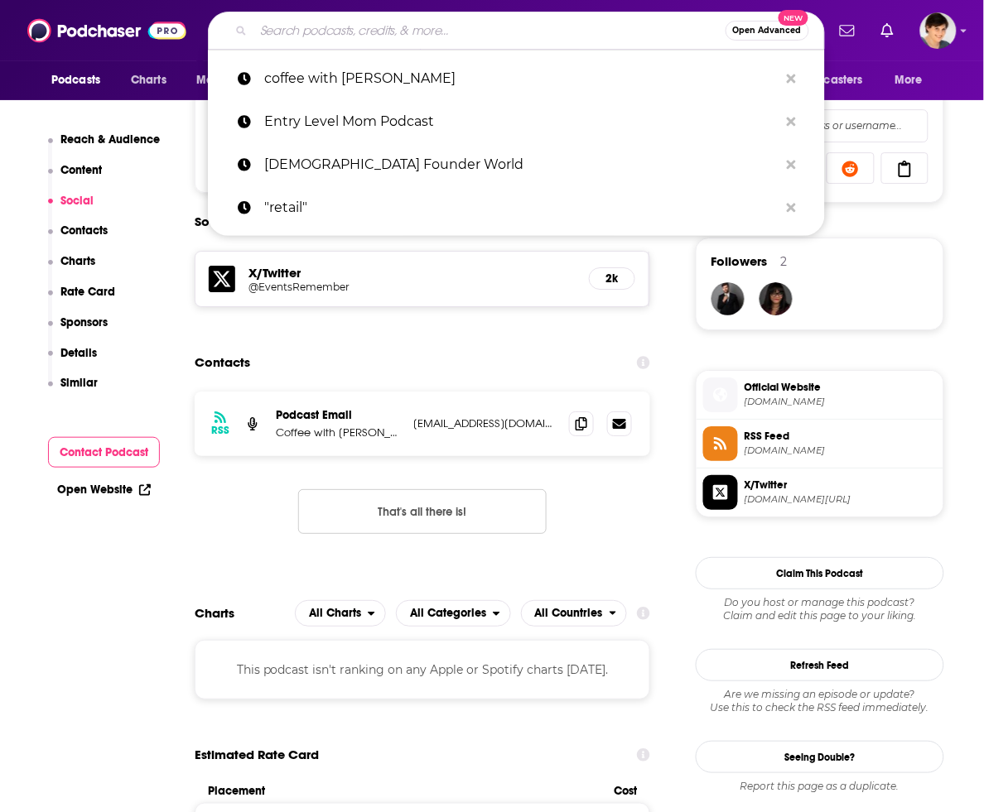
click at [512, 21] on input "Search podcasts, credits, & more..." at bounding box center [489, 30] width 472 height 27
paste input "How She Does It"
type input "How She Does It"
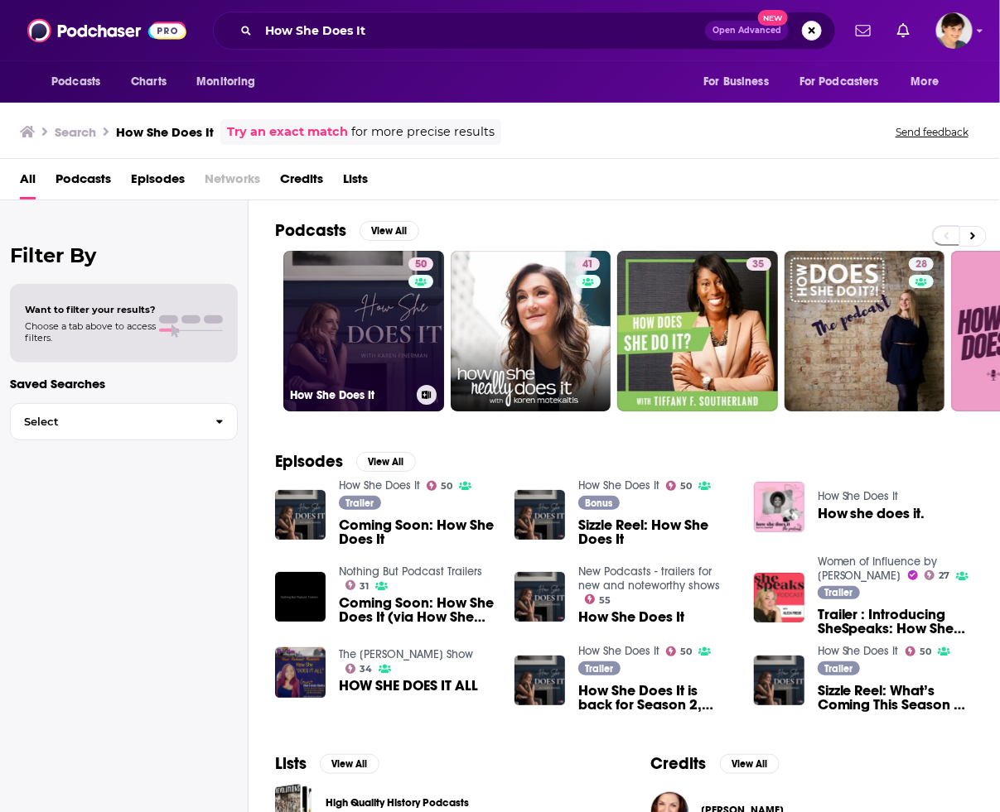
click at [354, 342] on link "50 How She Does It" at bounding box center [363, 331] width 161 height 161
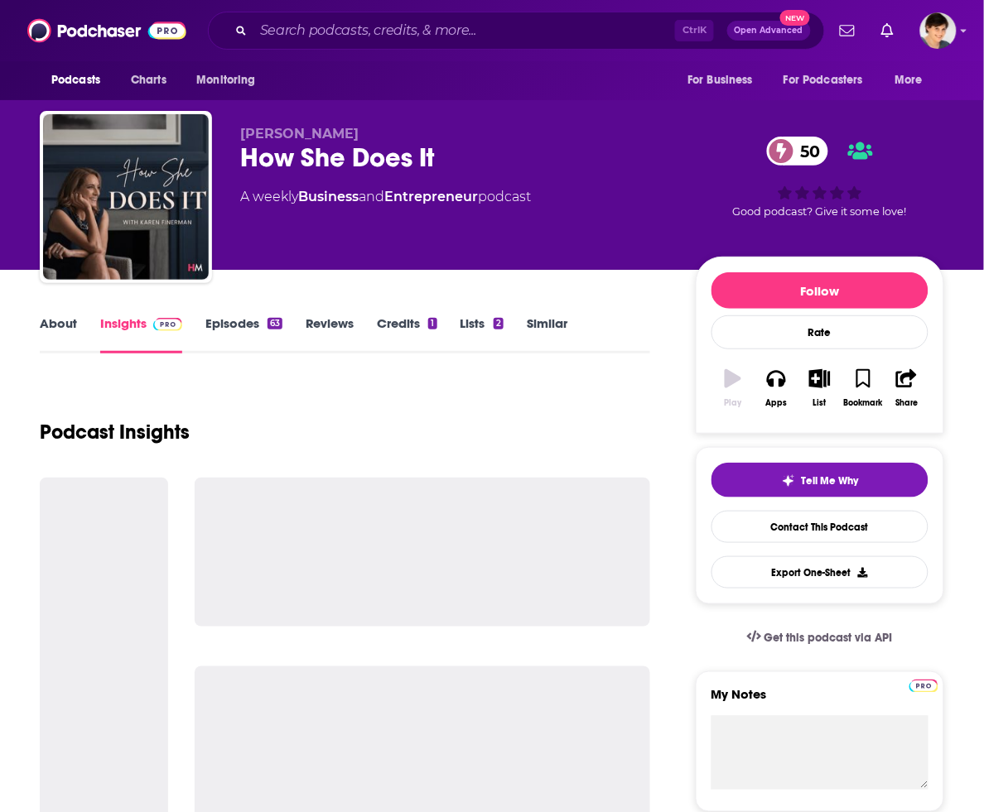
click at [316, 147] on div "How She Does It 50" at bounding box center [454, 158] width 429 height 32
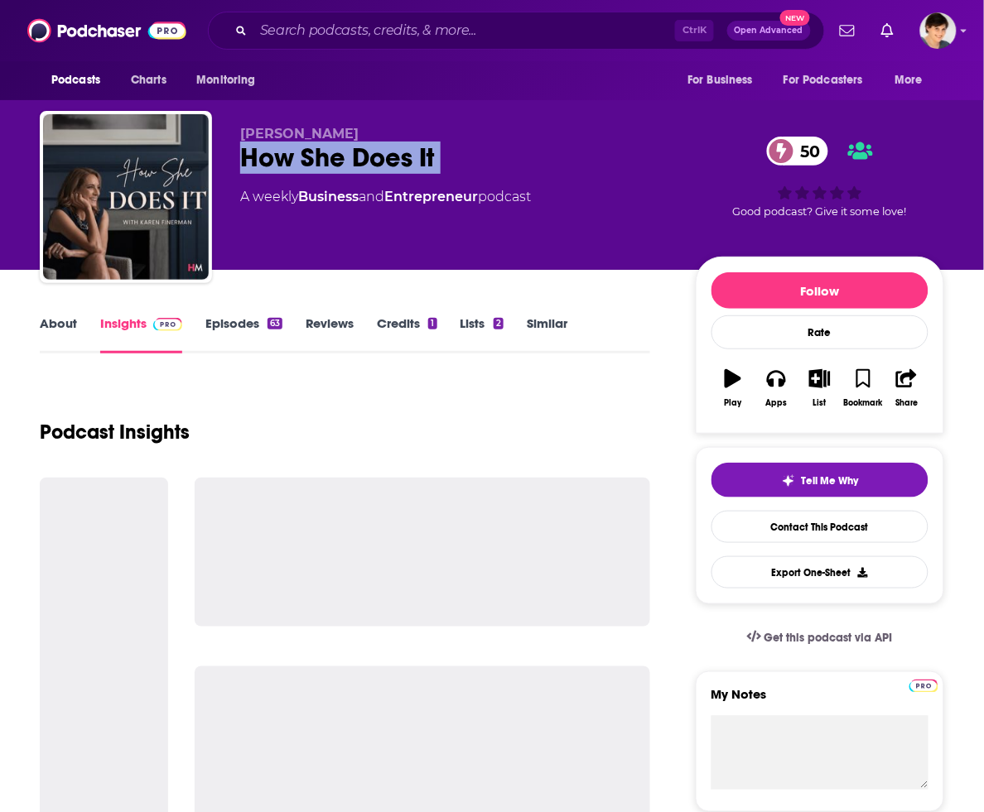
click at [316, 147] on div "How She Does It 50" at bounding box center [454, 158] width 429 height 32
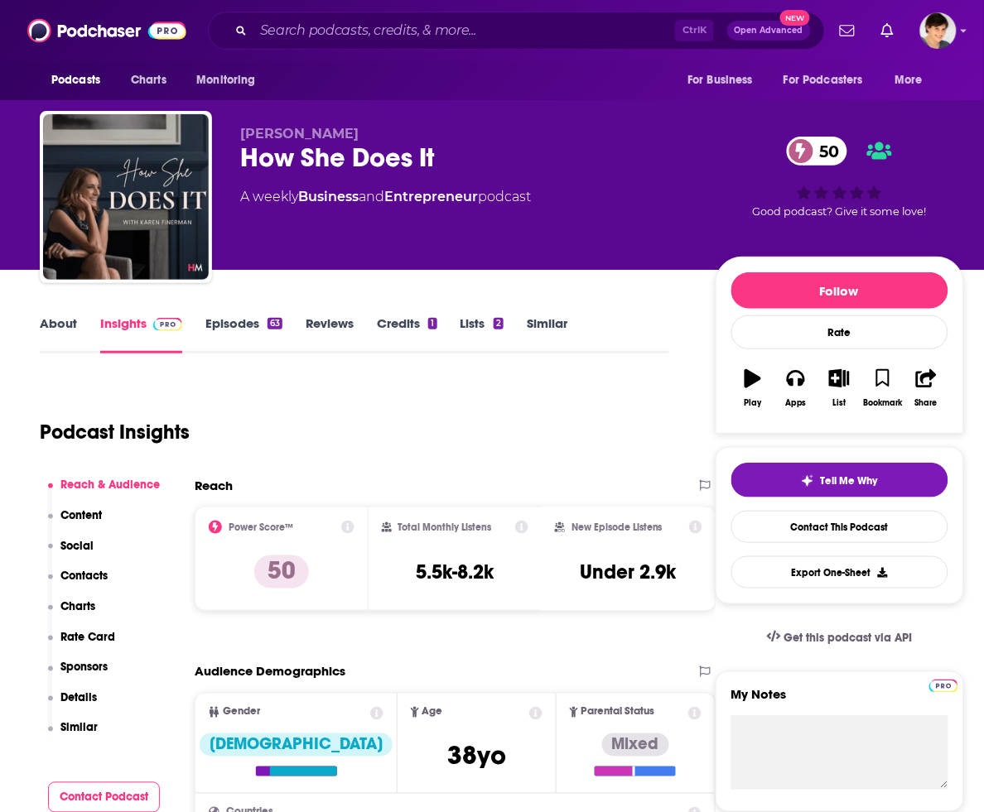
click at [574, 390] on div "Podcast Insights" at bounding box center [348, 422] width 616 height 84
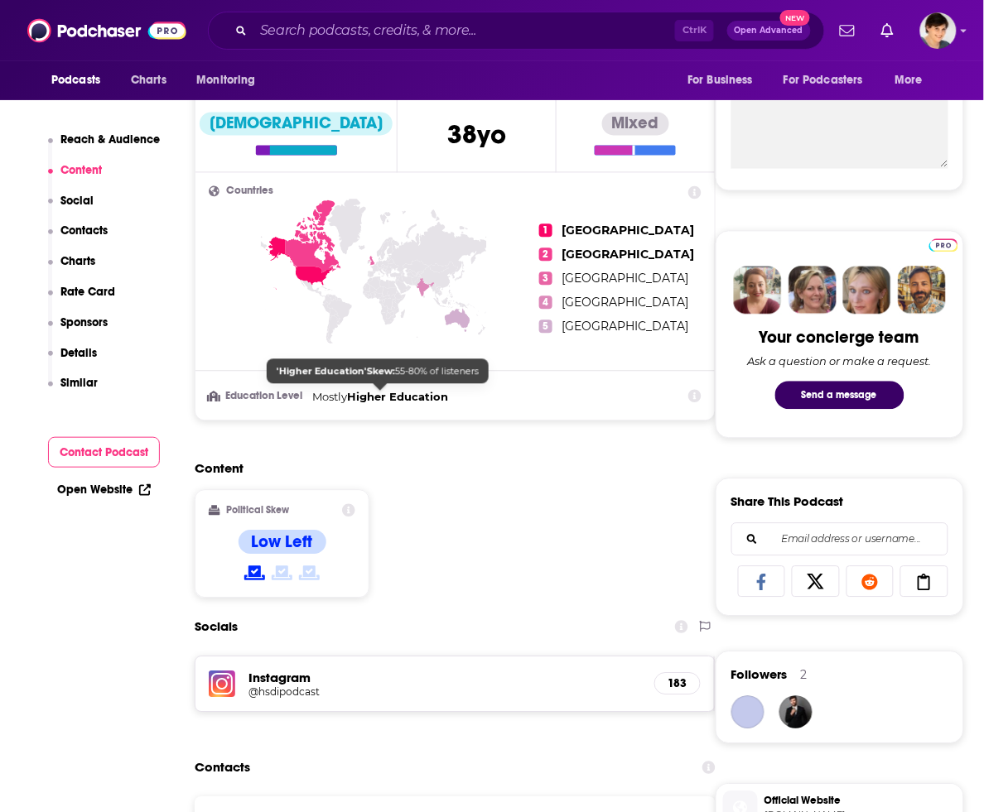
scroll to position [1035, 0]
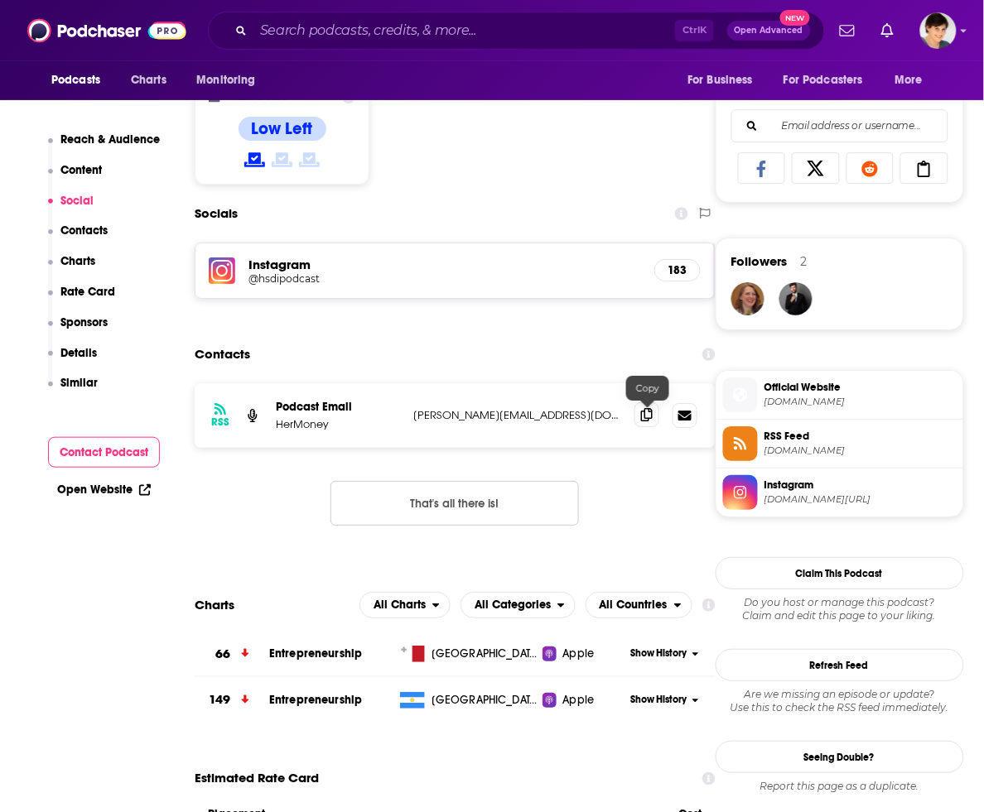
click at [644, 425] on span at bounding box center [646, 415] width 25 height 25
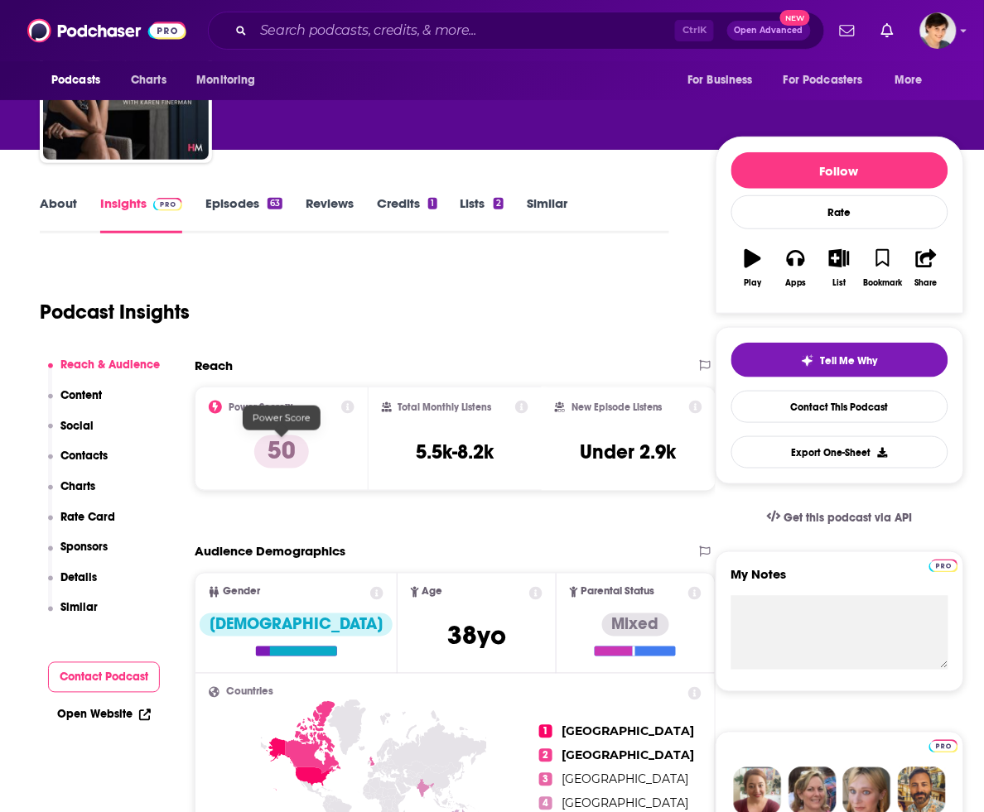
scroll to position [0, 0]
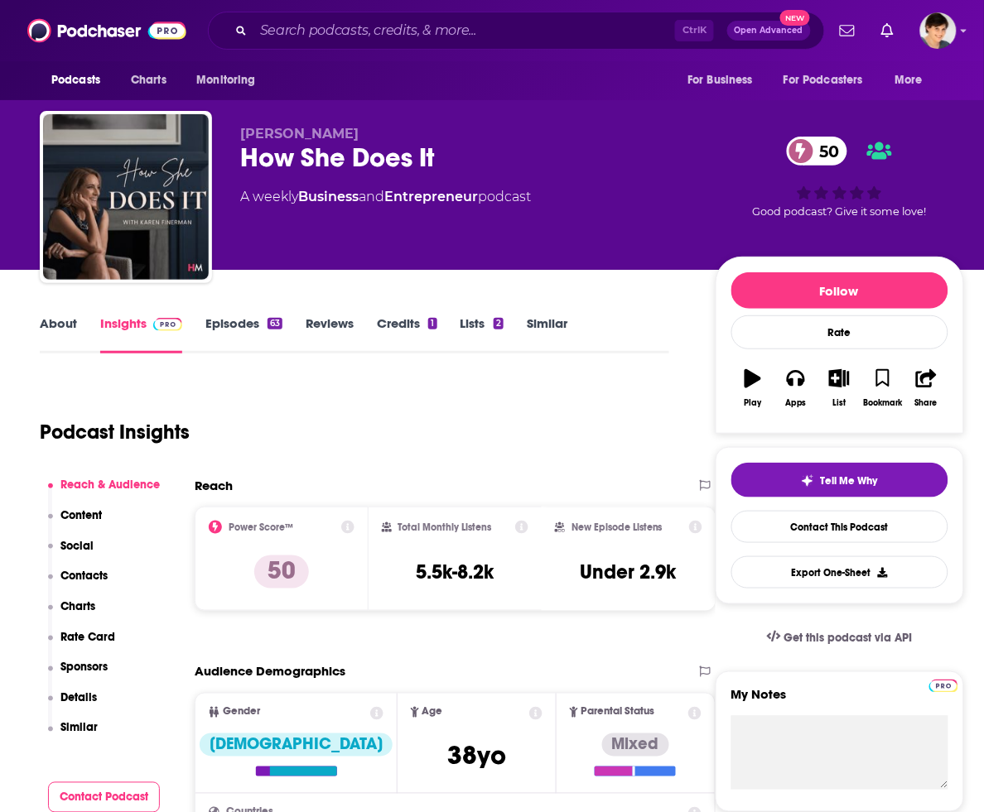
click at [67, 317] on link "About" at bounding box center [58, 335] width 37 height 38
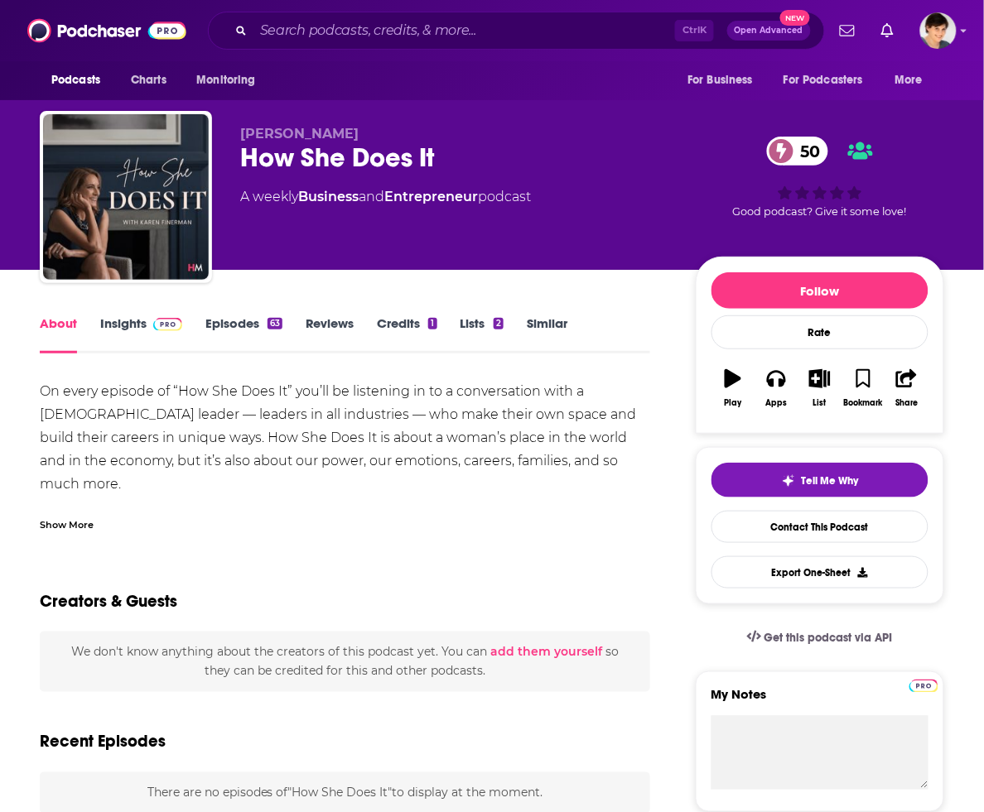
click at [70, 520] on div "Show More" at bounding box center [67, 524] width 54 height 16
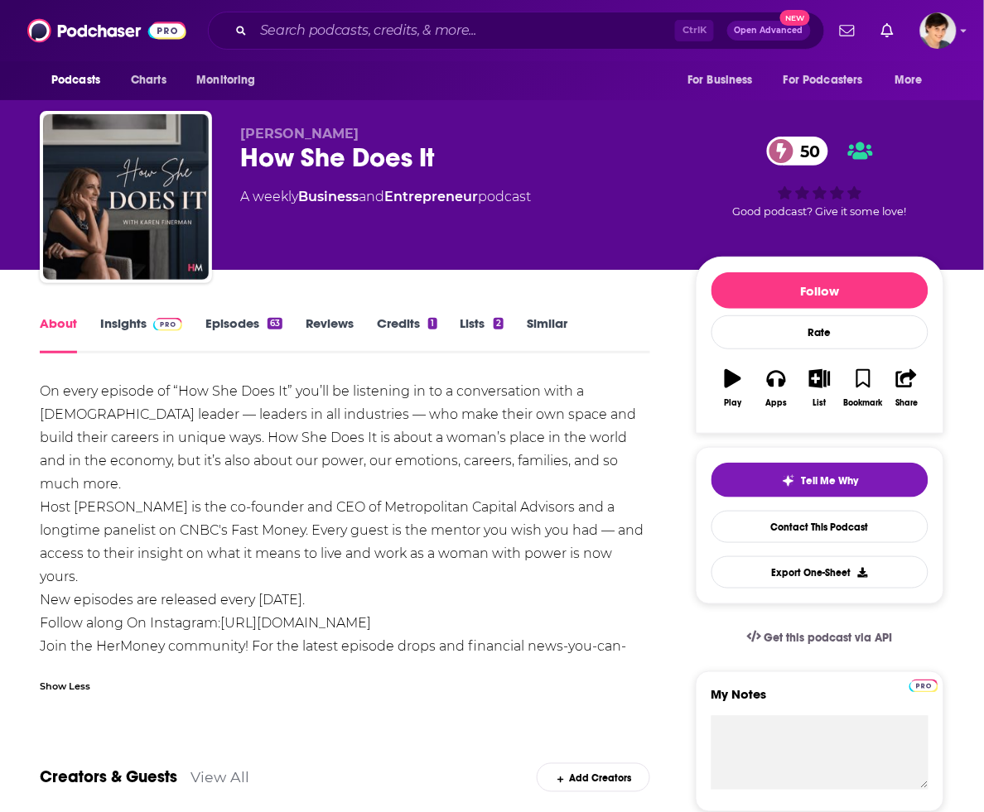
drag, startPoint x: 125, startPoint y: 547, endPoint x: 34, endPoint y: 396, distance: 176.8
click at [313, 131] on span "Karen Finerman" at bounding box center [299, 134] width 118 height 16
